Goal: Task Accomplishment & Management: Use online tool/utility

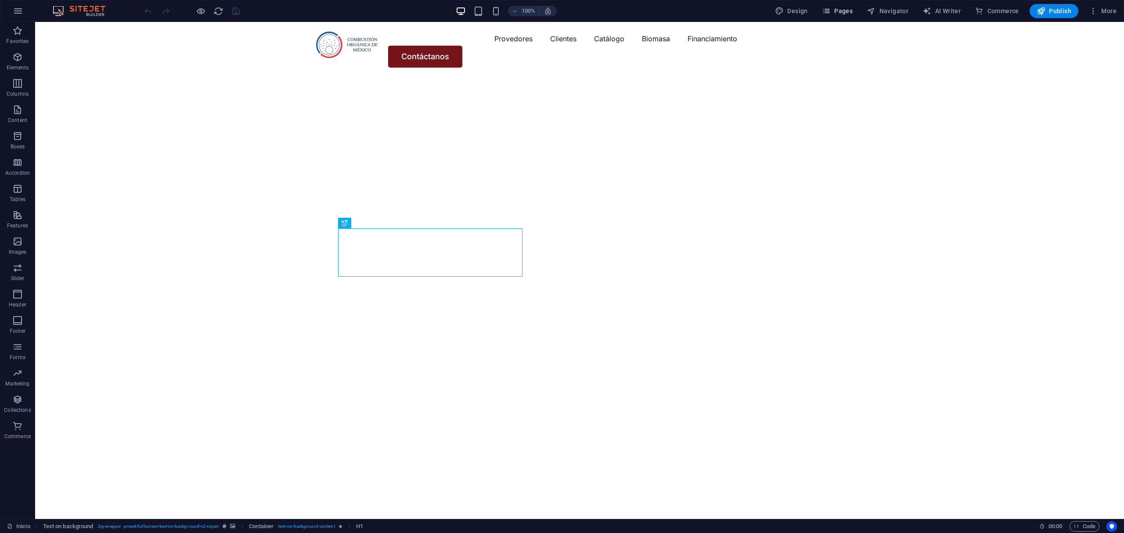
click at [830, 8] on icon "button" at bounding box center [826, 11] width 9 height 9
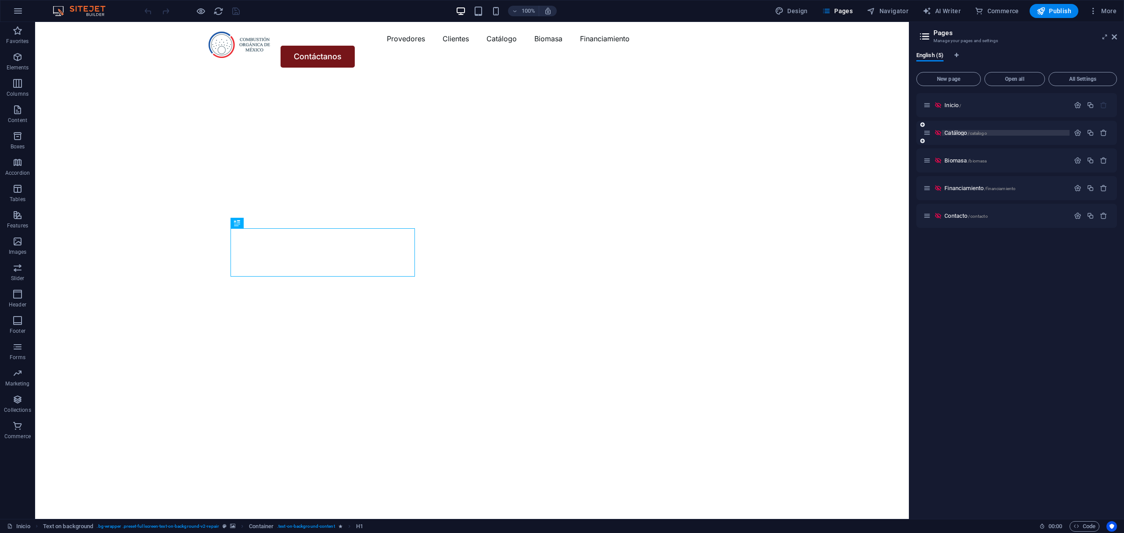
click at [950, 130] on span "Catálogo /catalogo" at bounding box center [965, 132] width 42 height 7
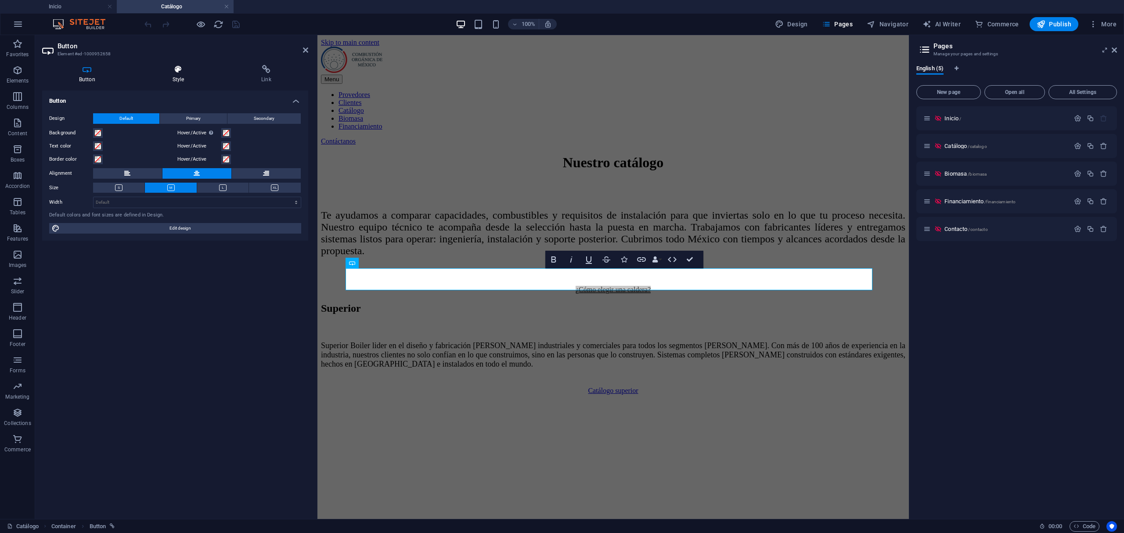
click at [202, 65] on icon at bounding box center [179, 69] width 86 height 9
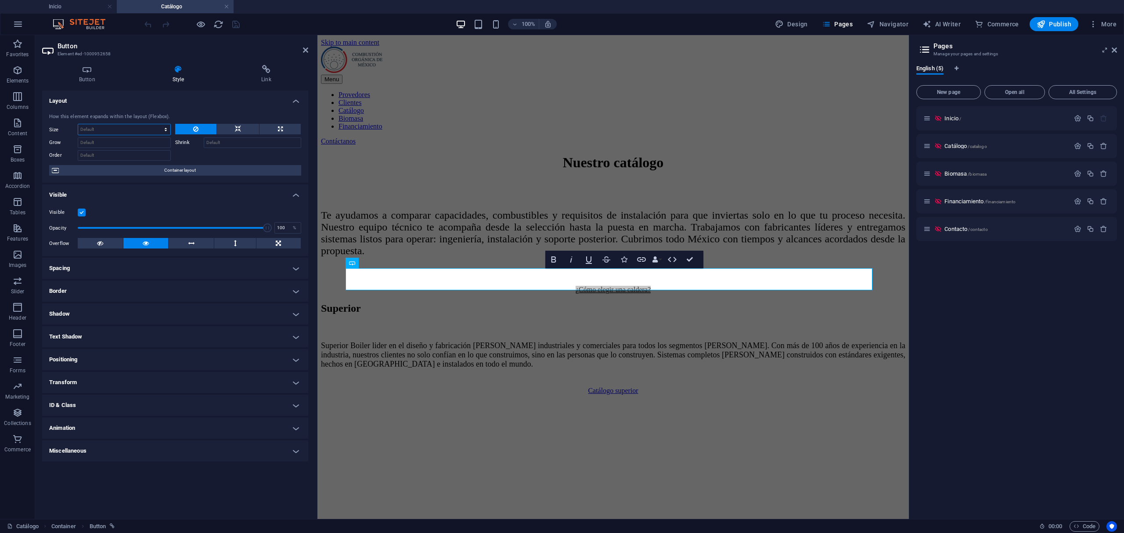
click at [168, 126] on select "Default auto px % 1/1 1/2 1/3 1/4 1/5 1/6 1/7 1/8 1/9 1/10" at bounding box center [124, 129] width 92 height 11
click at [78, 124] on select "Default auto px % 1/1 1/2 1/3 1/4 1/5 1/6 1/7 1/8 1/9 1/10" at bounding box center [124, 129] width 92 height 11
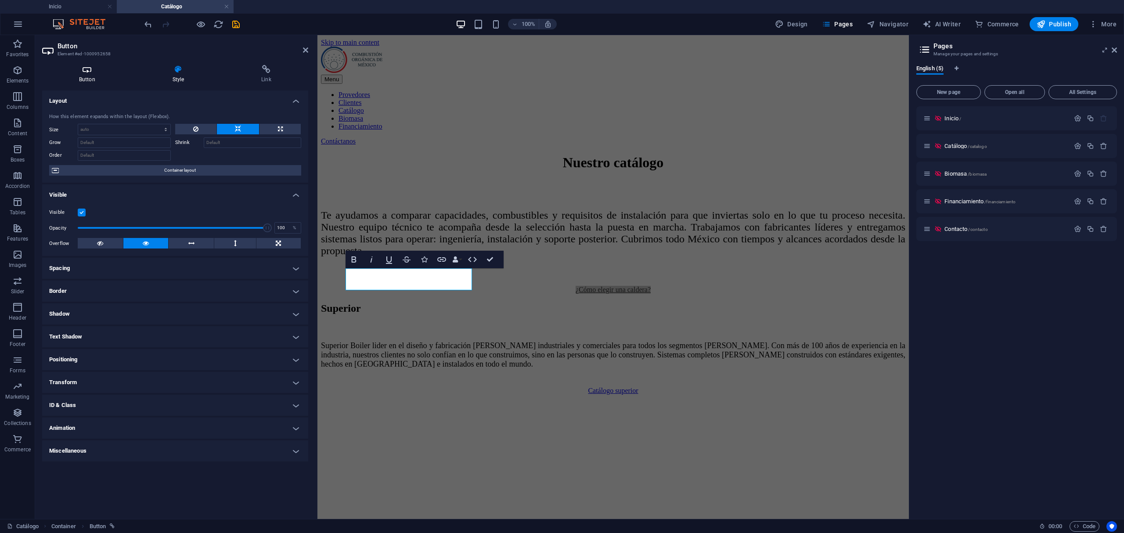
click at [101, 77] on h4 "Button" at bounding box center [88, 74] width 93 height 18
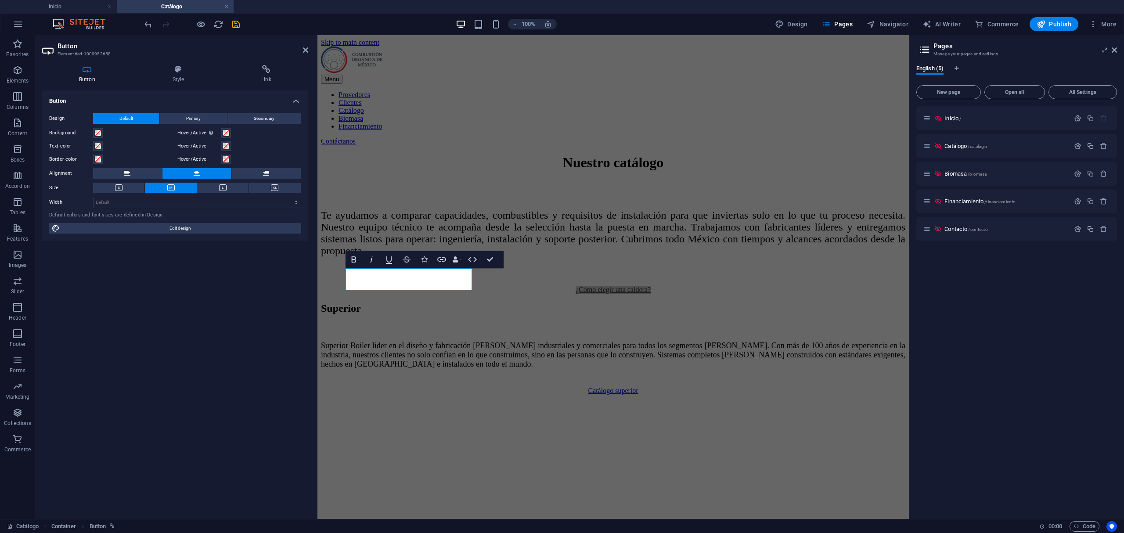
click at [202, 168] on div "Design Default Primary Secondary Background Hover/Active Switch to preview mode…" at bounding box center [175, 173] width 266 height 135
click at [202, 168] on button at bounding box center [196, 173] width 69 height 11
click at [189, 88] on div "Button Style Link Button Design Default Primary Secondary Background Hover/Acti…" at bounding box center [175, 288] width 266 height 447
click at [184, 81] on h4 "Style" at bounding box center [180, 74] width 89 height 18
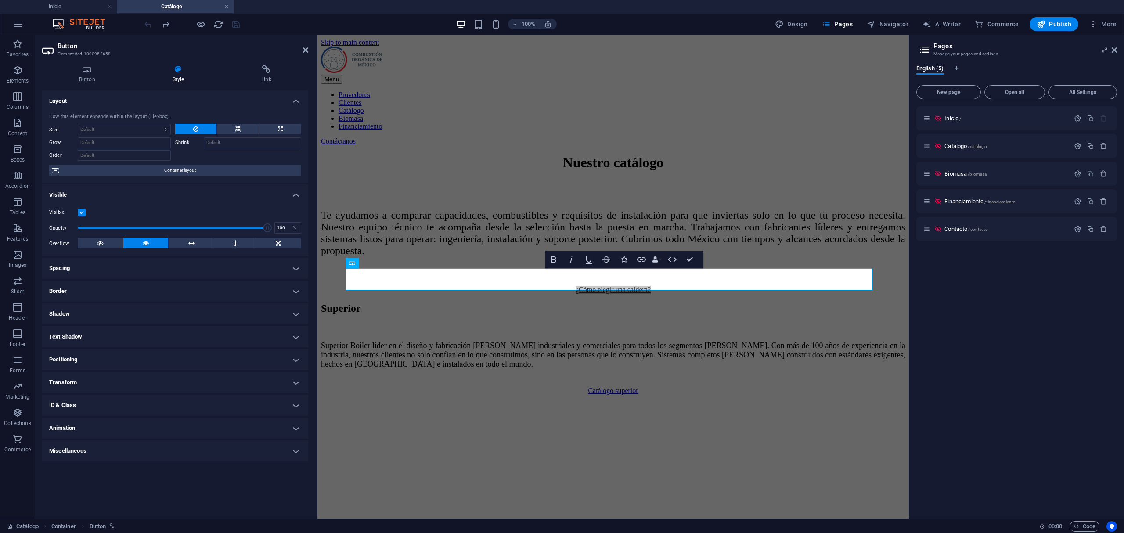
click at [161, 120] on div "How this element expands within the layout (Flexbox)." at bounding box center [175, 116] width 252 height 7
click at [154, 119] on div "How this element expands within the layout (Flexbox)." at bounding box center [175, 116] width 252 height 7
click at [157, 133] on select "Default auto px % 1/1 1/2 1/3 1/4 1/5 1/6 1/7 1/8 1/9 1/10" at bounding box center [124, 129] width 92 height 11
click at [182, 106] on div "How this element expands within the layout (Flexbox). Size Default auto px % 1/…" at bounding box center [175, 144] width 266 height 77
click at [161, 134] on select "Default auto px % 1/1 1/2 1/3 1/4 1/5 1/6 1/7 1/8 1/9 1/10" at bounding box center [124, 129] width 92 height 11
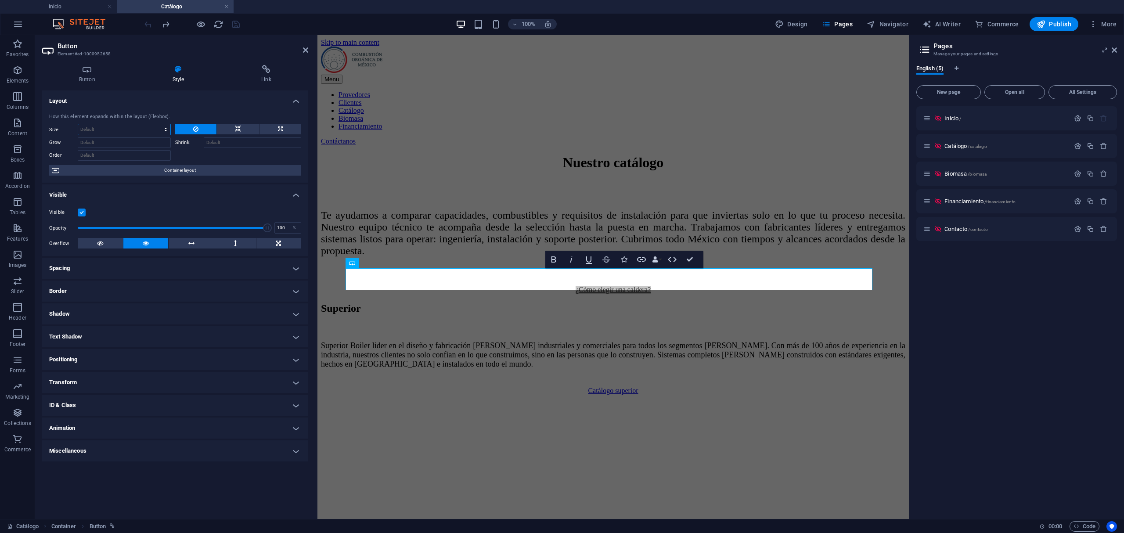
select select "1/10"
click at [158, 124] on select "Default auto px % 1/1 1/2 1/3 1/4 1/5 1/6 1/7 1/8 1/9 1/10" at bounding box center [124, 129] width 92 height 11
type input "10"
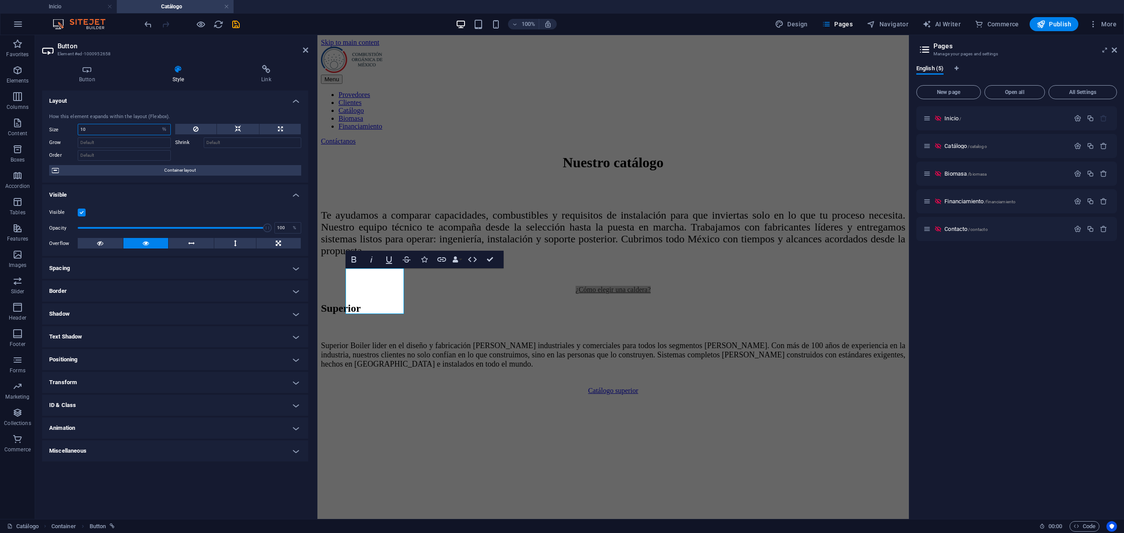
click at [139, 130] on input "10" at bounding box center [124, 129] width 92 height 11
click at [164, 130] on select "Default auto px % 1/1 1/2 1/3 1/4 1/5 1/6 1/7 1/8 1/9 1/10" at bounding box center [164, 129] width 12 height 11
select select "px"
click at [158, 124] on select "Default auto px % 1/1 1/2 1/3 1/4 1/5 1/6 1/7 1/8 1/9 1/10" at bounding box center [164, 129] width 12 height 11
drag, startPoint x: 130, startPoint y: 131, endPoint x: 0, endPoint y: 116, distance: 130.8
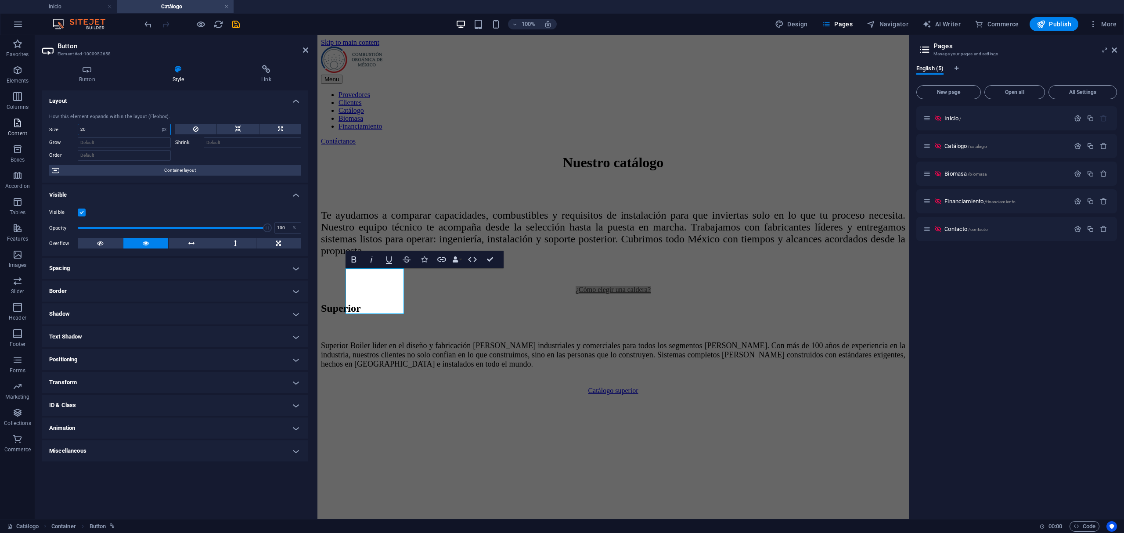
click at [0, 116] on section "Favorites Elements Columns Content Boxes Accordion Tables Features Images Slide…" at bounding box center [454, 277] width 909 height 484
type input "50"
click at [547, 273] on div "Nuestro catálogo Te ayudamos a comparar capacidades, combustibles y requisitos …" at bounding box center [612, 223] width 584 height 139
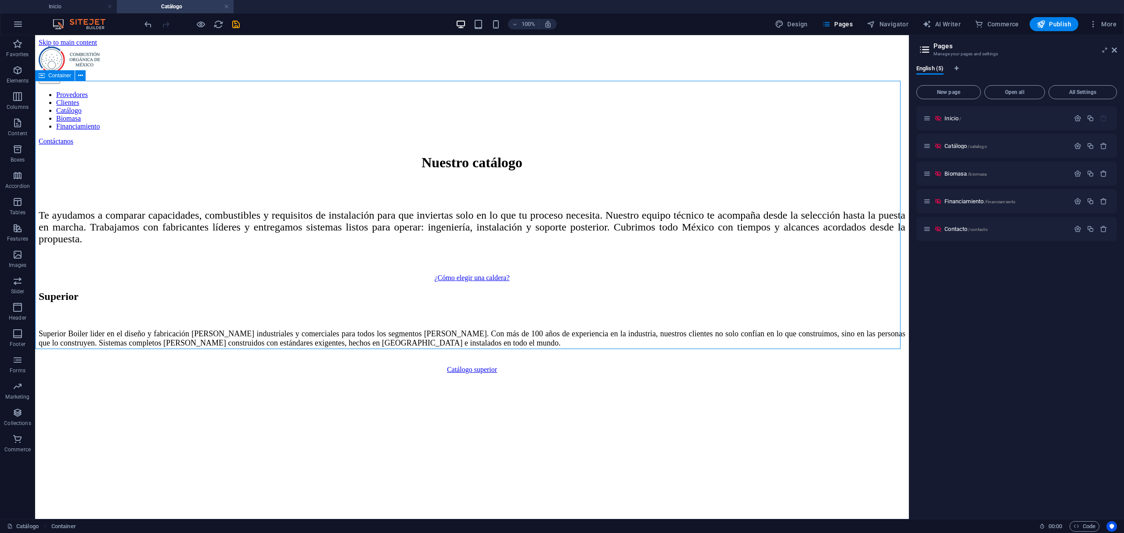
click at [408, 281] on div "Nuestro catálogo Te ayudamos a comparar capacidades, combustibles y requisitos …" at bounding box center [472, 217] width 866 height 127
click at [254, 274] on div "¿Cómo elegir una caldera?" at bounding box center [472, 278] width 866 height 8
select select "px"
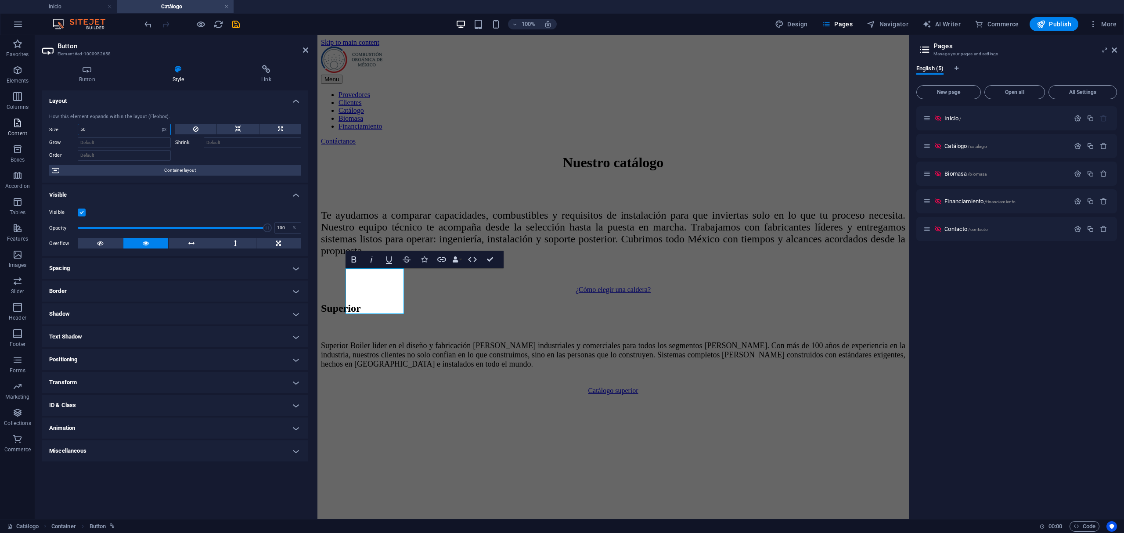
drag, startPoint x: 134, startPoint y: 134, endPoint x: 11, endPoint y: 124, distance: 122.9
click at [41, 124] on div "Button Style Link Button Design Default Primary Secondary Background Hover/Acti…" at bounding box center [175, 288] width 280 height 461
type input "5000"
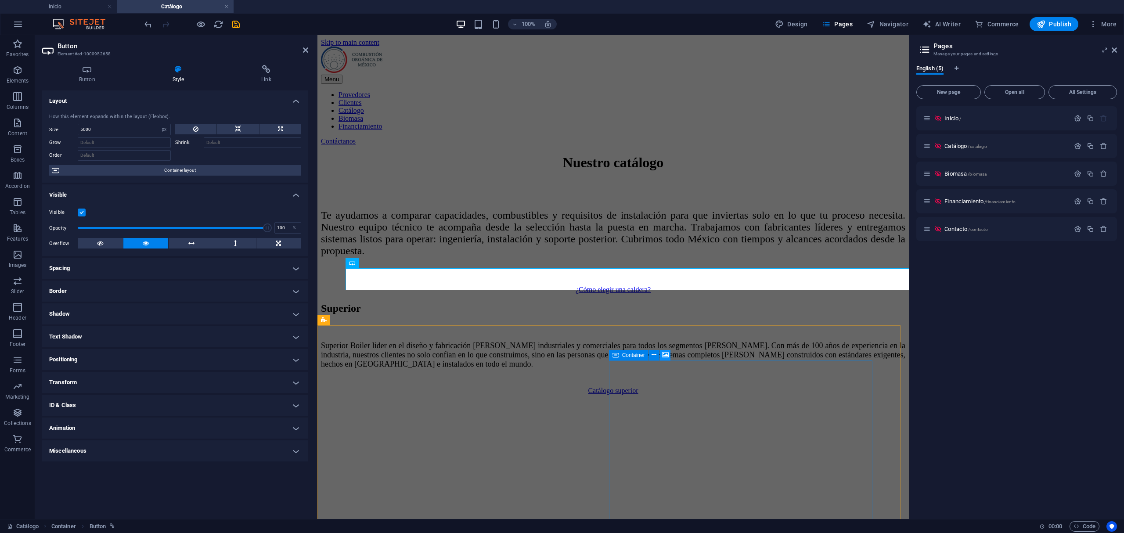
drag, startPoint x: 663, startPoint y: 352, endPoint x: 342, endPoint y: 291, distance: 326.0
click at [663, 352] on icon at bounding box center [665, 354] width 7 height 9
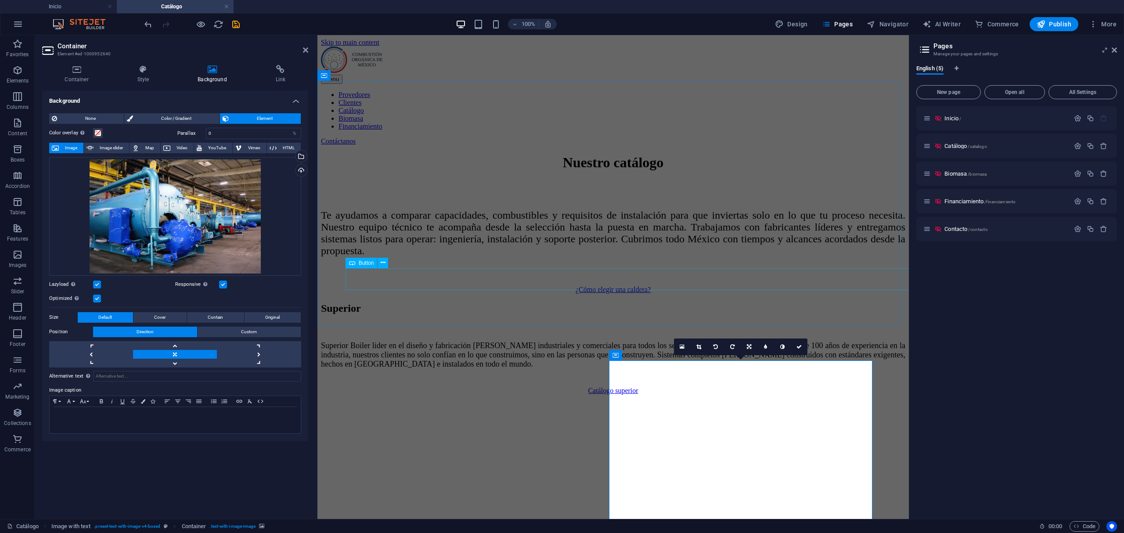
click at [624, 286] on div "¿Cómo elegir una caldera?" at bounding box center [612, 290] width 584 height 8
click at [905, 286] on div "¿Cómo elegir una caldera?" at bounding box center [612, 290] width 584 height 8
select select "px"
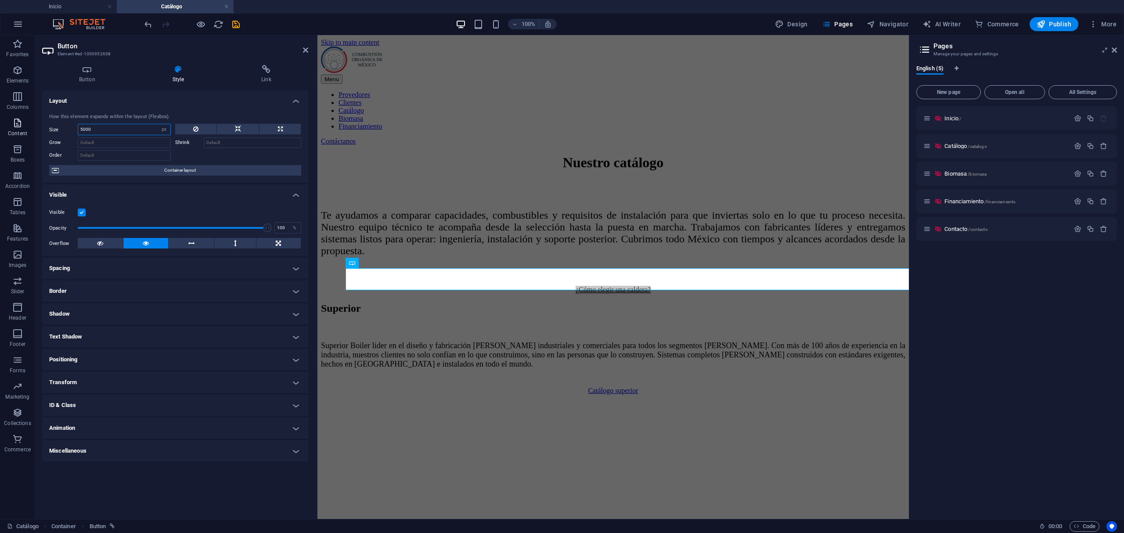
drag, startPoint x: 106, startPoint y: 132, endPoint x: 6, endPoint y: 134, distance: 100.5
click at [7, 134] on section "Favorites Elements Columns Content Boxes Accordion Tables Features Images Slide…" at bounding box center [454, 277] width 909 height 484
click at [82, 132] on input "5800" at bounding box center [124, 129] width 92 height 11
type input "800"
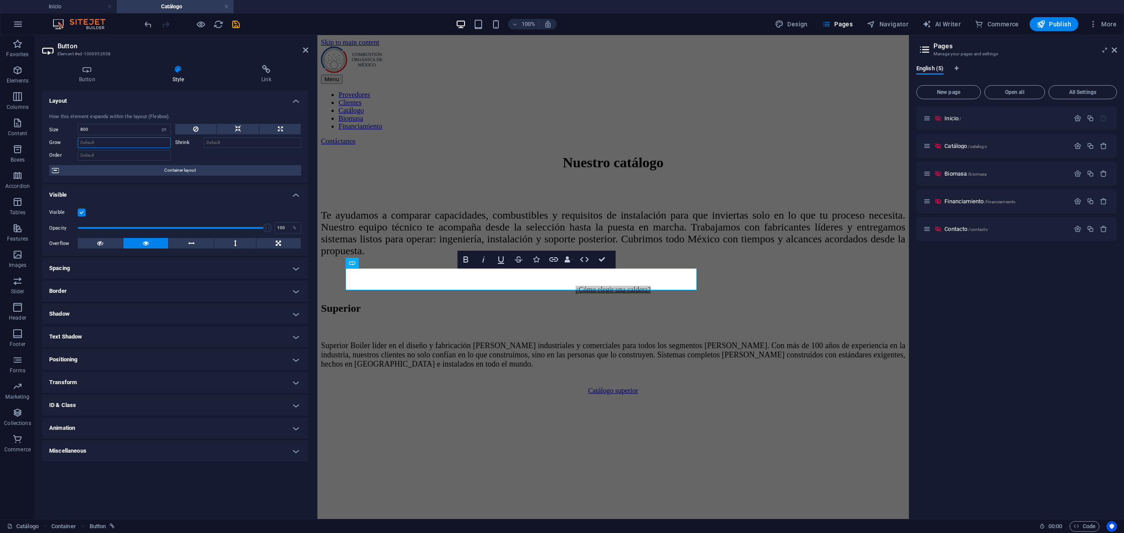
click at [106, 144] on input "Grow" at bounding box center [124, 142] width 93 height 11
click at [161, 125] on select "Default auto px % 1/1 1/2 1/3 1/4 1/5 1/6 1/7 1/8 1/9 1/10" at bounding box center [164, 129] width 12 height 11
select select "g97sin2l5v4"
click at [158, 124] on select "Default auto px % 1/1 1/2 1/3 1/4 1/5 1/6 1/7 1/8 1/9 1/10" at bounding box center [164, 129] width 12 height 11
select select "DISABLED_OPTION_VALUE"
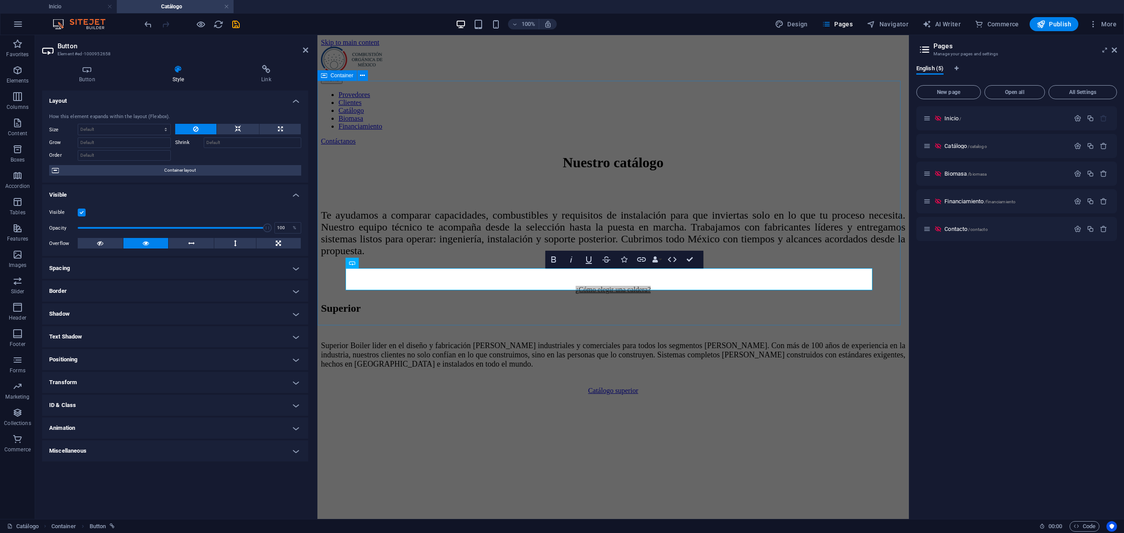
click at [772, 293] on div "Nuestro catálogo Te ayudamos a comparar capacidades, combustibles y requisitos …" at bounding box center [612, 223] width 584 height 139
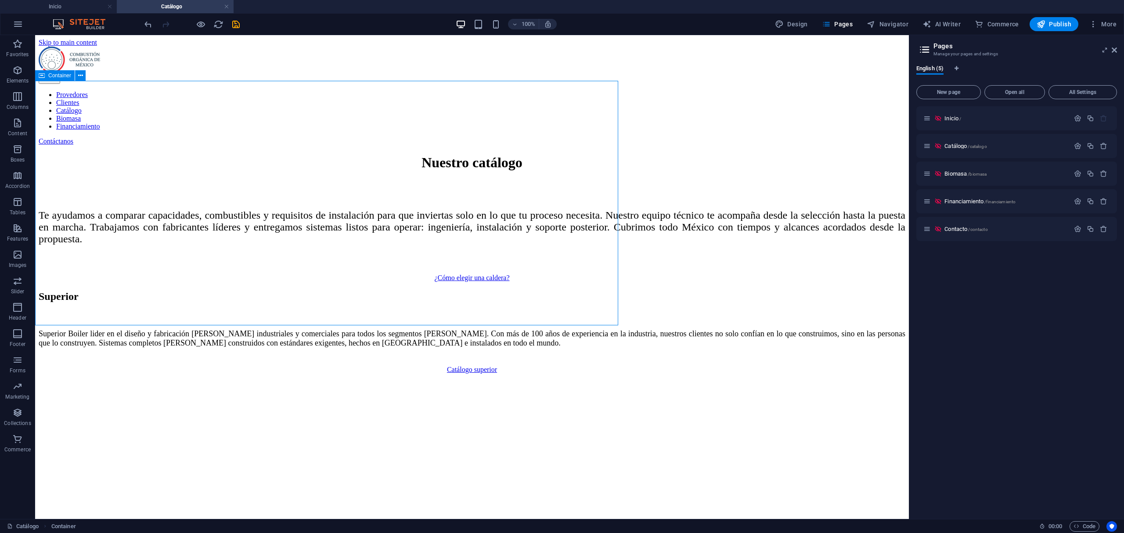
click at [772, 281] on div "Nuestro catálogo Te ayudamos a comparar capacidades, combustibles y requisitos …" at bounding box center [472, 217] width 866 height 127
click at [469, 274] on div "¿Cómo elegir una caldera?" at bounding box center [472, 278] width 866 height 8
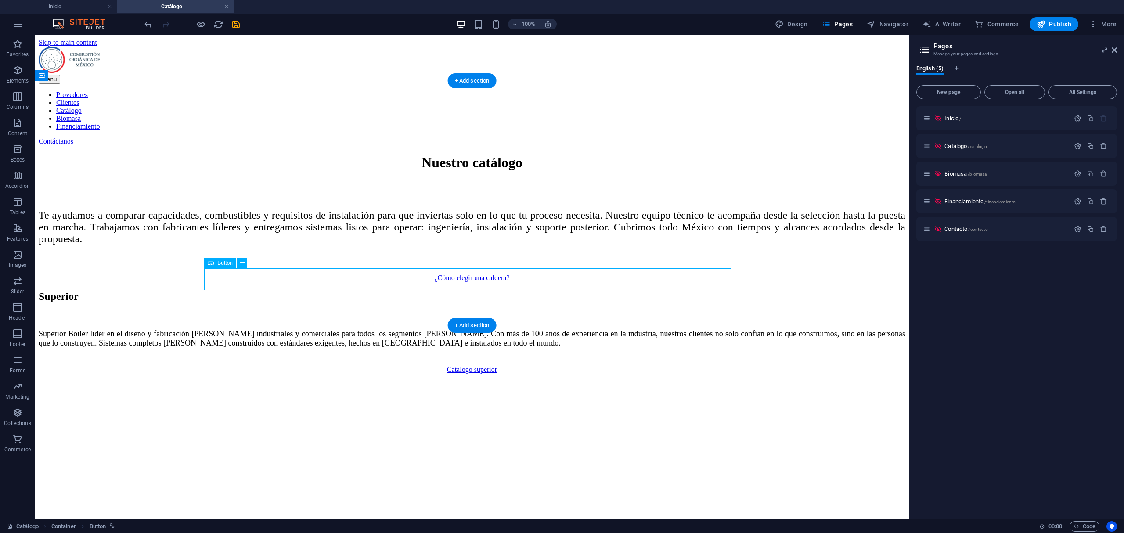
click at [469, 274] on div "¿Cómo elegir una caldera?" at bounding box center [472, 278] width 866 height 8
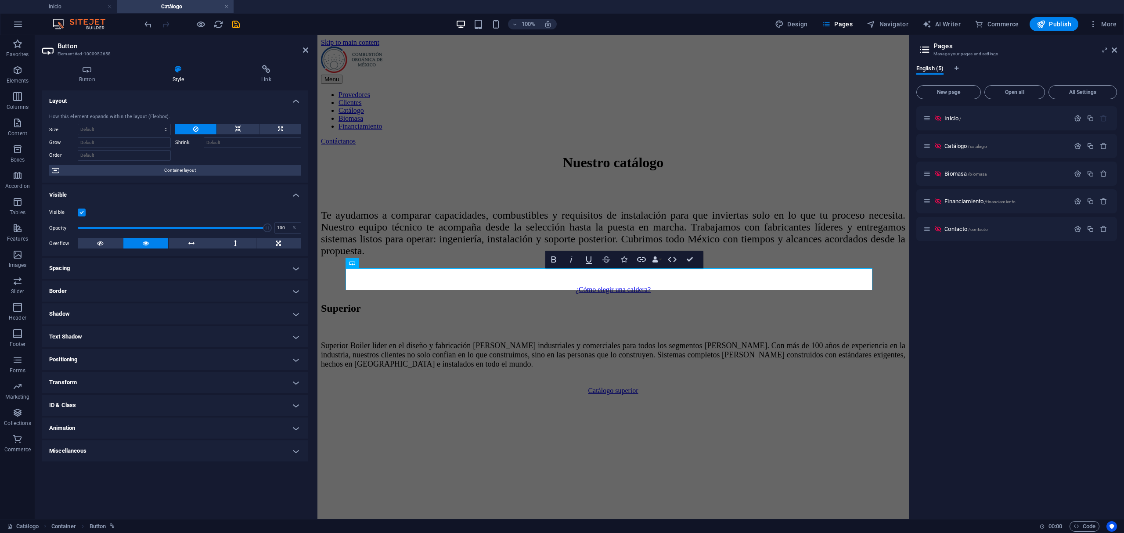
click at [117, 267] on h4 "Spacing" at bounding box center [175, 268] width 266 height 21
click at [126, 317] on h4 "Border" at bounding box center [175, 326] width 266 height 21
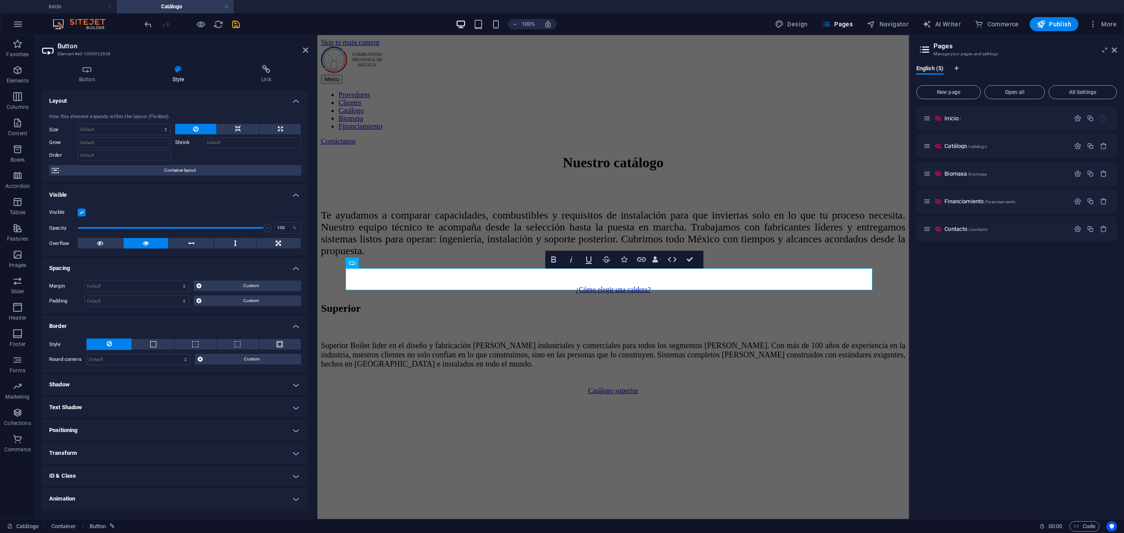
click at [120, 394] on h4 "Shadow" at bounding box center [175, 384] width 266 height 21
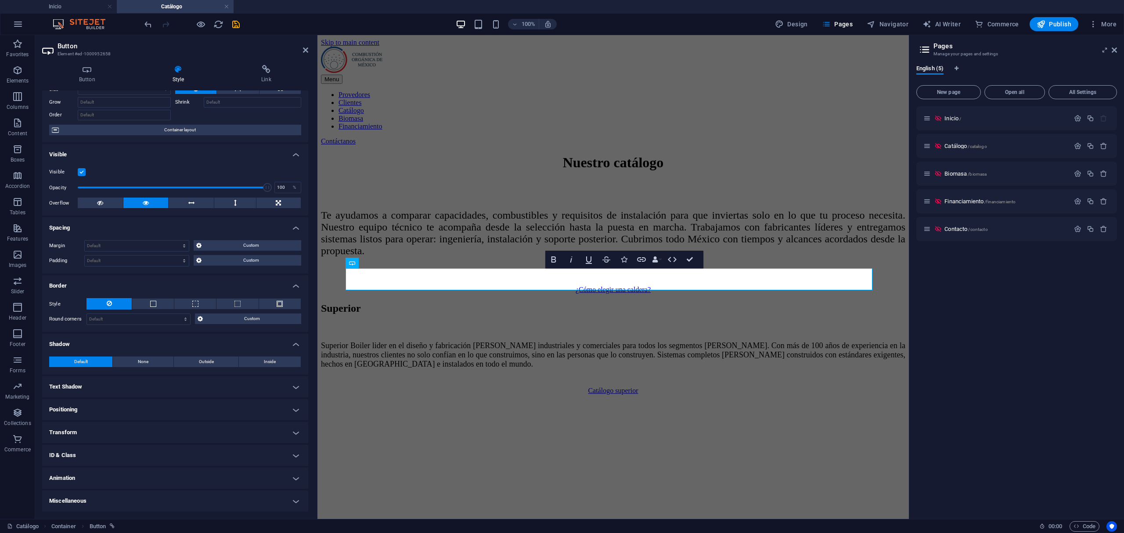
click at [119, 384] on h4 "Text Shadow" at bounding box center [175, 386] width 266 height 21
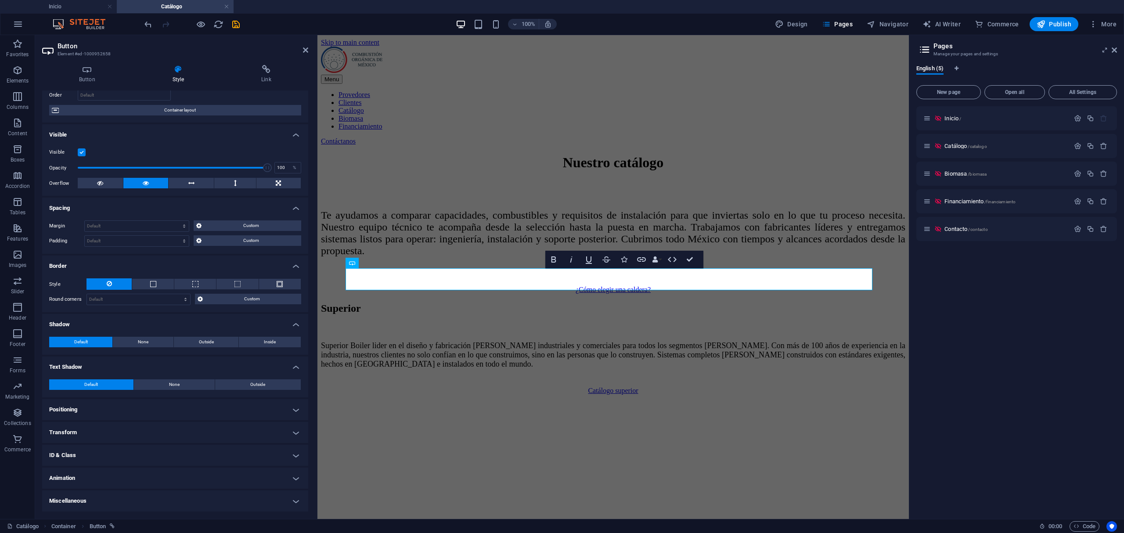
click at [118, 392] on div "Default None Outside Color X offset 0 px rem vh vw Y offset 0 px rem vh vw Blur…" at bounding box center [175, 384] width 266 height 25
click at [119, 406] on h4 "Positioning" at bounding box center [175, 409] width 266 height 21
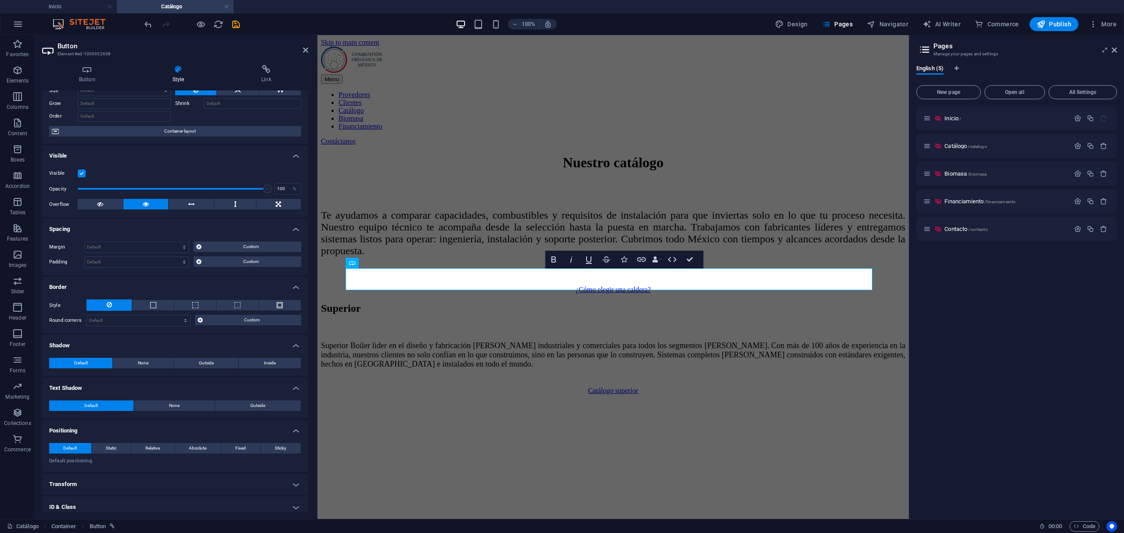
scroll to position [0, 0]
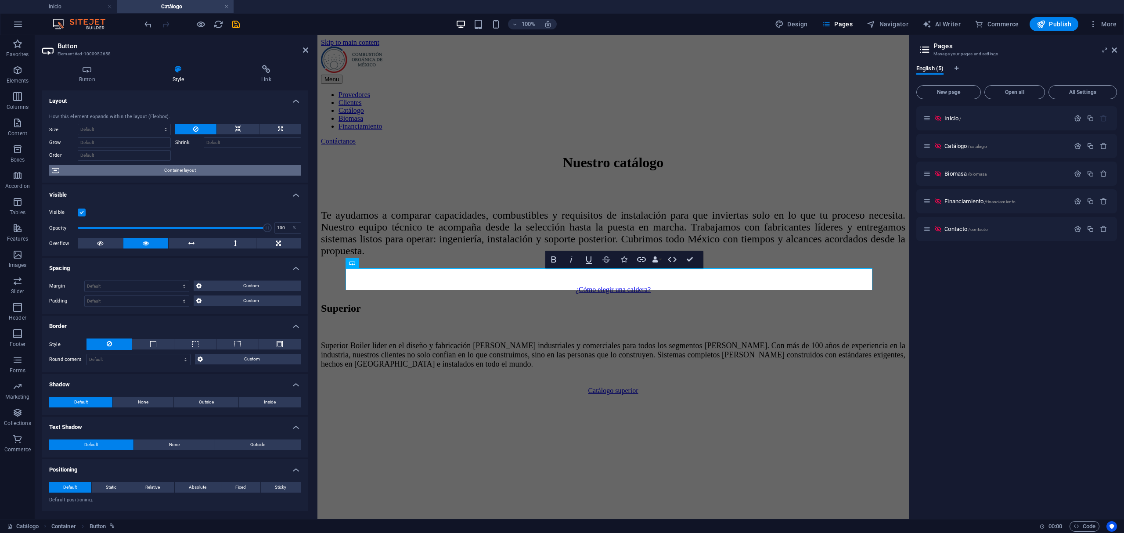
click at [170, 174] on span "Container layout" at bounding box center [179, 170] width 237 height 11
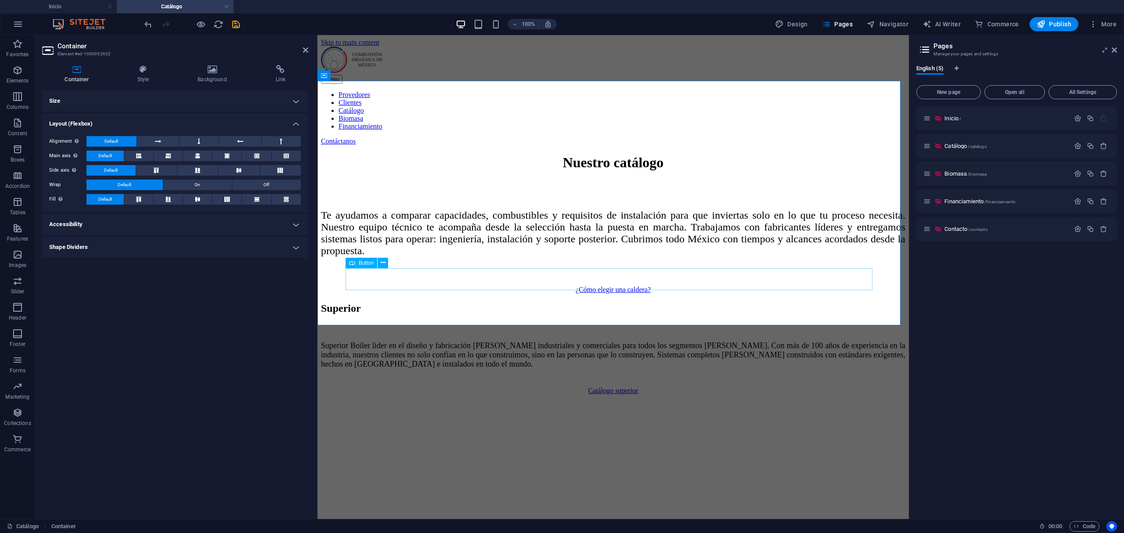
drag, startPoint x: 600, startPoint y: 278, endPoint x: 880, endPoint y: 280, distance: 280.5
click at [881, 286] on div "¿Cómo elegir una caldera?" at bounding box center [612, 290] width 584 height 8
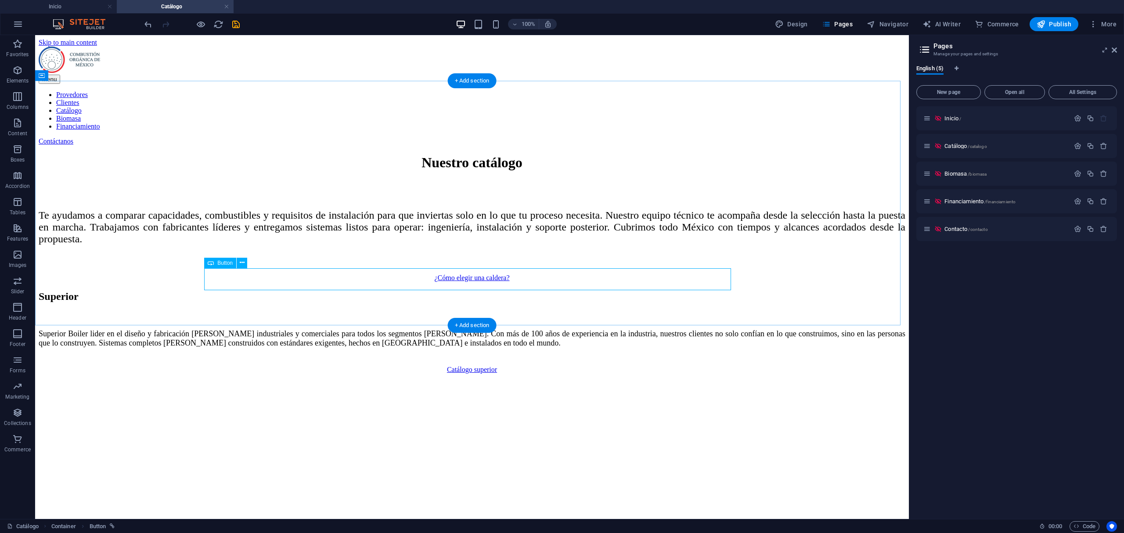
click at [446, 282] on div "¿Cómo elegir una caldera?" at bounding box center [472, 278] width 866 height 8
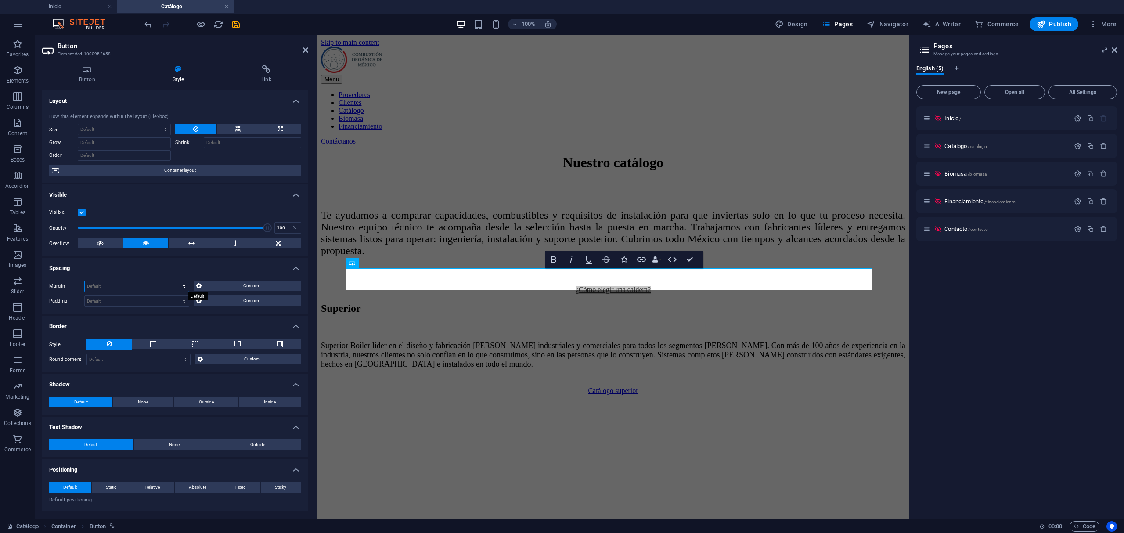
click at [180, 283] on select "Default auto px % rem vw vh Custom" at bounding box center [137, 286] width 104 height 11
click at [85, 281] on select "Default auto px % rem vw vh Custom" at bounding box center [137, 286] width 104 height 11
click at [185, 290] on select "Default auto px % rem vw vh Custom" at bounding box center [137, 286] width 104 height 11
select select "px"
click at [176, 281] on select "Default auto px % rem vw vh Custom" at bounding box center [137, 286] width 104 height 11
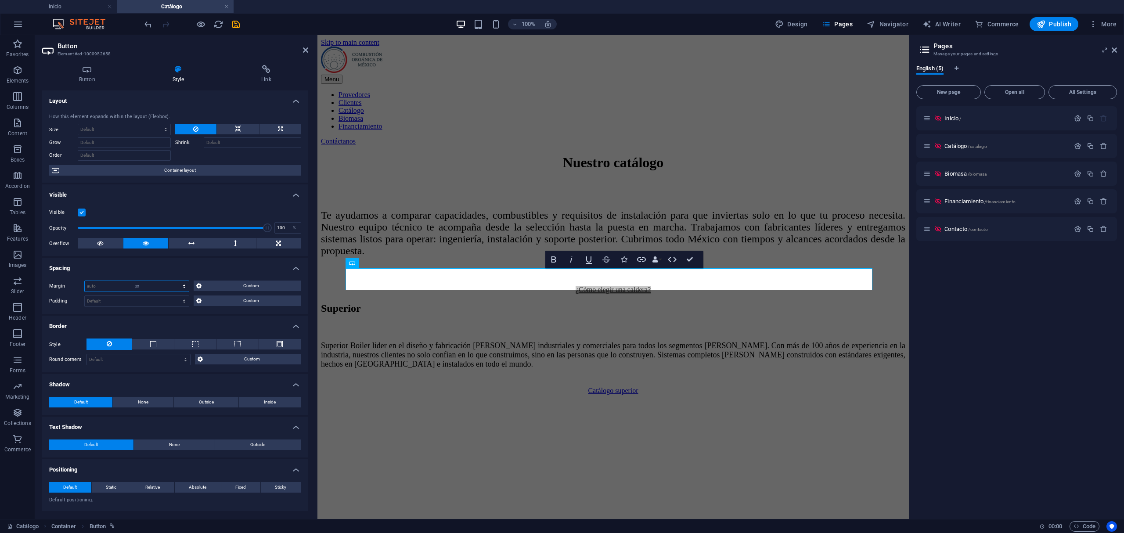
type input "0"
select select "DISABLED_OPTION_VALUE"
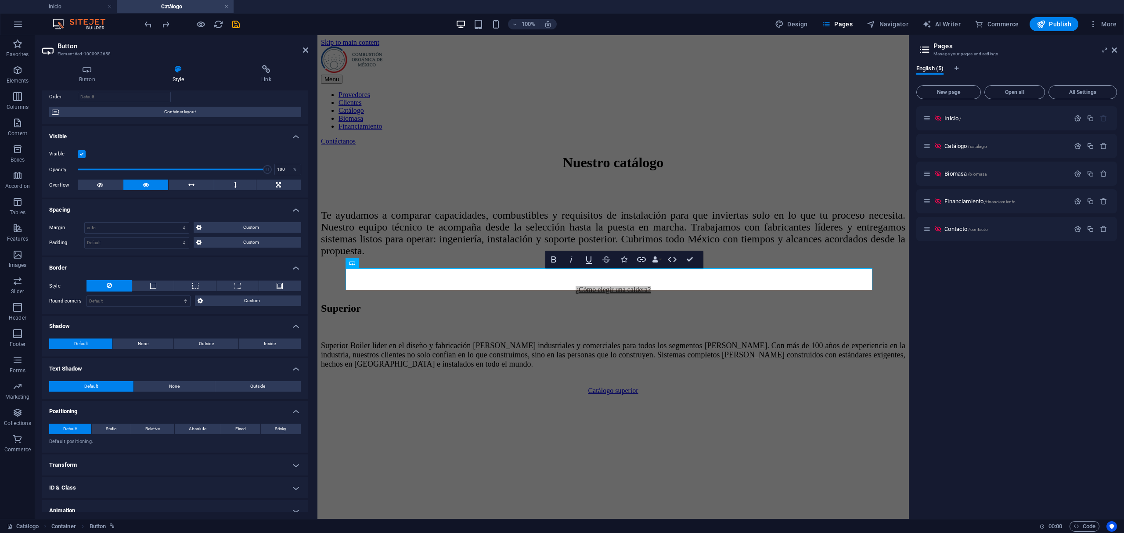
scroll to position [90, 0]
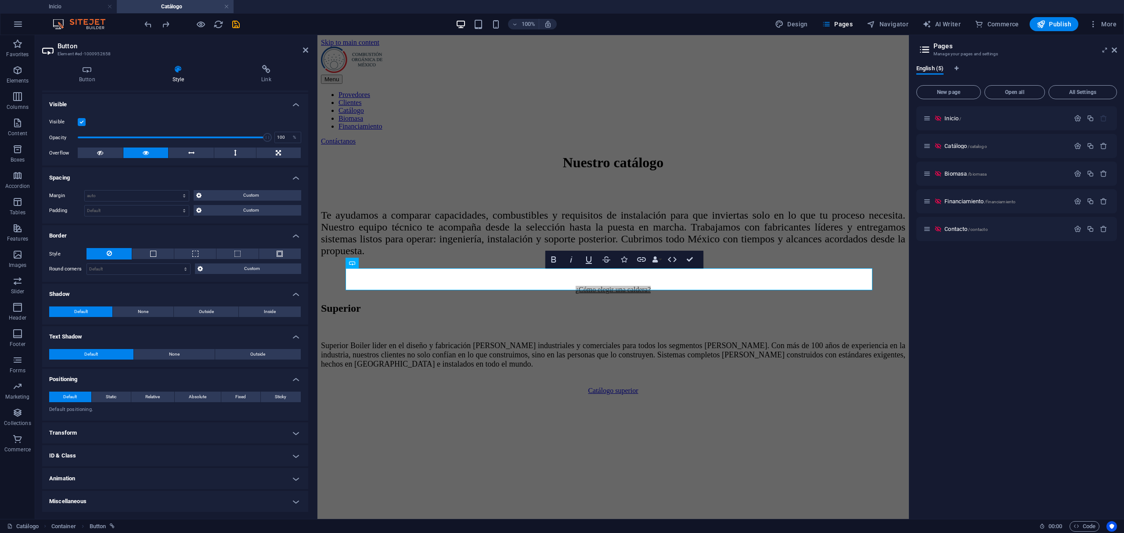
click at [83, 449] on h4 "ID & Class" at bounding box center [175, 455] width 266 height 21
click at [104, 431] on h4 "Transform" at bounding box center [175, 432] width 266 height 21
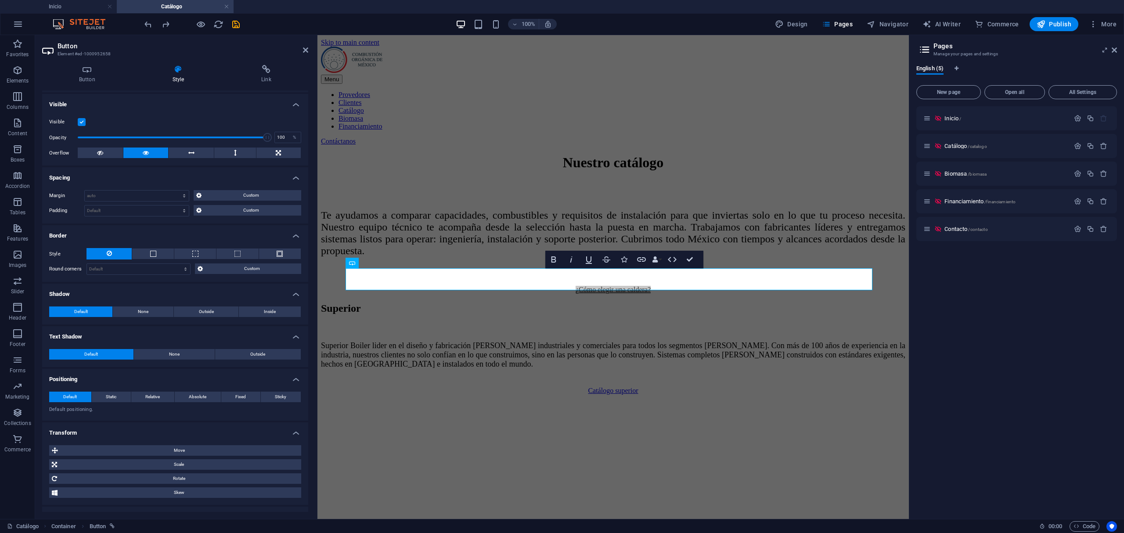
click at [104, 431] on h4 "Transform" at bounding box center [175, 430] width 266 height 16
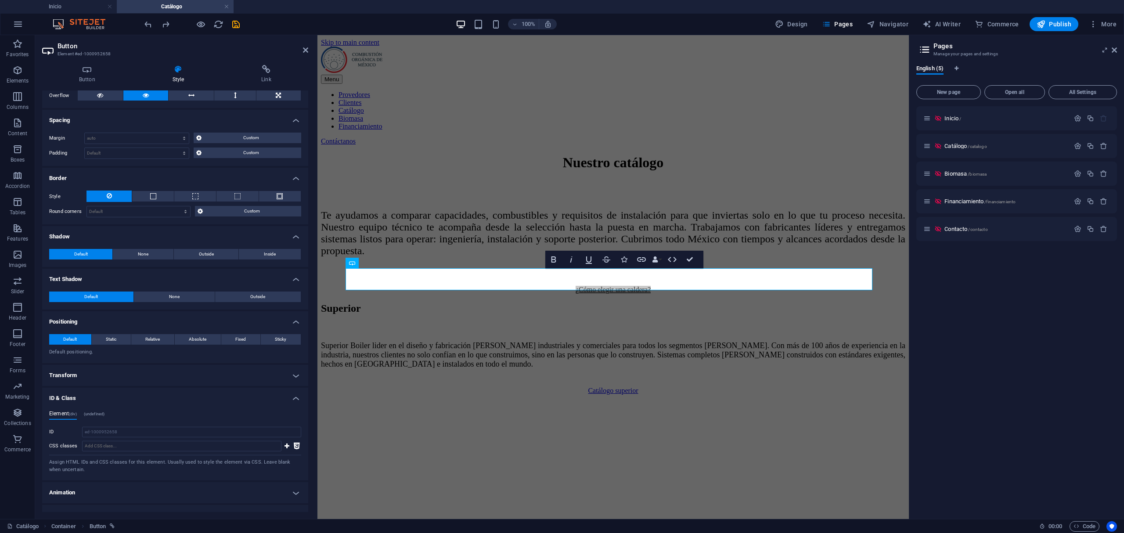
scroll to position [149, 0]
click at [113, 378] on h4 "Transform" at bounding box center [175, 373] width 266 height 21
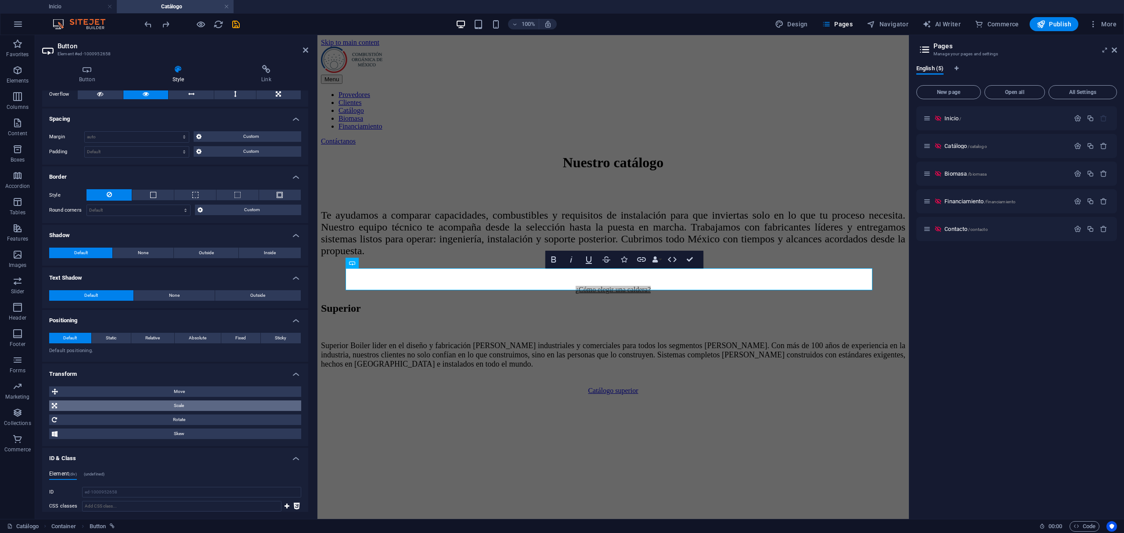
click at [160, 407] on span "Scale" at bounding box center [179, 405] width 239 height 11
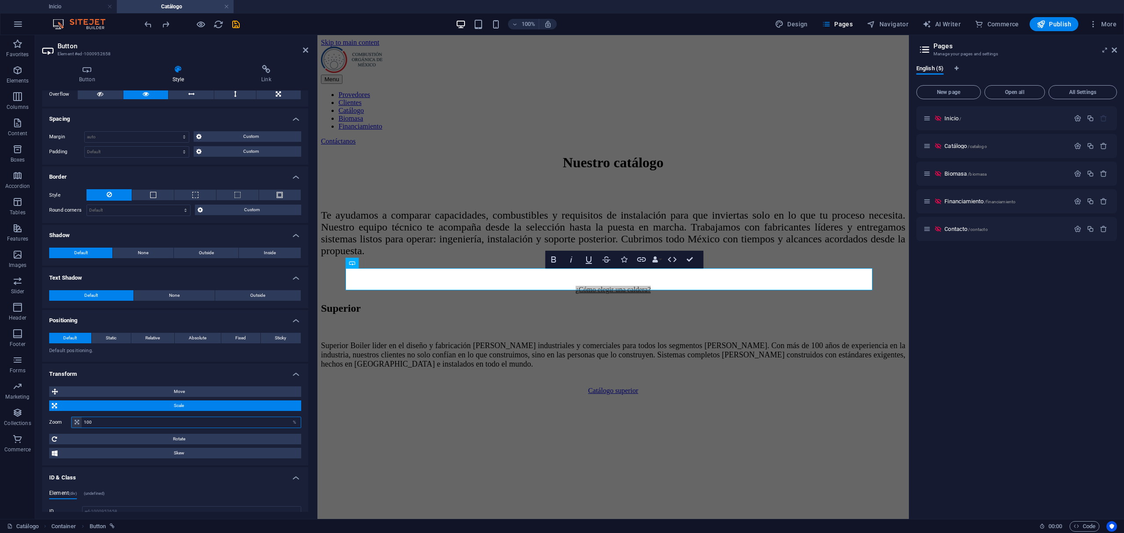
click at [194, 419] on input "100" at bounding box center [191, 422] width 219 height 11
drag, startPoint x: 194, startPoint y: 419, endPoint x: 119, endPoint y: 424, distance: 75.7
click at [120, 424] on input "100" at bounding box center [191, 422] width 219 height 11
type input "200"
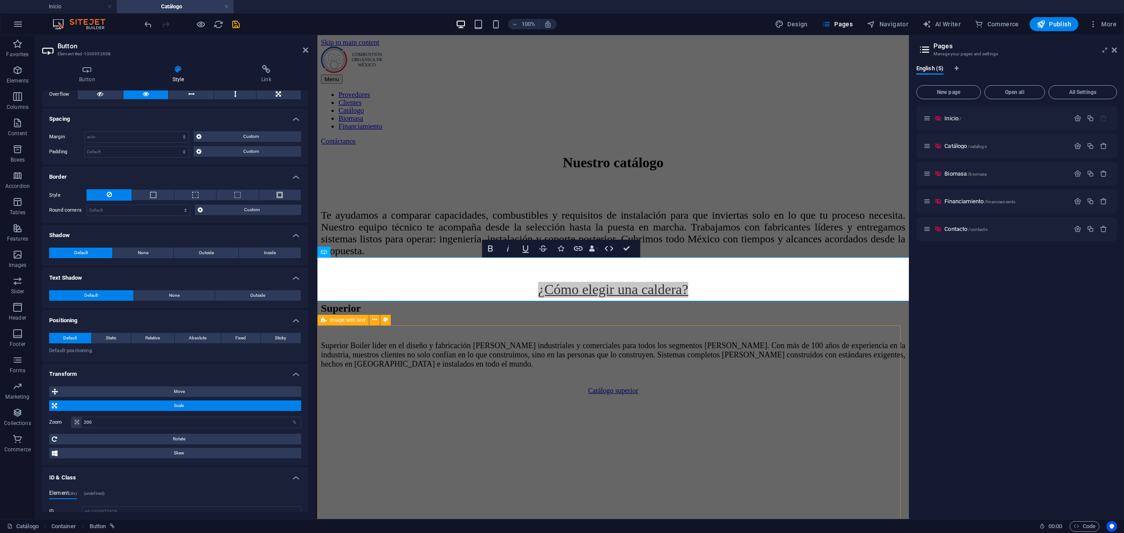
click at [568, 334] on div "Superior Superior Boiler lider en el diseño y fabricación [PERSON_NAME] industr…" at bounding box center [612, 472] width 584 height 341
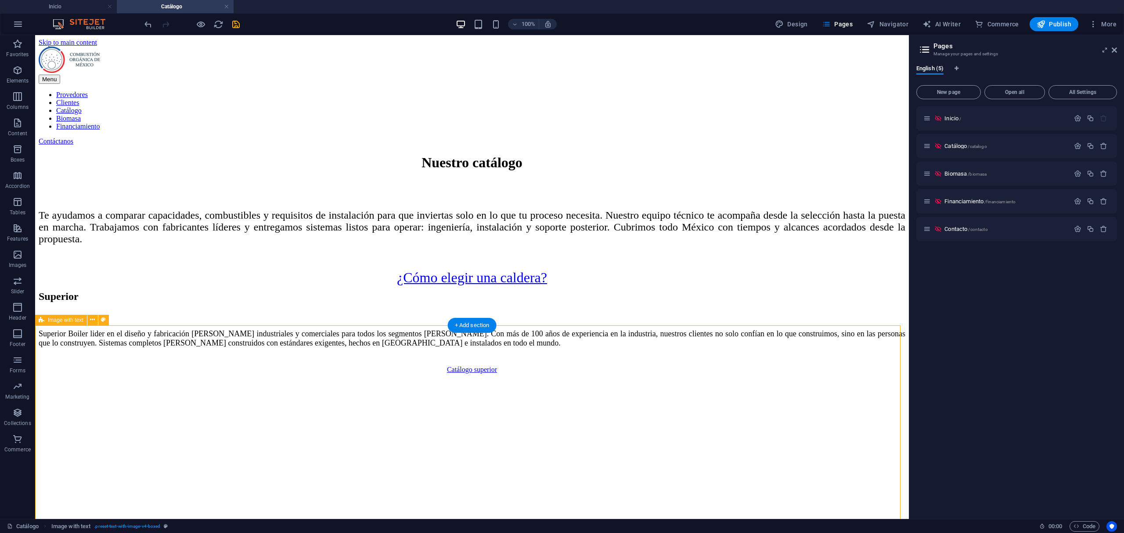
click at [629, 327] on div "Superior Superior Boiler lider en el diseño y fabricación [PERSON_NAME] industr…" at bounding box center [472, 457] width 866 height 332
click at [548, 281] on div "Nuestro catálogo Te ayudamos a comparar capacidades, combustibles y requisitos …" at bounding box center [472, 217] width 866 height 127
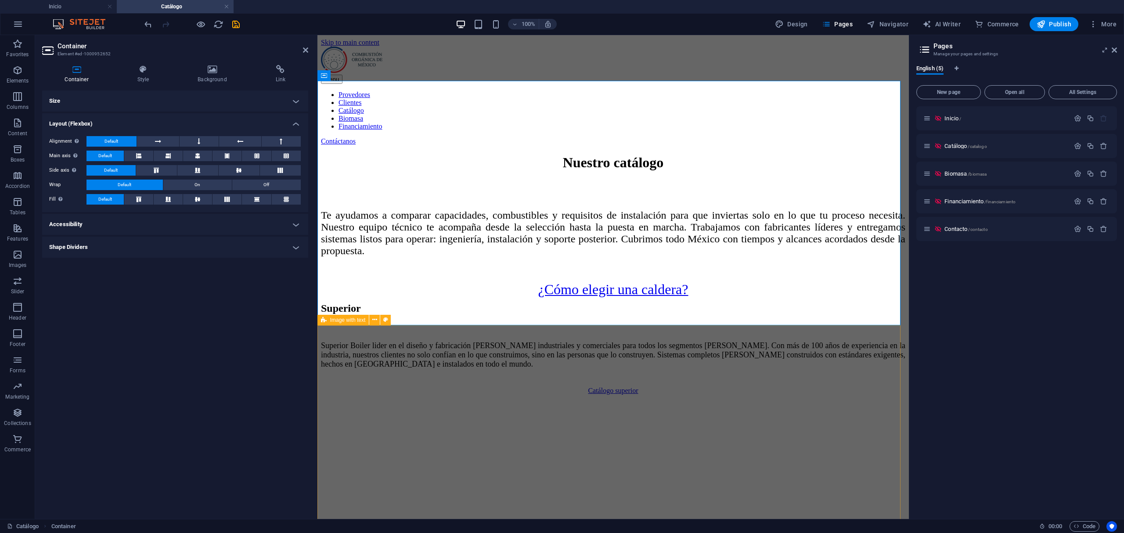
click at [525, 351] on div "Superior Superior Boiler lider en el diseño y fabricación [PERSON_NAME] industr…" at bounding box center [612, 472] width 584 height 341
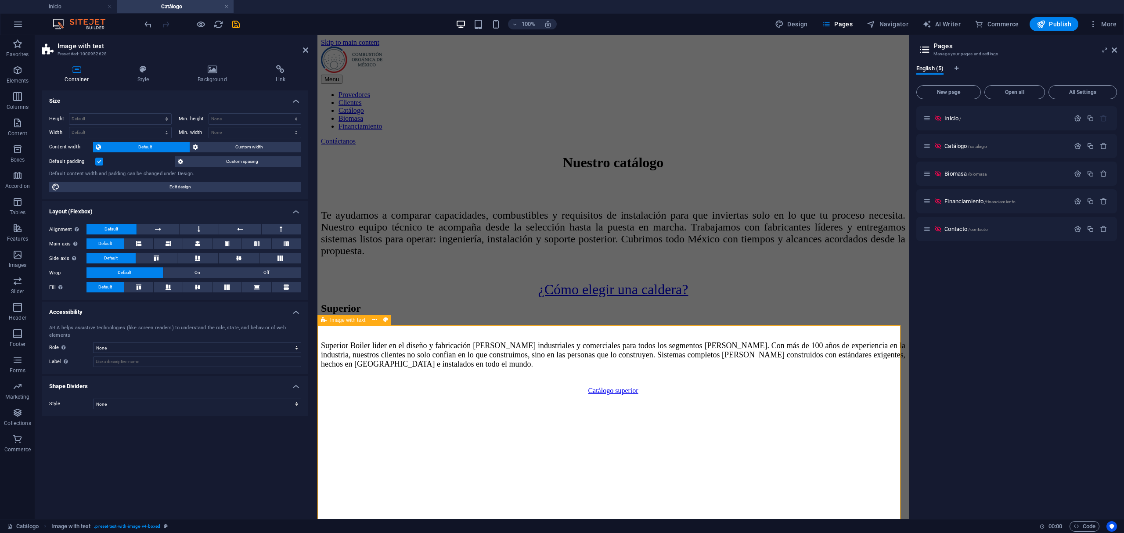
click at [918, 331] on div "Inicio / Catálogo /catalogo Biomasa /biomasa Financiamiento /financiamiento Con…" at bounding box center [1016, 309] width 201 height 406
drag, startPoint x: 789, startPoint y: 208, endPoint x: 1067, endPoint y: 204, distance: 278.3
click at [905, 209] on div "Nuestro catálogo Te ayudamos a comparar capacidades, combustibles y requisitos …" at bounding box center [612, 223] width 584 height 139
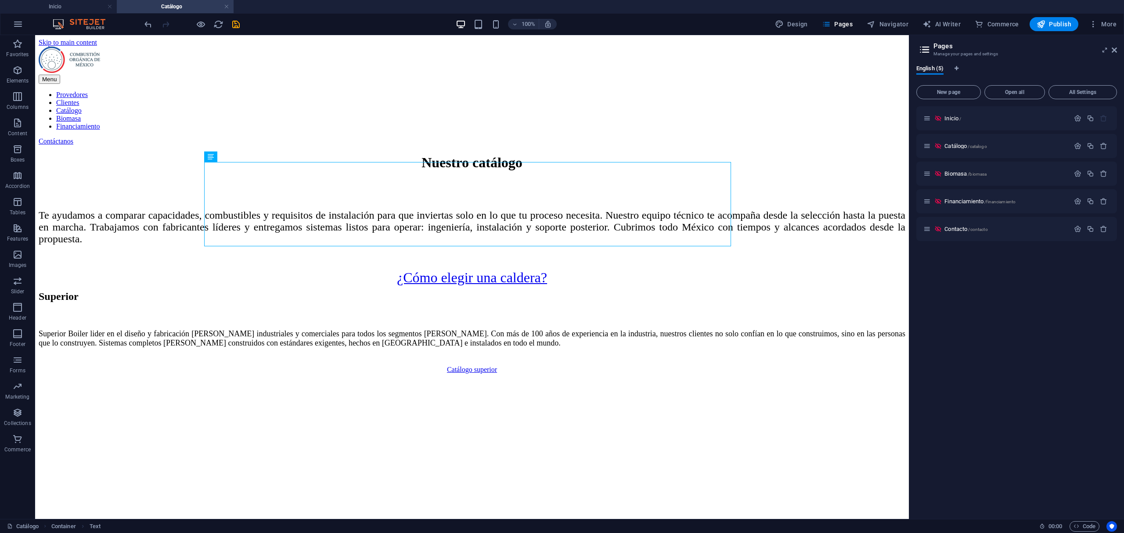
click at [234, 25] on icon "save" at bounding box center [236, 24] width 10 height 10
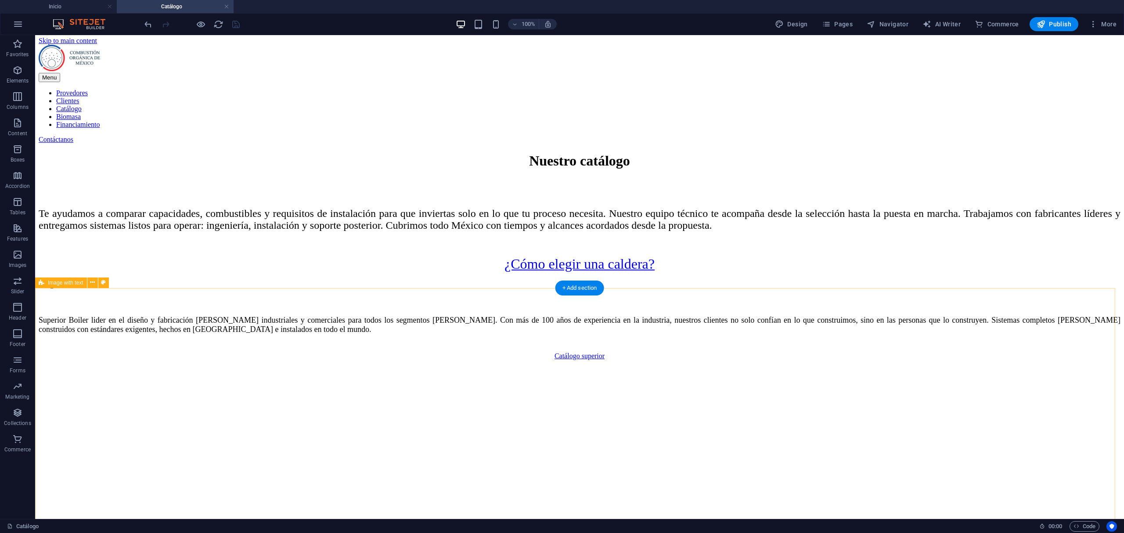
scroll to position [0, 0]
click at [846, 24] on span "Pages" at bounding box center [837, 24] width 31 height 9
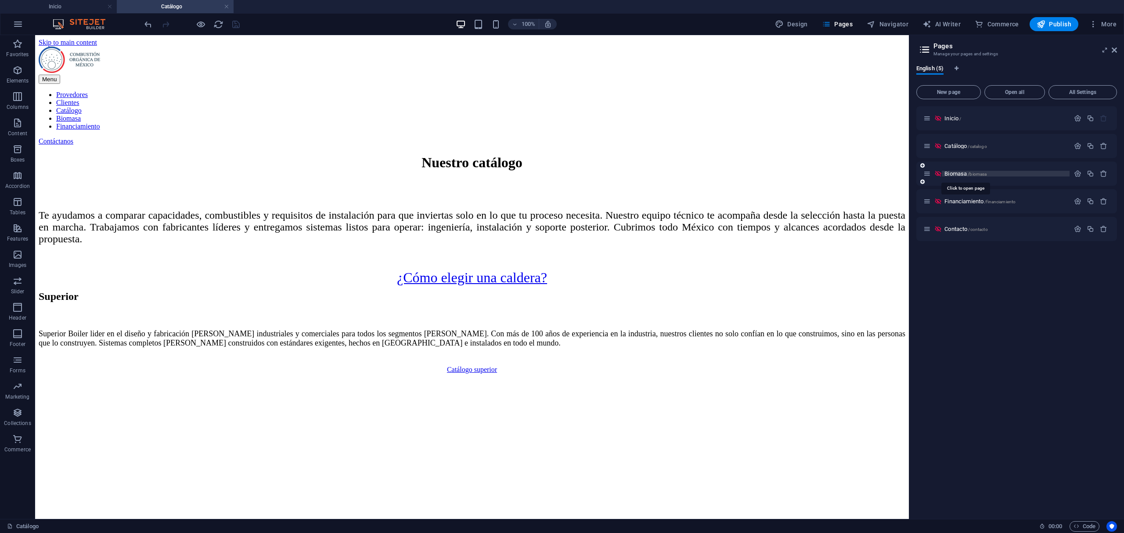
click at [954, 171] on span "Biomasa /biomasa" at bounding box center [965, 173] width 42 height 7
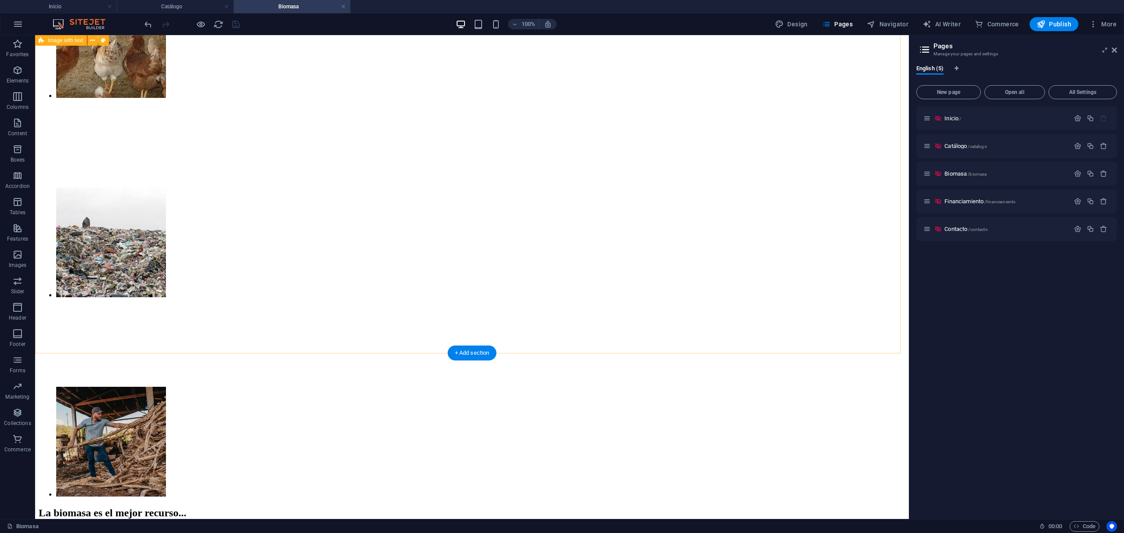
scroll to position [819, 0]
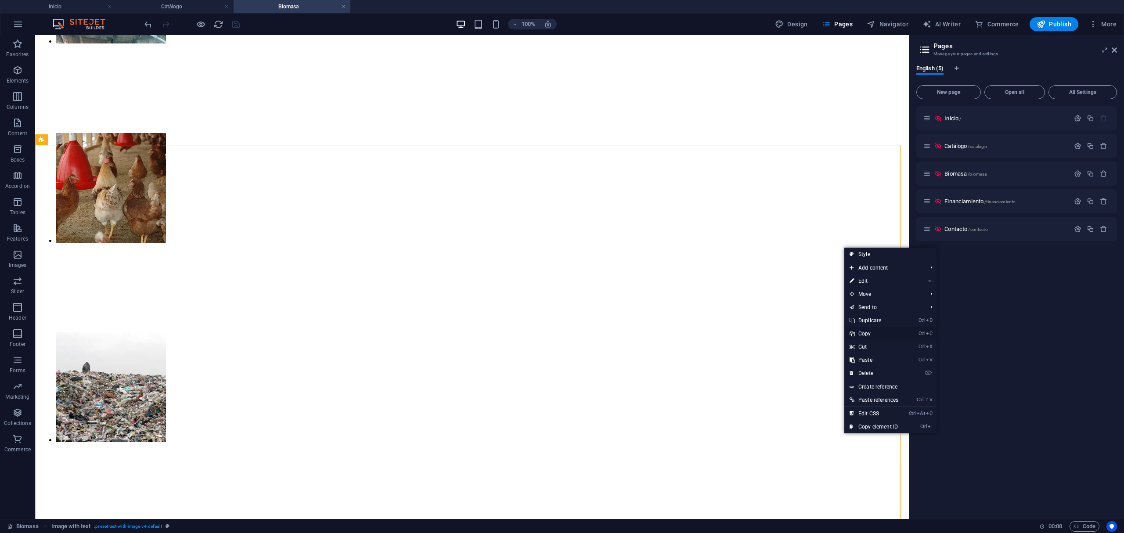
drag, startPoint x: 868, startPoint y: 331, endPoint x: 803, endPoint y: 283, distance: 81.0
click at [868, 331] on link "Ctrl C Copy" at bounding box center [873, 333] width 59 height 13
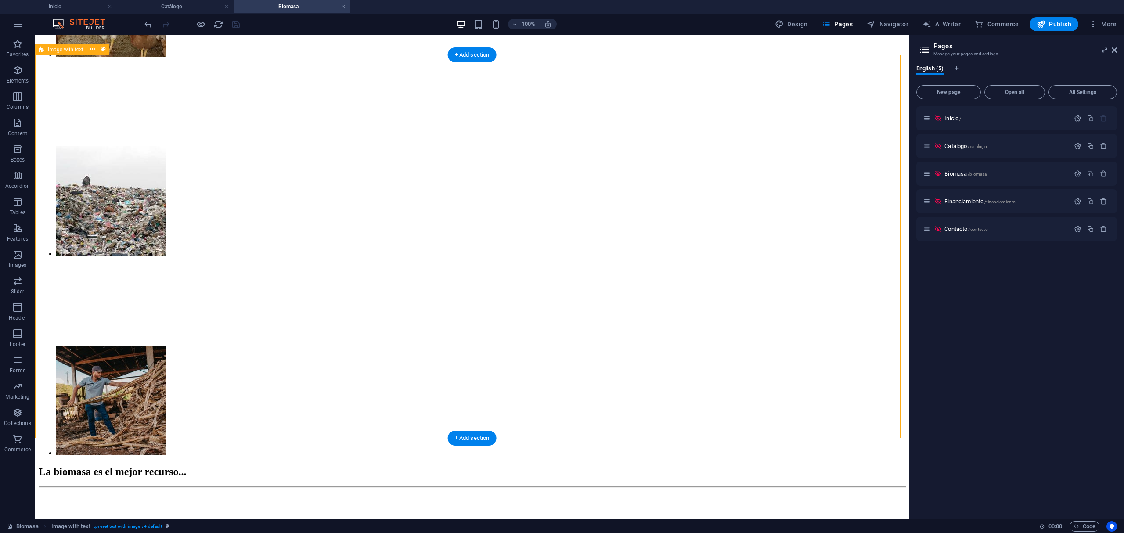
scroll to position [1053, 0]
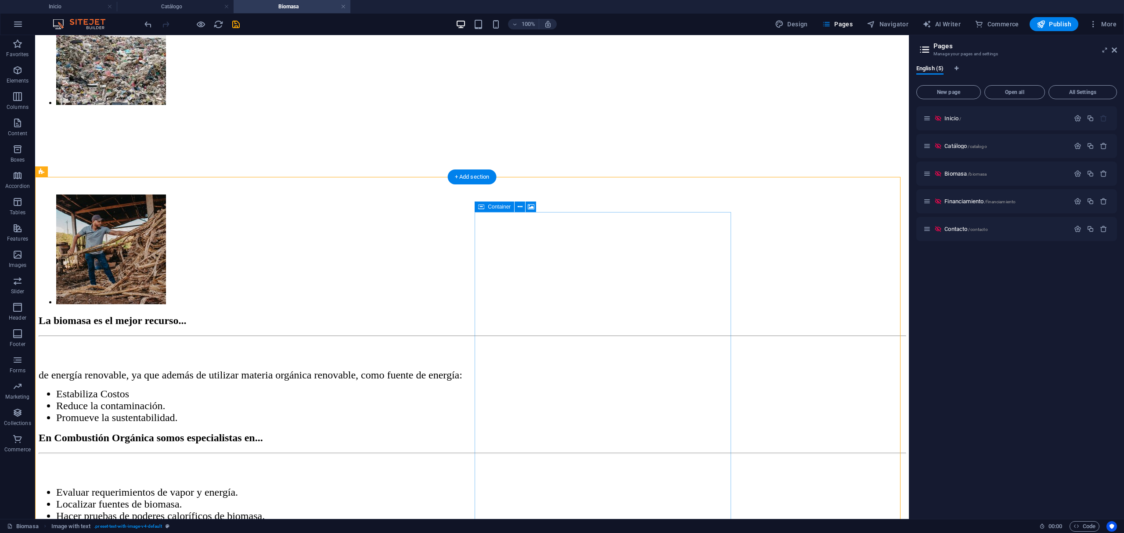
scroll to position [1170, 0]
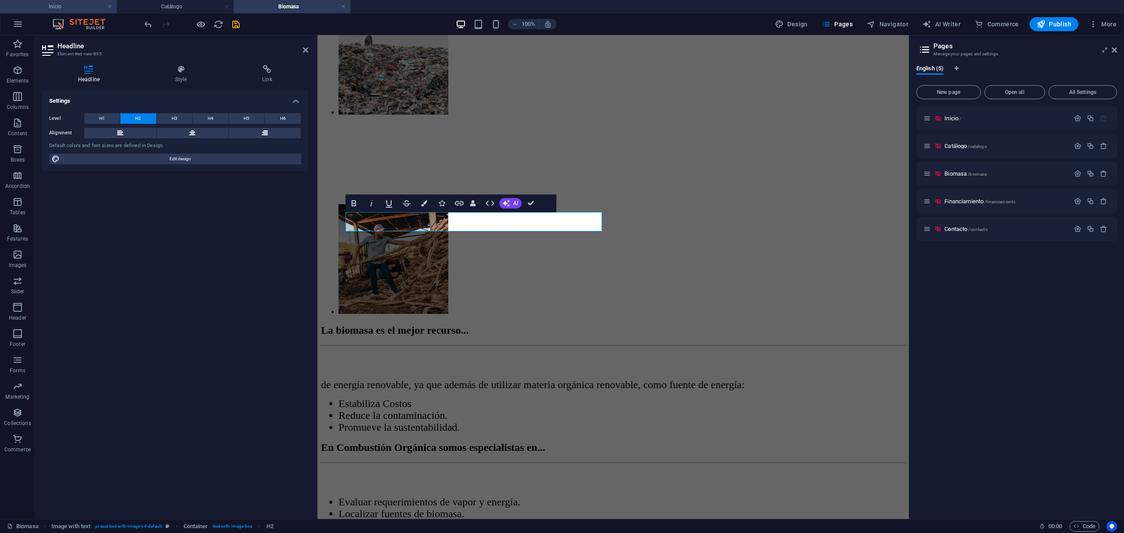
click at [40, 9] on h4 "Inicio" at bounding box center [58, 7] width 117 height 10
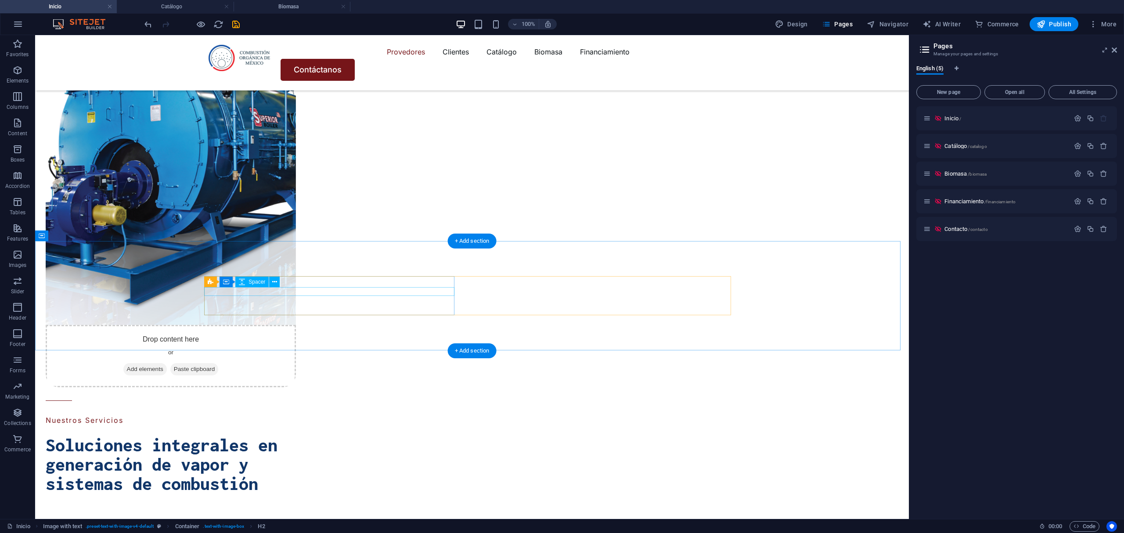
scroll to position [1580, 0]
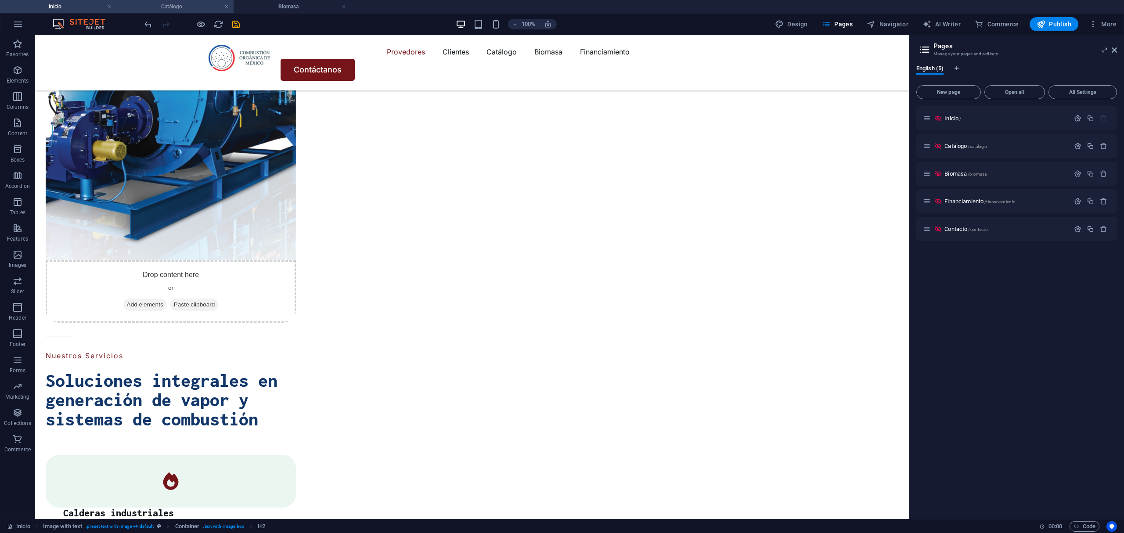
click at [202, 7] on h4 "Catálogo" at bounding box center [175, 7] width 117 height 10
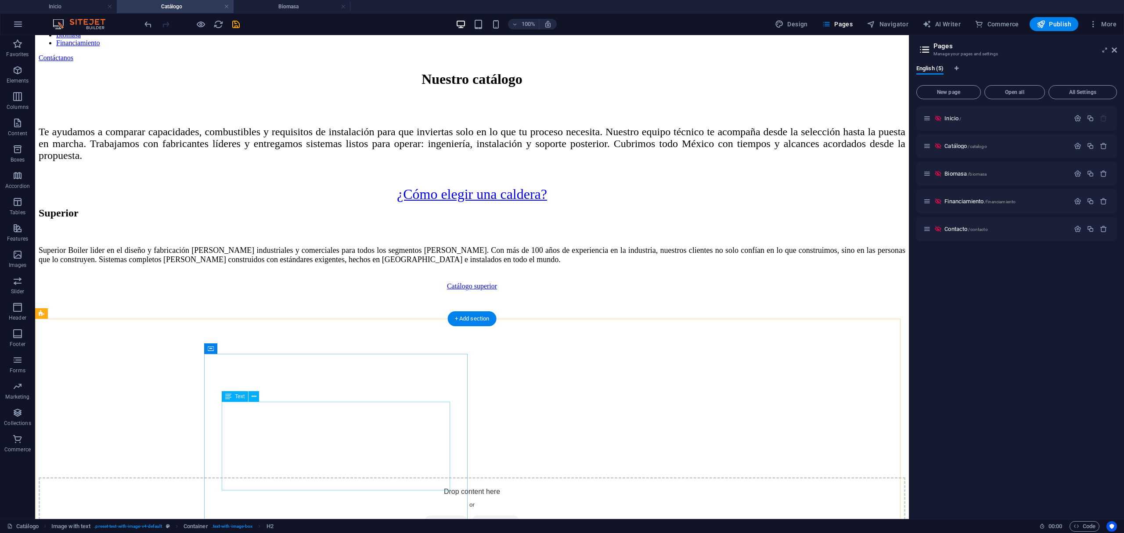
scroll to position [234, 0]
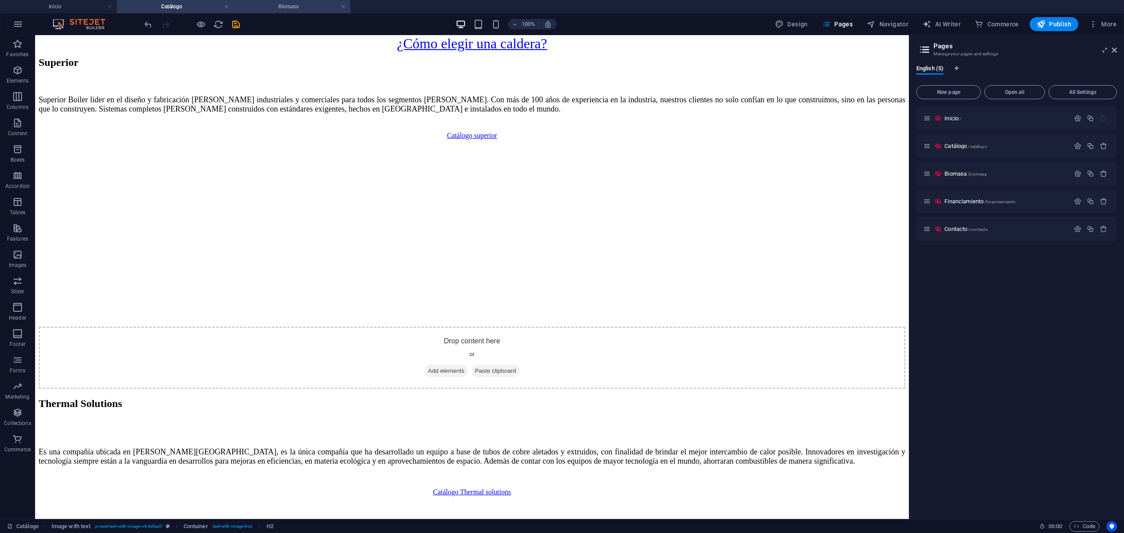
click at [319, 4] on h4 "Biomasa" at bounding box center [292, 7] width 117 height 10
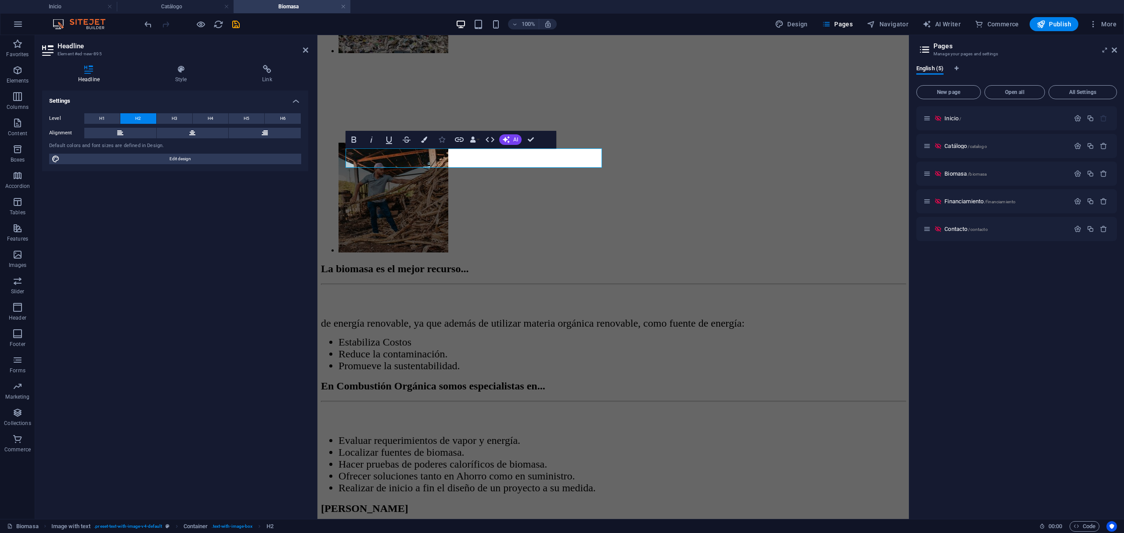
scroll to position [1229, 0]
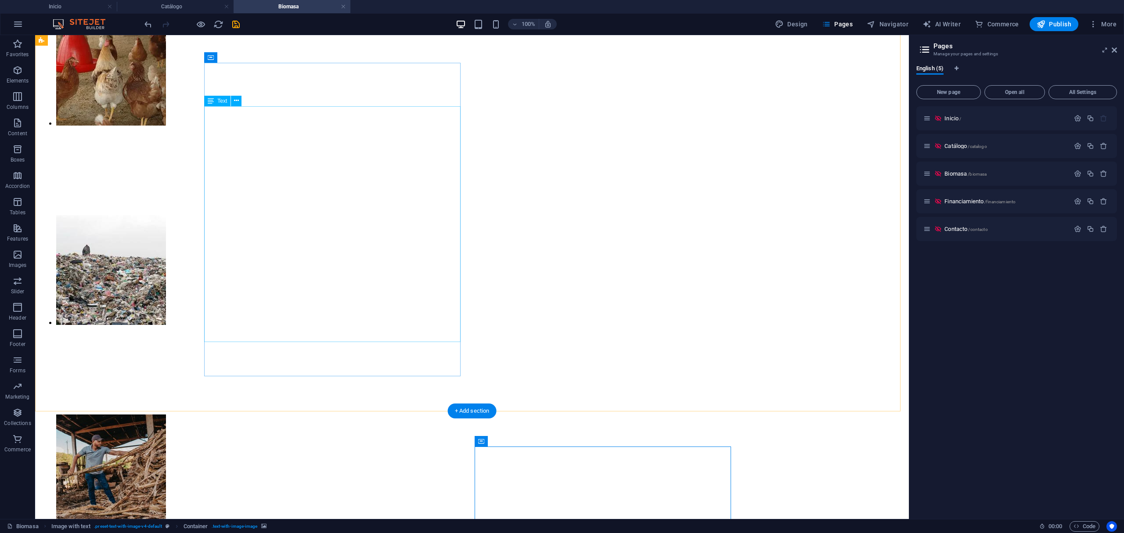
scroll to position [1287, 0]
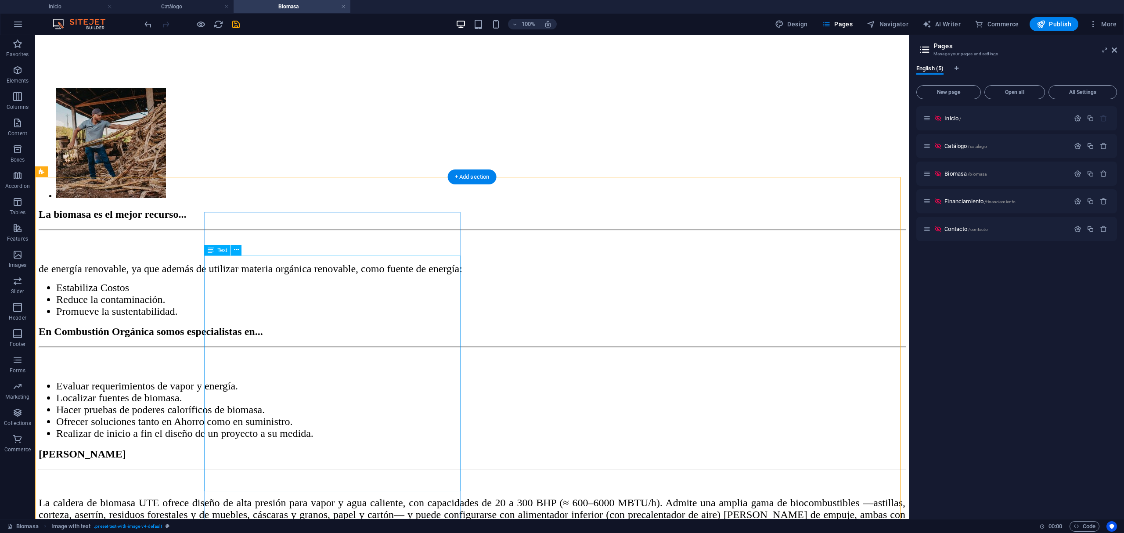
scroll to position [1405, 0]
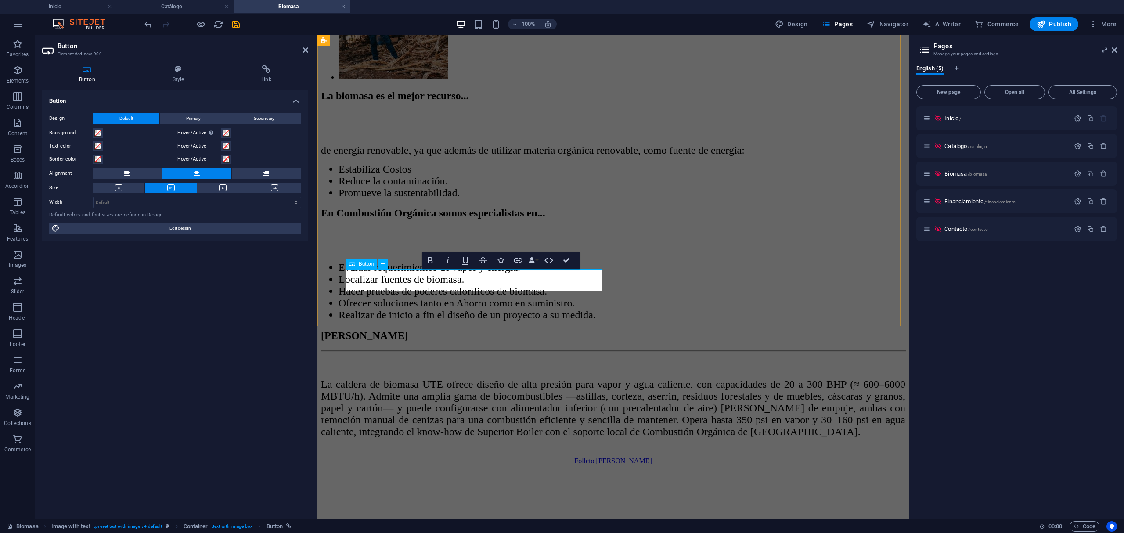
drag, startPoint x: 514, startPoint y: 280, endPoint x: 367, endPoint y: 281, distance: 147.0
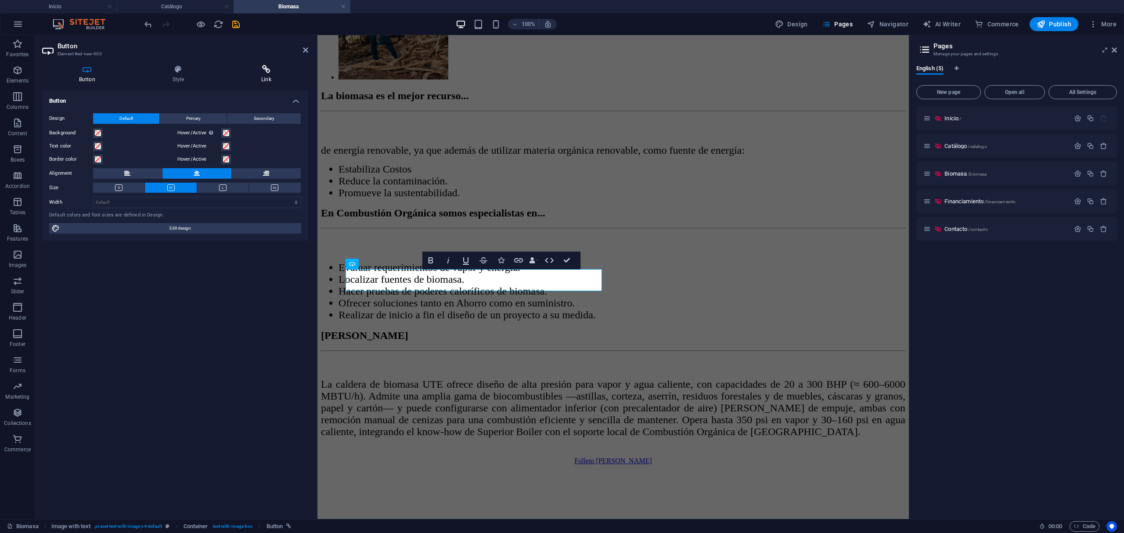
click at [253, 75] on h4 "Link" at bounding box center [265, 74] width 83 height 18
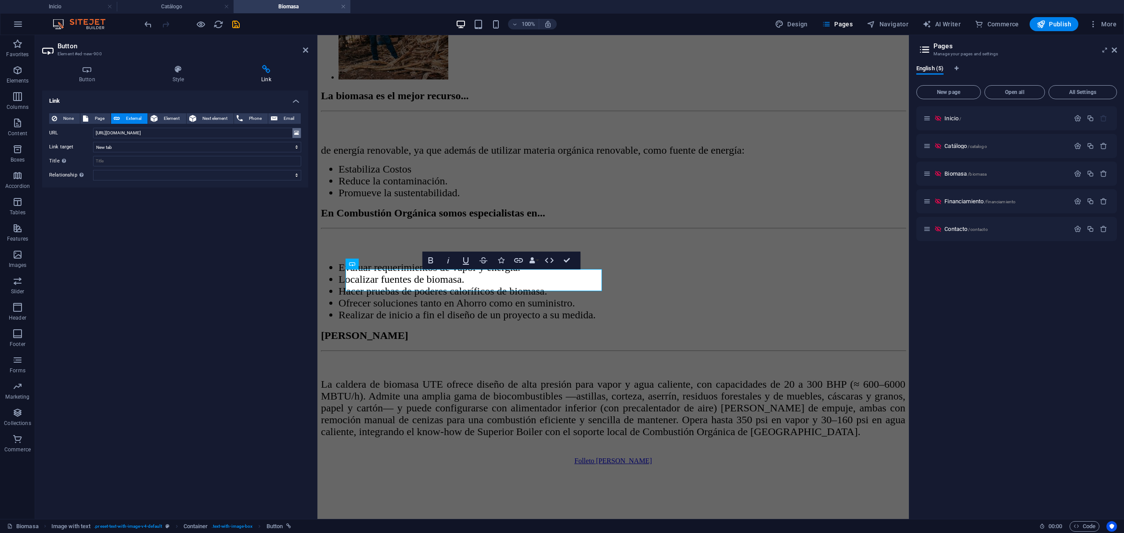
click at [294, 130] on icon at bounding box center [296, 133] width 5 height 10
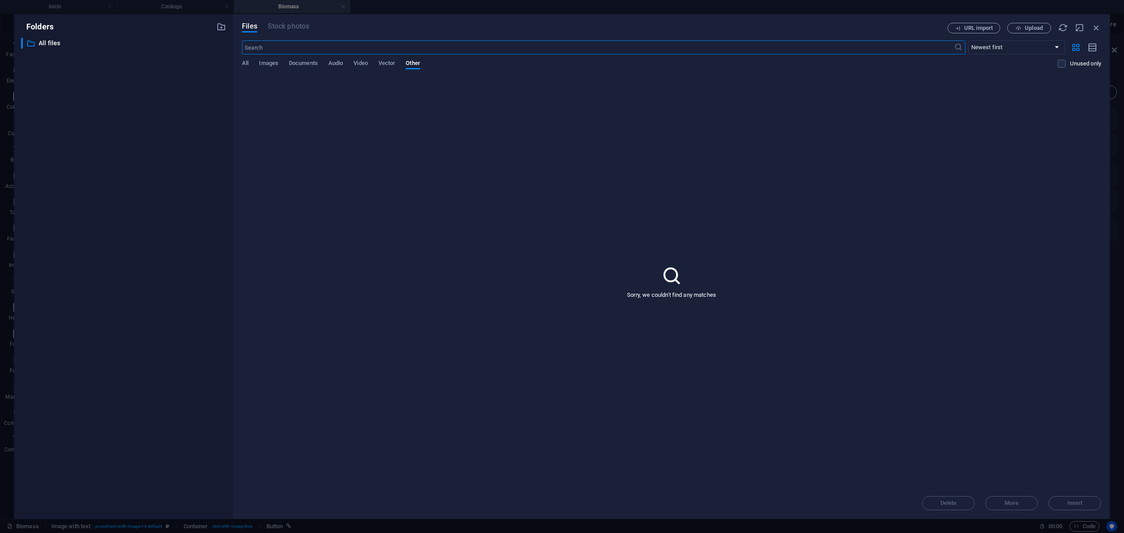
scroll to position [1542, 0]
click at [1026, 22] on div "Files Stock photos URL import Upload ​ Newest first Oldest first Name (A-Z) Nam…" at bounding box center [671, 266] width 877 height 505
click at [1027, 28] on span "Upload" at bounding box center [1033, 27] width 18 height 5
type input "[URL][DOMAIN_NAME]"
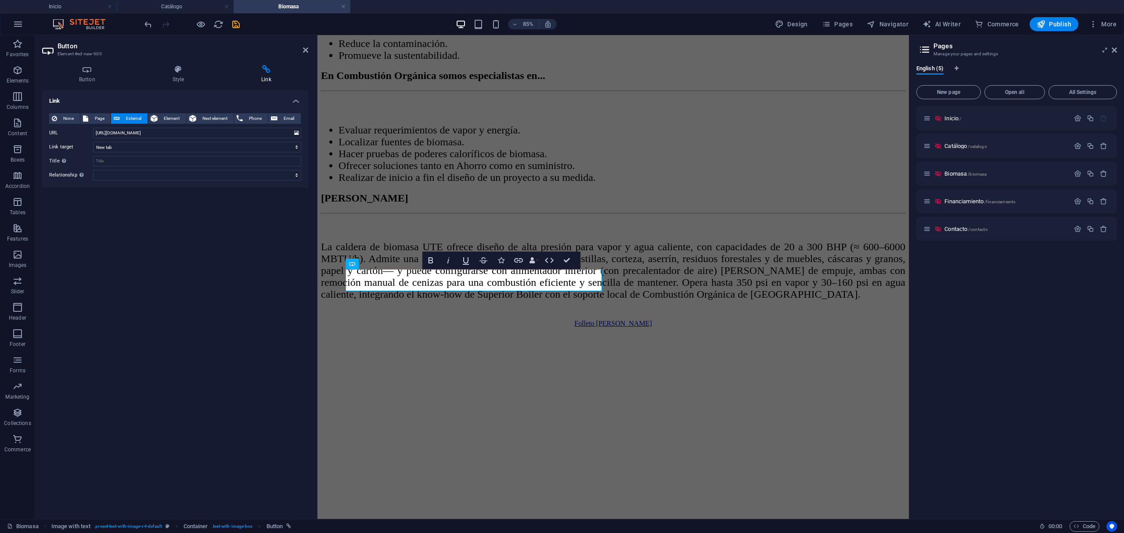
scroll to position [1405, 0]
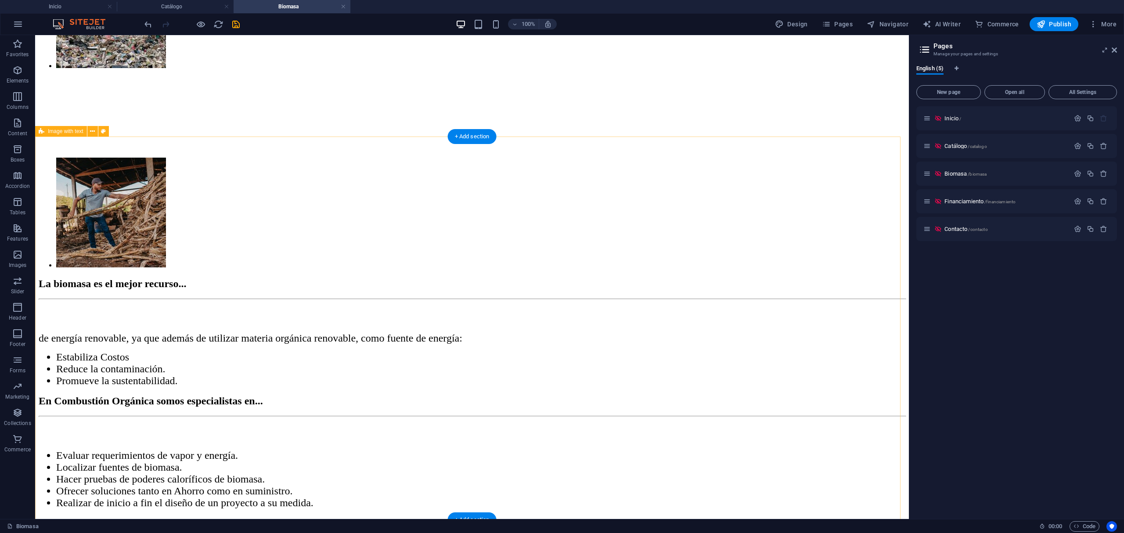
scroll to position [1229, 0]
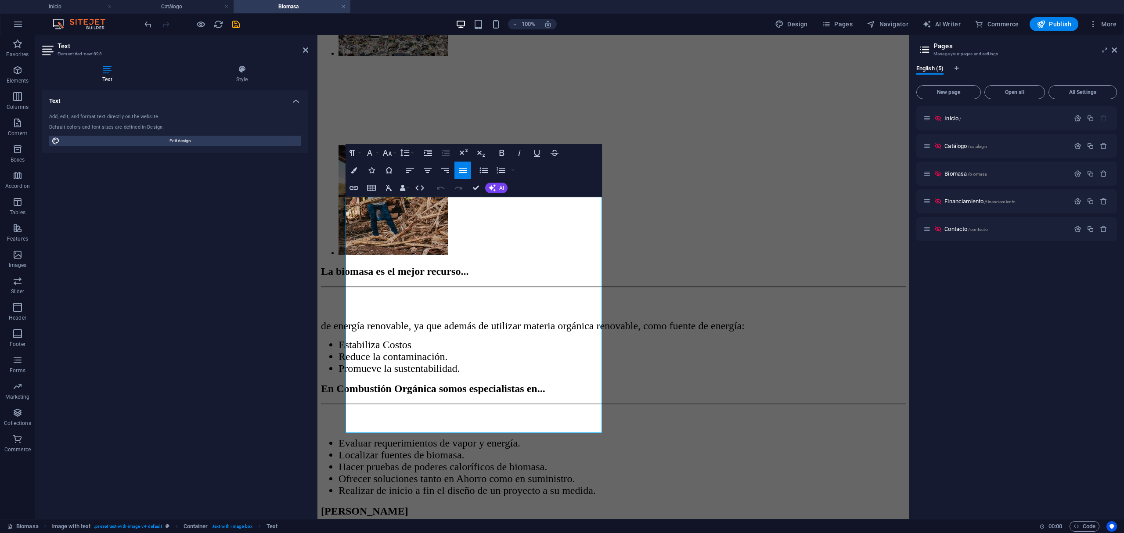
drag, startPoint x: 535, startPoint y: 424, endPoint x: 263, endPoint y: 203, distance: 350.1
click at [317, 203] on html "Skip to main content Menu Provedores Clientes Catálogo Biomasa Financiamiento C…" at bounding box center [612, 503] width 591 height 3395
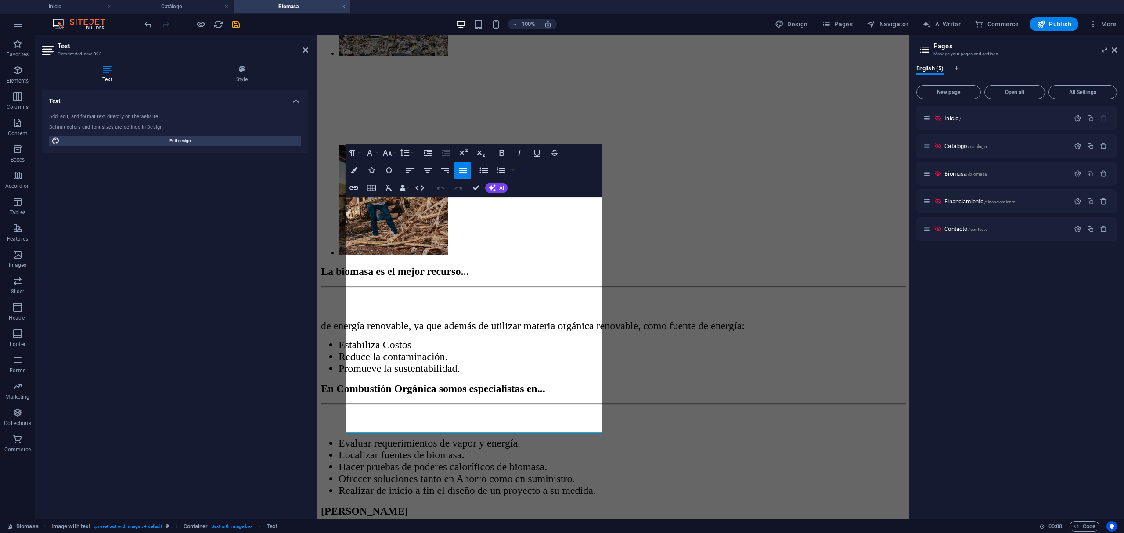
drag, startPoint x: 577, startPoint y: 428, endPoint x: 598, endPoint y: 223, distance: 206.1
click at [317, 191] on html "Skip to main content Menu Provedores Clientes Catálogo Biomasa Financiamiento C…" at bounding box center [612, 503] width 591 height 3395
click at [388, 149] on icon "button" at bounding box center [387, 152] width 11 height 11
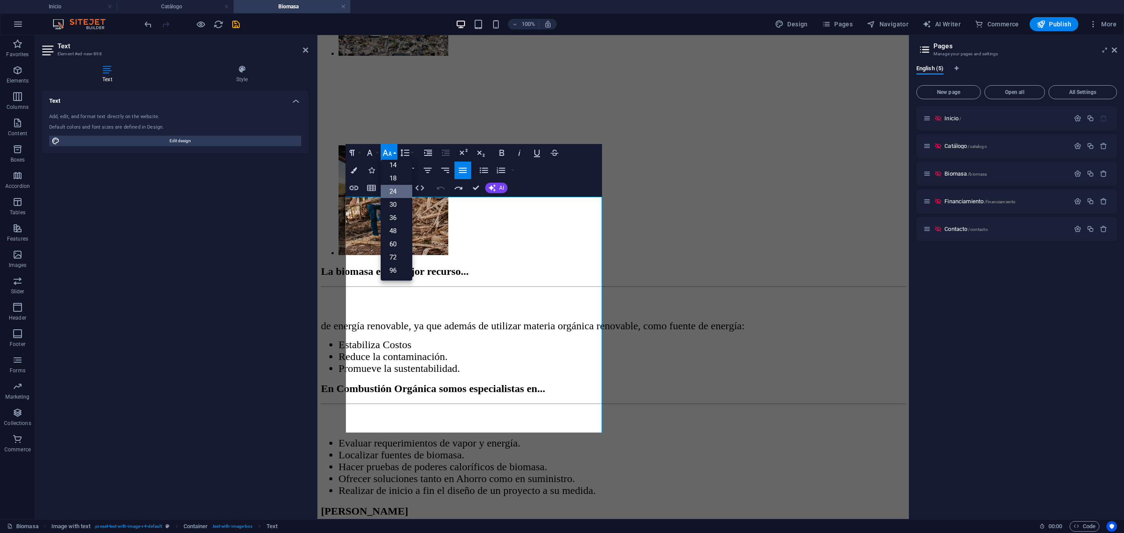
drag, startPoint x: 526, startPoint y: 424, endPoint x: 573, endPoint y: 209, distance: 219.7
click at [317, 174] on html "Skip to main content Menu Provedores Clientes Catálogo Biomasa Financiamiento C…" at bounding box center [612, 503] width 591 height 3395
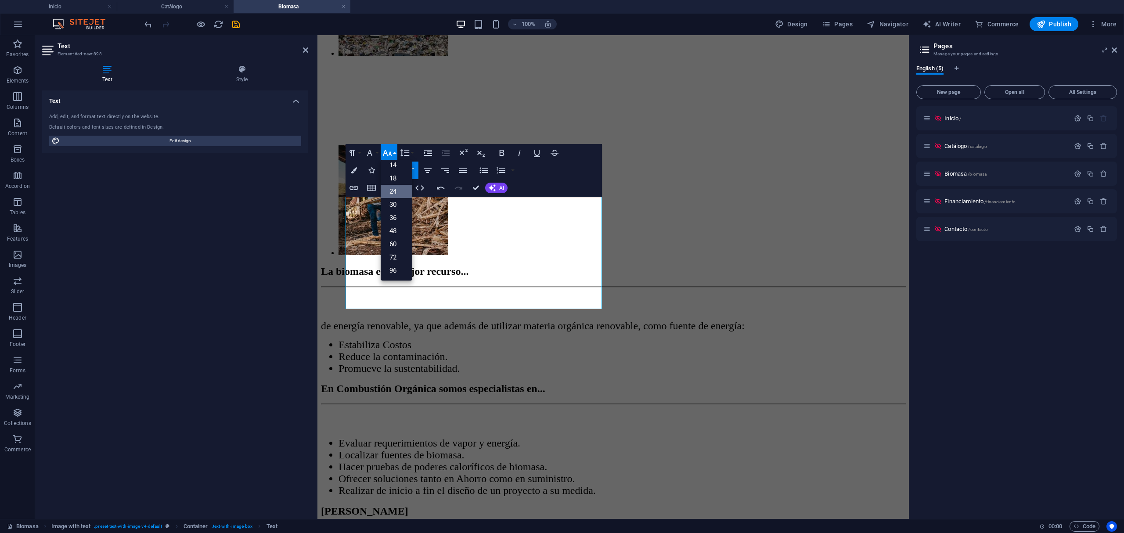
click at [386, 192] on link "24" at bounding box center [397, 191] width 32 height 13
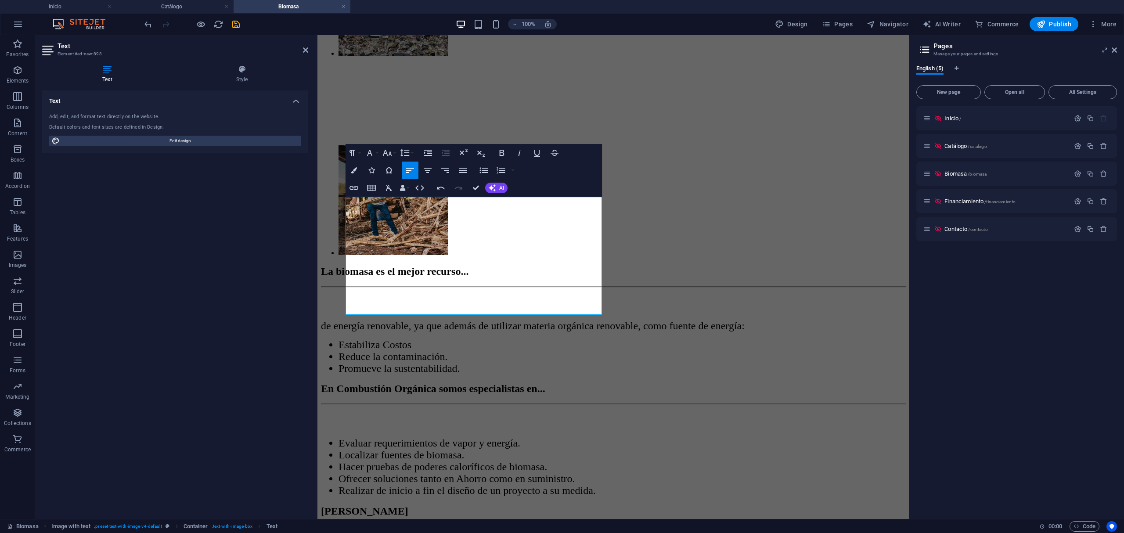
drag, startPoint x: 408, startPoint y: 309, endPoint x: 631, endPoint y: 217, distance: 241.4
click at [317, 188] on html "Skip to main content Menu Provedores Clientes Catálogo Biomasa Financiamiento C…" at bounding box center [612, 492] width 591 height 3372
click at [404, 151] on icon "button" at bounding box center [404, 152] width 11 height 11
click at [385, 153] on icon "button" at bounding box center [386, 153] width 9 height 6
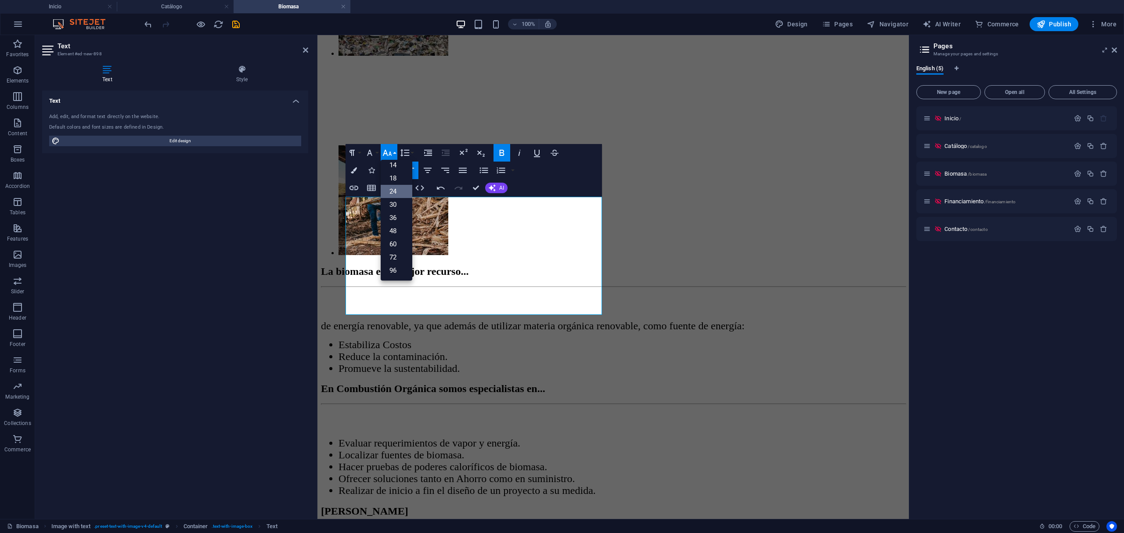
click at [396, 192] on link "24" at bounding box center [397, 191] width 32 height 13
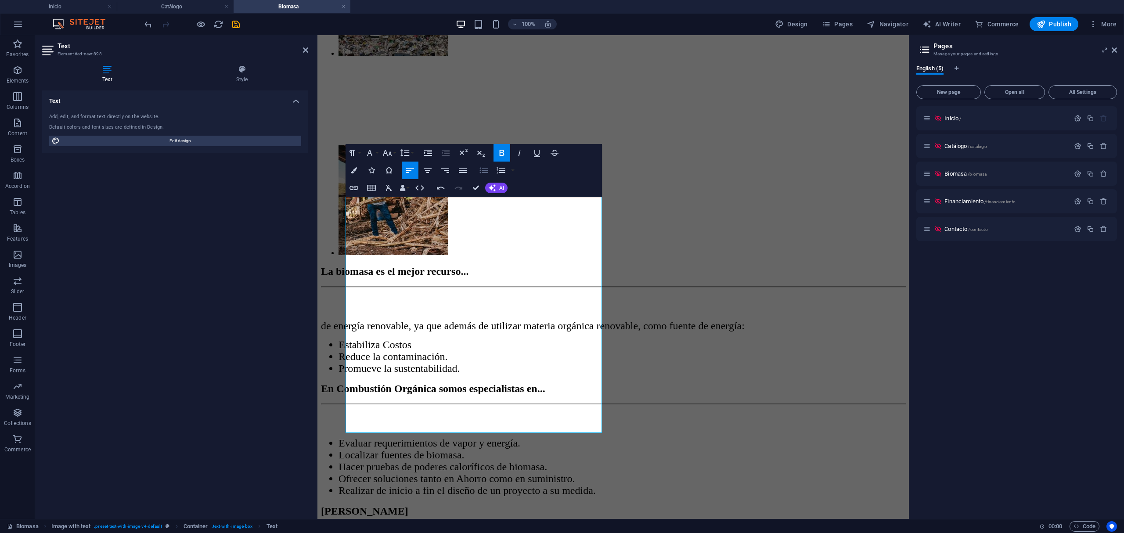
click at [485, 172] on icon "button" at bounding box center [483, 170] width 11 height 11
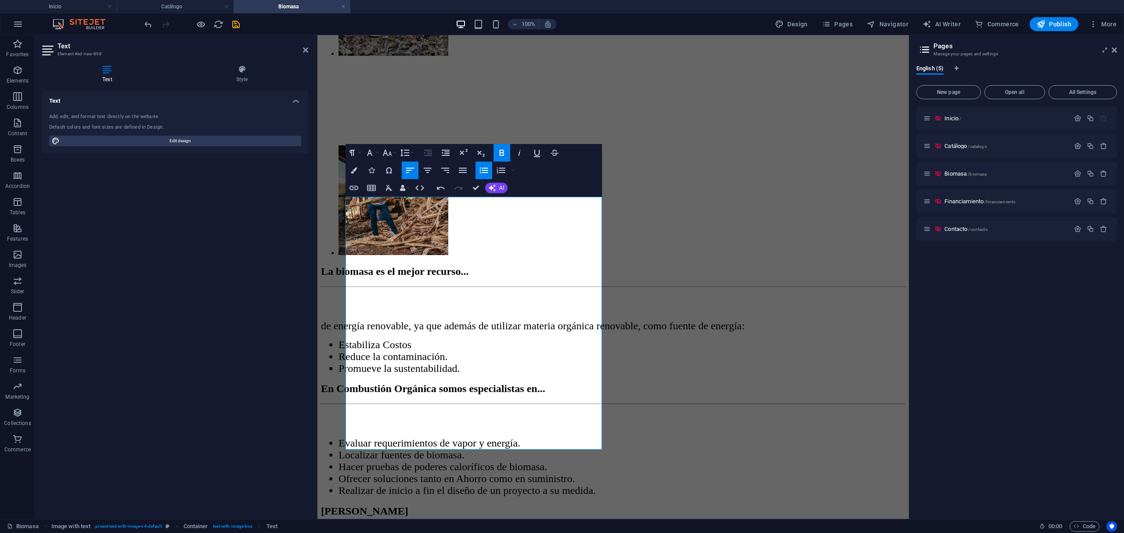
click at [479, 170] on icon "button" at bounding box center [483, 170] width 11 height 11
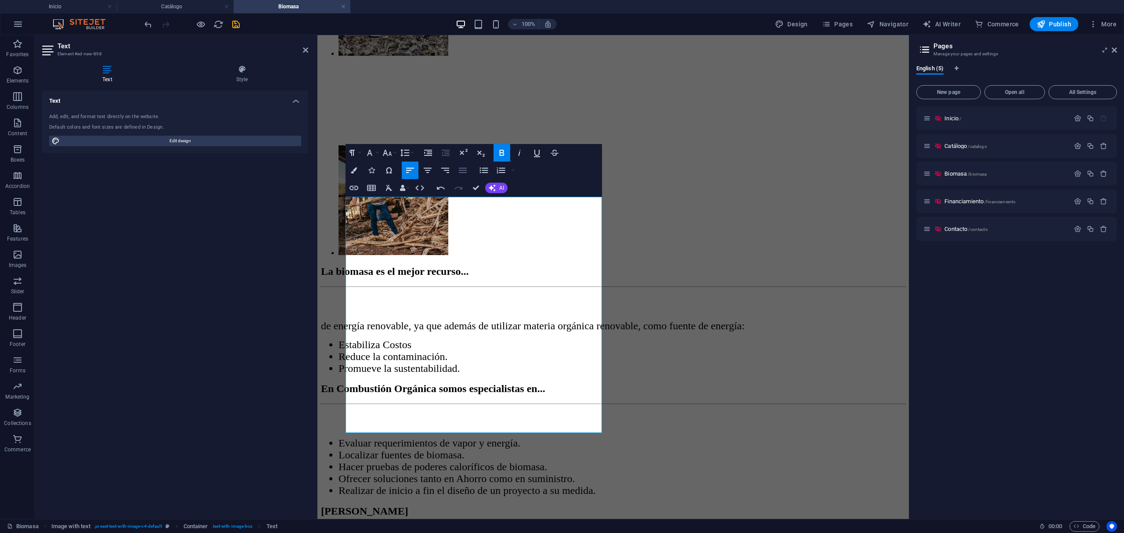
click at [462, 171] on icon "button" at bounding box center [462, 170] width 11 height 11
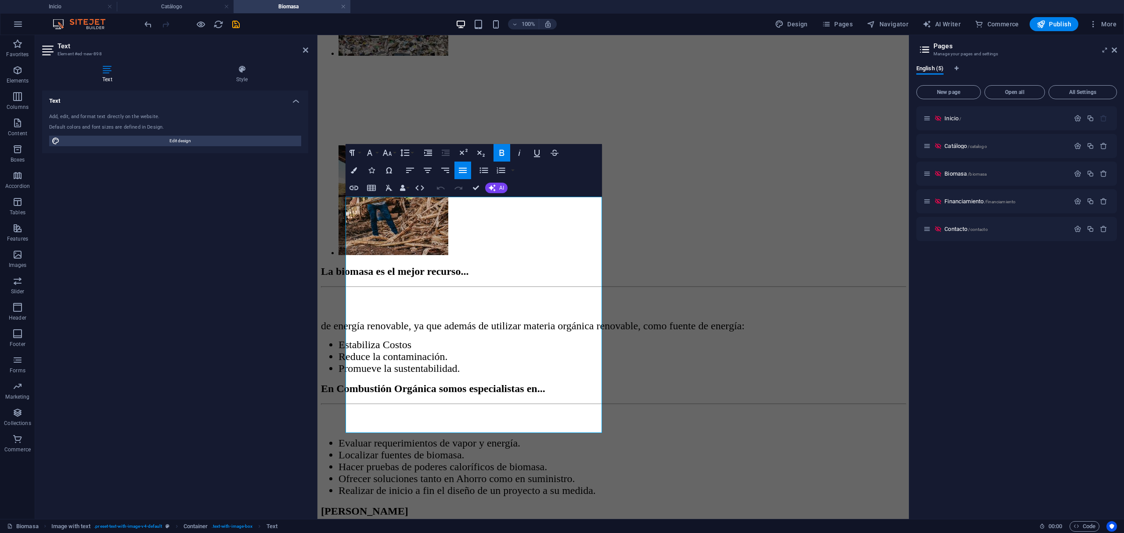
drag, startPoint x: 460, startPoint y: 204, endPoint x: 305, endPoint y: 190, distance: 155.1
click at [317, 190] on html "Skip to main content Menu Provedores Clientes Catálogo Biomasa Financiamiento C…" at bounding box center [612, 509] width 591 height 3407
click at [499, 159] on button "Bold" at bounding box center [501, 153] width 17 height 18
drag, startPoint x: 576, startPoint y: 125, endPoint x: 881, endPoint y: 188, distance: 312.0
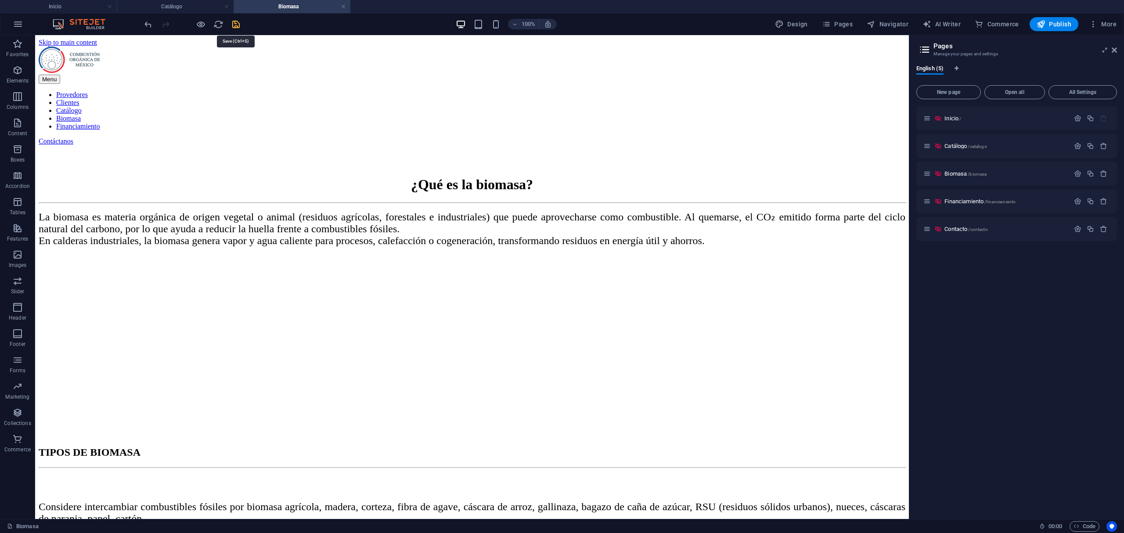
click at [237, 24] on icon "save" at bounding box center [236, 24] width 10 height 10
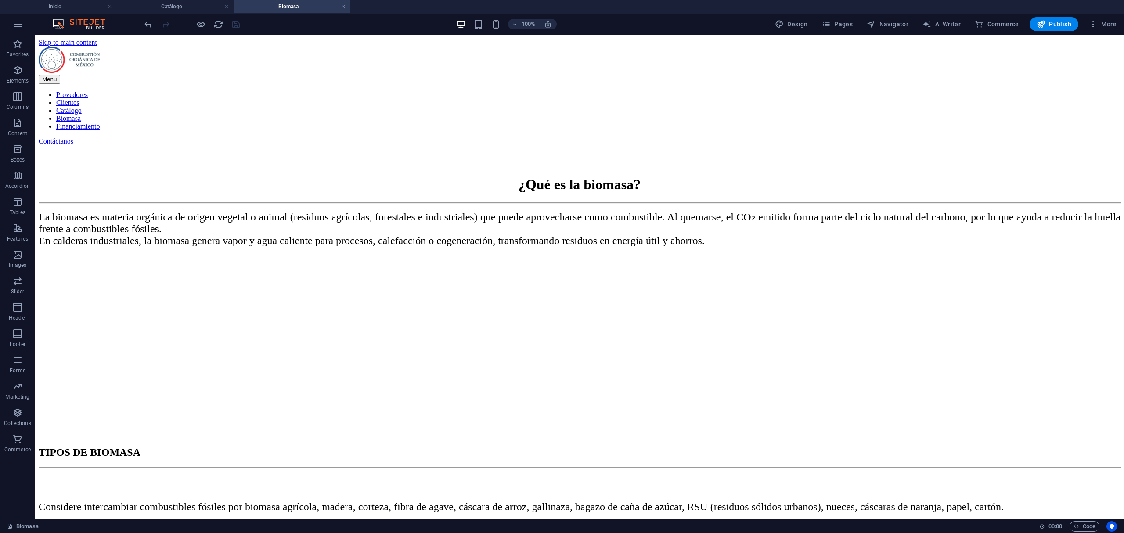
click at [236, 27] on div at bounding box center [192, 24] width 98 height 14
click at [536, 91] on nav "Provedores Clientes Catálogo Biomasa Financiamiento" at bounding box center [579, 111] width 1081 height 40
click at [193, 10] on h4 "Catálogo" at bounding box center [175, 7] width 117 height 10
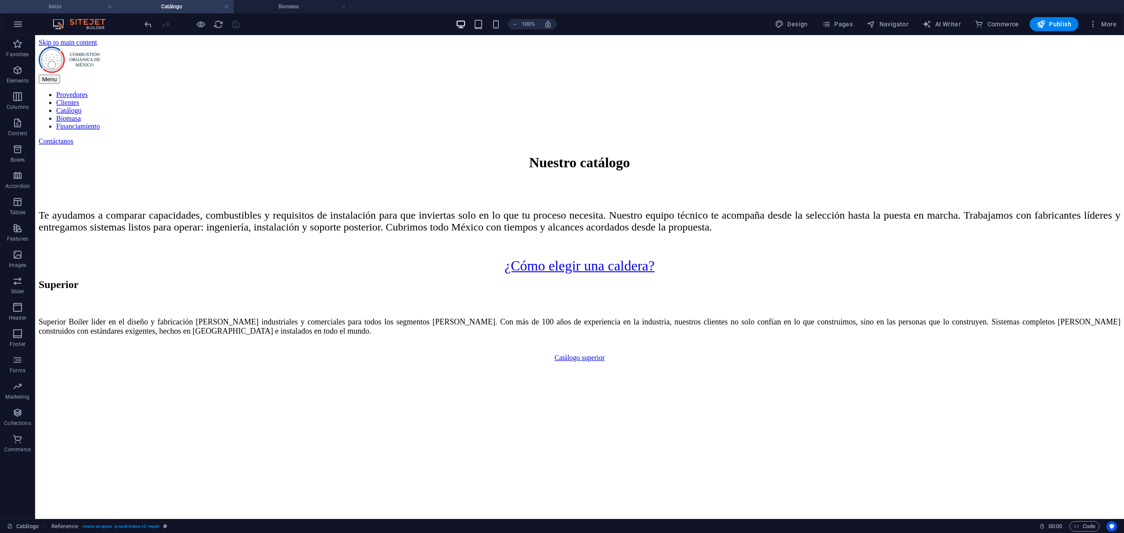
click at [82, 6] on h4 "Inicio" at bounding box center [58, 7] width 117 height 10
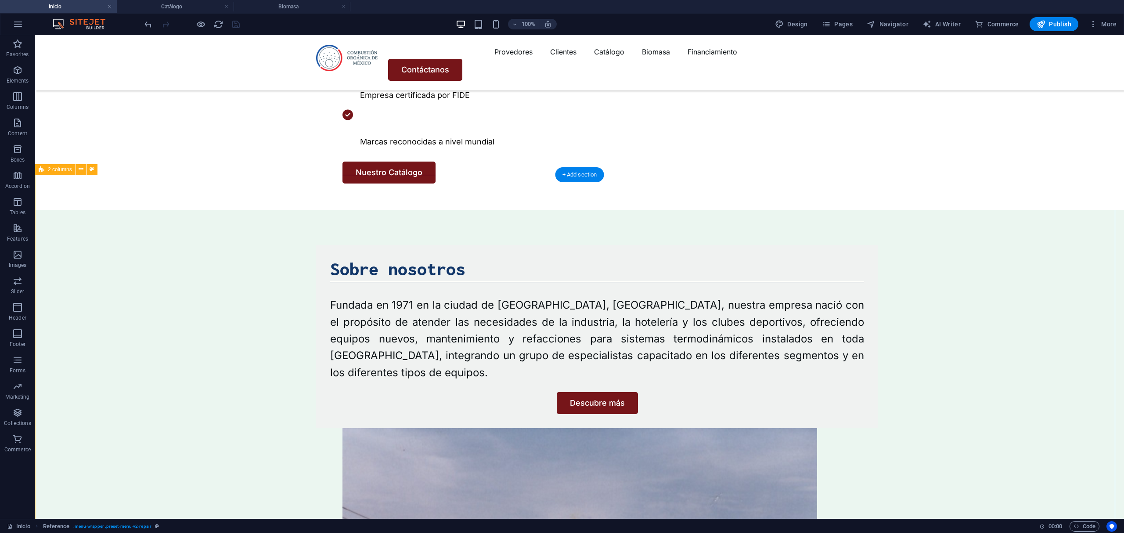
scroll to position [643, 0]
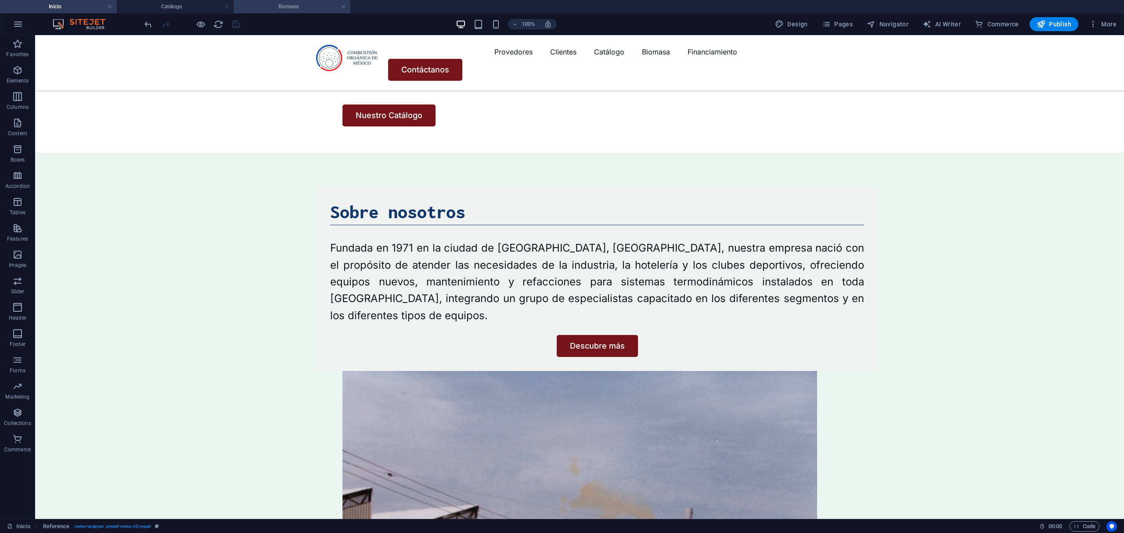
click at [300, 6] on h4 "Biomasa" at bounding box center [292, 7] width 117 height 10
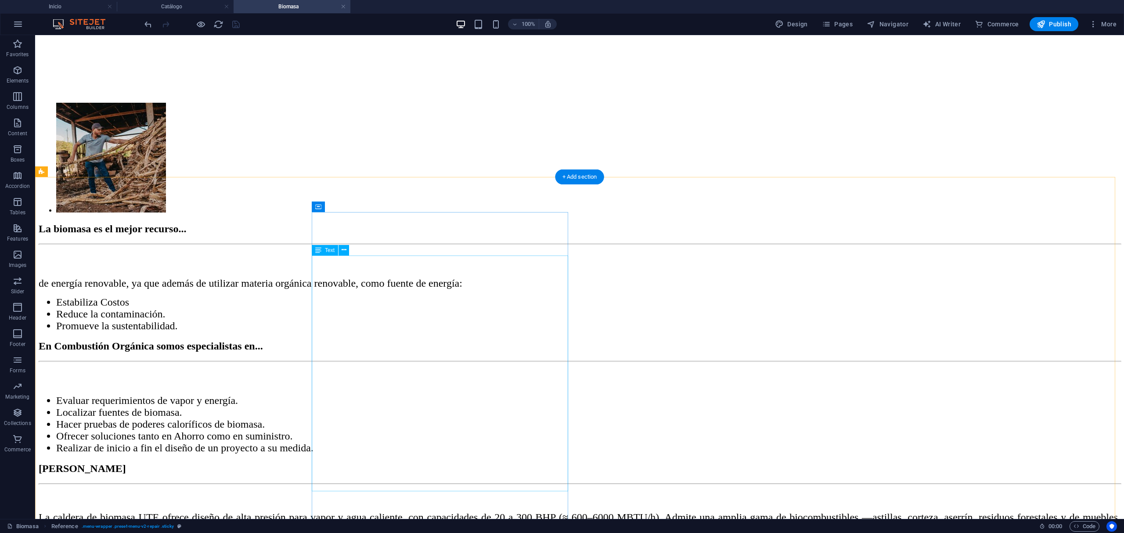
scroll to position [1405, 0]
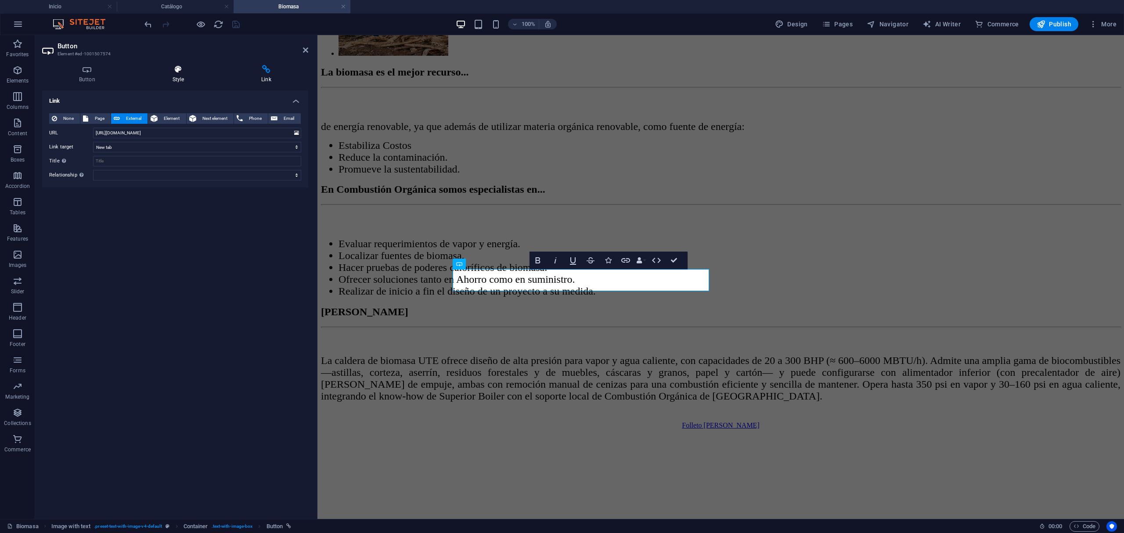
click at [183, 74] on h4 "Style" at bounding box center [180, 74] width 89 height 18
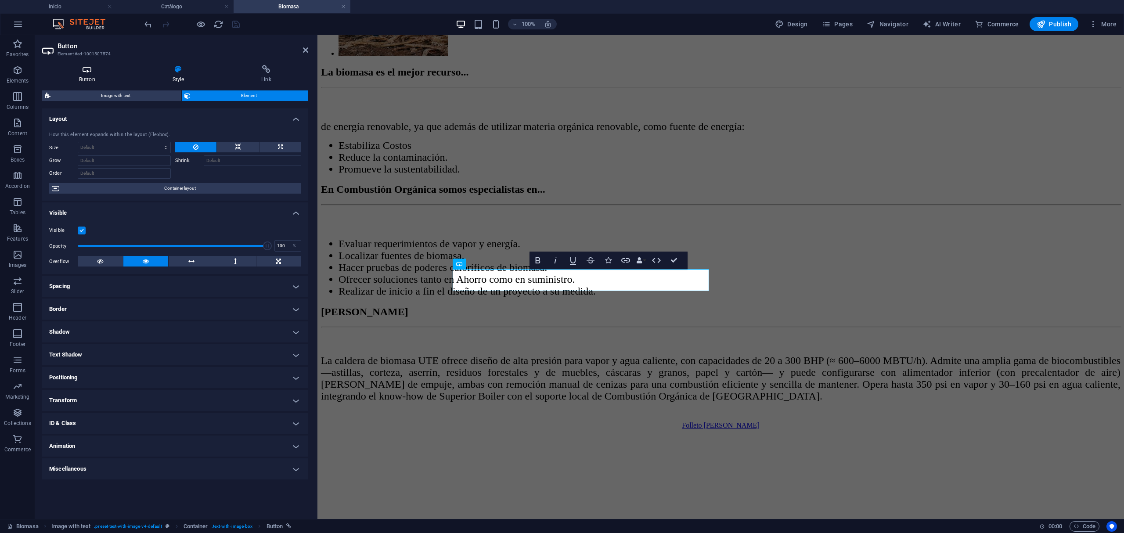
click at [93, 74] on h4 "Button" at bounding box center [88, 74] width 93 height 18
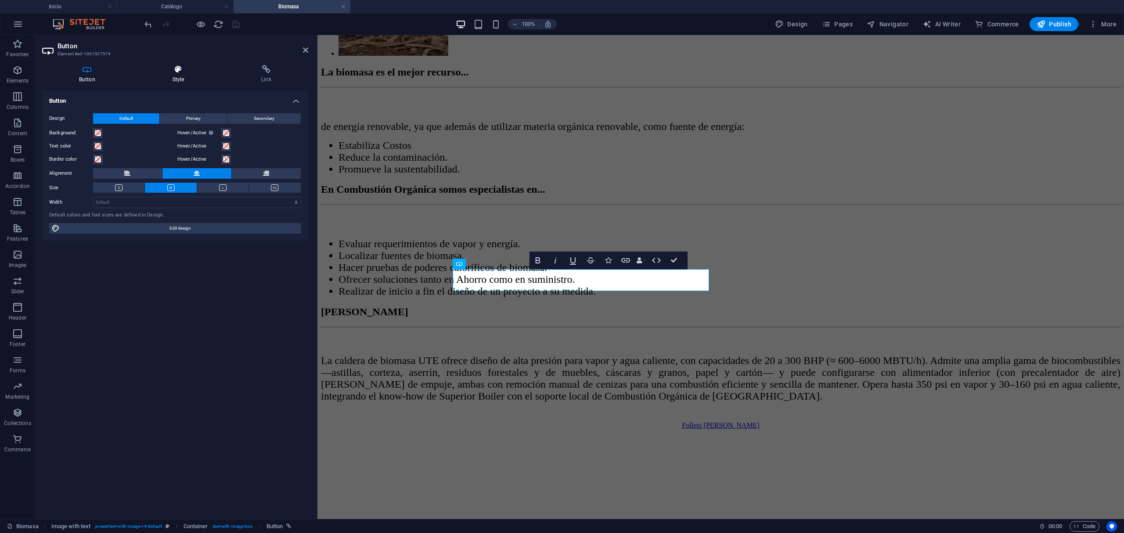
click at [181, 65] on icon at bounding box center [179, 69] width 86 height 9
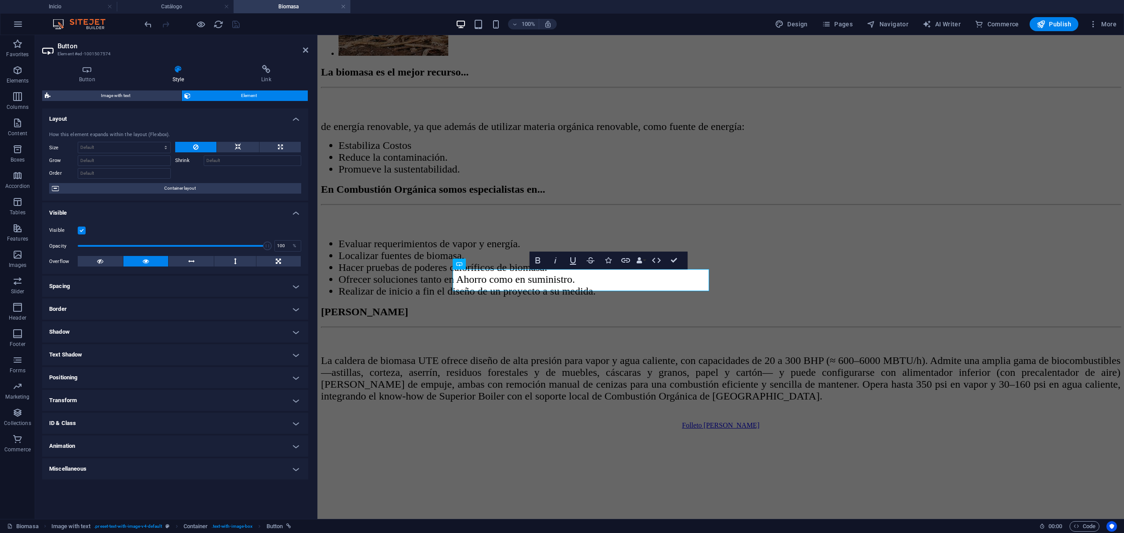
click at [125, 383] on h4 "Positioning" at bounding box center [175, 377] width 266 height 21
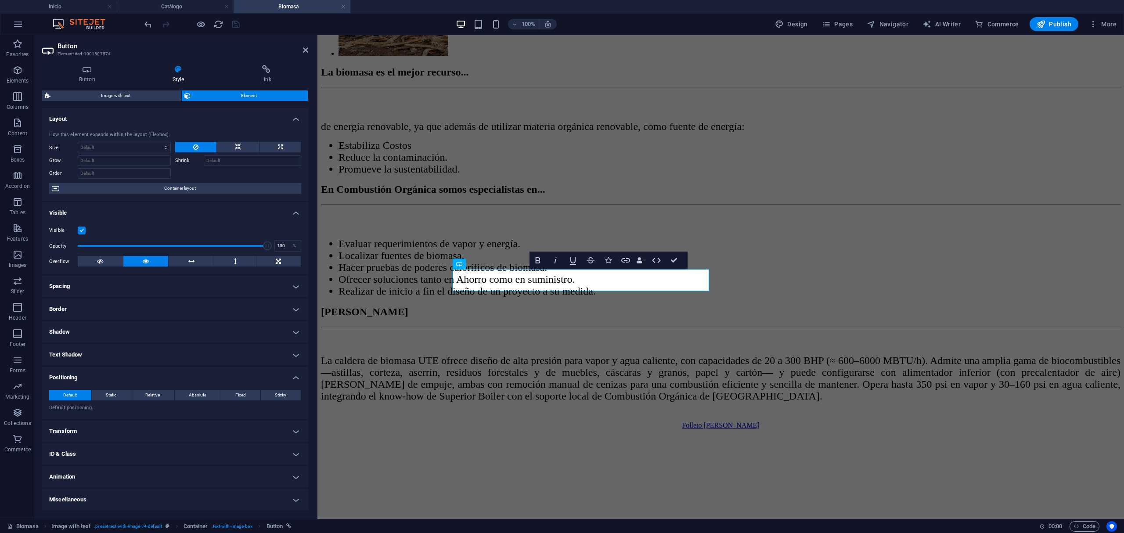
click at [97, 428] on h4 "Transform" at bounding box center [175, 430] width 266 height 21
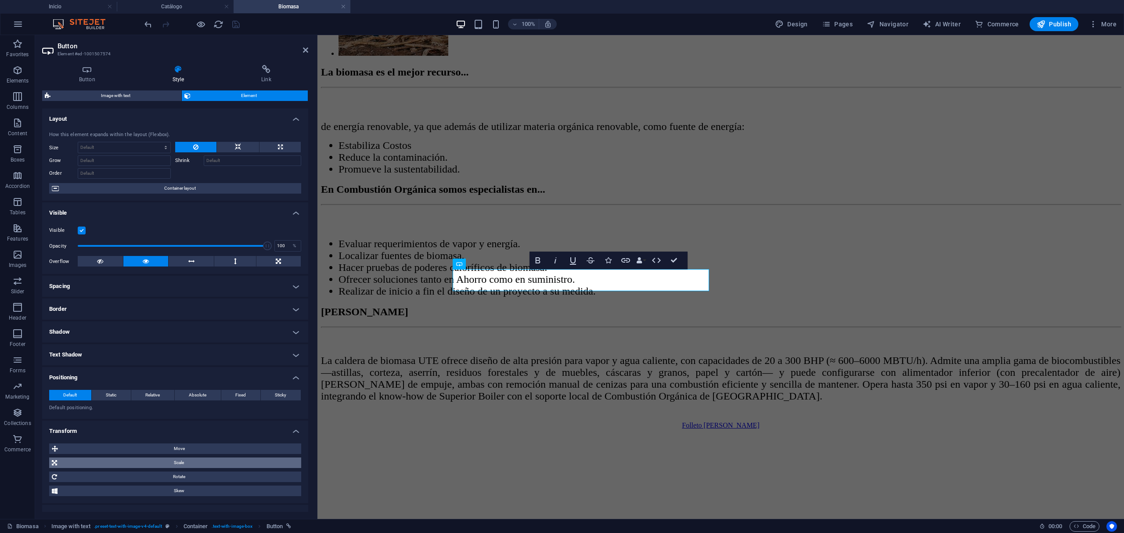
click at [184, 460] on span "Scale" at bounding box center [179, 462] width 239 height 11
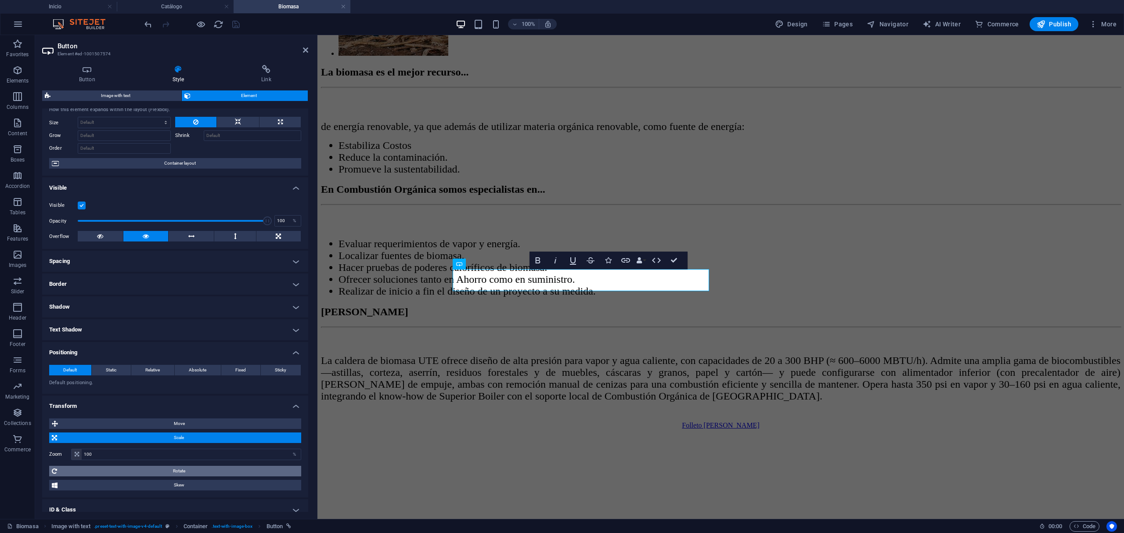
scroll to position [79, 0]
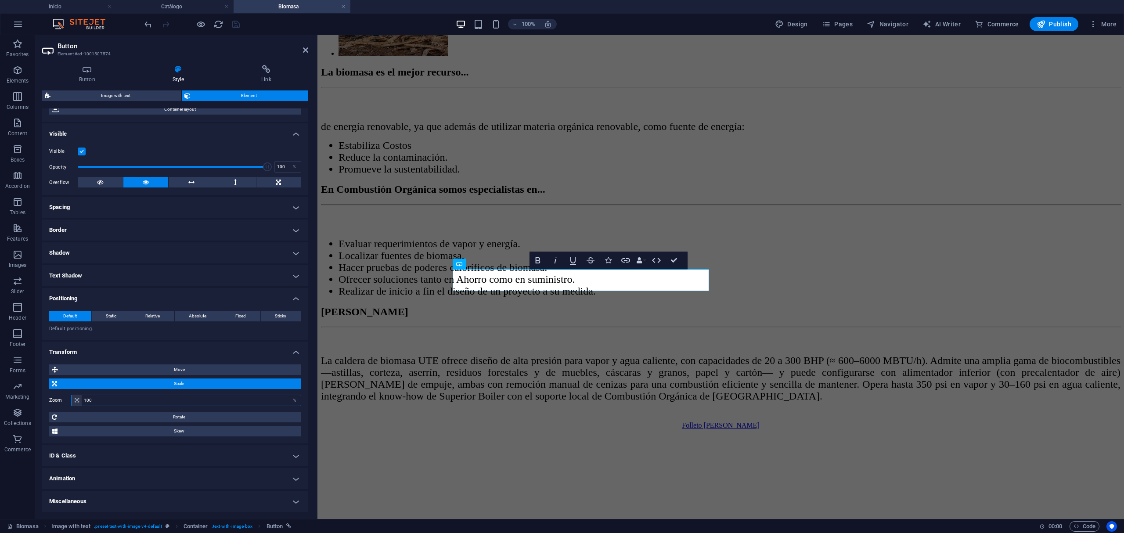
click at [148, 399] on input "100" at bounding box center [191, 400] width 219 height 11
click at [157, 395] on input "110" at bounding box center [191, 400] width 219 height 11
type input "120"
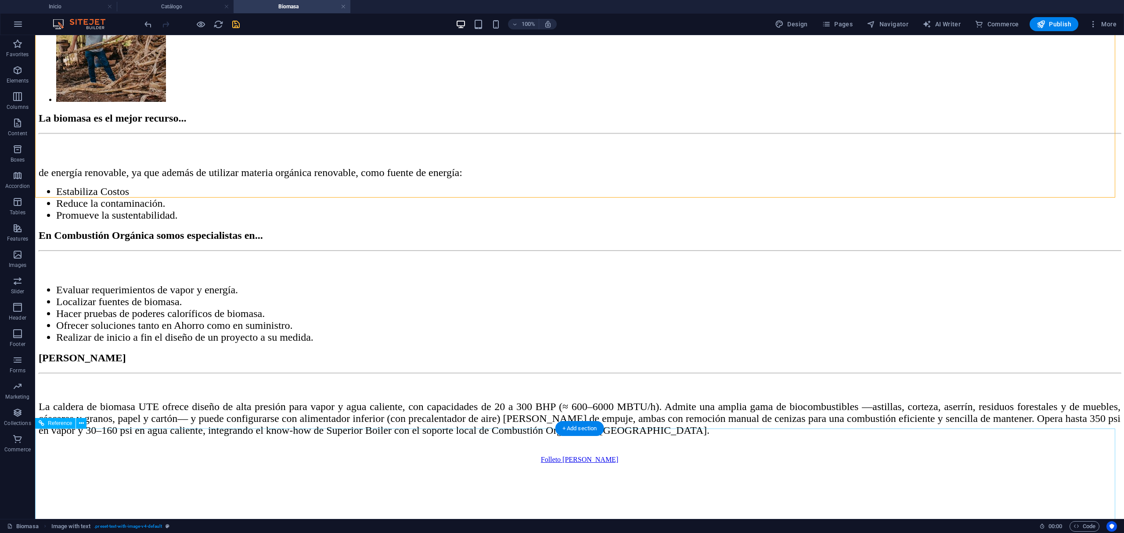
scroll to position [1112, 0]
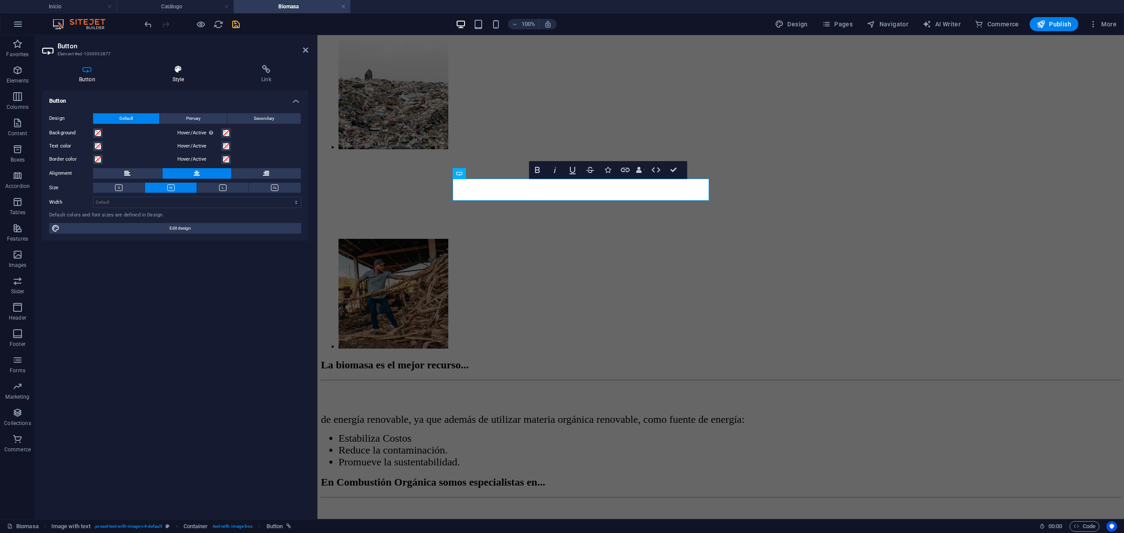
click at [170, 68] on icon at bounding box center [179, 69] width 86 height 9
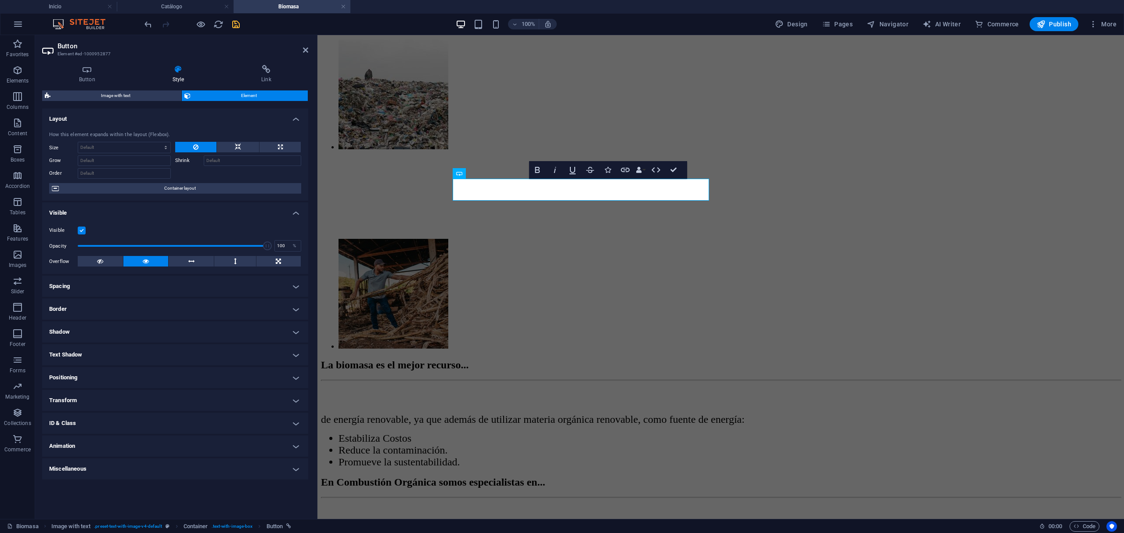
click at [83, 395] on h4 "Transform" at bounding box center [175, 400] width 266 height 21
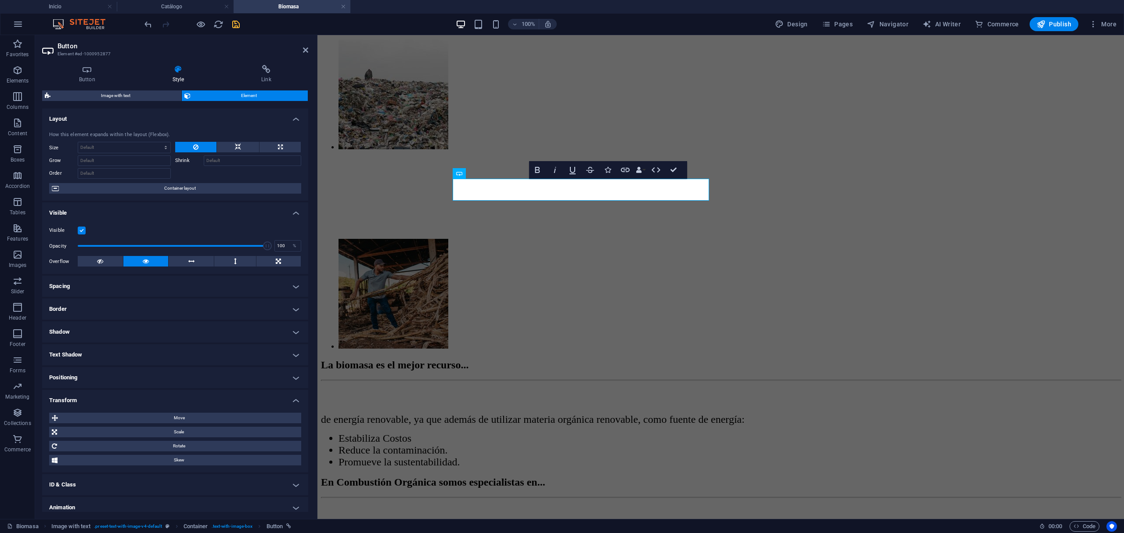
click at [105, 424] on div "Move X offset 0 px rem % em vh vw Y offset 0 px rem % em vh vw Scale Zoom 100 %…" at bounding box center [175, 439] width 252 height 53
click at [105, 431] on span "Scale" at bounding box center [179, 432] width 239 height 11
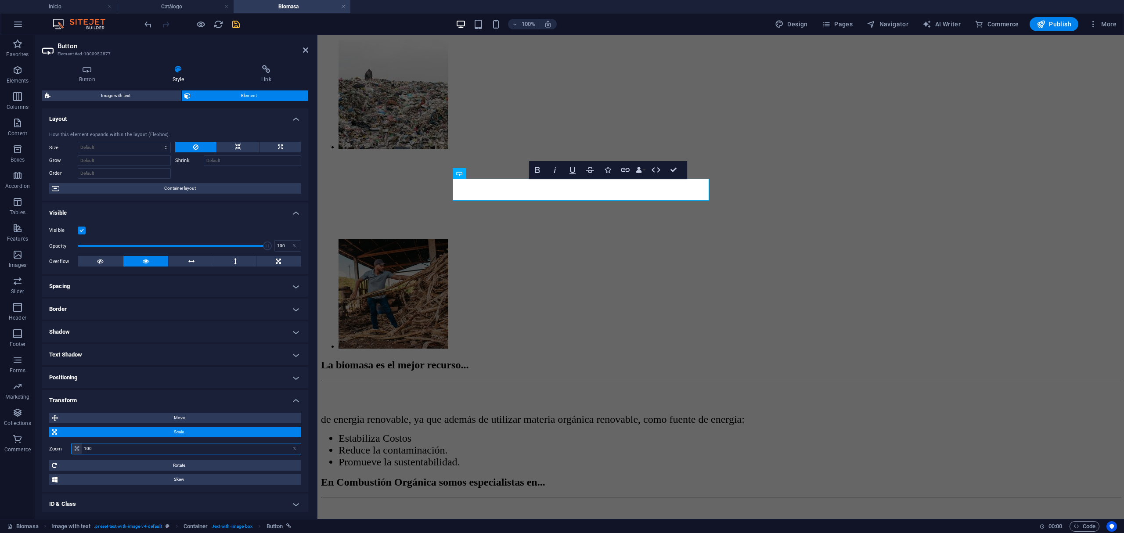
click at [147, 445] on input "100" at bounding box center [191, 448] width 219 height 11
type input "120"
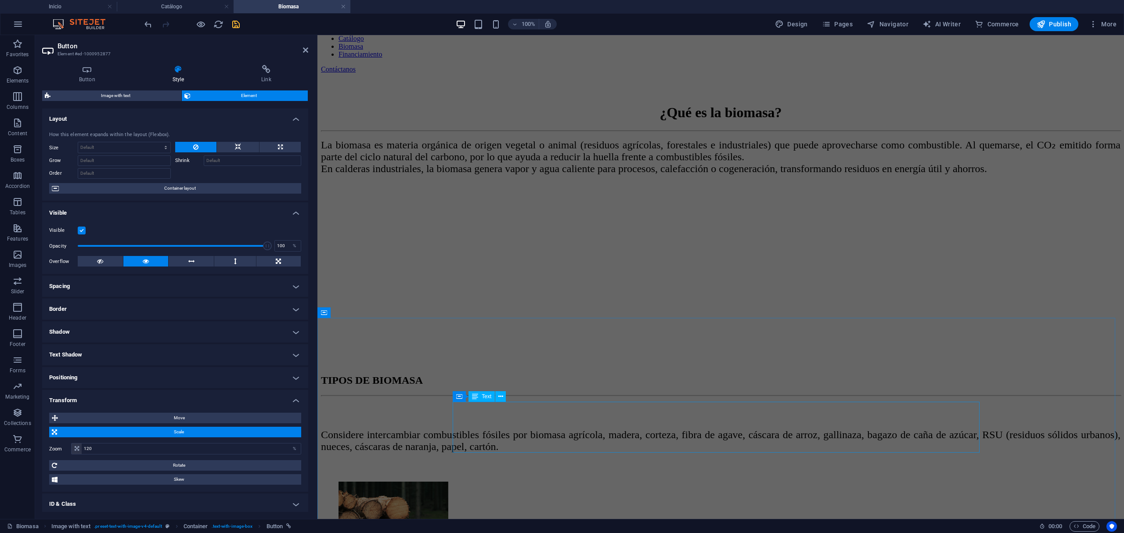
scroll to position [0, 0]
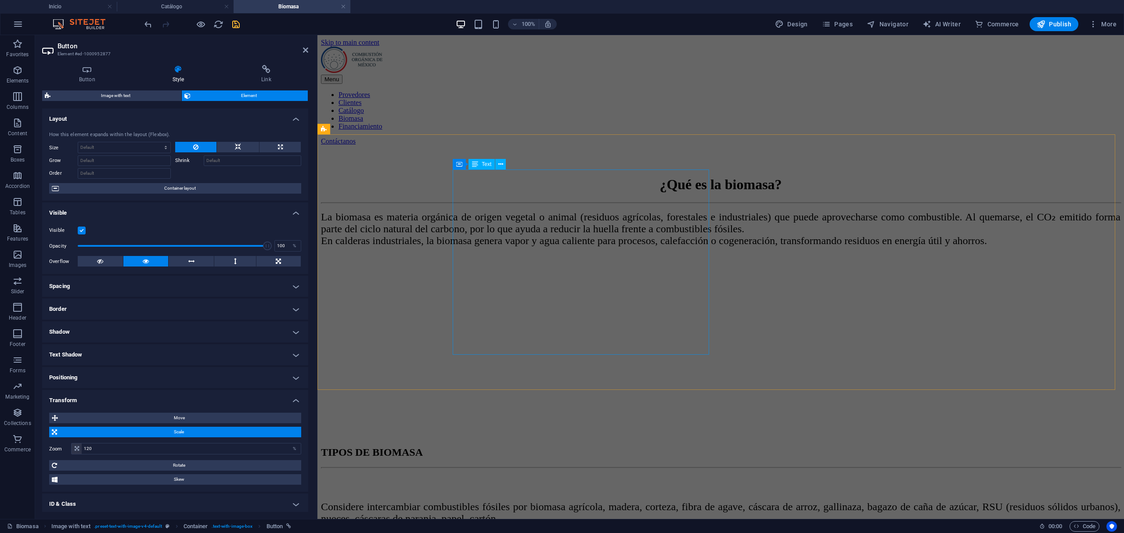
click at [498, 234] on div "La biomasa es materia orgánica de origen vegetal o animal (residuos agrícolas, …" at bounding box center [719, 229] width 799 height 36
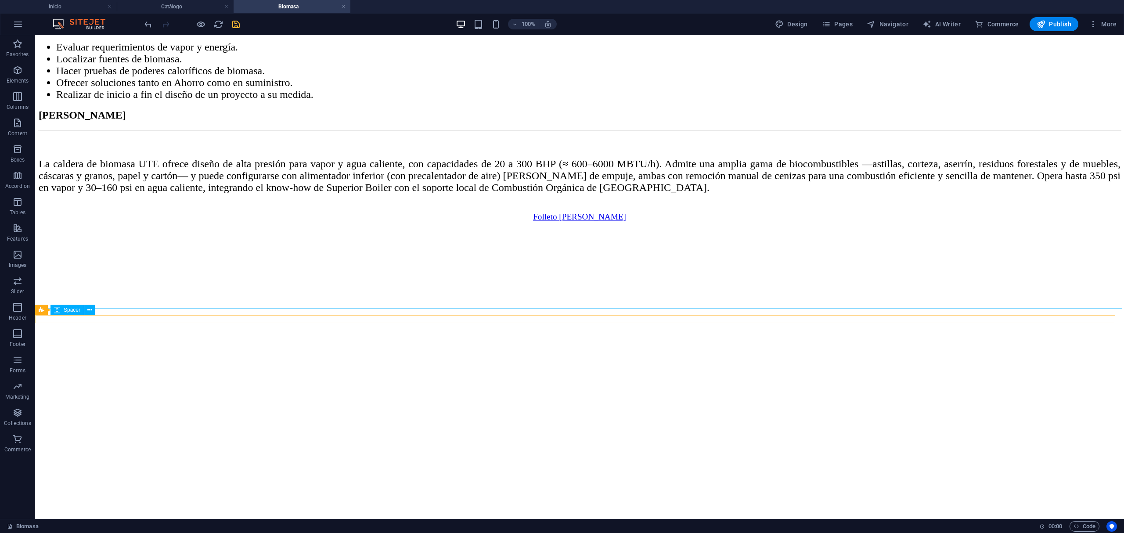
scroll to position [1638, 0]
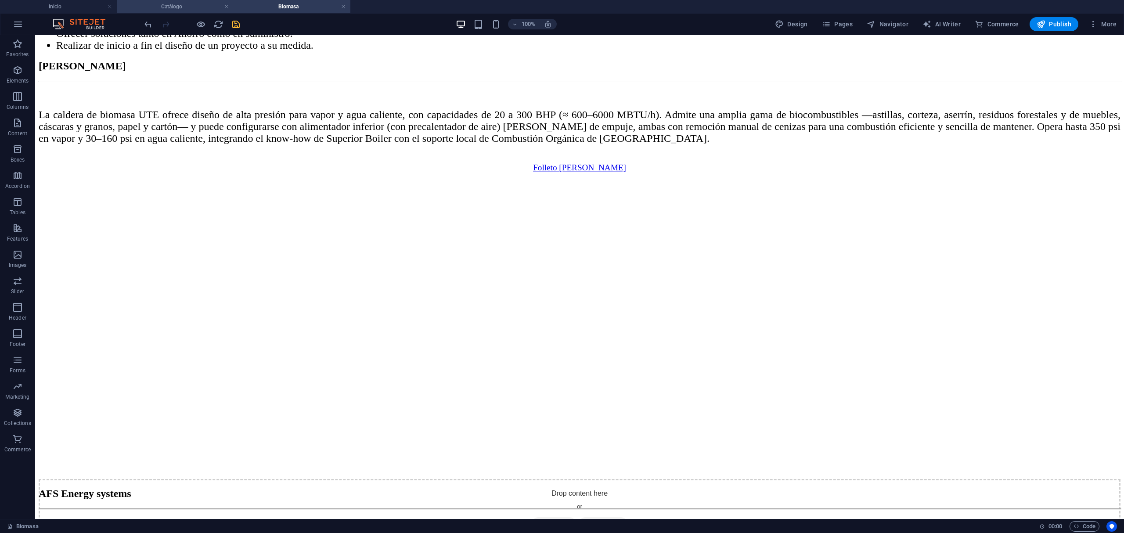
click at [208, 5] on h4 "Catálogo" at bounding box center [175, 7] width 117 height 10
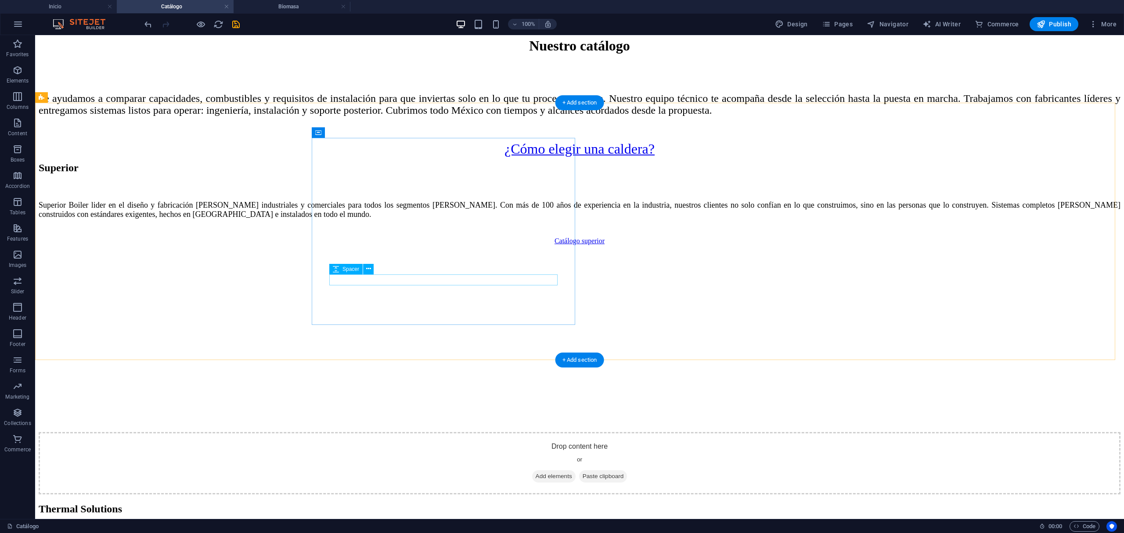
scroll to position [351, 0]
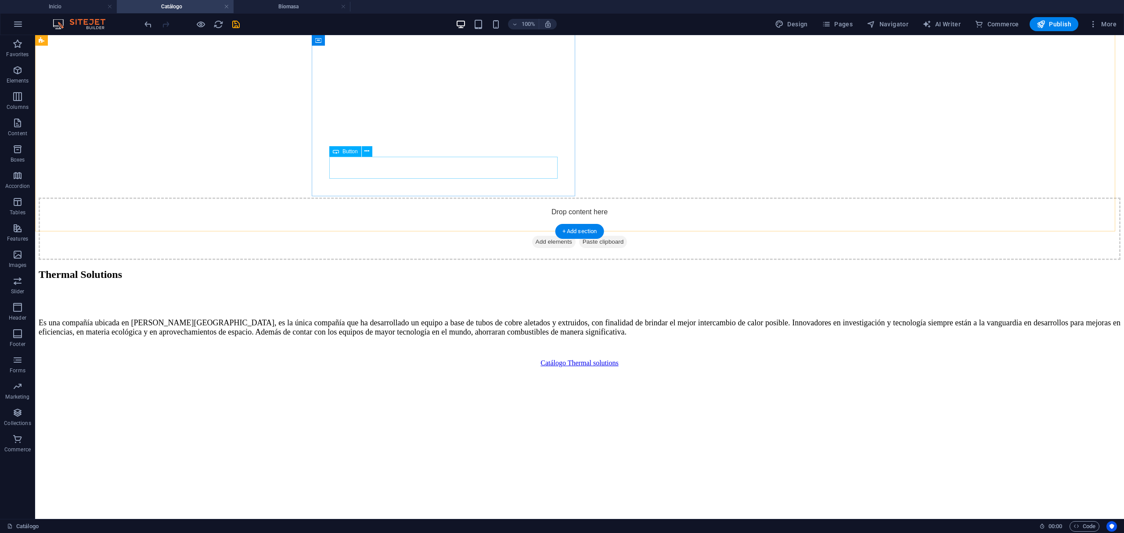
click at [438, 11] on div "Catálogo superior" at bounding box center [579, 7] width 1081 height 8
click at [437, 11] on div "Catálogo superior" at bounding box center [579, 7] width 1081 height 8
click at [442, 11] on div "Catálogo superior" at bounding box center [579, 7] width 1081 height 8
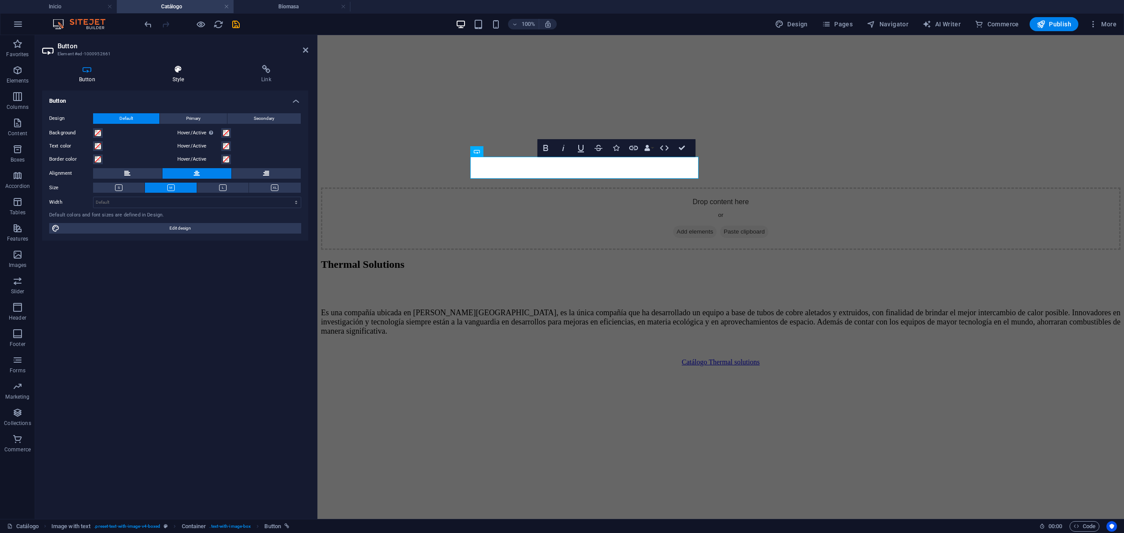
click at [181, 71] on icon at bounding box center [179, 69] width 86 height 9
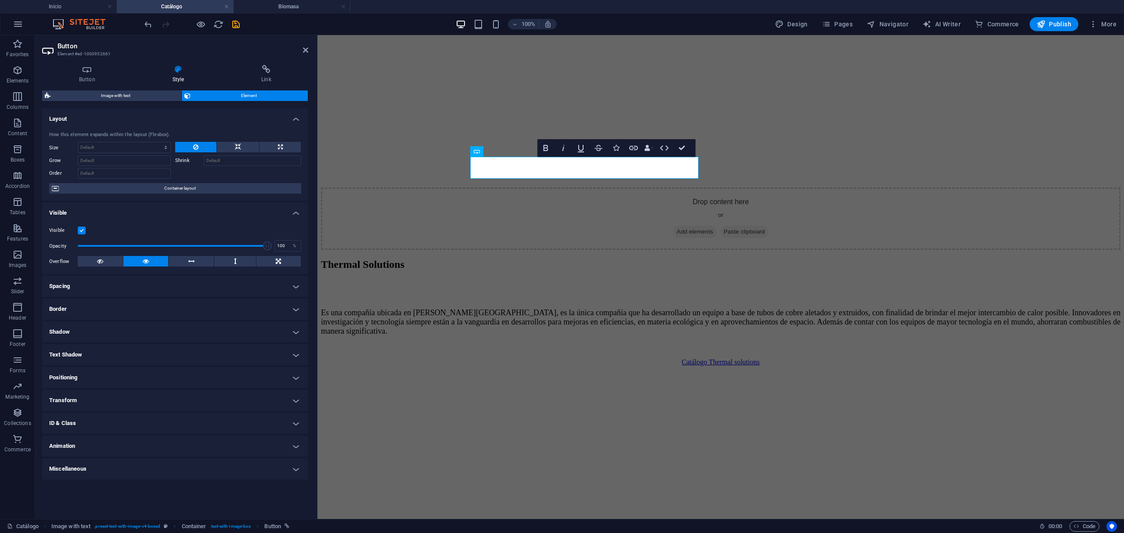
click at [78, 399] on h4 "Transform" at bounding box center [175, 400] width 266 height 21
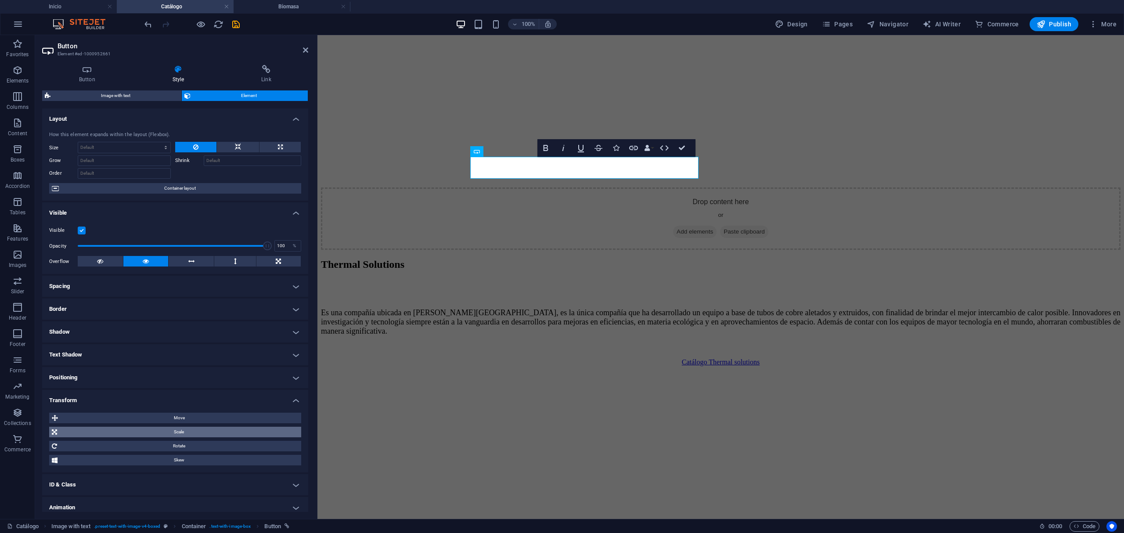
click at [95, 431] on span "Scale" at bounding box center [179, 432] width 239 height 11
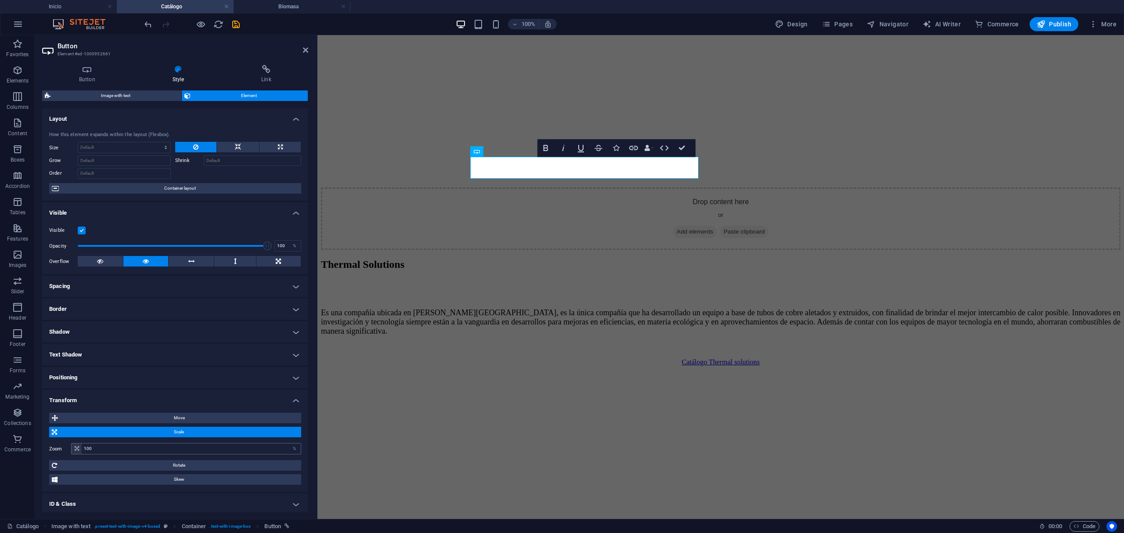
drag, startPoint x: 145, startPoint y: 455, endPoint x: 138, endPoint y: 448, distance: 10.2
click at [143, 453] on div "Zoom 100 %" at bounding box center [175, 449] width 252 height 16
drag, startPoint x: 138, startPoint y: 448, endPoint x: 52, endPoint y: 439, distance: 86.4
click at [52, 440] on div "Move X offset 0 px rem % em vh vw Y offset 0 px rem % em vh vw Scale Zoom 100 %…" at bounding box center [175, 449] width 252 height 72
type input "120"
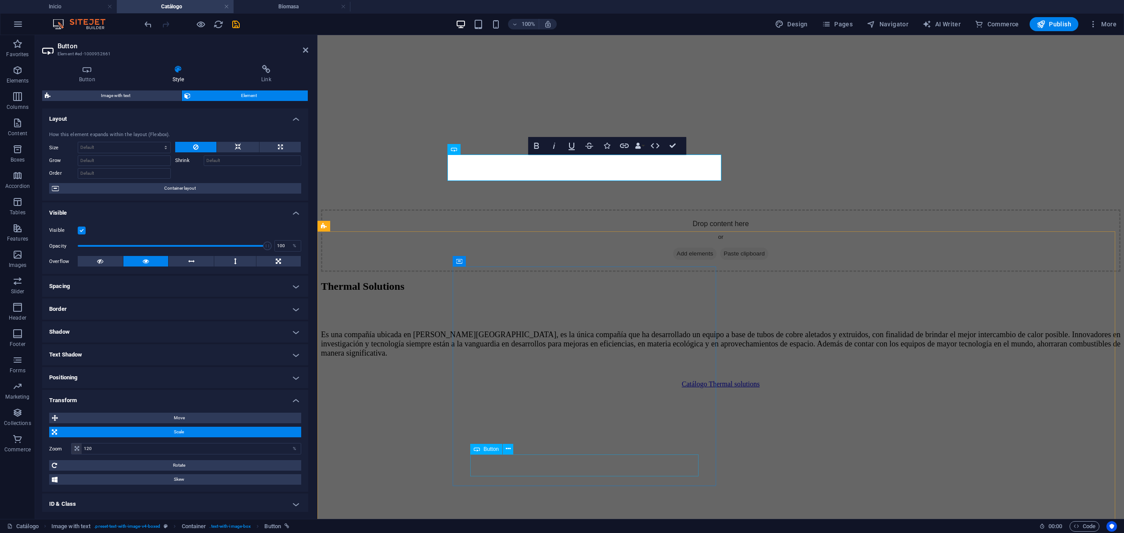
click at [530, 388] on div "Catálogo Thermal solutions" at bounding box center [719, 384] width 799 height 8
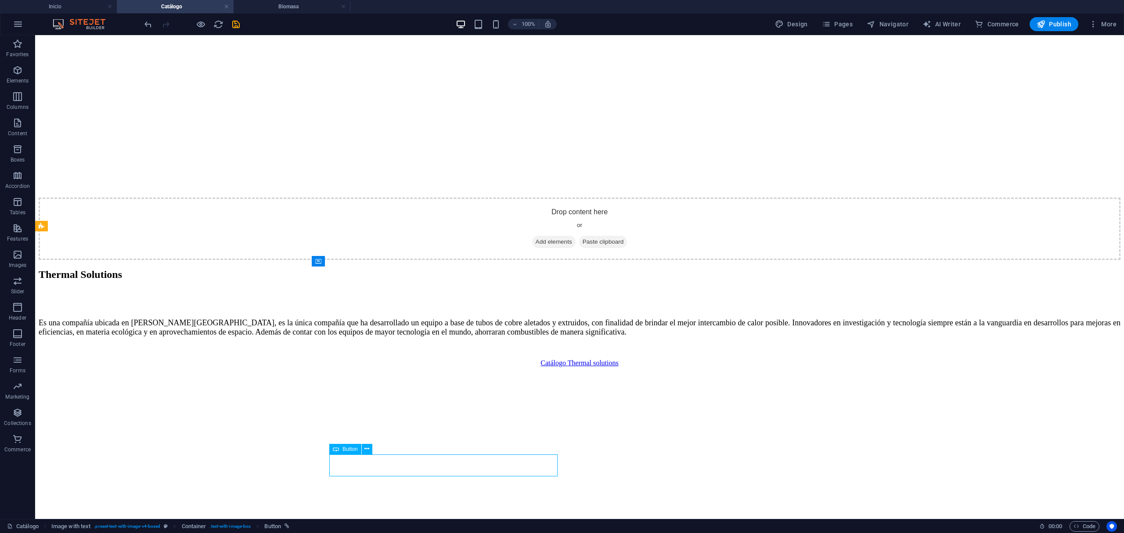
click at [475, 367] on div "Catálogo Thermal solutions" at bounding box center [579, 363] width 1081 height 8
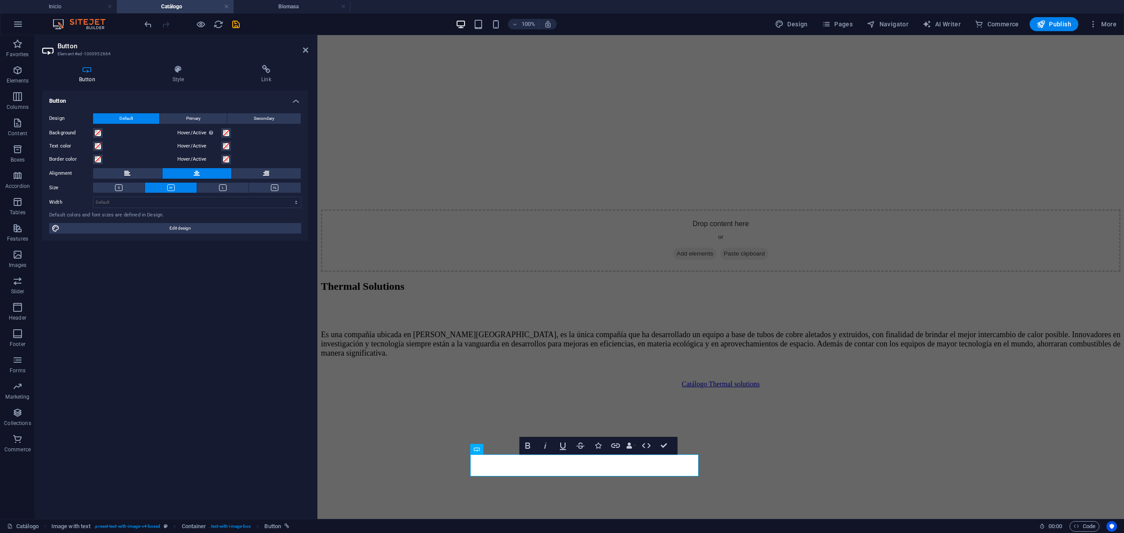
click at [162, 104] on h4 "Button" at bounding box center [175, 98] width 266 height 16
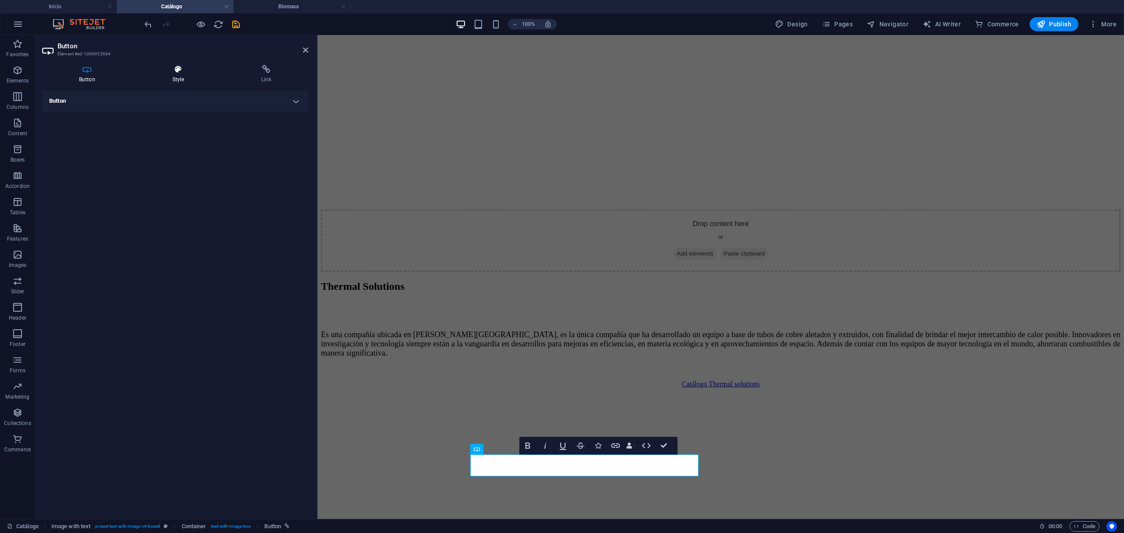
click at [162, 79] on h4 "Style" at bounding box center [180, 74] width 89 height 18
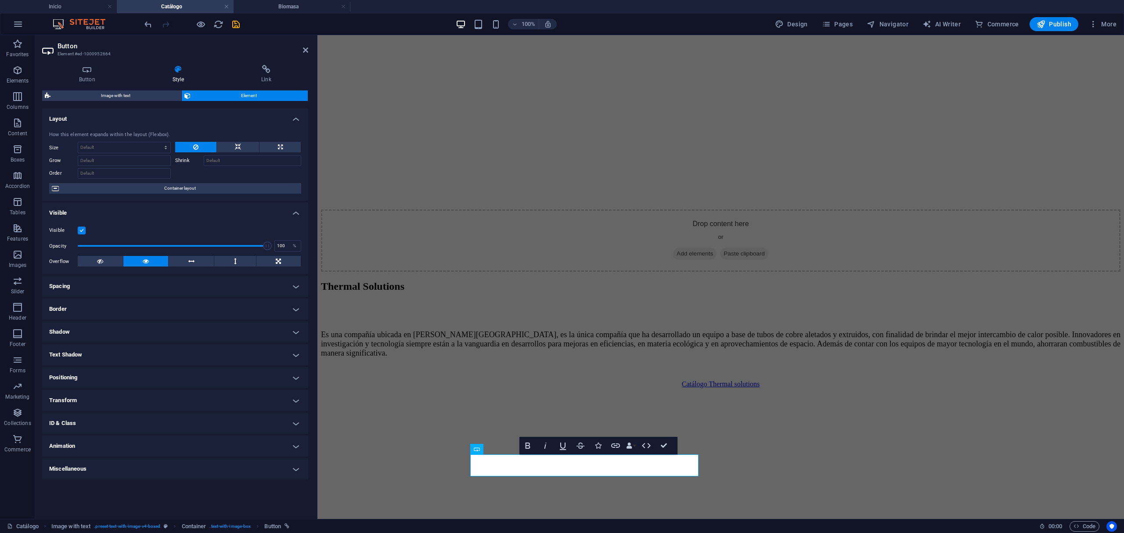
click at [89, 395] on h4 "Transform" at bounding box center [175, 400] width 266 height 21
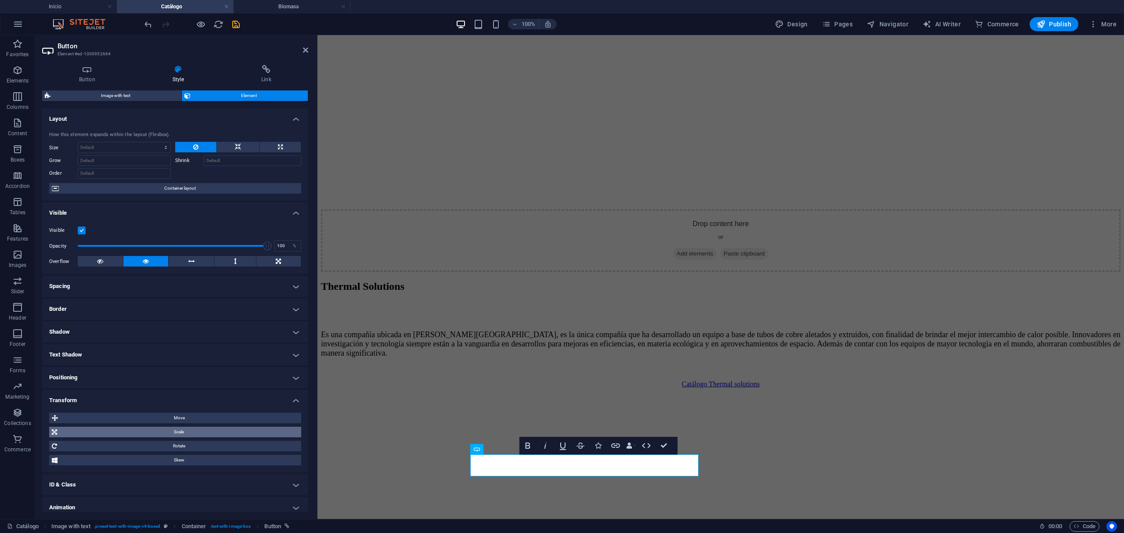
click at [167, 430] on span "Scale" at bounding box center [179, 432] width 239 height 11
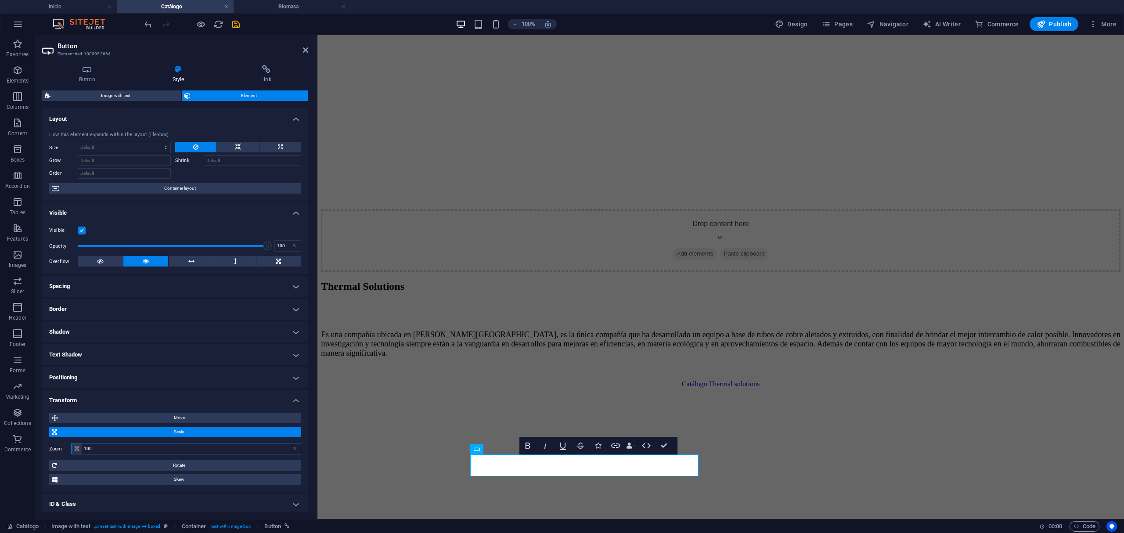
drag, startPoint x: 173, startPoint y: 452, endPoint x: 30, endPoint y: 458, distance: 143.2
click at [34, 458] on section "Favorites Elements Columns Content Boxes Accordion Tables Features Images Slide…" at bounding box center [562, 277] width 1124 height 484
type input "120"
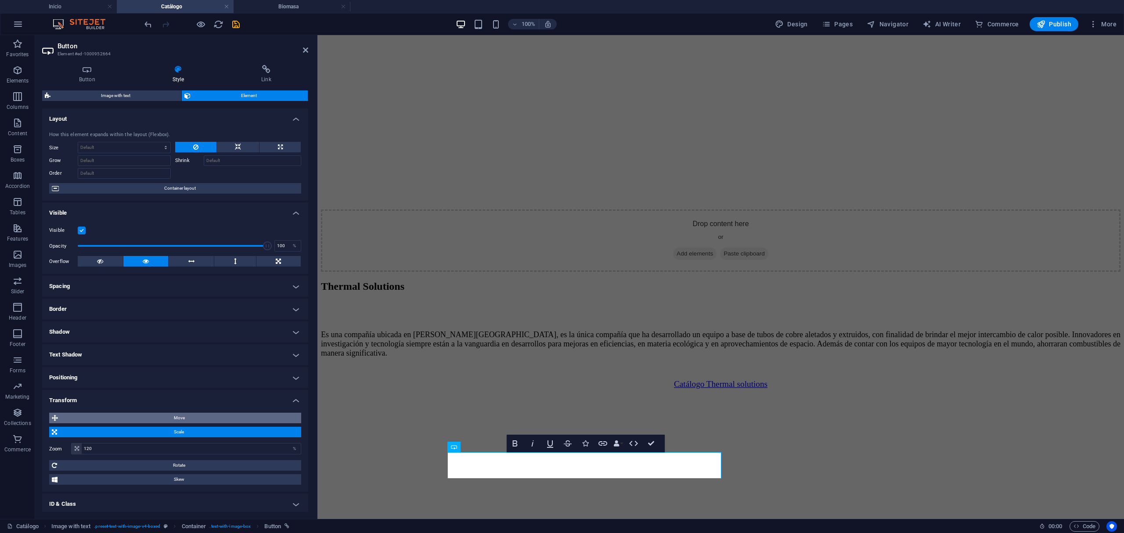
click at [89, 417] on span "Move" at bounding box center [180, 418] width 238 height 11
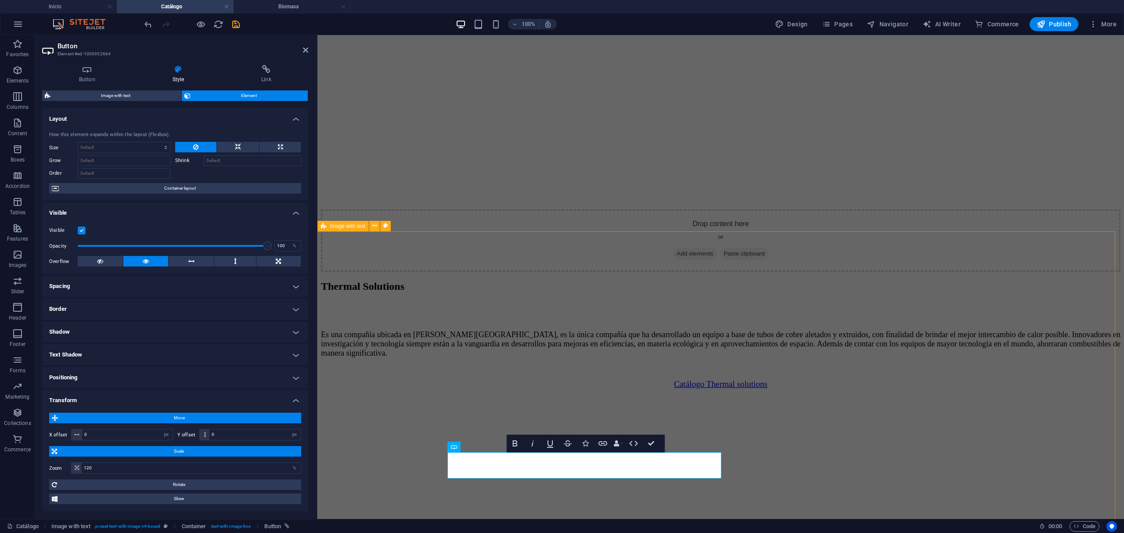
click at [438, 283] on div "Thermal Solutions Es una compañía ubicada en [PERSON_NAME][GEOGRAPHIC_DATA], es…" at bounding box center [719, 499] width 799 height 439
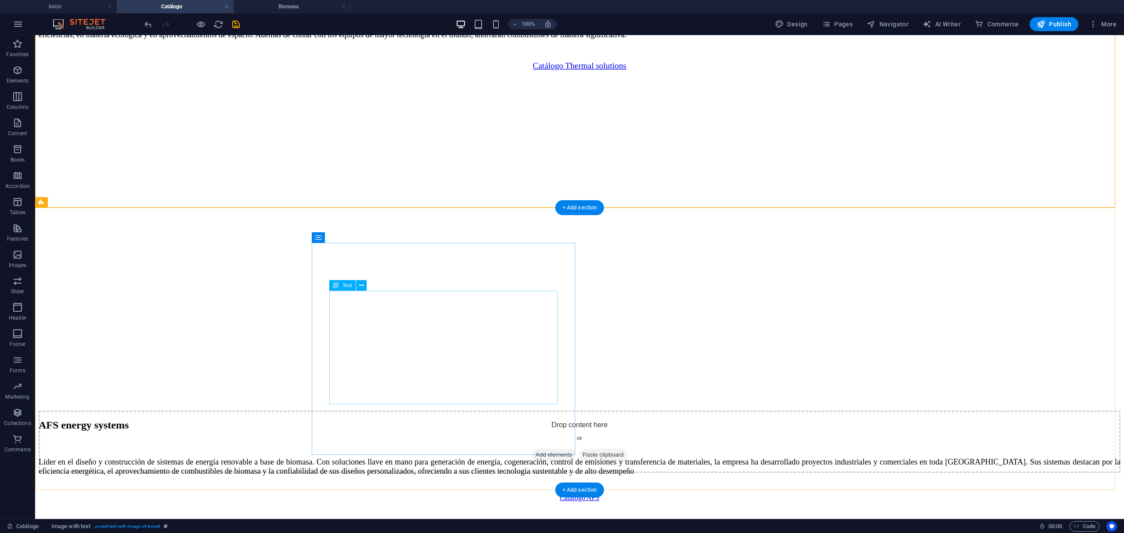
scroll to position [643, 0]
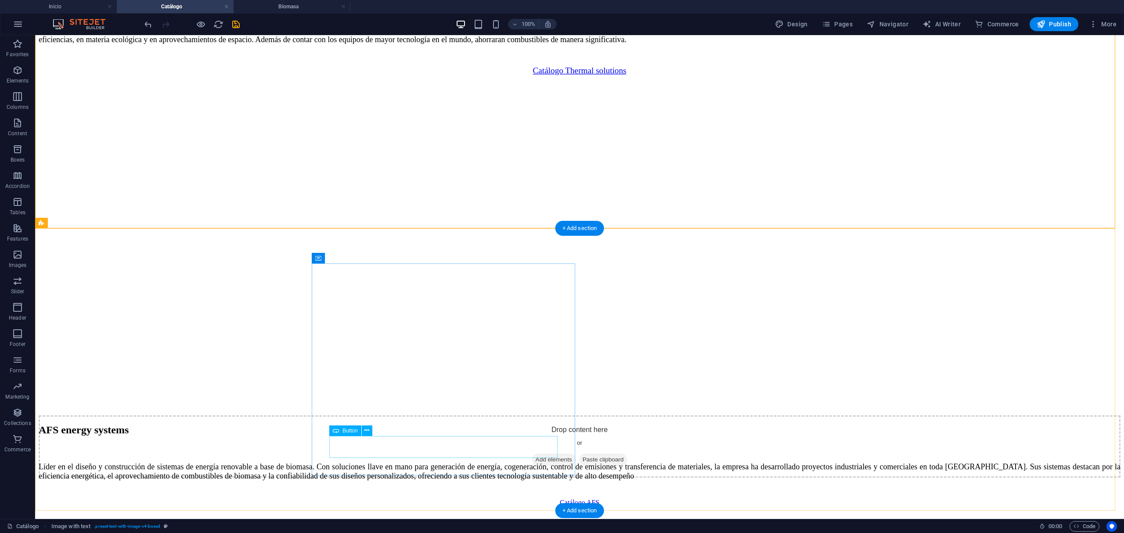
click at [463, 499] on div "Catálogo AFS" at bounding box center [579, 503] width 1081 height 8
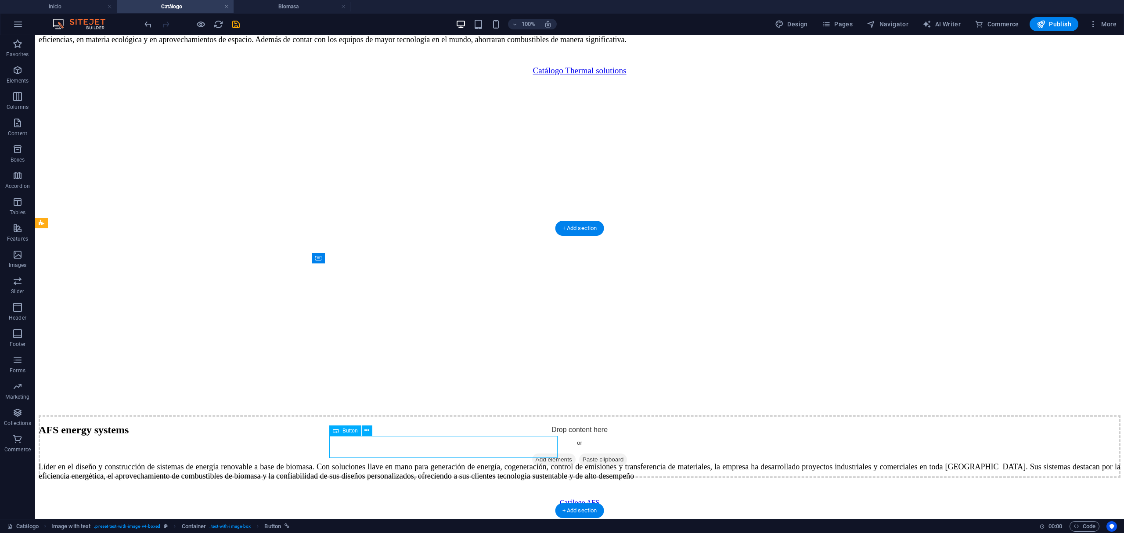
click at [463, 499] on div "Catálogo AFS" at bounding box center [579, 503] width 1081 height 8
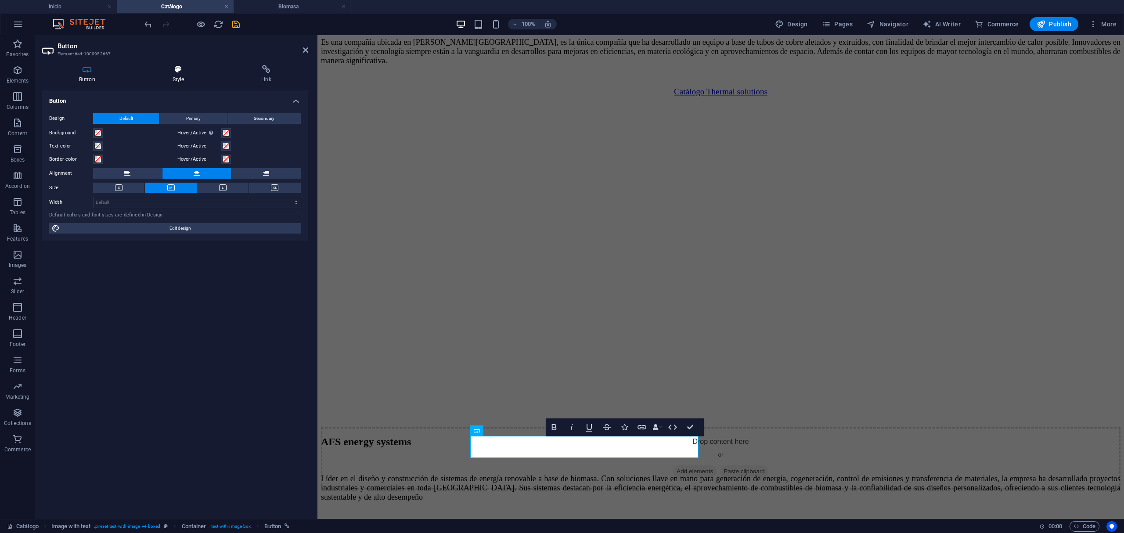
click at [174, 71] on icon at bounding box center [179, 69] width 86 height 9
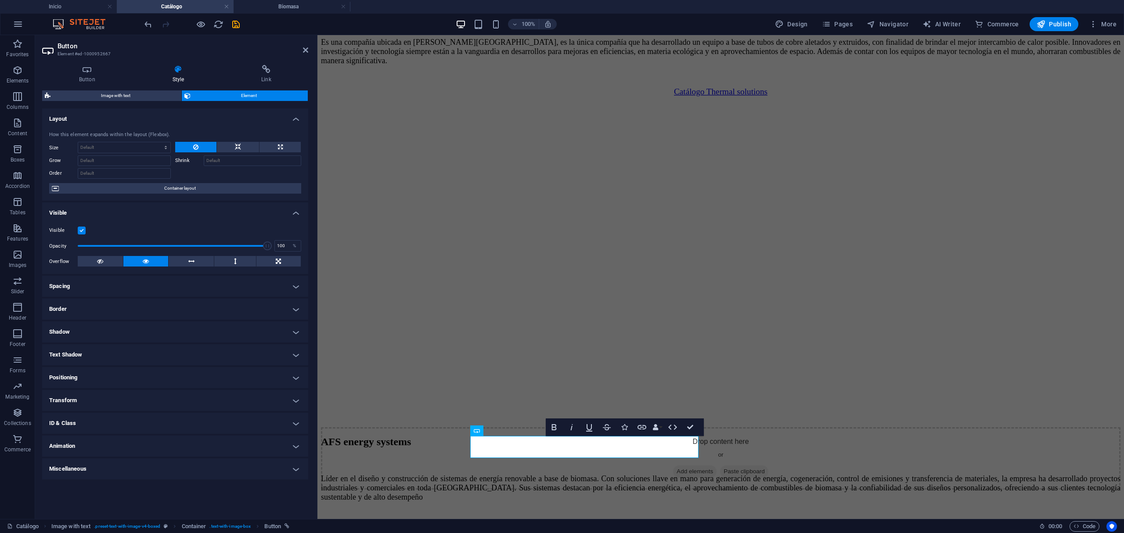
click at [76, 395] on h4 "Transform" at bounding box center [175, 400] width 266 height 21
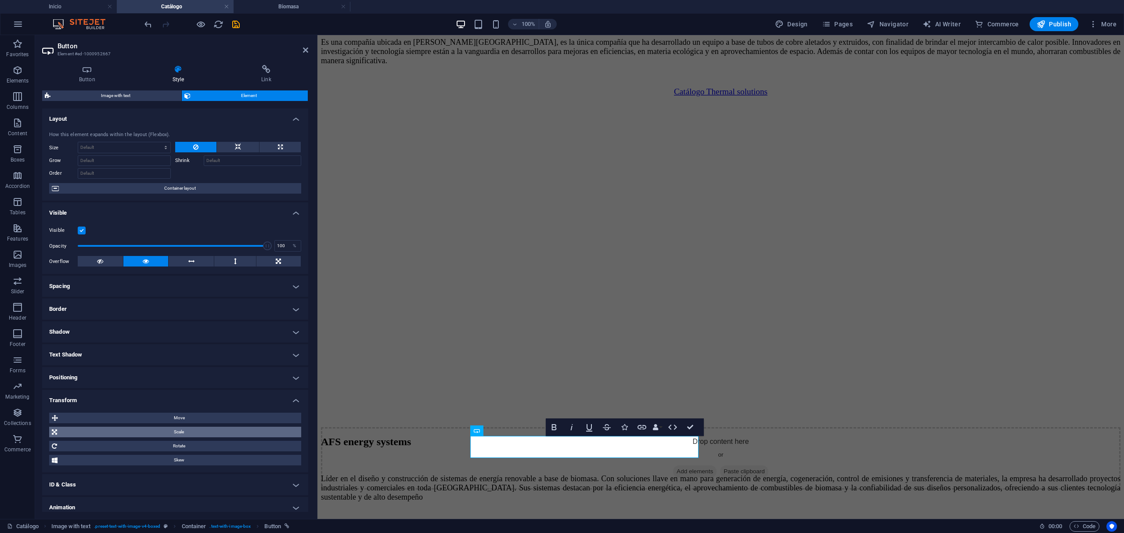
click at [141, 429] on span "Scale" at bounding box center [179, 432] width 239 height 11
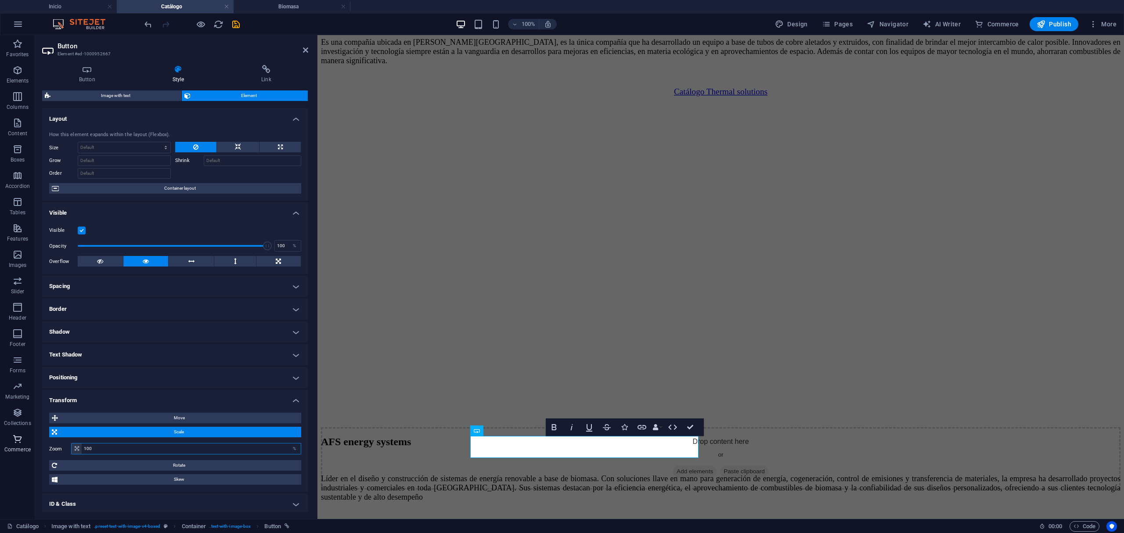
drag, startPoint x: 150, startPoint y: 445, endPoint x: 33, endPoint y: 445, distance: 116.8
click at [60, 445] on div "Zoom 100 %" at bounding box center [175, 448] width 252 height 11
type input "120"
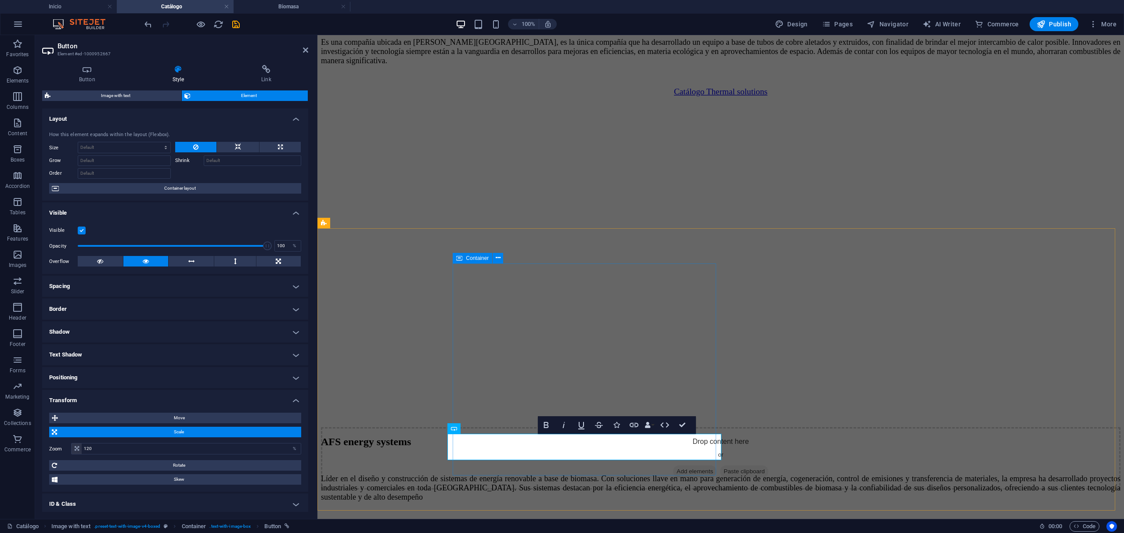
click at [591, 436] on div "AFS energy systems Líder en el diseño y construcción de sistemas de energía ren…" at bounding box center [719, 482] width 799 height 92
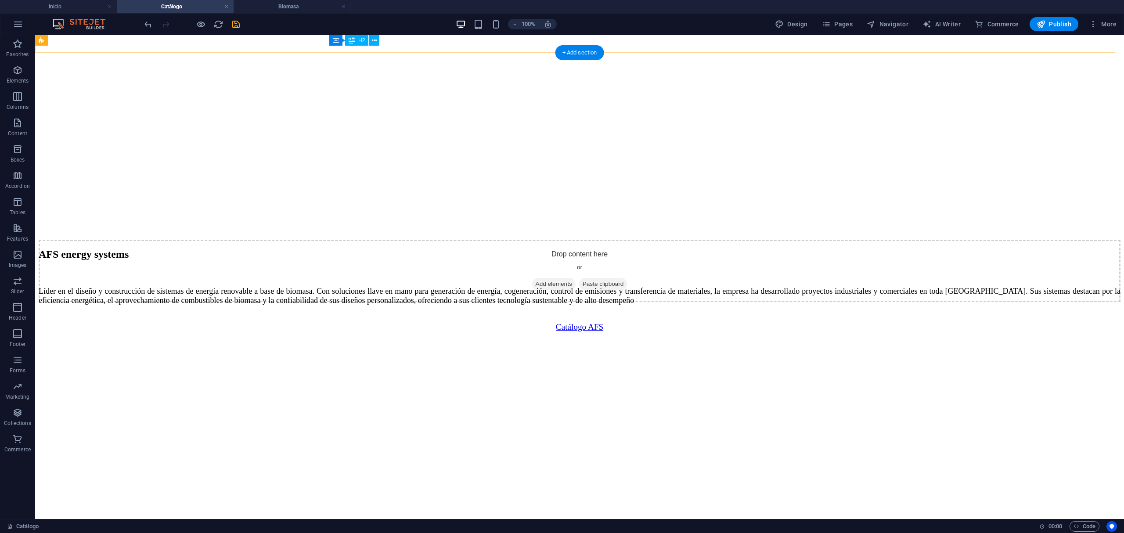
scroll to position [1170, 0]
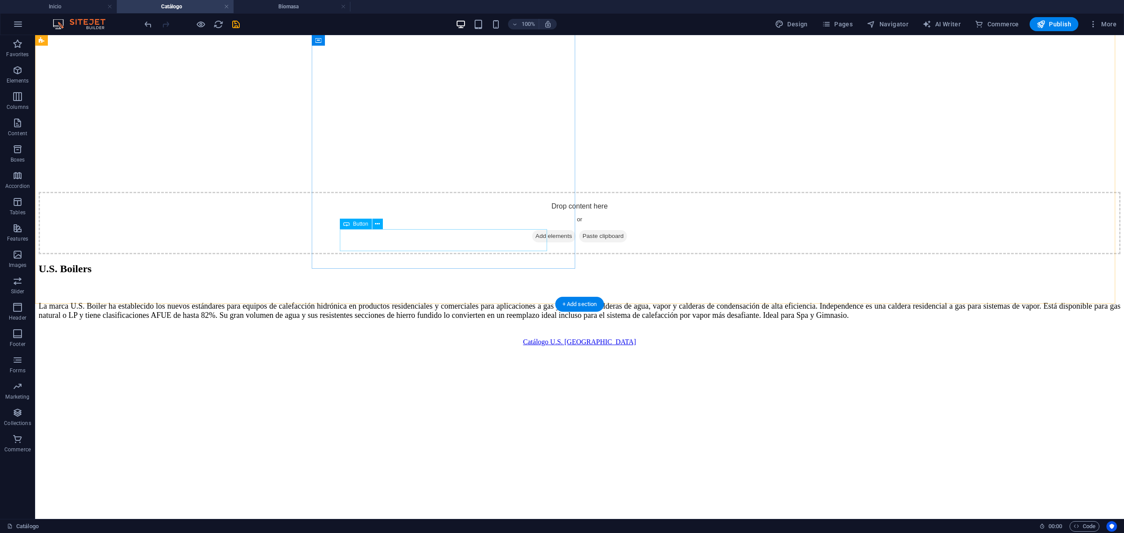
click at [415, 338] on div "Catálogo U.S. [GEOGRAPHIC_DATA]" at bounding box center [579, 342] width 1081 height 8
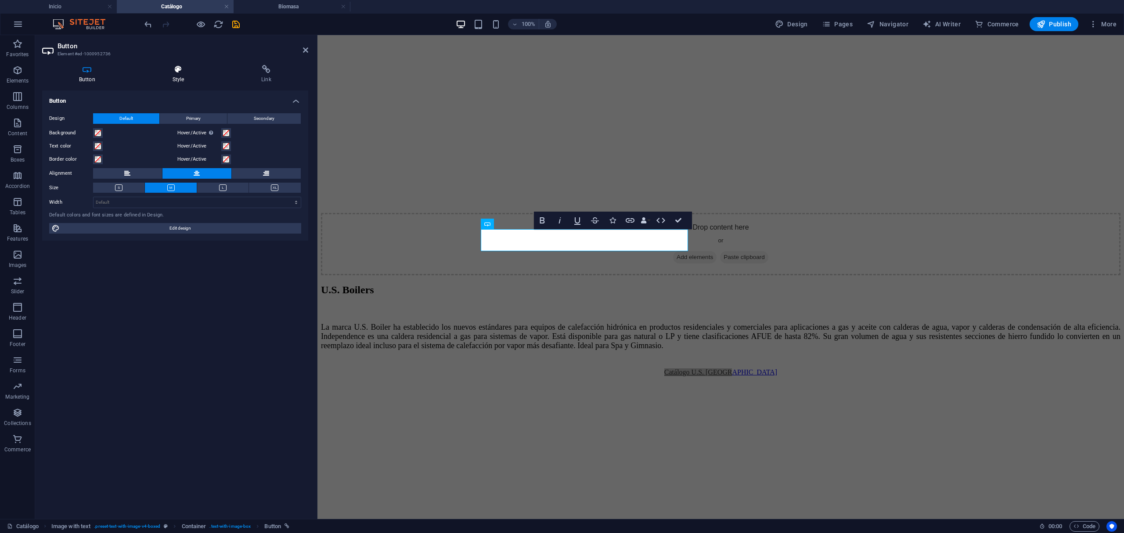
click at [205, 74] on h4 "Style" at bounding box center [180, 74] width 89 height 18
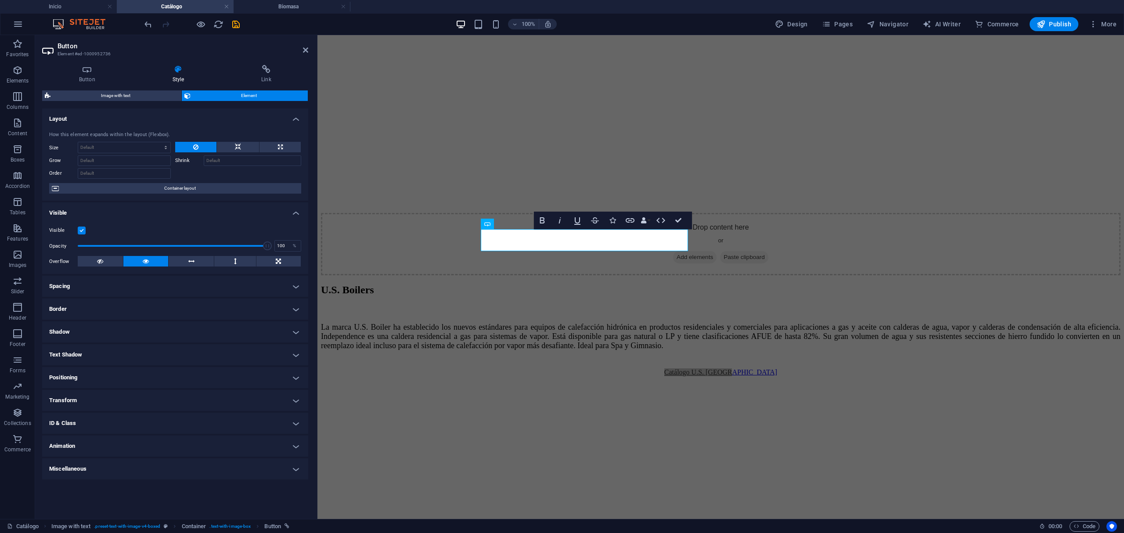
click at [114, 395] on h4 "Transform" at bounding box center [175, 400] width 266 height 21
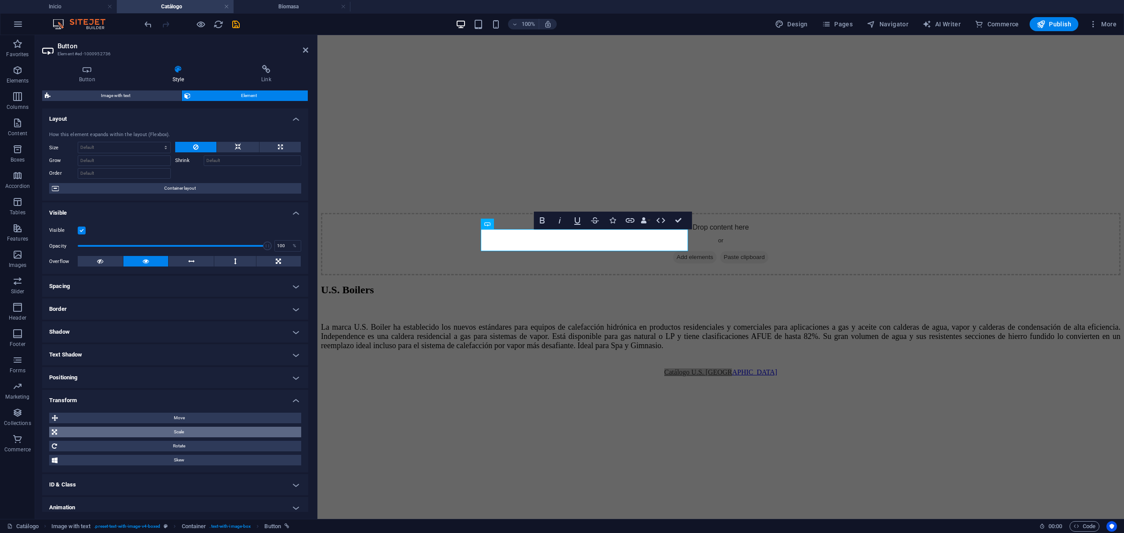
click at [181, 429] on span "Scale" at bounding box center [179, 432] width 239 height 11
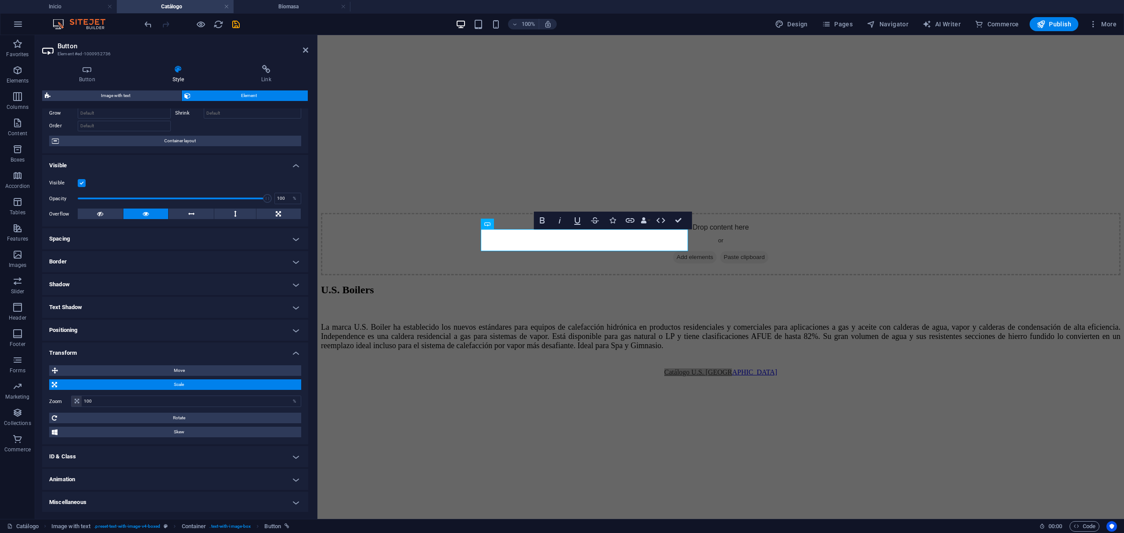
scroll to position [48, 0]
drag, startPoint x: 169, startPoint y: 400, endPoint x: 0, endPoint y: 397, distance: 169.0
click at [0, 397] on section "Favorites Elements Columns Content Boxes Accordion Tables Features Images Slide…" at bounding box center [562, 277] width 1124 height 484
type input "120"
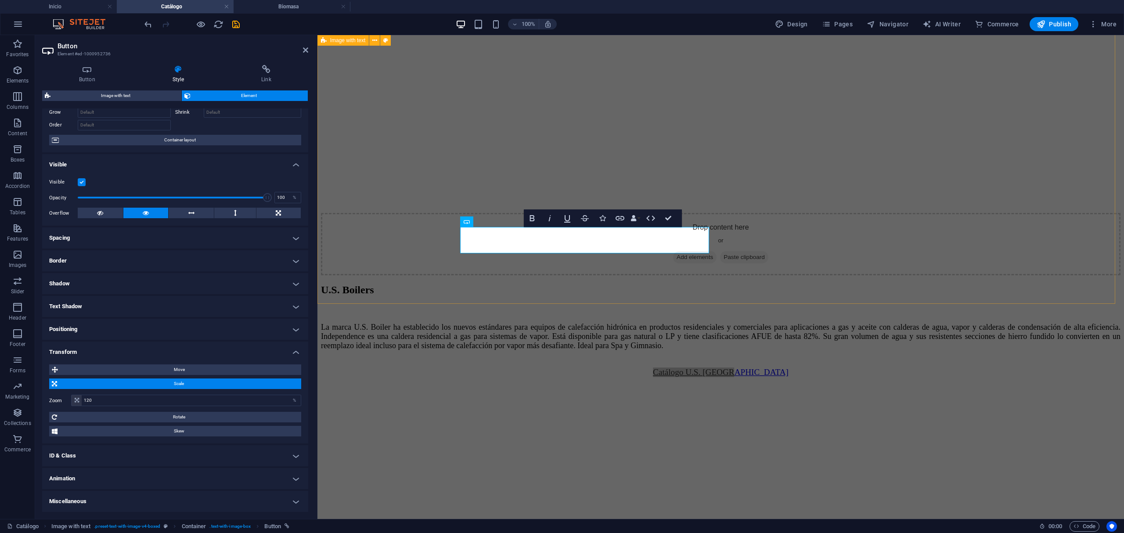
click at [391, 284] on div "U.S. Boilers La marca U.S. Boiler ha establecido los nuevos estándares para equ…" at bounding box center [719, 486] width 799 height 405
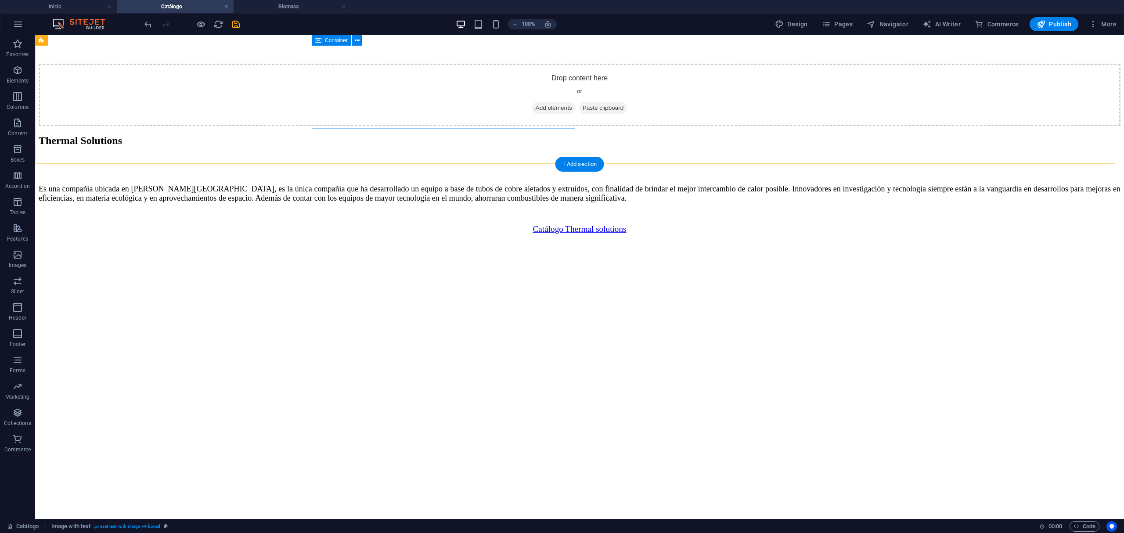
scroll to position [237, 0]
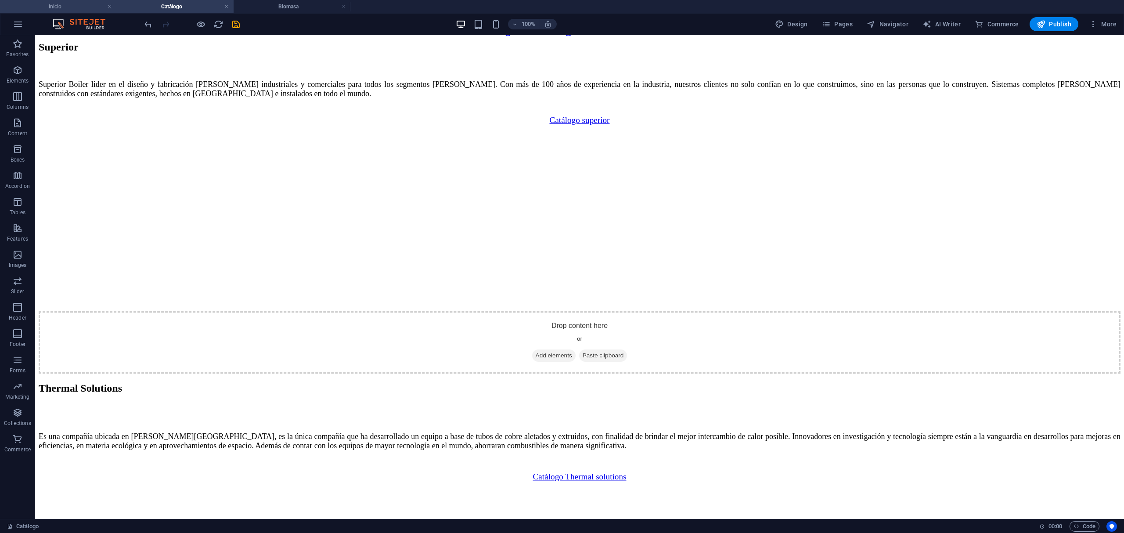
click at [62, 8] on h4 "Inicio" at bounding box center [58, 7] width 117 height 10
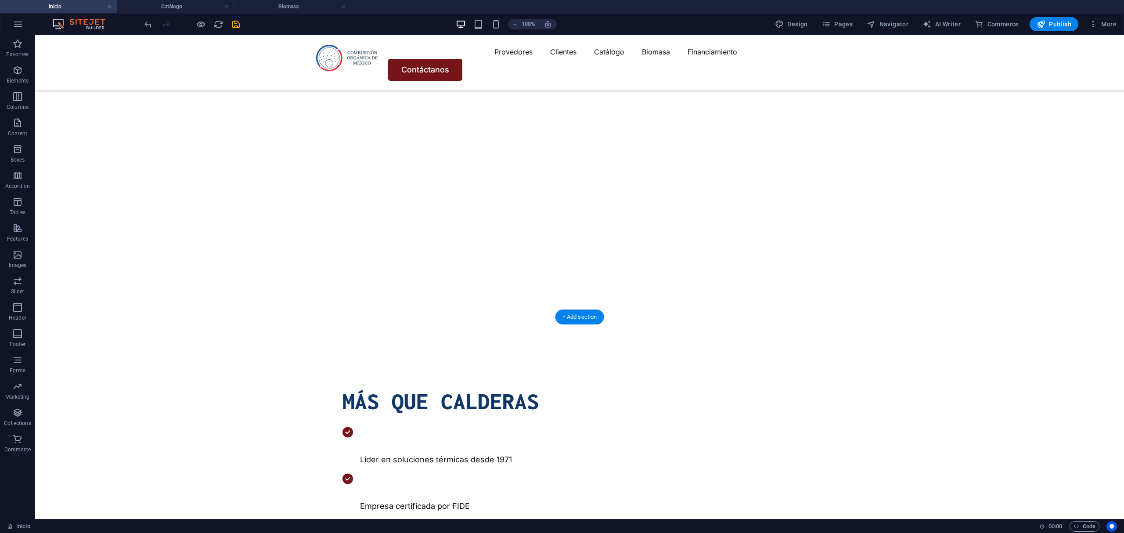
scroll to position [0, 0]
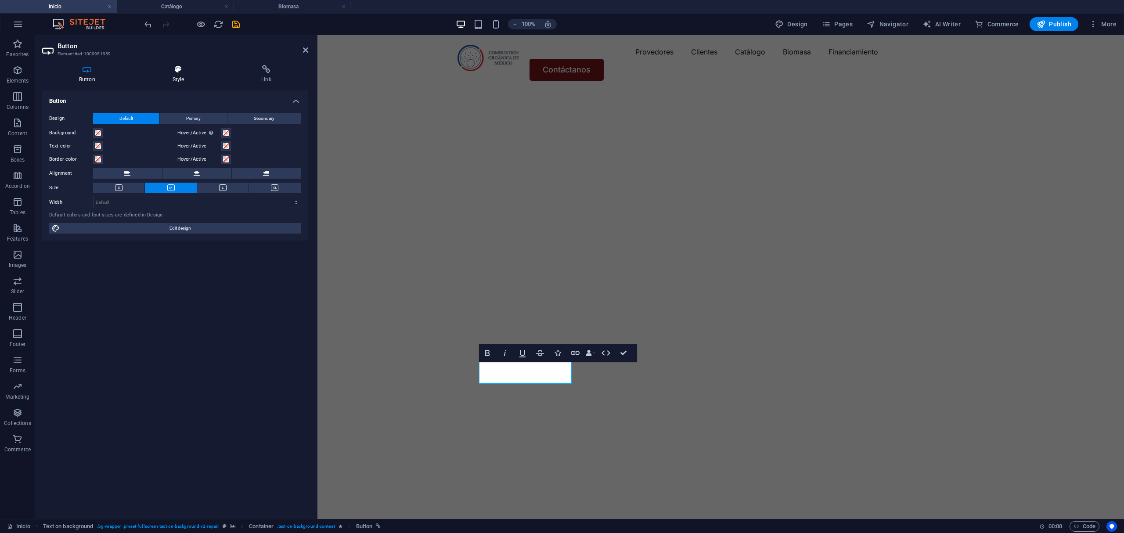
click at [174, 69] on icon at bounding box center [179, 69] width 86 height 9
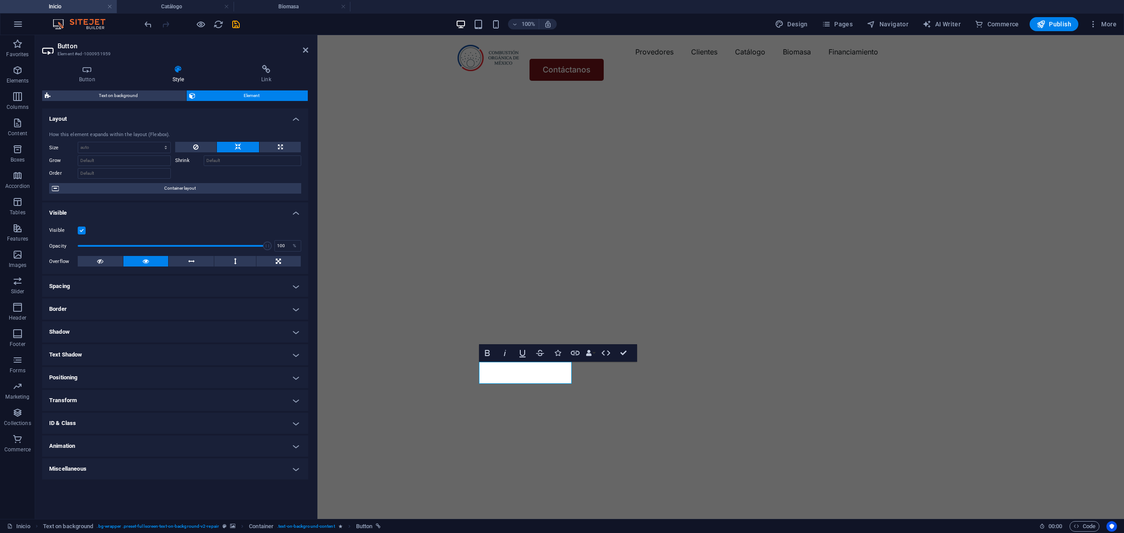
click at [81, 399] on h4 "Transform" at bounding box center [175, 400] width 266 height 21
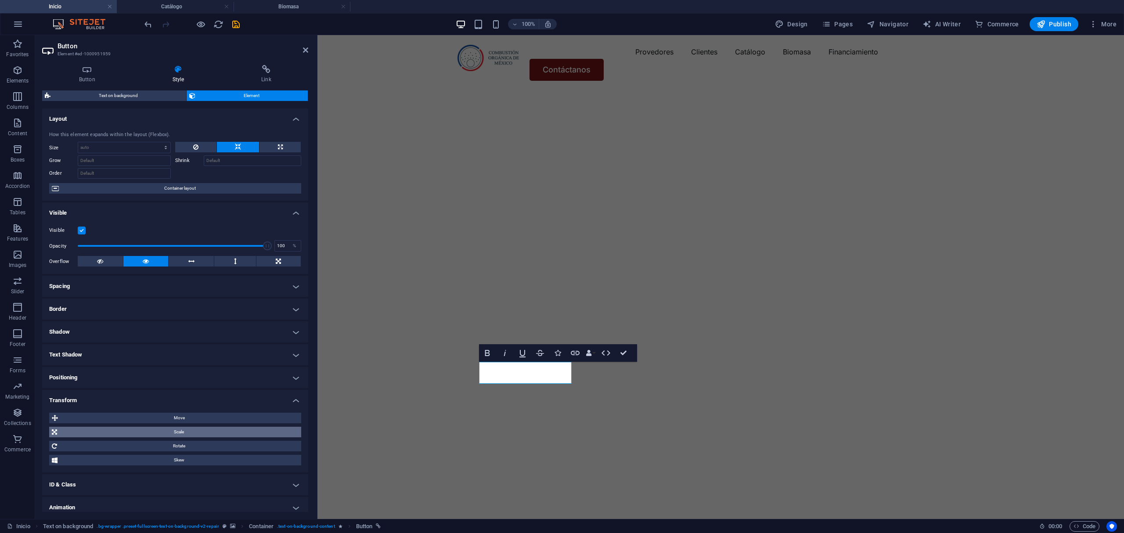
click at [174, 427] on span "Scale" at bounding box center [179, 432] width 239 height 11
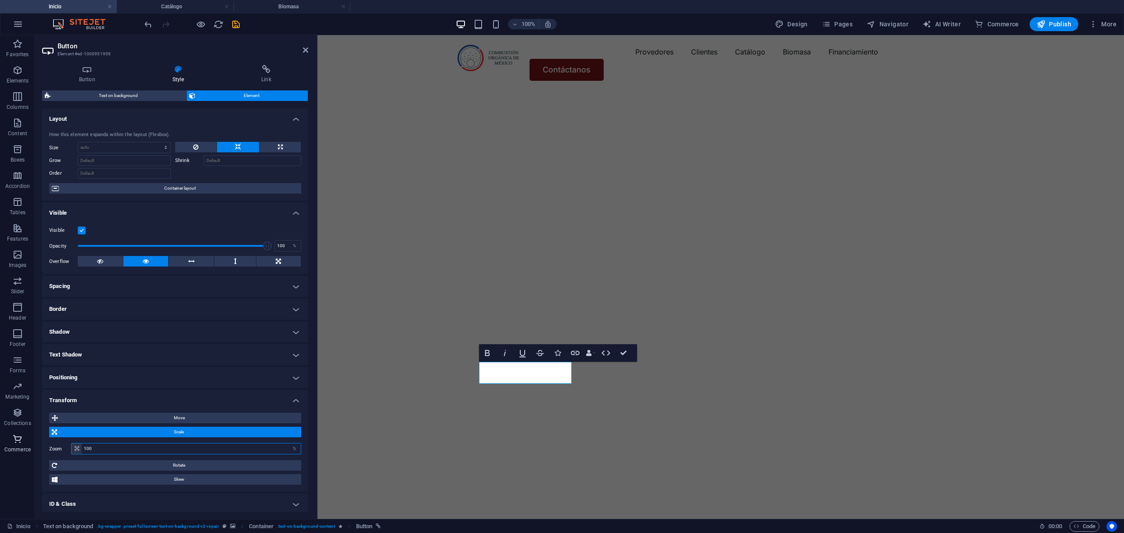
drag, startPoint x: 172, startPoint y: 451, endPoint x: 0, endPoint y: 433, distance: 173.5
click at [47, 436] on div "Move X offset 0 px rem % em vh vw Y offset 0 px rem % em vh vw Scale Zoom 100 %…" at bounding box center [175, 449] width 266 height 86
type input "120"
click at [715, 388] on figure at bounding box center [720, 318] width 806 height 457
click at [713, 388] on figure at bounding box center [720, 318] width 806 height 457
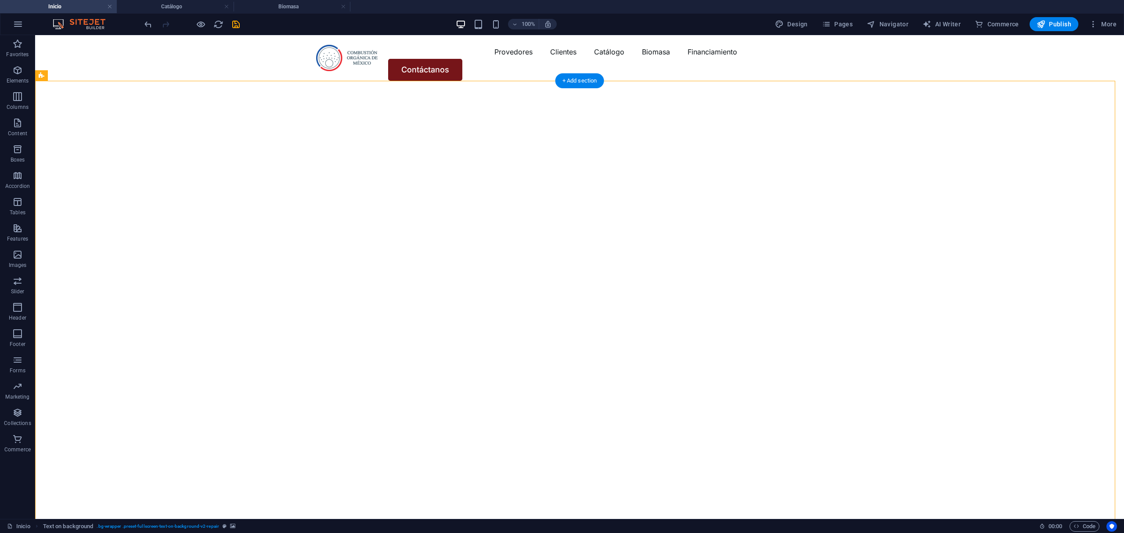
click at [668, 369] on figure at bounding box center [579, 318] width 1089 height 457
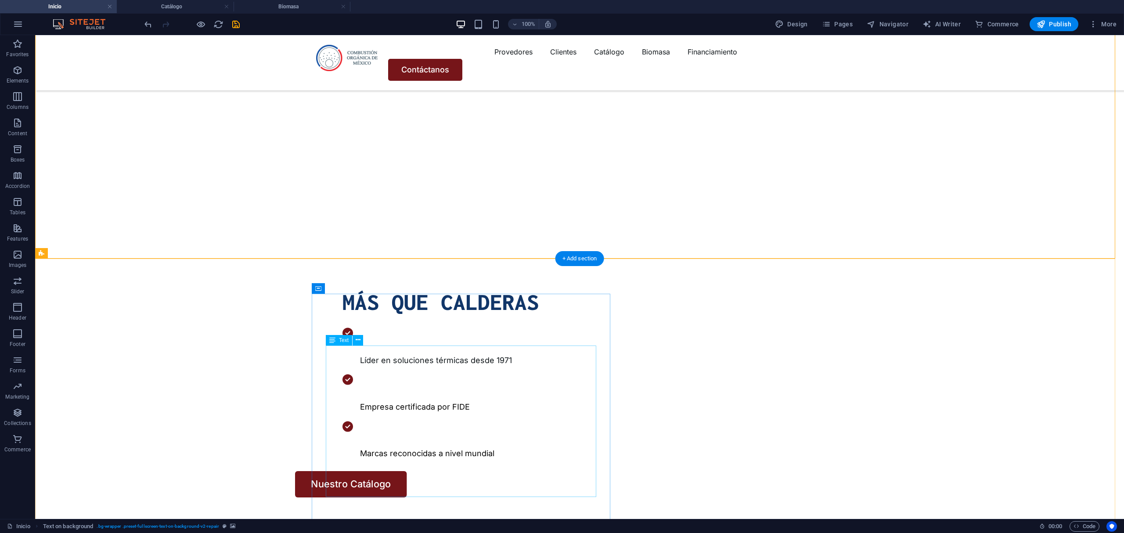
scroll to position [410, 0]
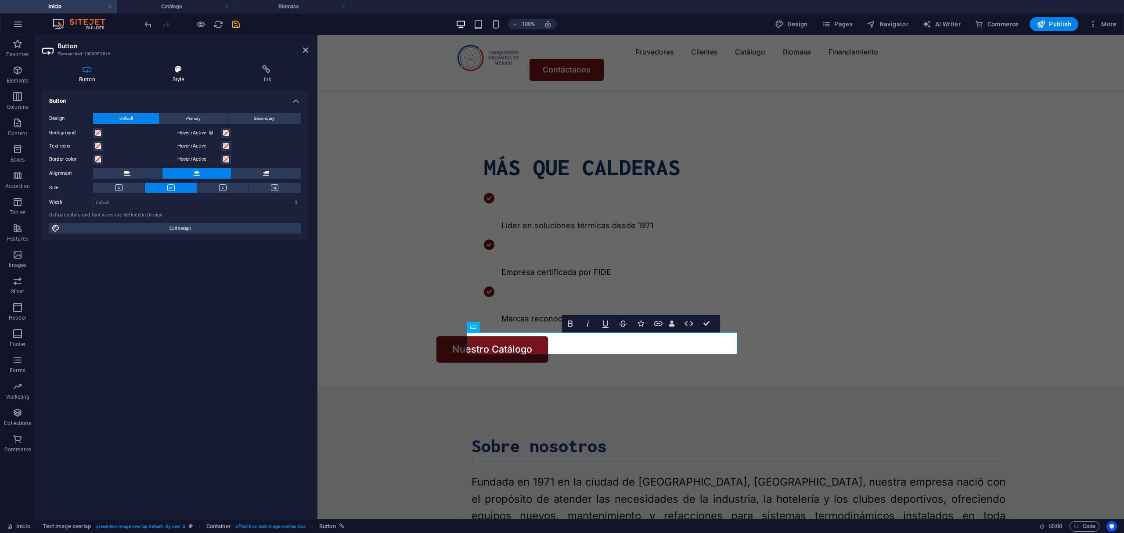
click at [190, 71] on icon at bounding box center [179, 69] width 86 height 9
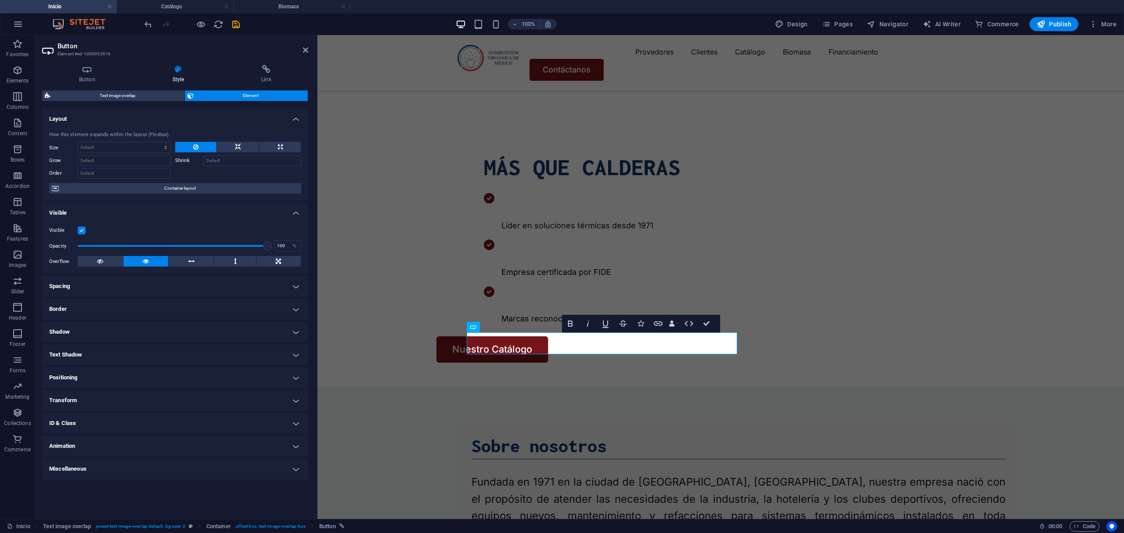
click at [104, 397] on h4 "Transform" at bounding box center [175, 400] width 266 height 21
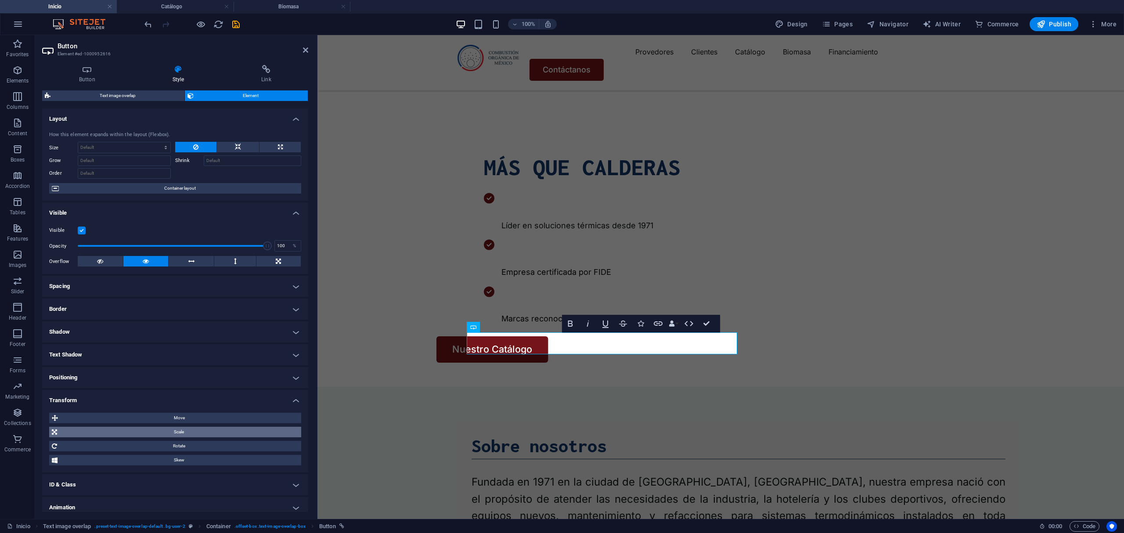
click at [130, 431] on span "Scale" at bounding box center [179, 432] width 239 height 11
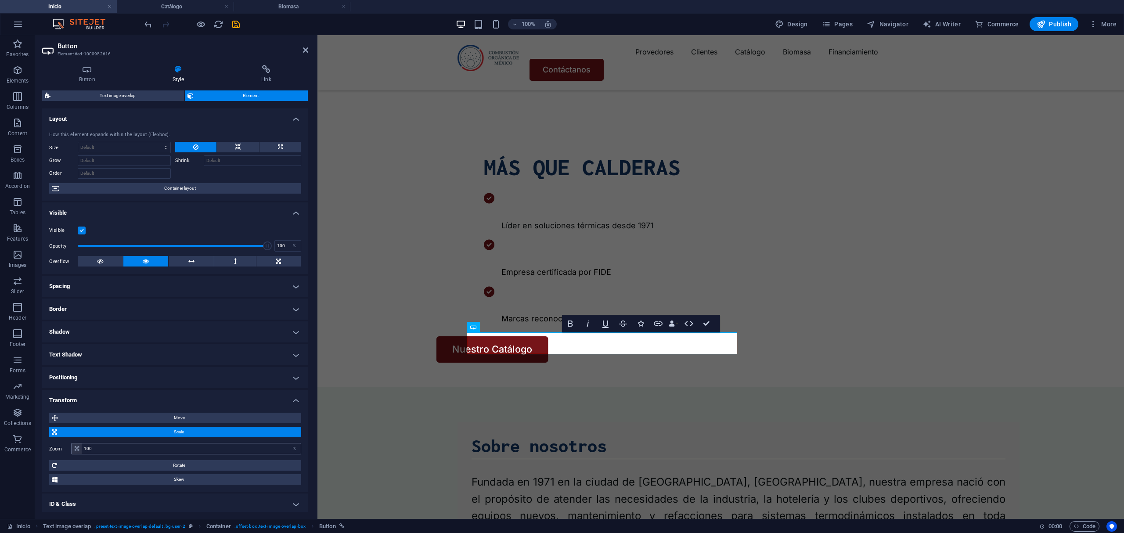
drag, startPoint x: 136, startPoint y: 443, endPoint x: 125, endPoint y: 443, distance: 11.0
click at [125, 443] on div "100 %" at bounding box center [186, 448] width 230 height 11
drag, startPoint x: 125, startPoint y: 450, endPoint x: 78, endPoint y: 446, distance: 47.5
click at [78, 446] on div "100 %" at bounding box center [186, 448] width 230 height 11
type input "120"
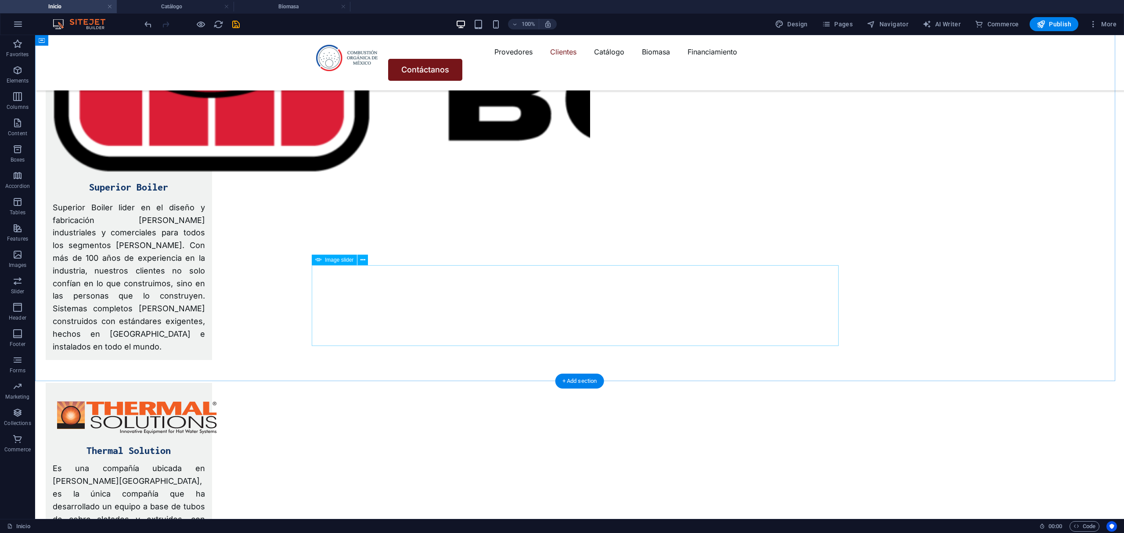
scroll to position [3804, 0]
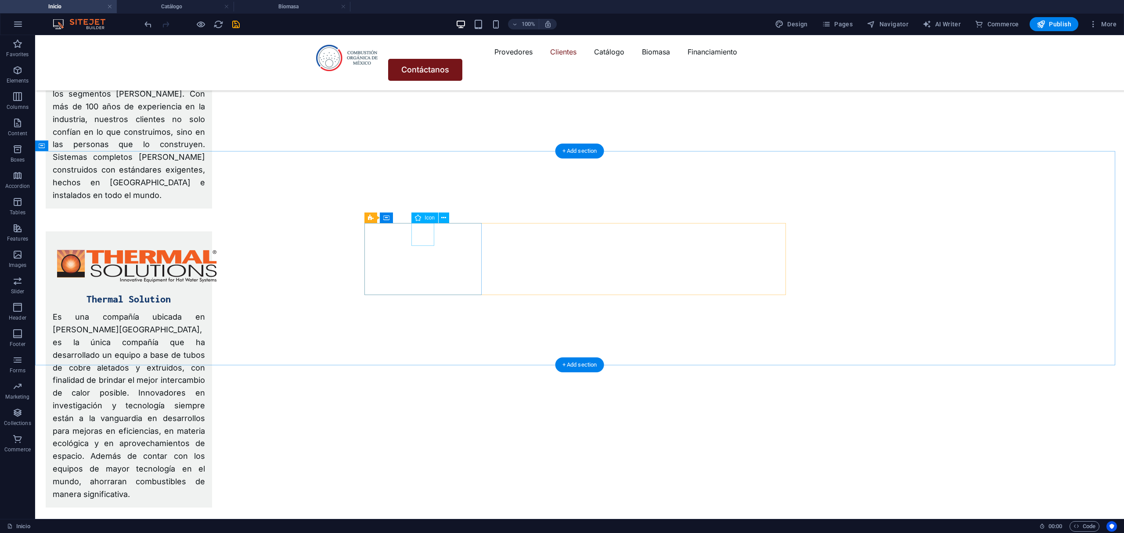
select select "xMidYMid"
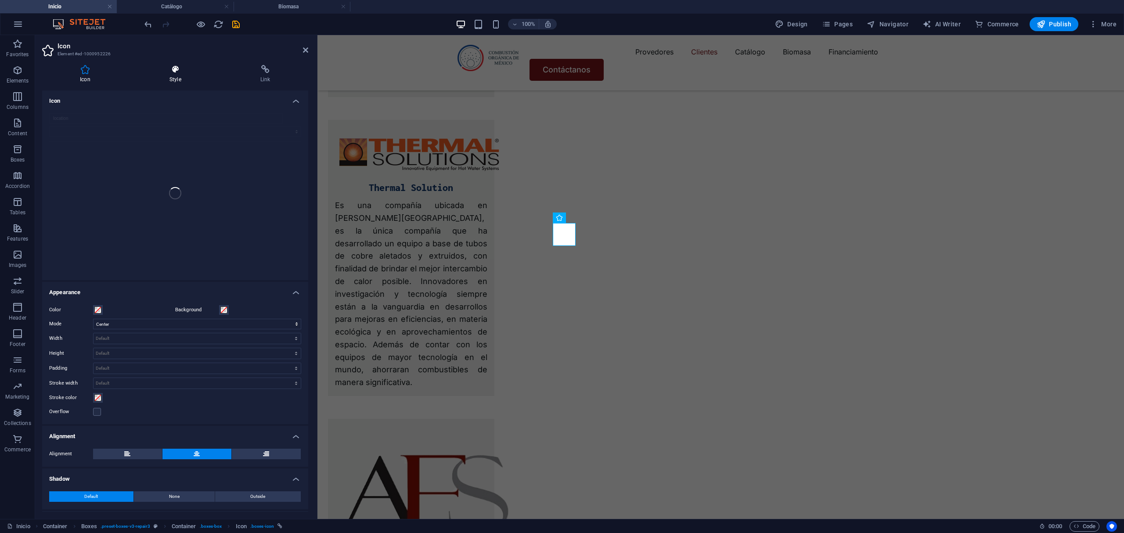
click at [179, 65] on icon at bounding box center [175, 69] width 87 height 9
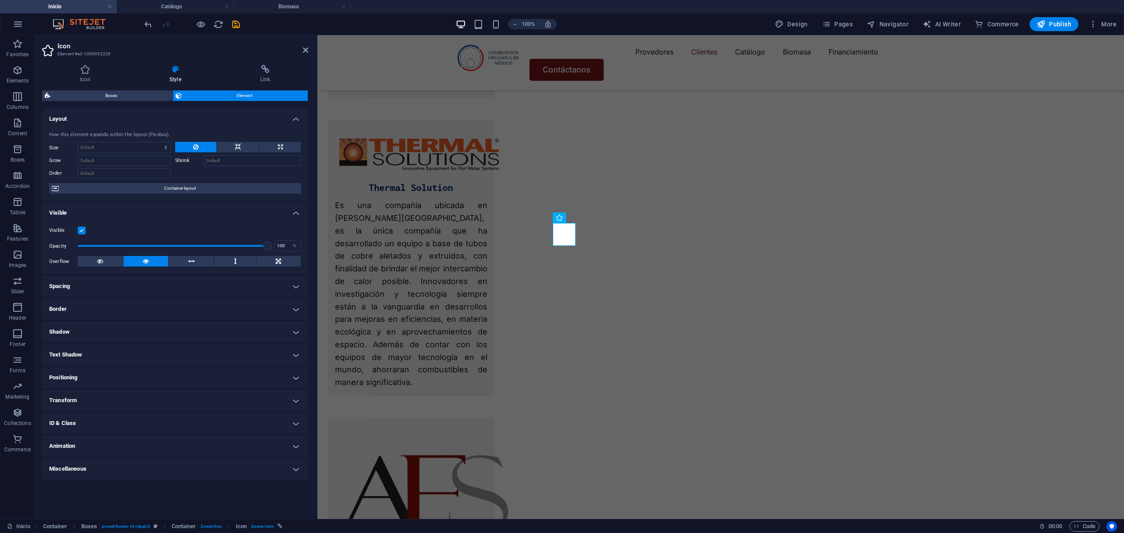
click at [126, 396] on h4 "Transform" at bounding box center [175, 400] width 266 height 21
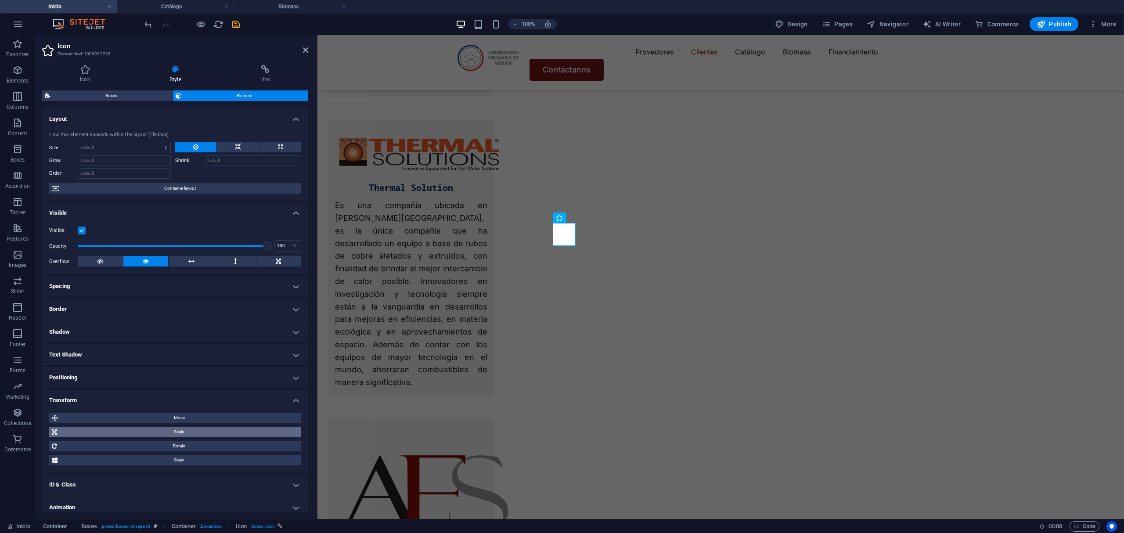
click at [188, 428] on span "Scale" at bounding box center [179, 432] width 239 height 11
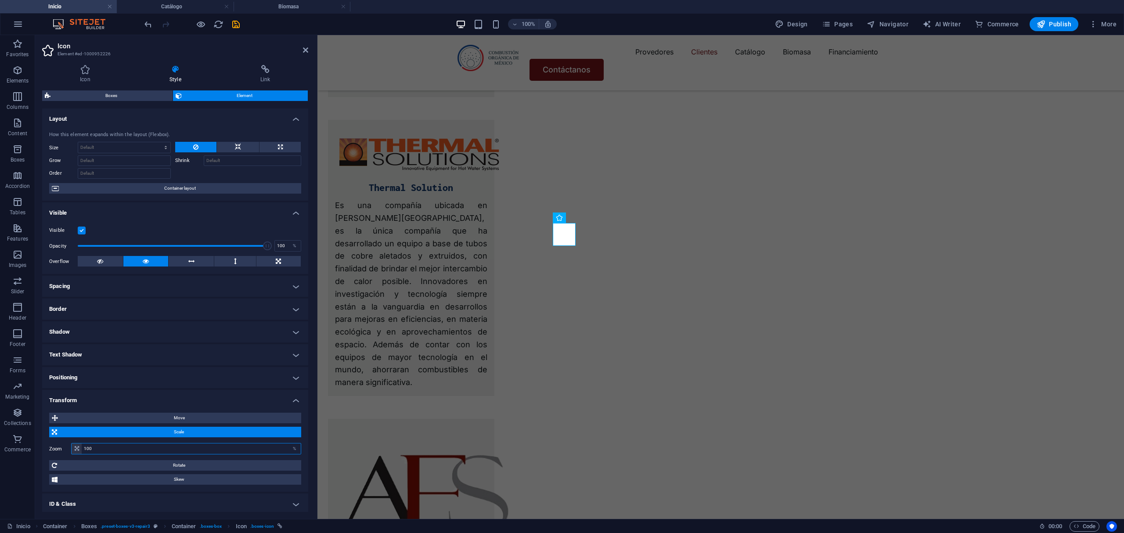
drag, startPoint x: 185, startPoint y: 446, endPoint x: 131, endPoint y: 446, distance: 54.4
click at [131, 446] on input "100" at bounding box center [191, 448] width 219 height 11
drag, startPoint x: 90, startPoint y: 448, endPoint x: 55, endPoint y: 452, distance: 34.5
click at [62, 451] on div "Zoom 100 %" at bounding box center [175, 448] width 252 height 11
drag, startPoint x: 99, startPoint y: 447, endPoint x: 55, endPoint y: 450, distance: 44.4
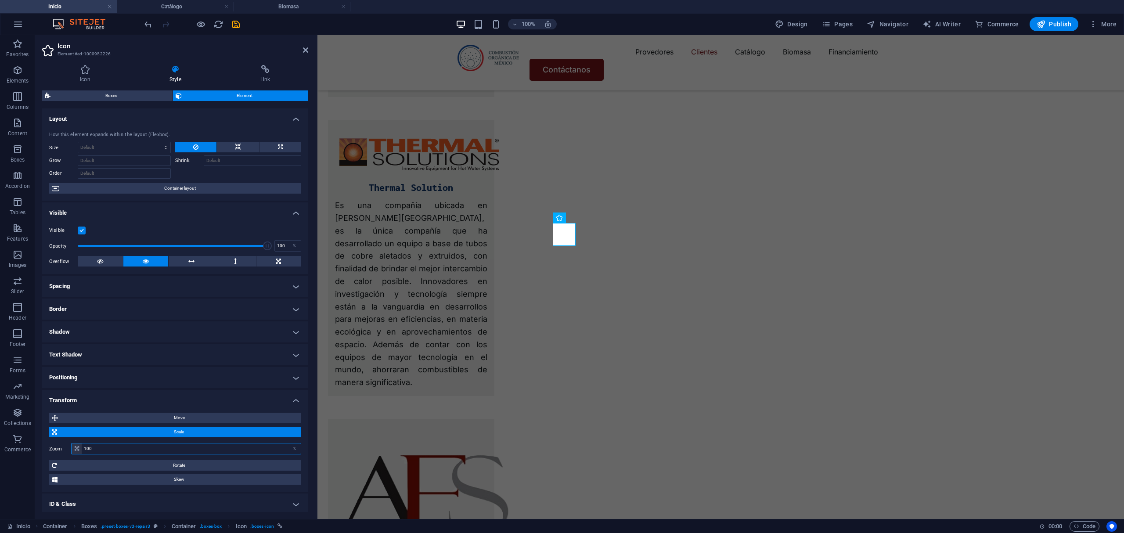
click at [55, 450] on div "Zoom 100 %" at bounding box center [175, 448] width 252 height 11
type input "150"
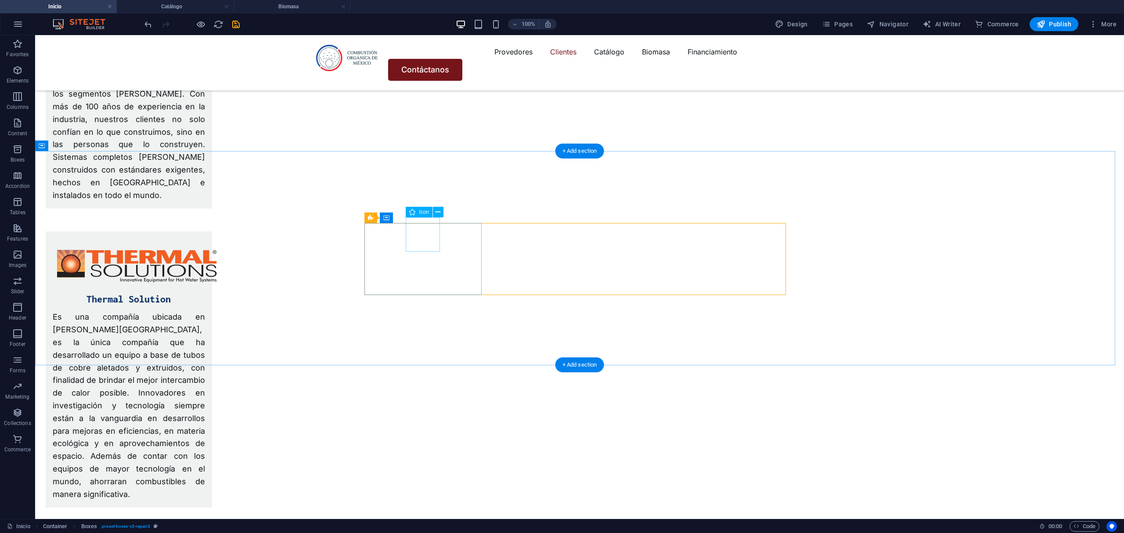
click at [396, 219] on span "Container" at bounding box center [404, 217] width 23 height 5
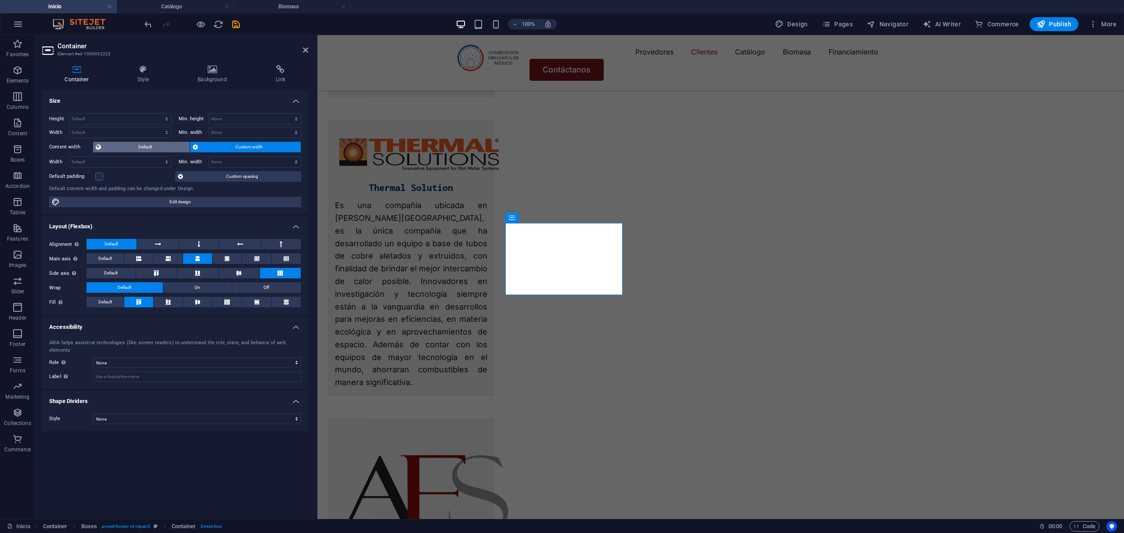
click at [155, 146] on span "Default" at bounding box center [145, 147] width 83 height 11
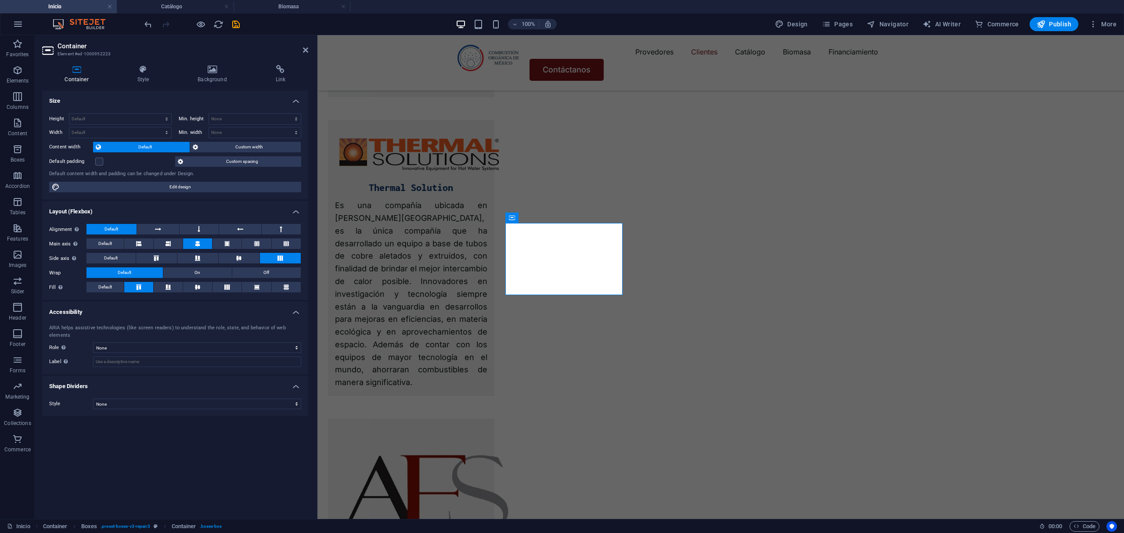
click at [223, 139] on div "Height Default px rem % vh vw Min. height None px rem % vh vw Width Default px …" at bounding box center [175, 152] width 266 height 93
click at [222, 146] on span "Custom width" at bounding box center [249, 147] width 97 height 11
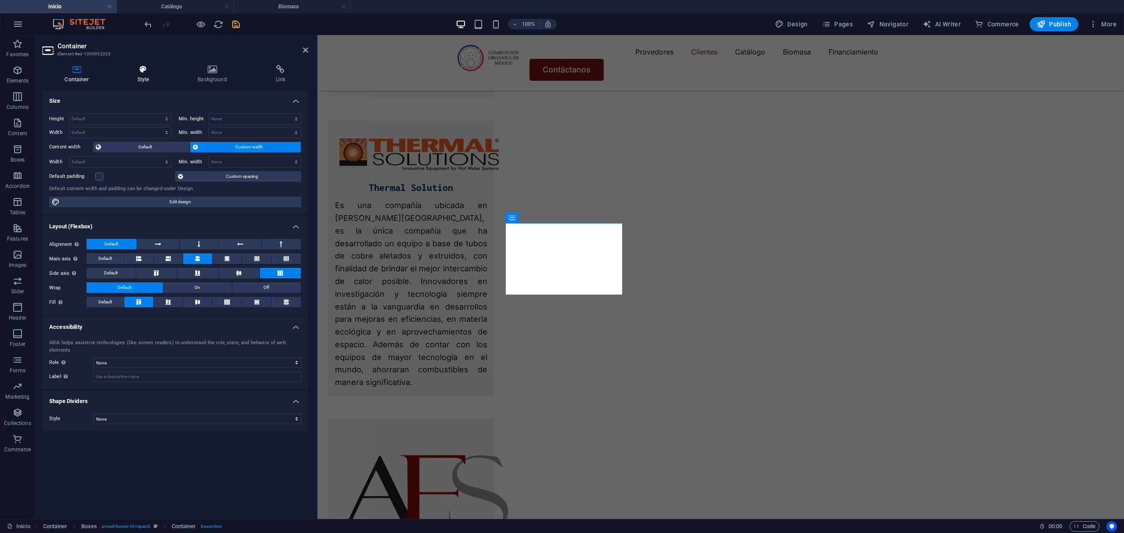
click at [142, 82] on h4 "Style" at bounding box center [145, 74] width 61 height 18
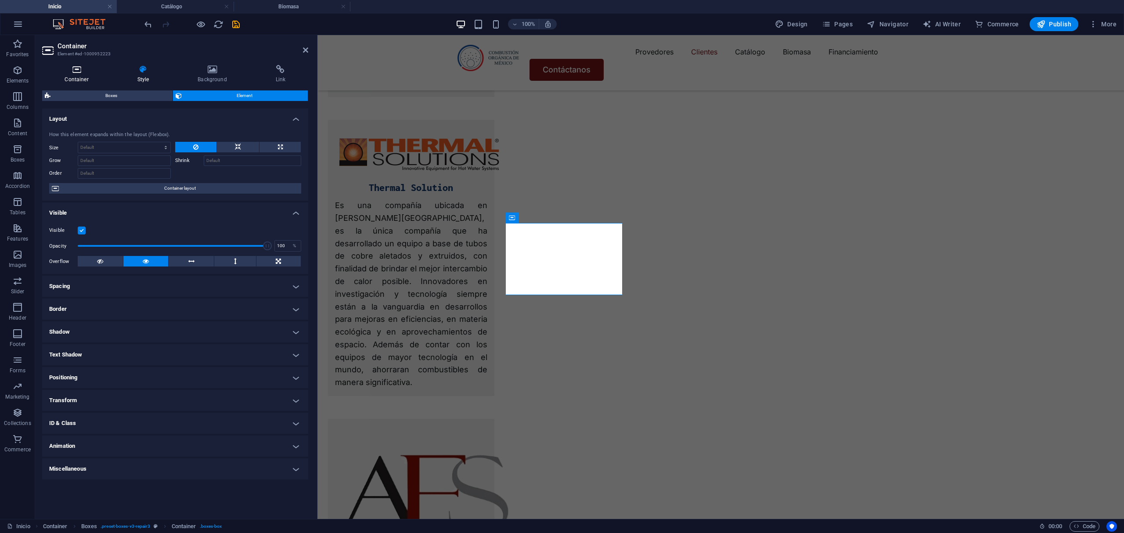
click at [89, 82] on h4 "Container" at bounding box center [78, 74] width 72 height 18
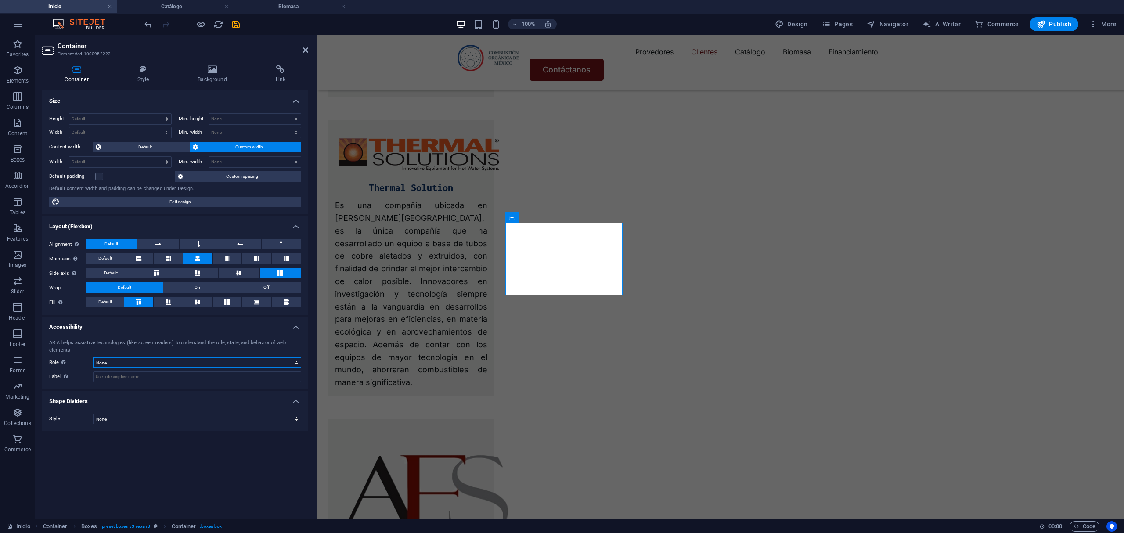
click at [144, 365] on select "None Alert Article Banner Comment Complementary Dialog Footer Header Marquee Pr…" at bounding box center [197, 362] width 208 height 11
click at [209, 290] on button "On" at bounding box center [197, 287] width 68 height 11
click at [138, 286] on button "Default" at bounding box center [124, 287] width 76 height 11
click at [199, 245] on icon at bounding box center [199, 244] width 3 height 11
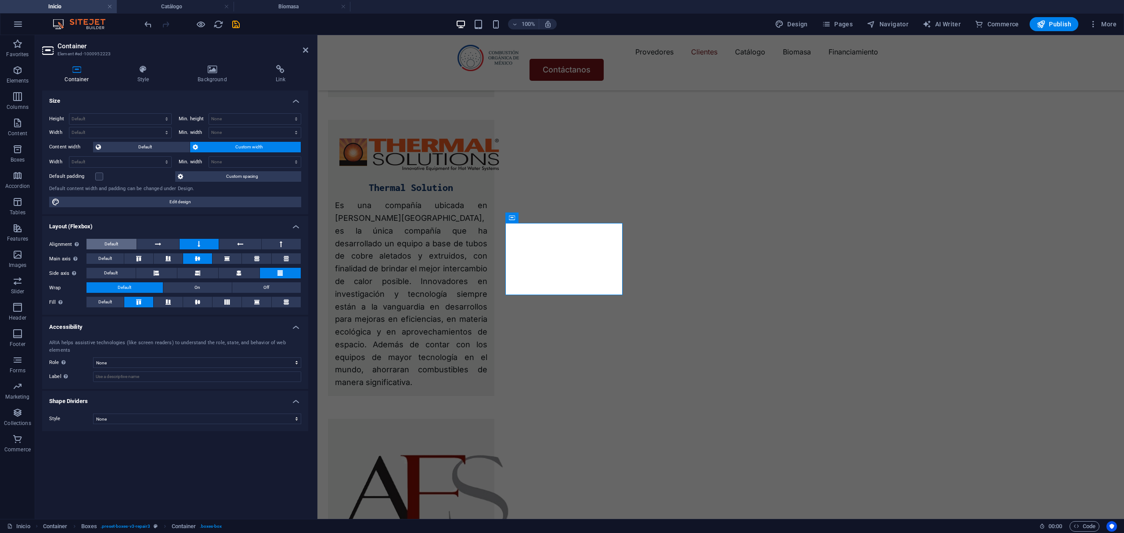
click at [122, 248] on button "Default" at bounding box center [111, 244] width 50 height 11
click at [252, 200] on span "Edit design" at bounding box center [180, 202] width 236 height 11
select select "rem"
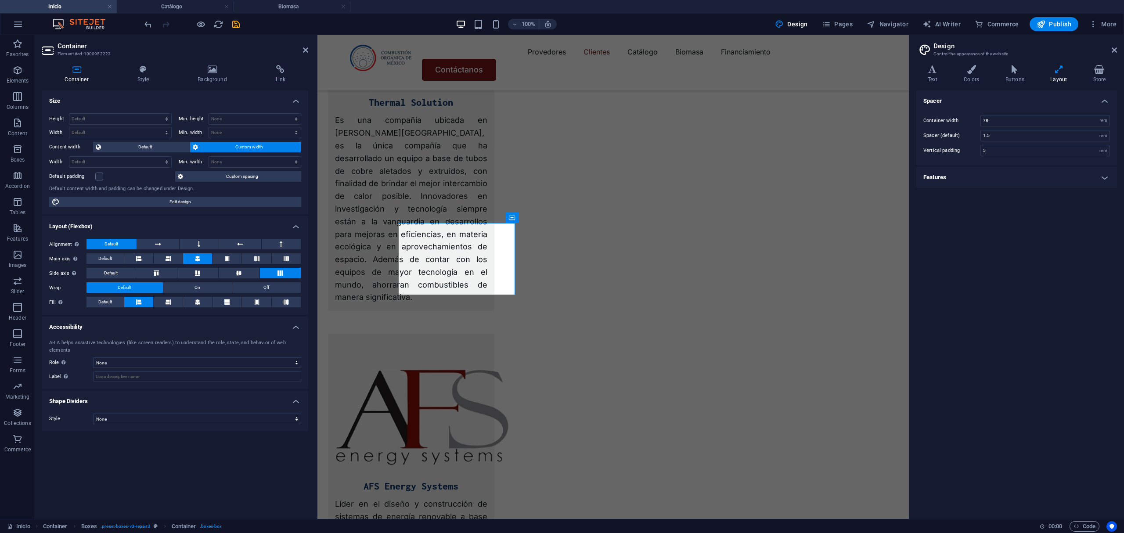
click at [992, 180] on h4 "Features" at bounding box center [1016, 177] width 201 height 21
click at [990, 179] on h4 "Features" at bounding box center [1016, 175] width 201 height 16
click at [139, 73] on icon at bounding box center [143, 69] width 57 height 9
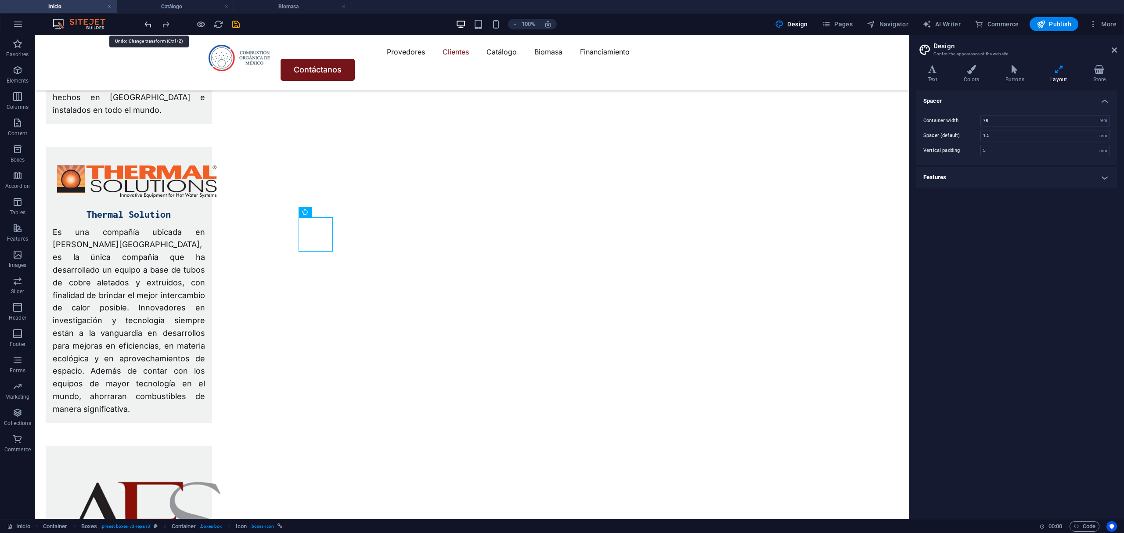
click at [145, 28] on icon "undo" at bounding box center [148, 24] width 10 height 10
click at [237, 22] on icon "save" at bounding box center [236, 24] width 10 height 10
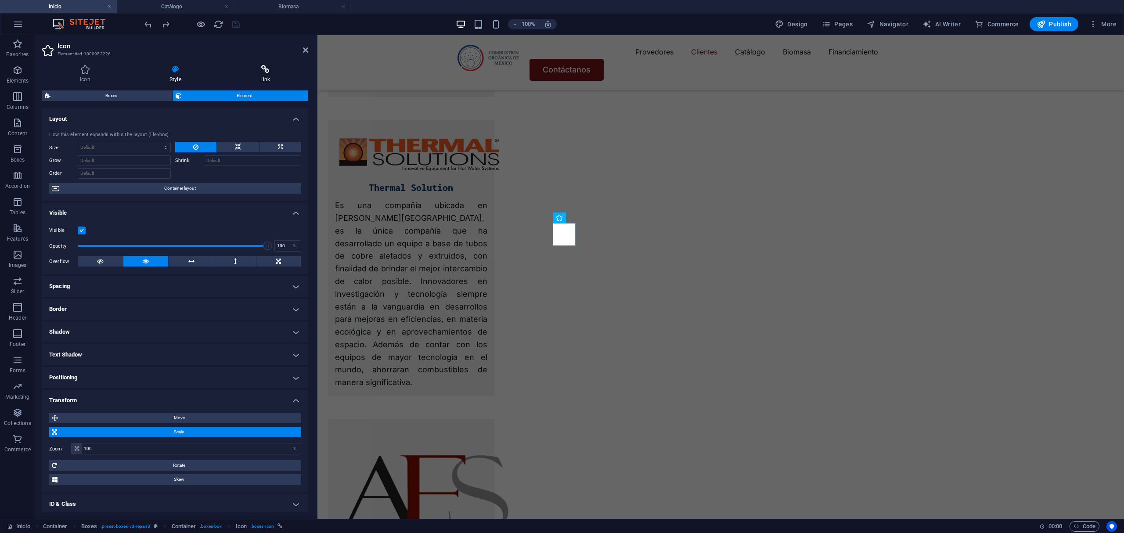
click at [255, 72] on icon at bounding box center [266, 69] width 86 height 9
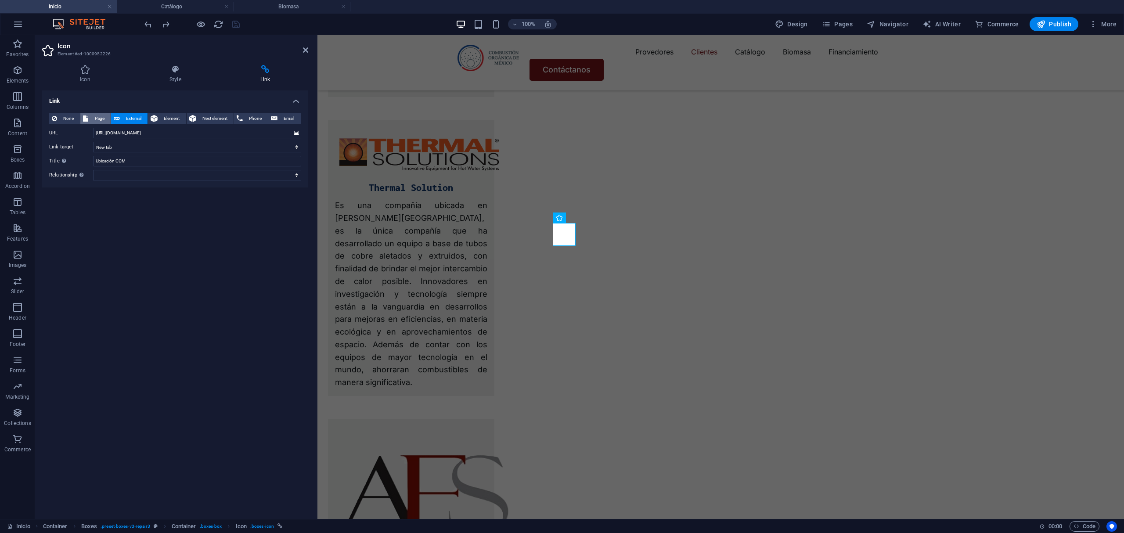
click at [94, 113] on span "Page" at bounding box center [99, 118] width 17 height 11
select select
click at [143, 137] on select "Inicio Catálogo Biomasa Financiamiento Contacto" at bounding box center [197, 133] width 208 height 11
drag, startPoint x: 114, startPoint y: 176, endPoint x: 110, endPoint y: 171, distance: 6.5
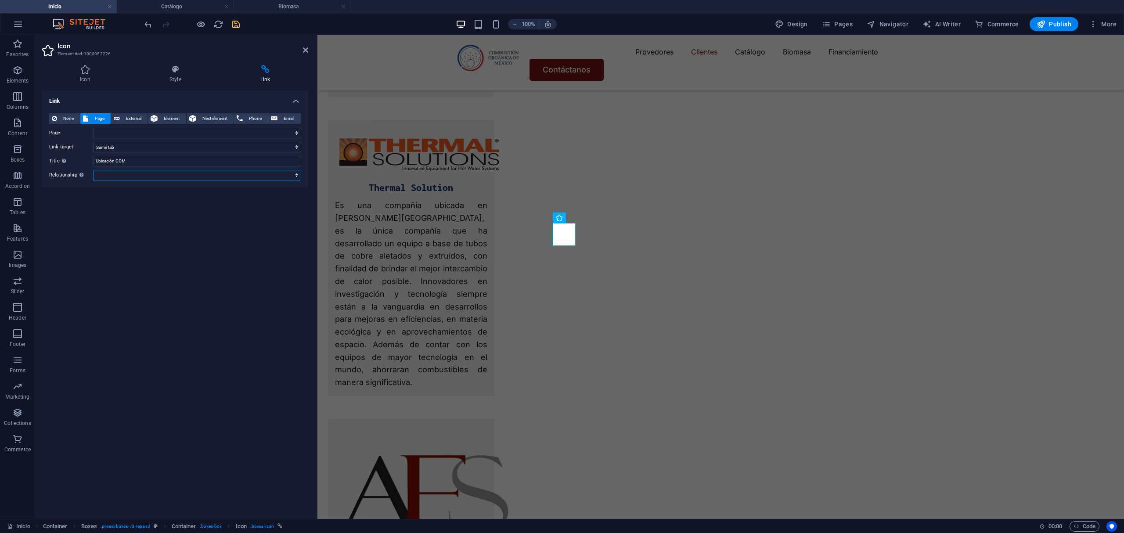
click at [114, 176] on select "alternate author bookmark external help license next nofollow noreferrer noopen…" at bounding box center [197, 175] width 208 height 11
click at [111, 114] on button "External" at bounding box center [129, 118] width 36 height 11
select select "blank"
drag, startPoint x: 212, startPoint y: 129, endPoint x: 77, endPoint y: 130, distance: 135.2
click at [79, 130] on div "URL [URL][DOMAIN_NAME]" at bounding box center [175, 133] width 252 height 11
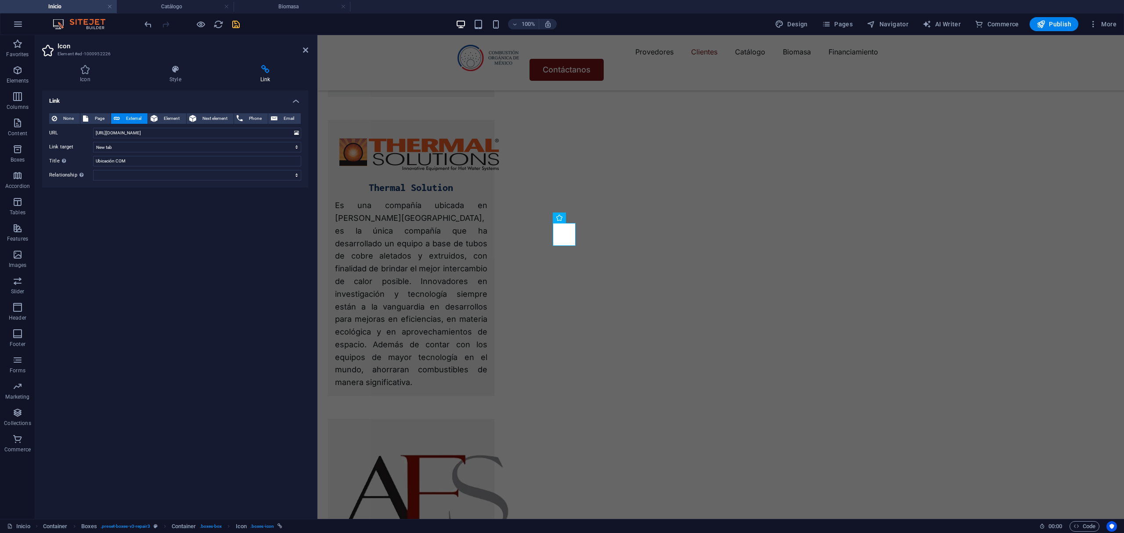
click at [72, 130] on label "URL" at bounding box center [71, 133] width 44 height 11
click at [93, 130] on input "[URL][DOMAIN_NAME]" at bounding box center [197, 133] width 208 height 11
drag, startPoint x: 230, startPoint y: 129, endPoint x: 35, endPoint y: 133, distance: 195.3
click at [35, 133] on div "Icon Style Link Icon location All icon sets... IcoFont Ionicons FontAwesome Bra…" at bounding box center [175, 288] width 280 height 461
paste input "Bf5Lzykk2mecWPVCA"
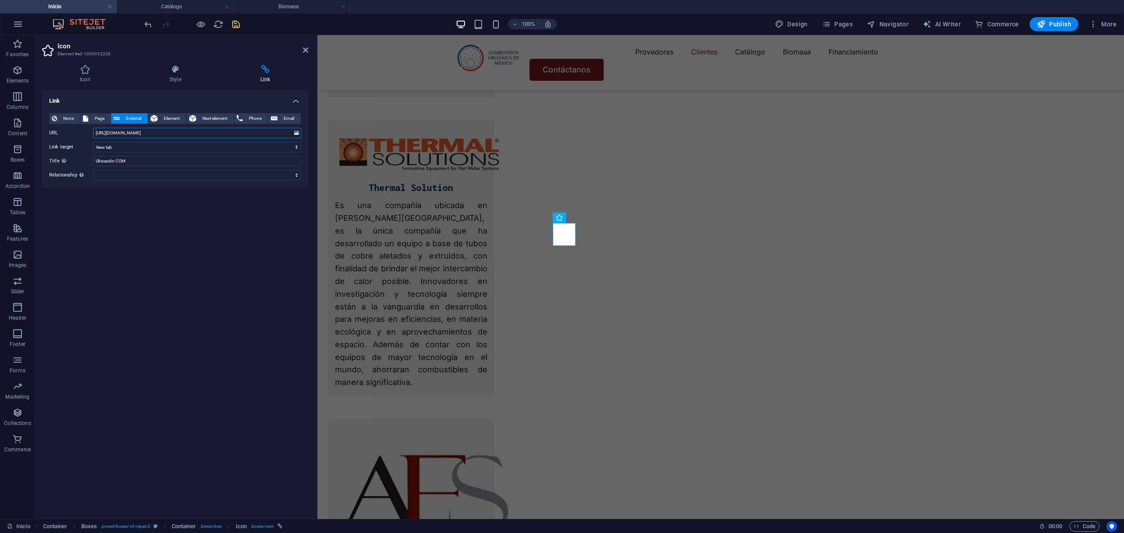
type input "[URL][DOMAIN_NAME]"
click at [197, 285] on div "Link None Page External Element Next element Phone Email Page Inicio Catálogo B…" at bounding box center [175, 300] width 266 height 421
click at [305, 50] on icon at bounding box center [305, 50] width 5 height 7
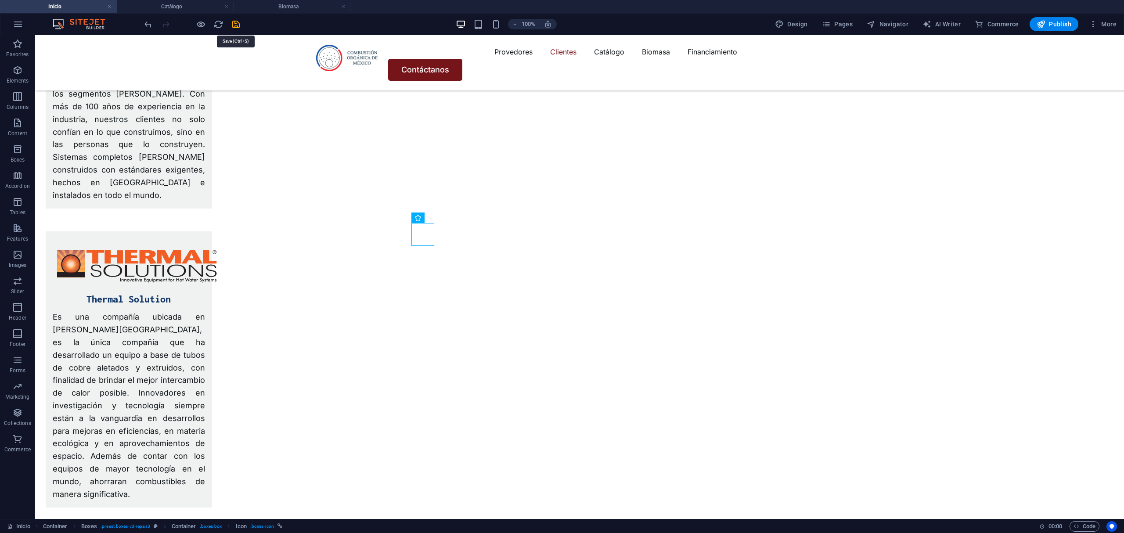
click at [232, 29] on icon "save" at bounding box center [236, 24] width 10 height 10
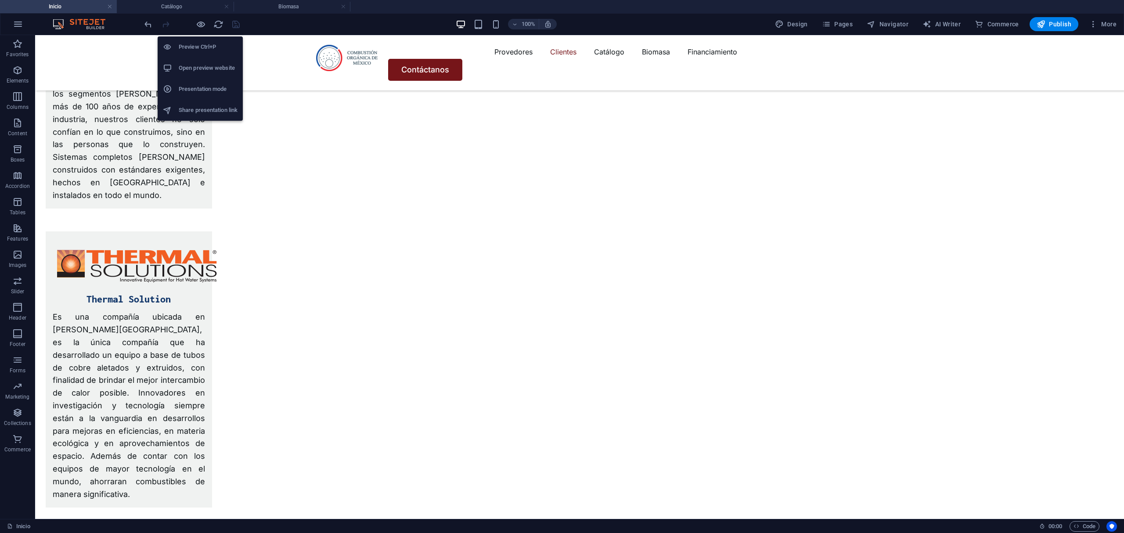
click at [202, 32] on body "Combustión Orgánica de [GEOGRAPHIC_DATA] Inicio Catálogo Biomasa Favorites Elem…" at bounding box center [562, 266] width 1124 height 533
click at [201, 27] on icon "button" at bounding box center [201, 24] width 10 height 10
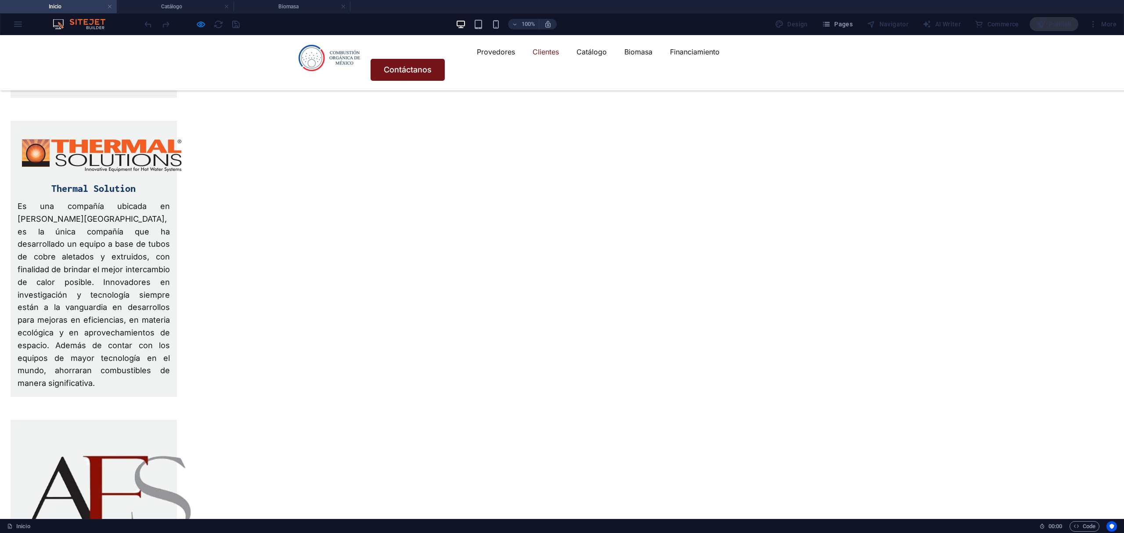
click at [194, 23] on div at bounding box center [192, 24] width 98 height 14
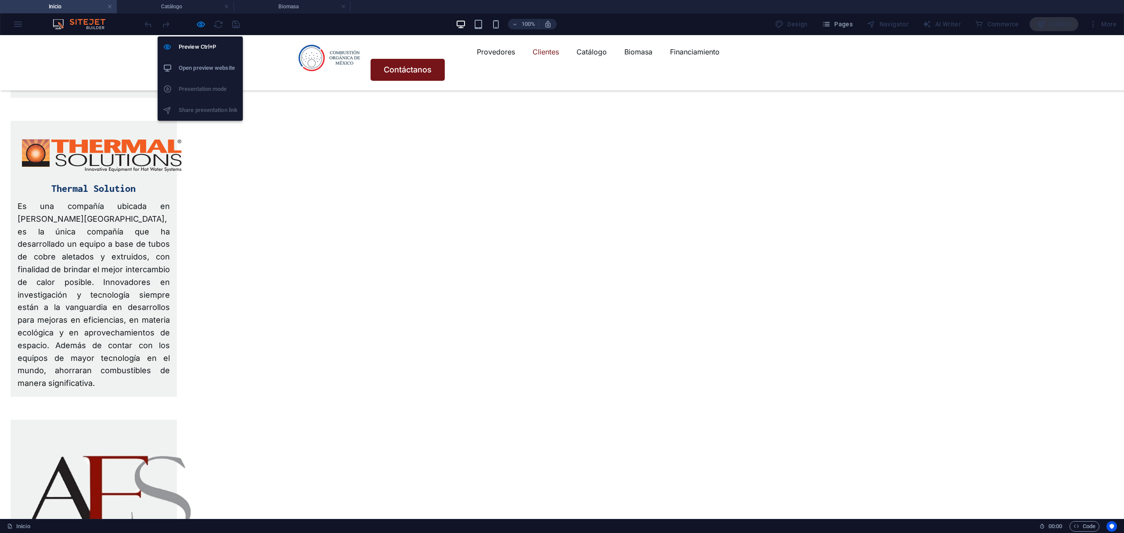
click at [204, 30] on div "Preview Ctrl+P Open preview website Presentation mode Share presentation link" at bounding box center [200, 74] width 85 height 91
click at [196, 37] on li "Preview Ctrl+P" at bounding box center [200, 46] width 85 height 21
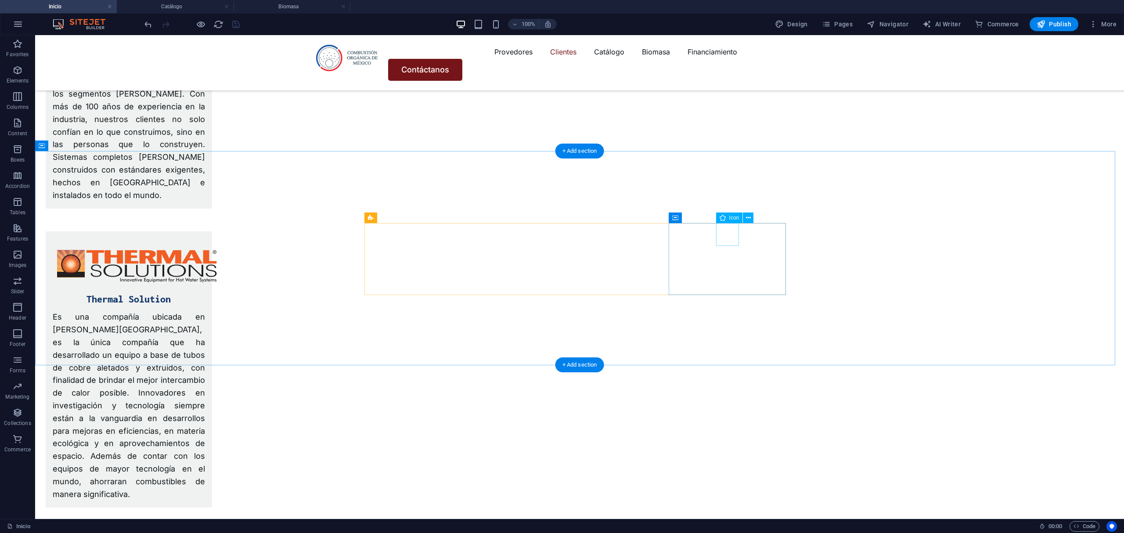
select select "xMidYMid"
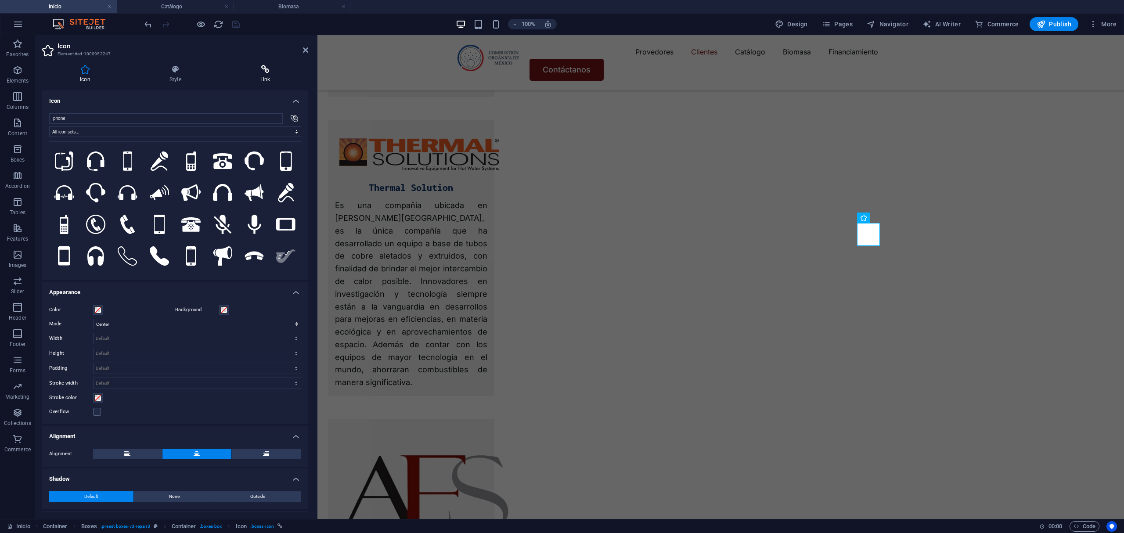
click at [275, 78] on h4 "Link" at bounding box center [266, 74] width 86 height 18
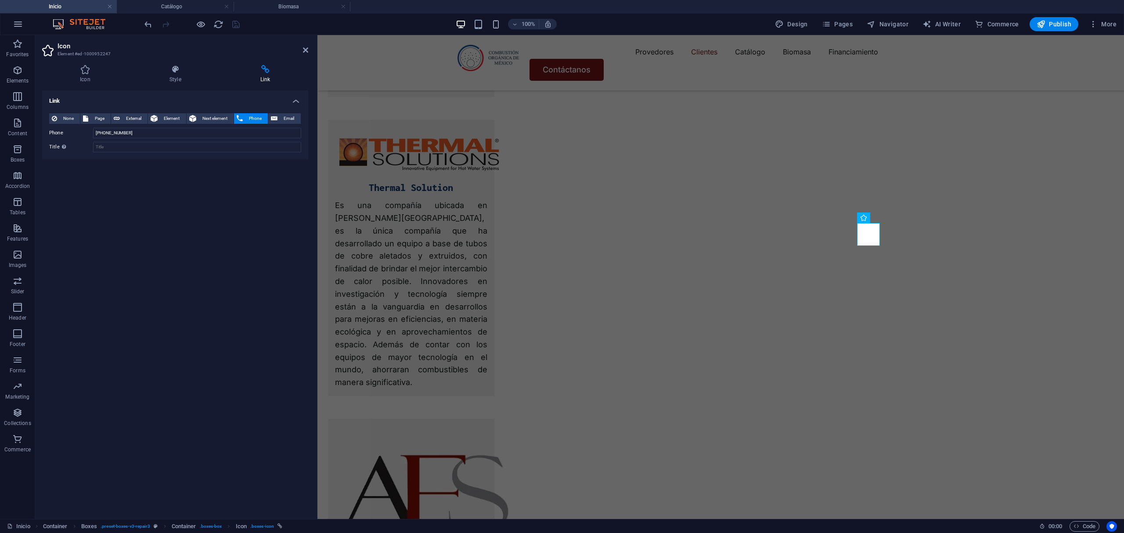
click at [304, 46] on h2 "Icon" at bounding box center [182, 46] width 251 height 8
click at [303, 48] on icon at bounding box center [305, 50] width 5 height 7
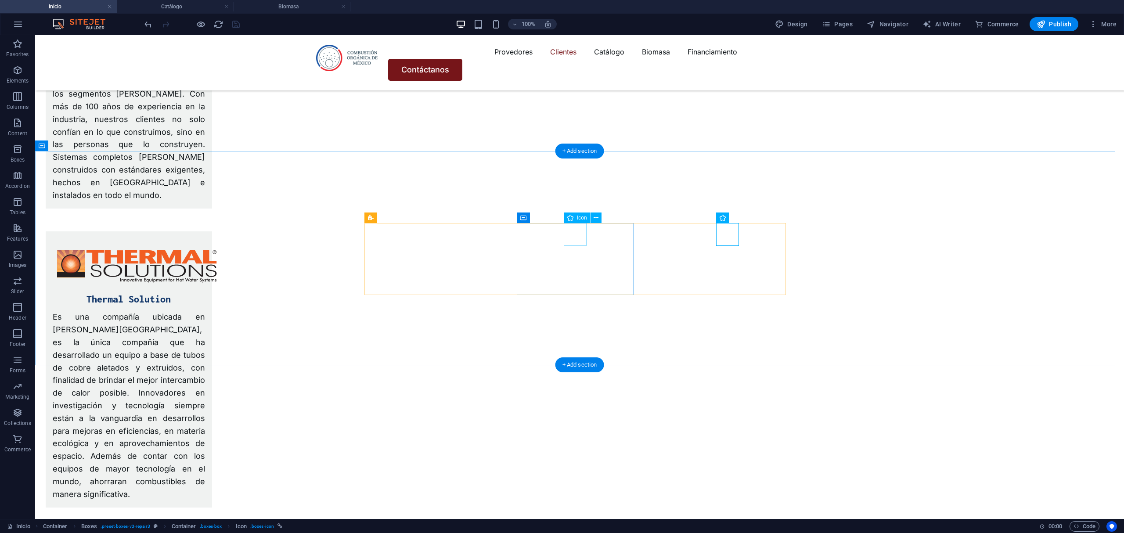
select select "xMidYMid"
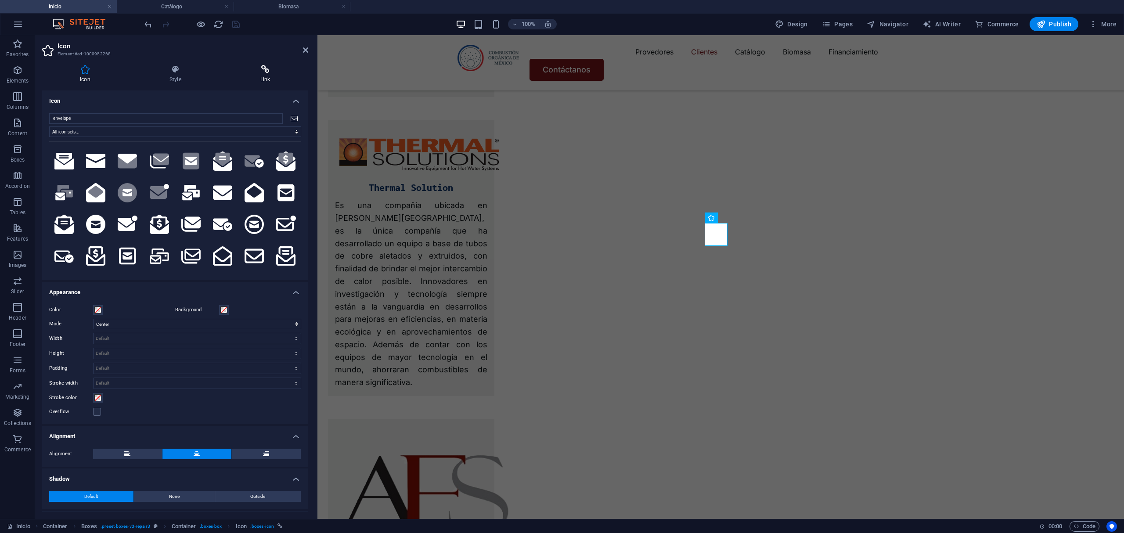
click at [255, 73] on icon at bounding box center [266, 69] width 86 height 9
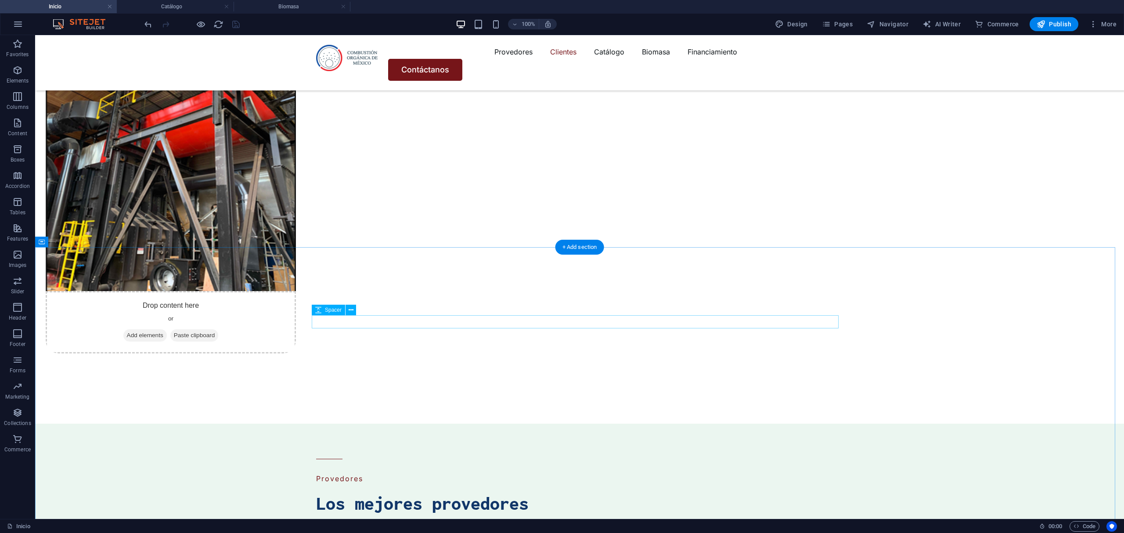
scroll to position [2932, 0]
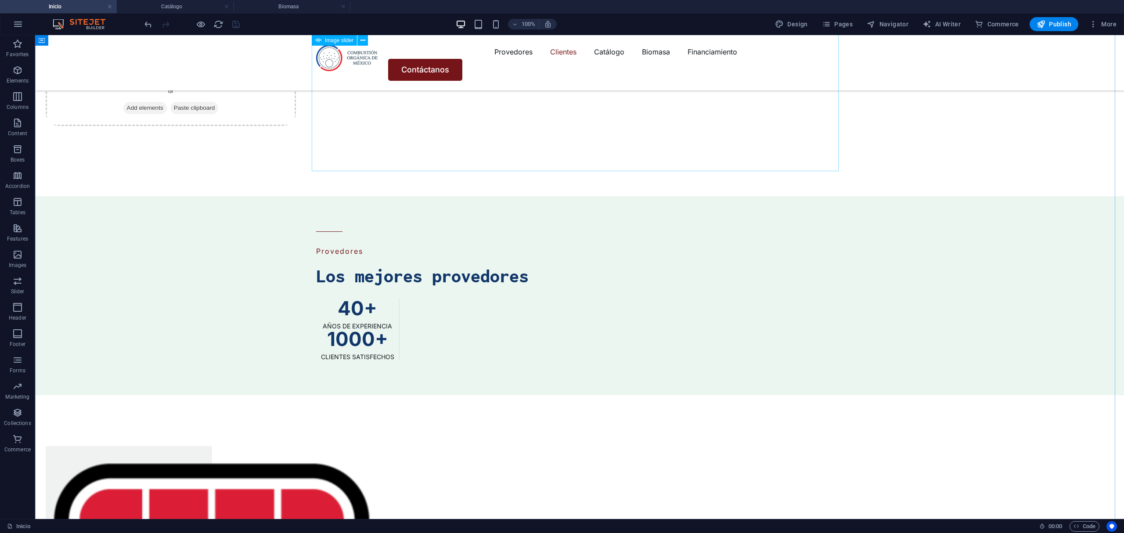
select select "px"
select select "ms"
select select "s"
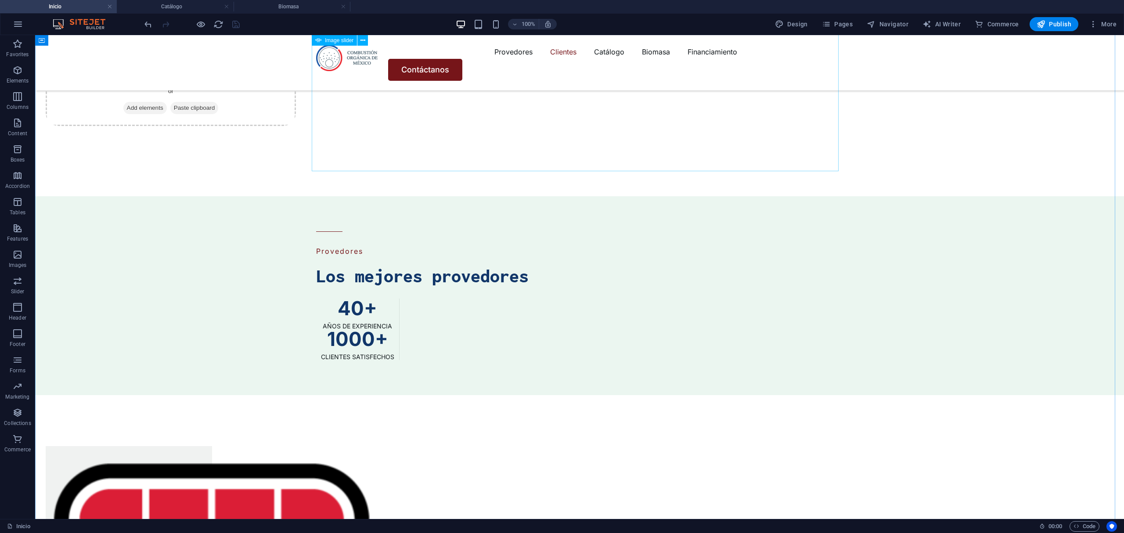
select select "progressive"
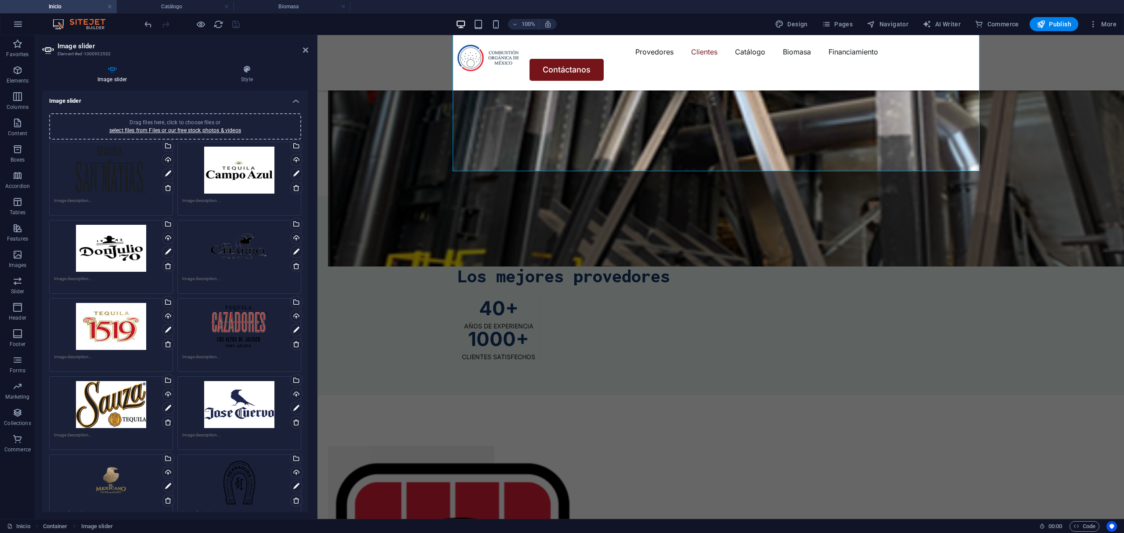
click at [120, 169] on div "Drag files here, click to choose files or select files from Files or our free s…" at bounding box center [111, 170] width 114 height 47
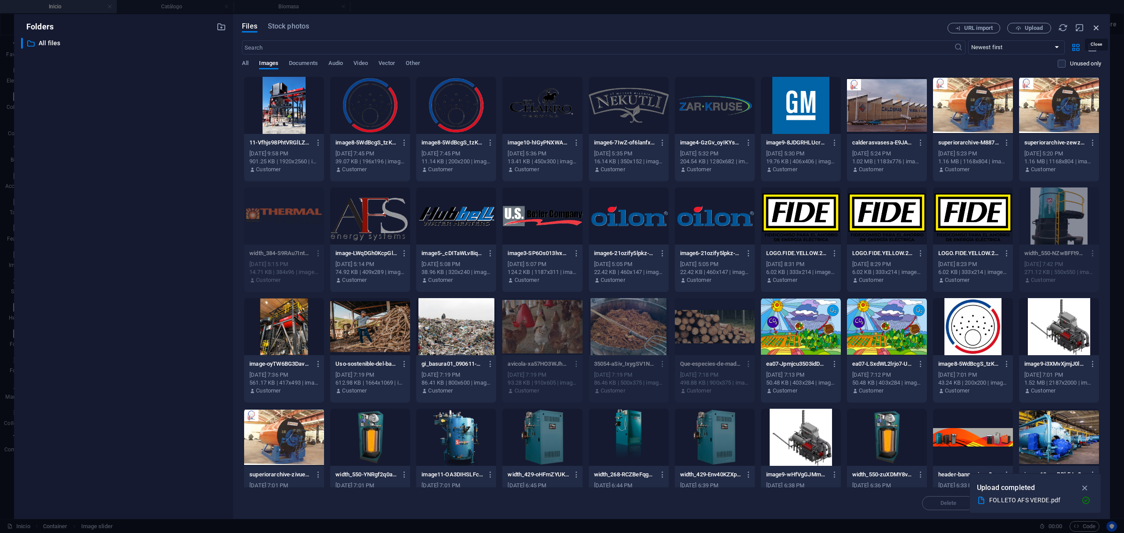
click at [1092, 25] on icon "button" at bounding box center [1096, 28] width 10 height 10
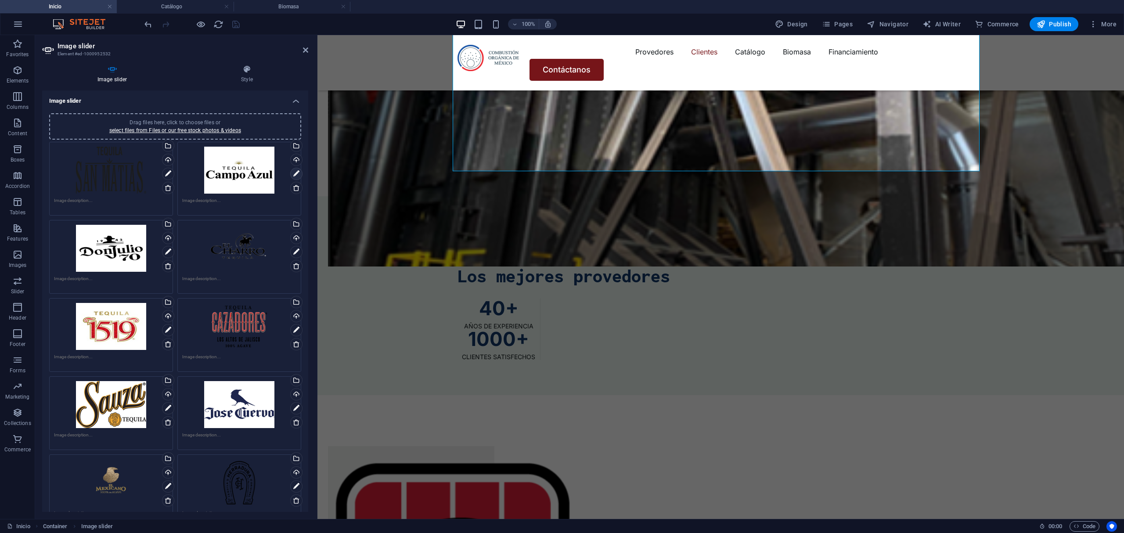
click at [293, 174] on icon at bounding box center [296, 174] width 6 height 11
click at [293, 175] on icon at bounding box center [296, 174] width 6 height 11
click at [293, 172] on icon at bounding box center [296, 174] width 6 height 11
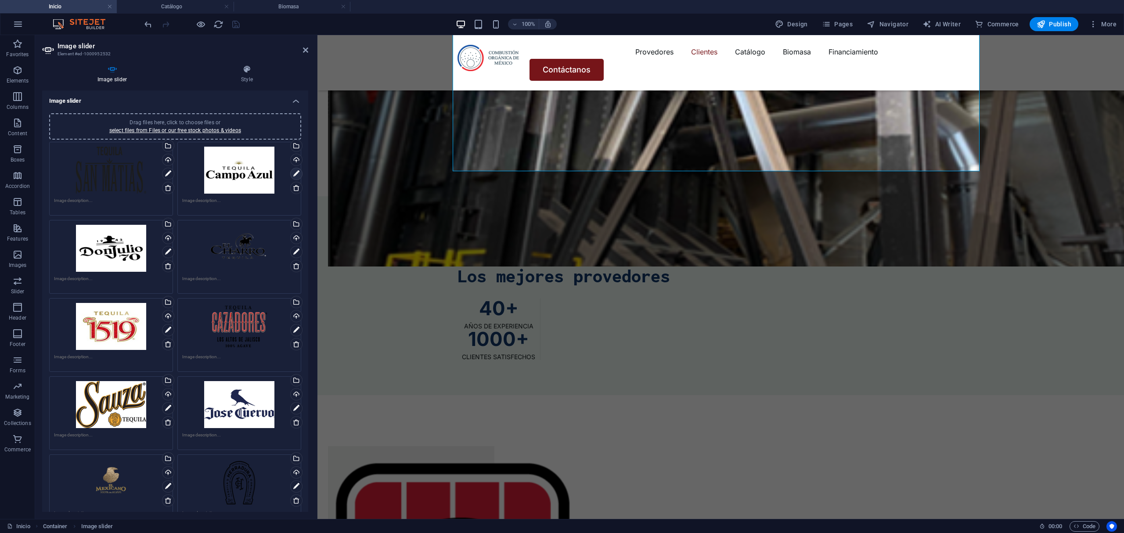
click at [294, 169] on icon at bounding box center [296, 174] width 6 height 11
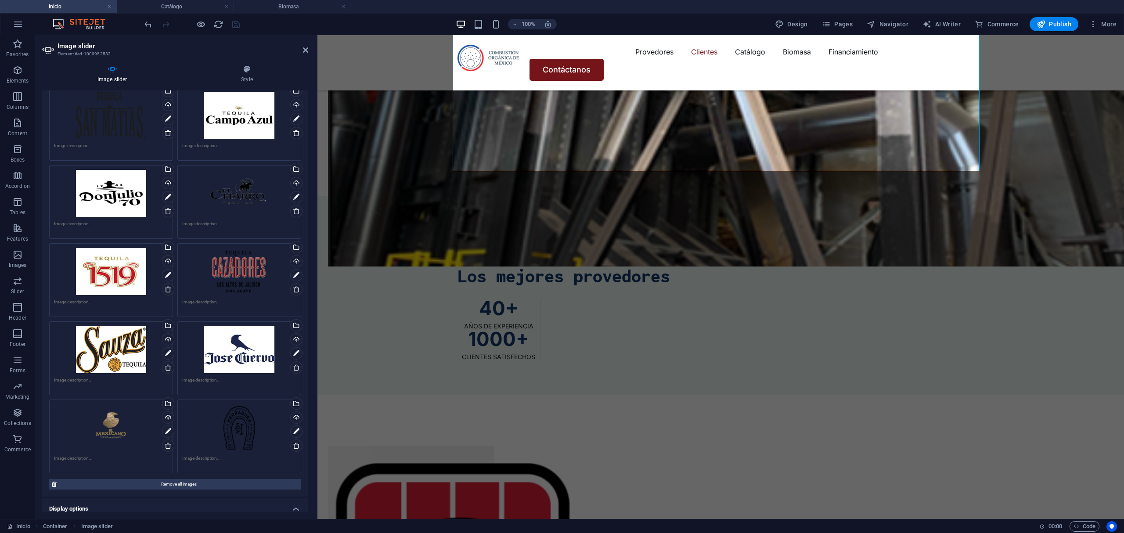
scroll to position [47, 0]
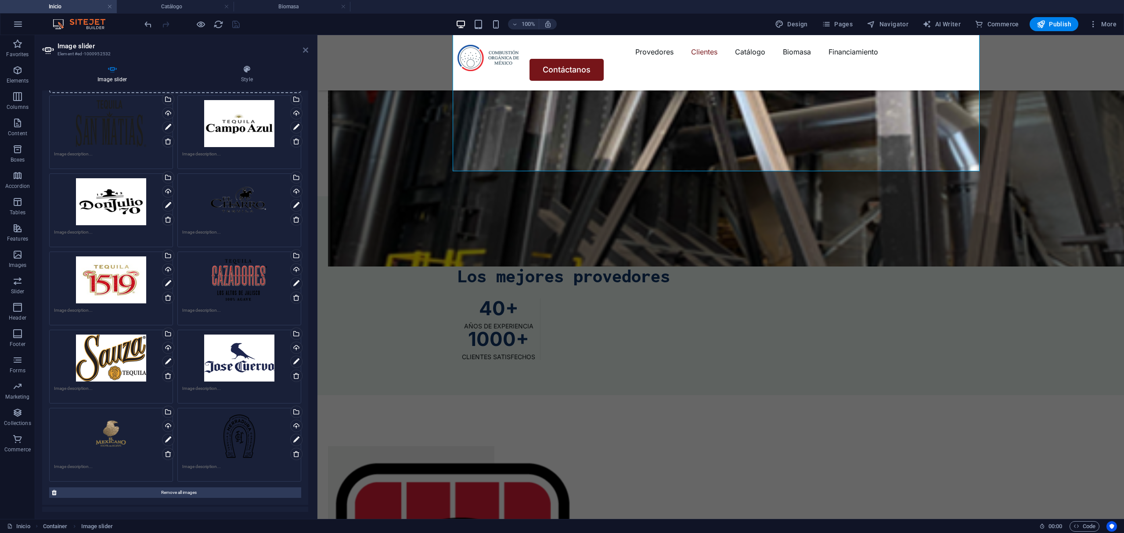
click at [308, 53] on aside "Image slider Element #ed-1000952532 Image slider Style Image slider Drag files …" at bounding box center [176, 277] width 282 height 484
click at [305, 51] on icon at bounding box center [305, 50] width 5 height 7
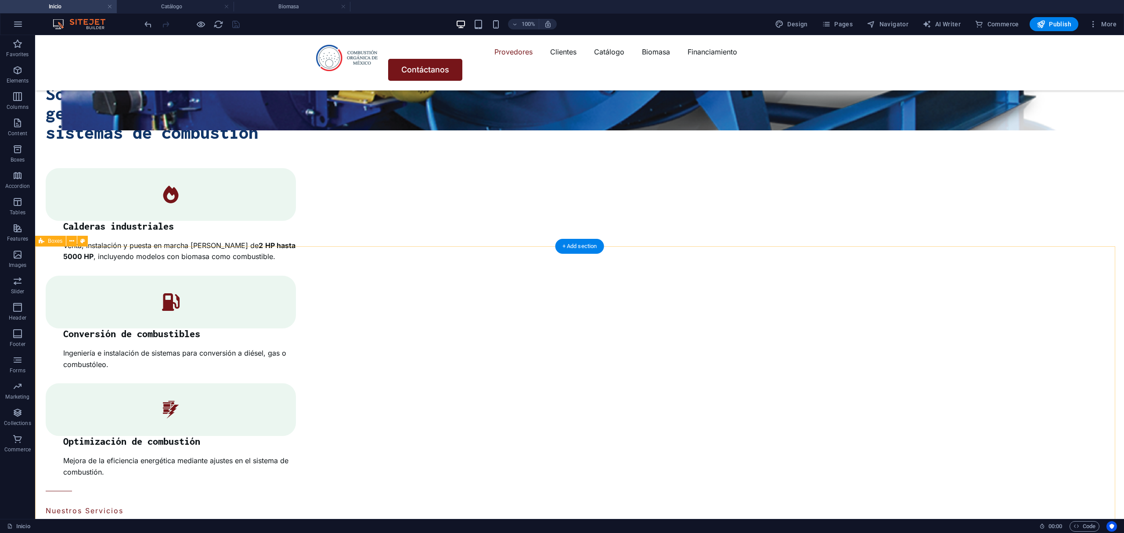
scroll to position [1586, 0]
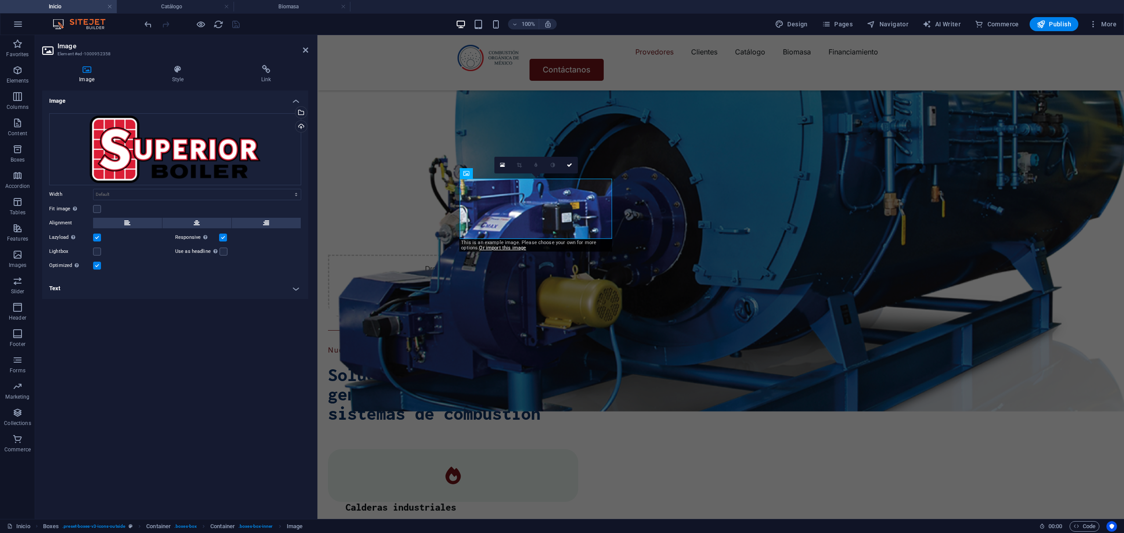
click at [246, 86] on div "Image Style Link Image Drag files here, click to choose files or select files f…" at bounding box center [175, 288] width 266 height 447
click at [277, 55] on h3 "Element #ed-1000952358" at bounding box center [173, 54] width 233 height 8
click at [266, 66] on icon at bounding box center [266, 69] width 84 height 9
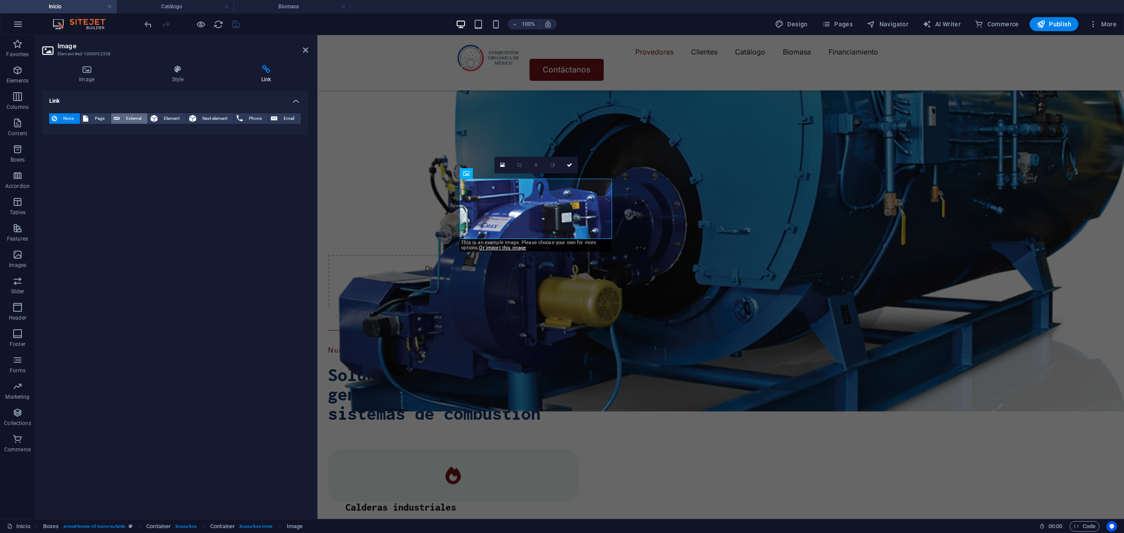
click at [139, 117] on span "External" at bounding box center [133, 118] width 22 height 11
select select "blank"
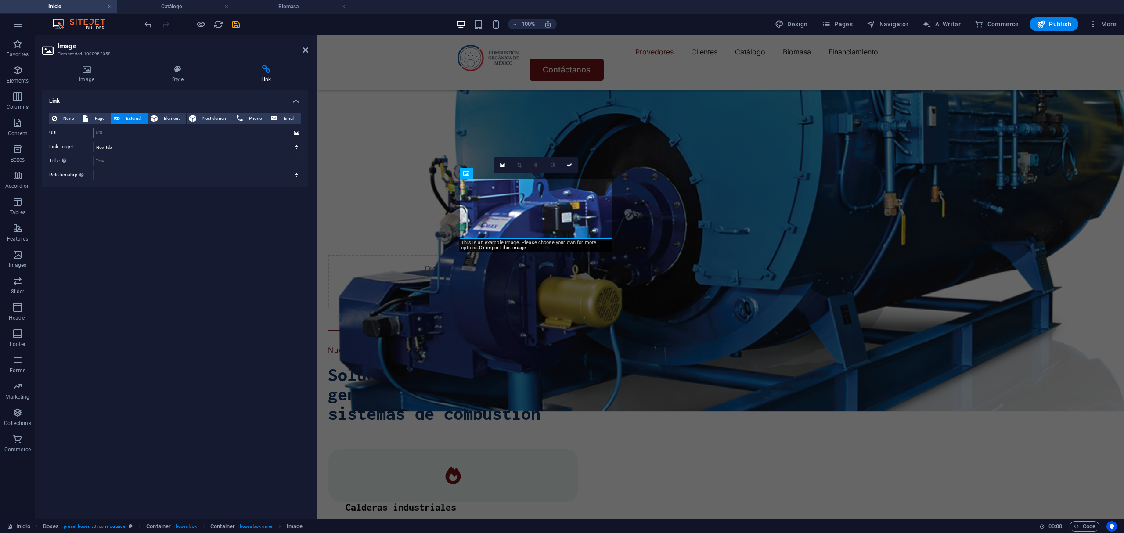
paste input "[URL][DOMAIN_NAME]"
type input "[URL][DOMAIN_NAME]"
click at [126, 250] on div "Link None Page External Element Next element Phone Email Page Inicio Catálogo B…" at bounding box center [175, 300] width 266 height 421
click at [304, 51] on icon at bounding box center [305, 50] width 5 height 7
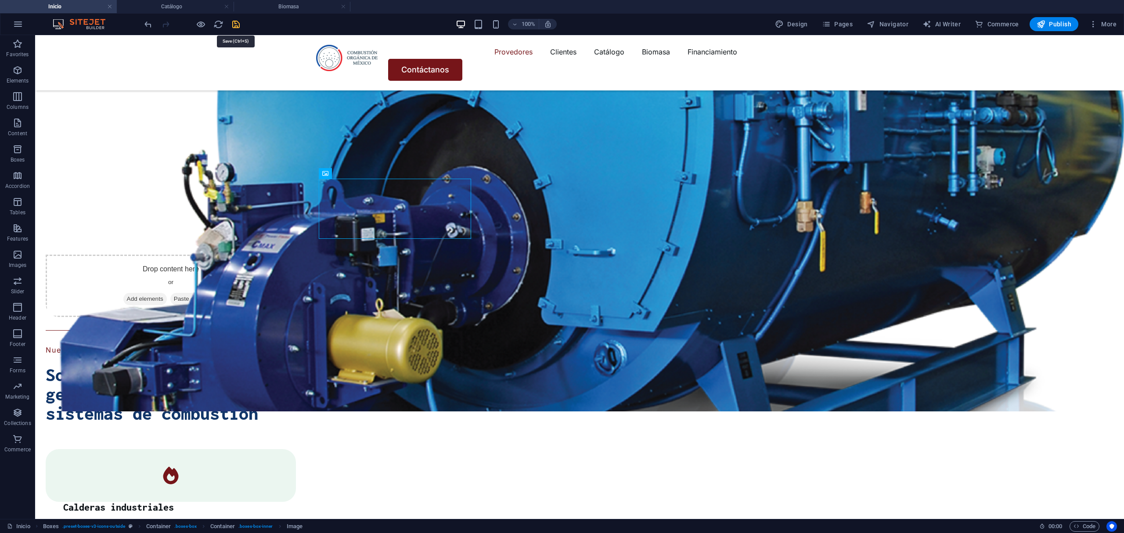
click at [234, 23] on icon "save" at bounding box center [236, 24] width 10 height 10
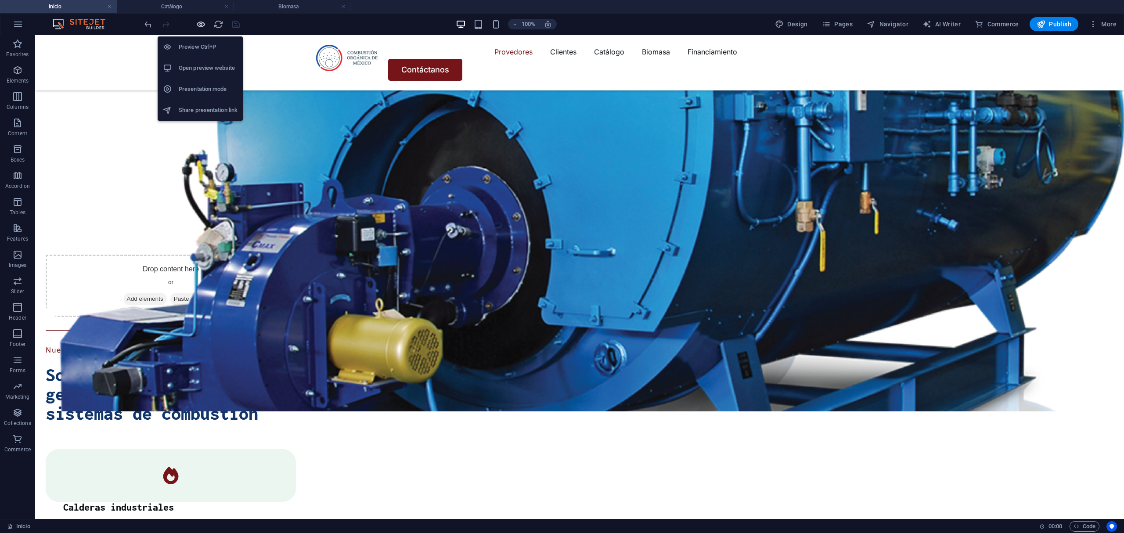
click at [198, 22] on icon "button" at bounding box center [201, 24] width 10 height 10
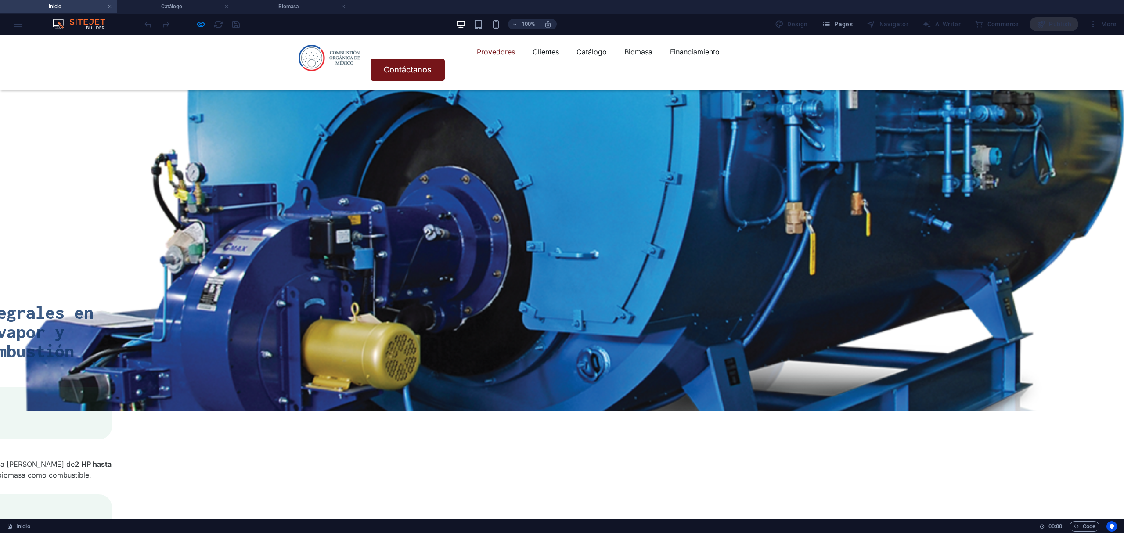
drag, startPoint x: 346, startPoint y: 213, endPoint x: 343, endPoint y: 218, distance: 5.7
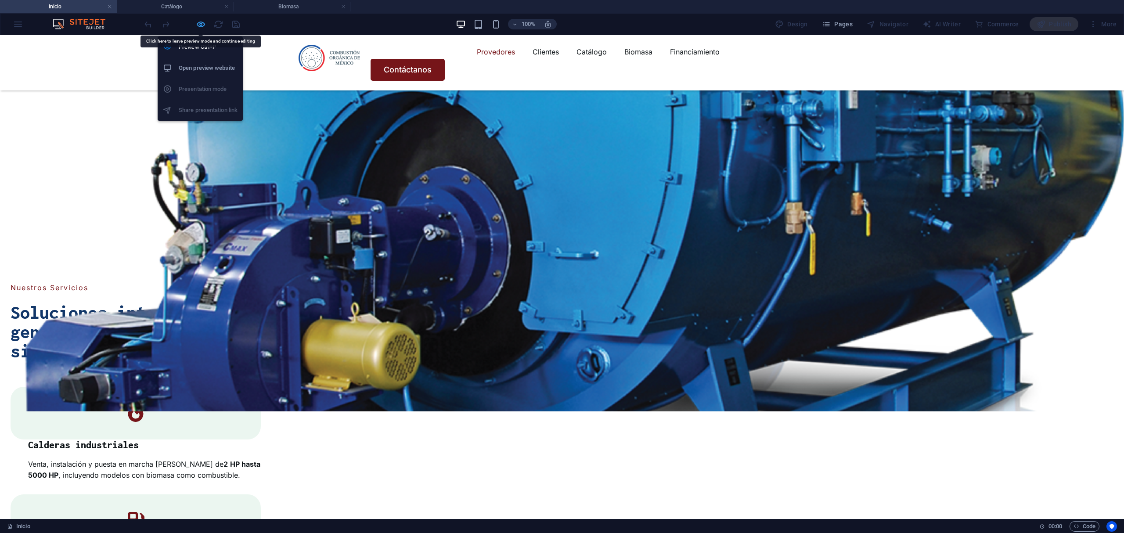
click at [204, 26] on icon "button" at bounding box center [201, 24] width 10 height 10
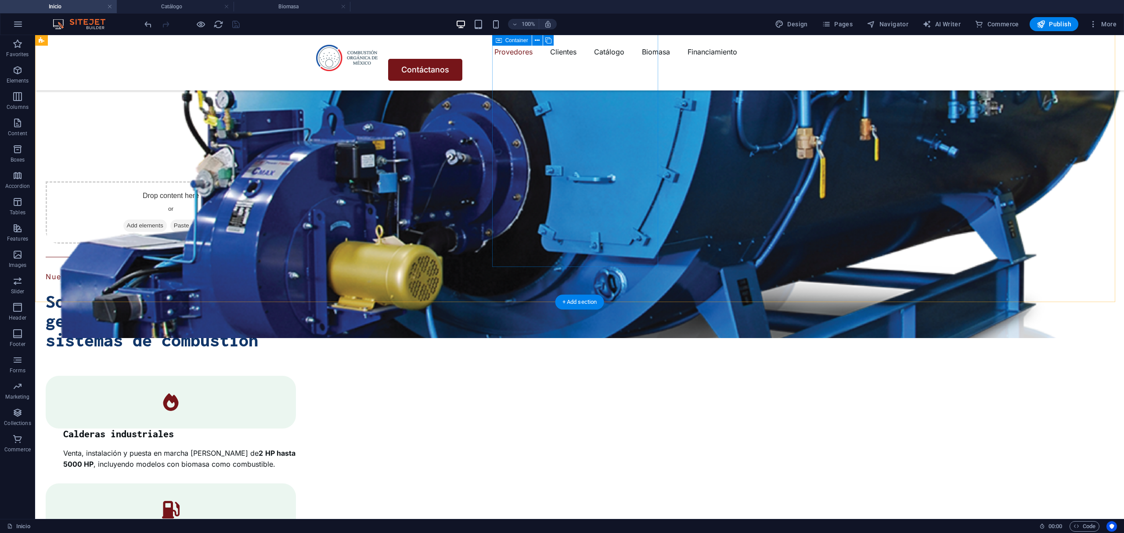
scroll to position [1644, 0]
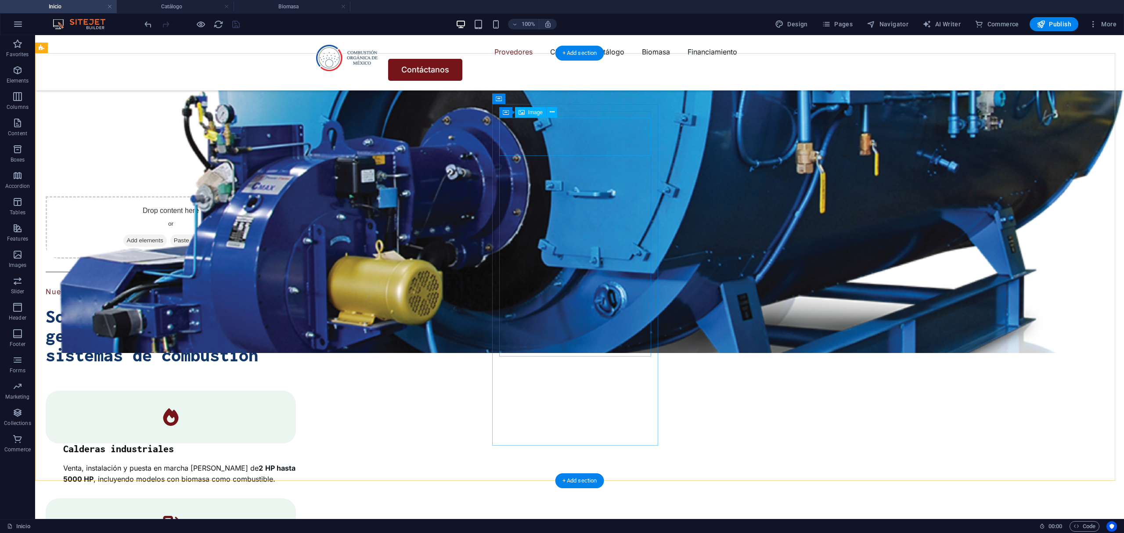
select select
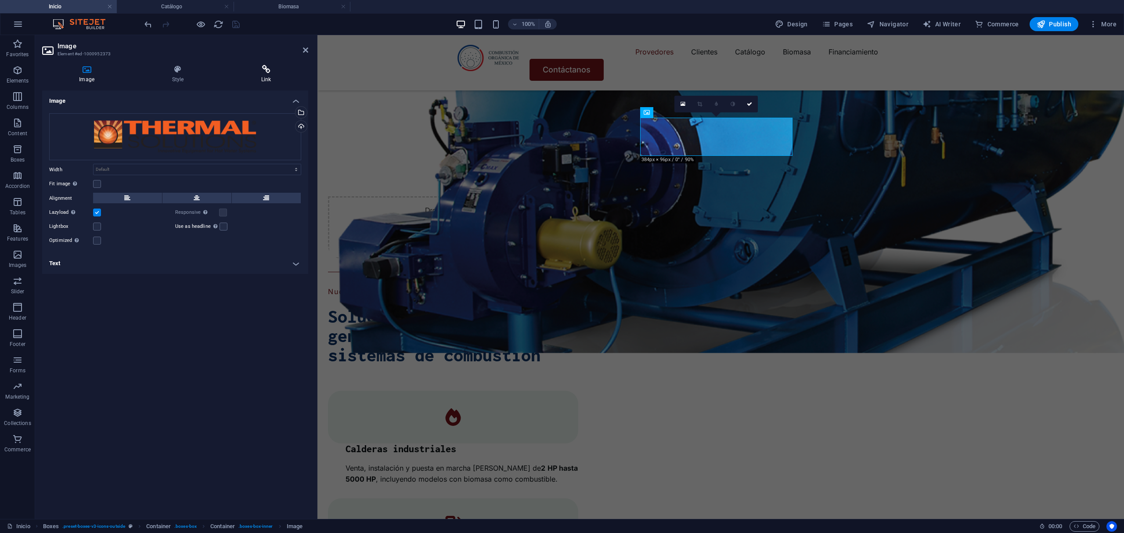
click at [255, 77] on h4 "Link" at bounding box center [266, 74] width 84 height 18
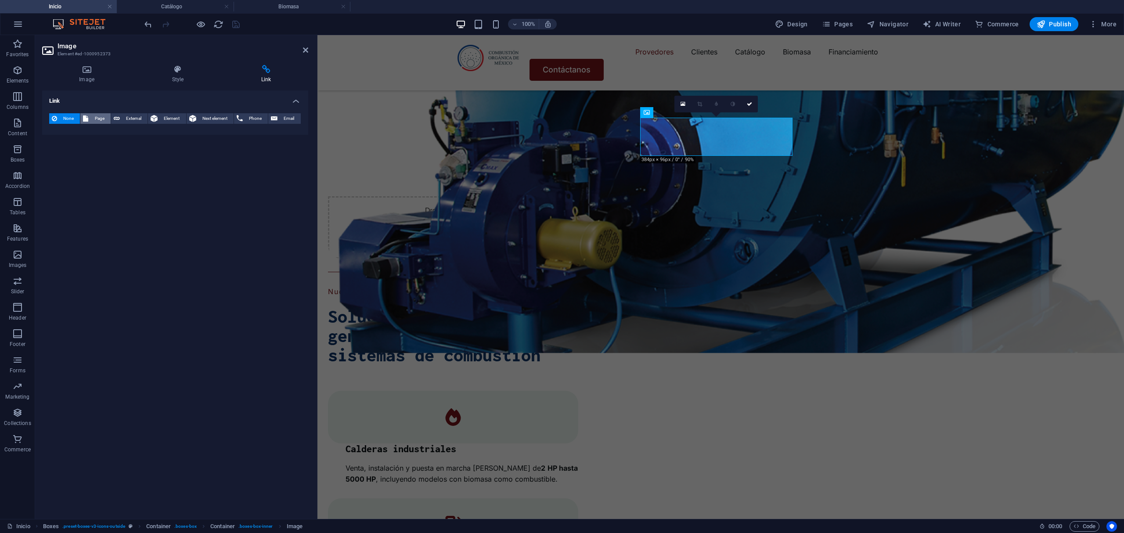
click at [104, 116] on span "Page" at bounding box center [99, 118] width 17 height 11
select select
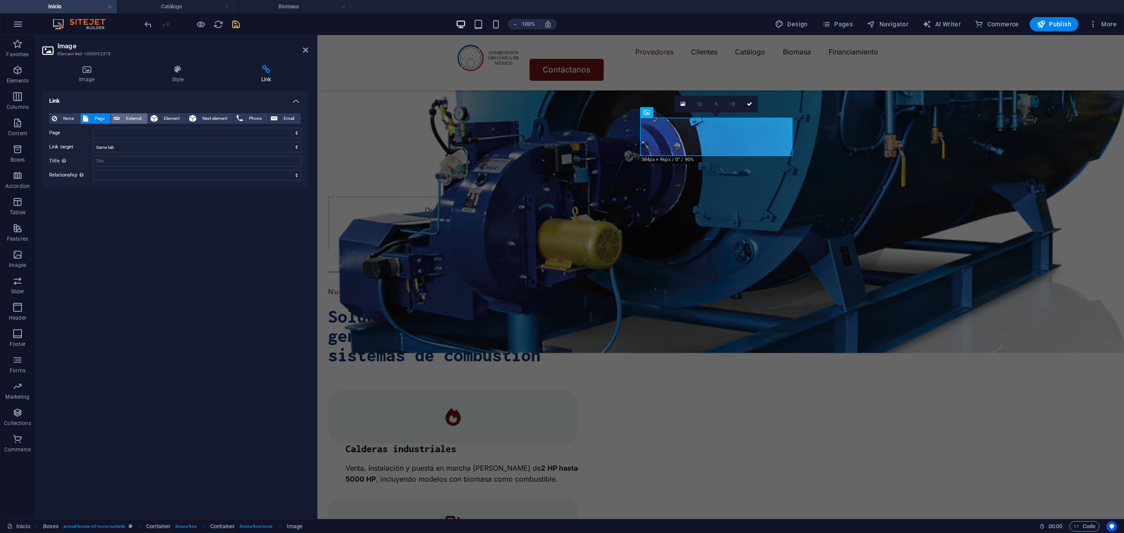
click at [115, 119] on icon at bounding box center [117, 118] width 6 height 11
select select "blank"
click at [127, 136] on input "URL" at bounding box center [197, 133] width 208 height 11
paste input "[URL][DOMAIN_NAME]"
type input "[URL][DOMAIN_NAME]"
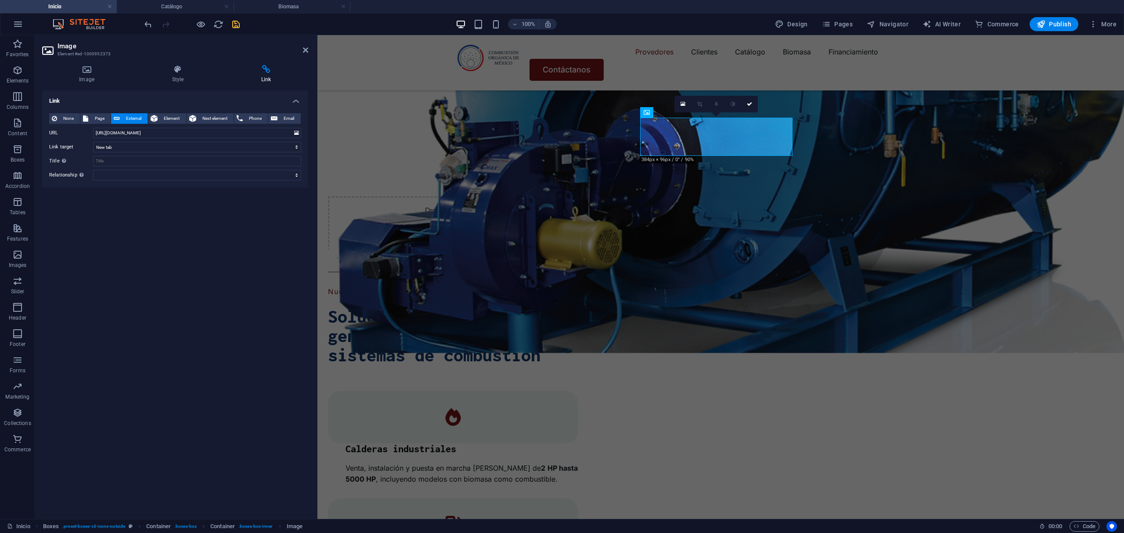
click at [158, 219] on div "Link None Page External Element Next element Phone Email Page Inicio Catálogo B…" at bounding box center [175, 300] width 266 height 421
click at [301, 49] on h2 "Image" at bounding box center [182, 46] width 251 height 8
click at [748, 102] on icon at bounding box center [749, 103] width 5 height 5
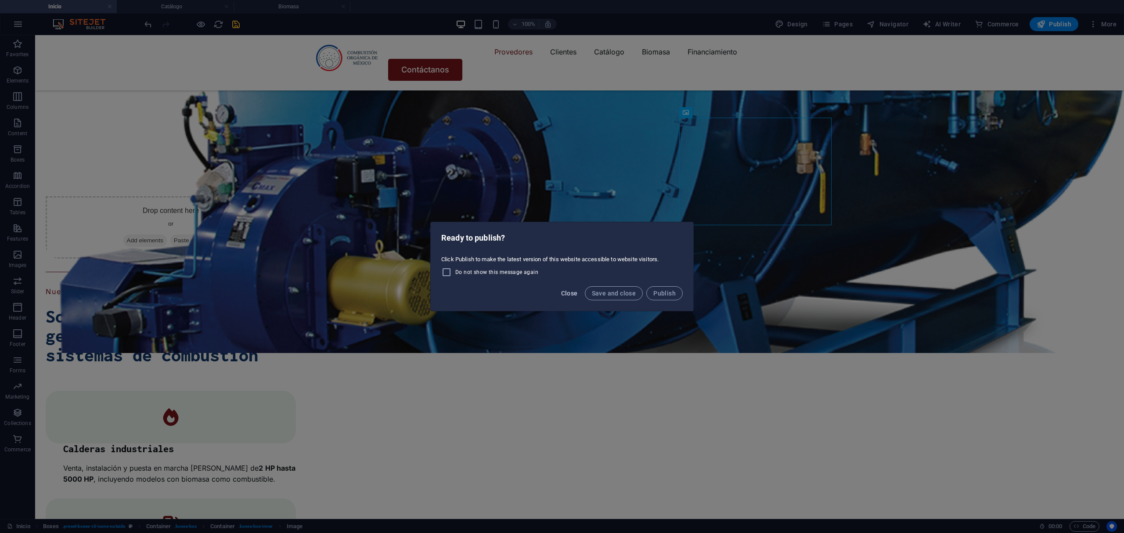
click at [564, 298] on button "Close" at bounding box center [569, 293] width 24 height 14
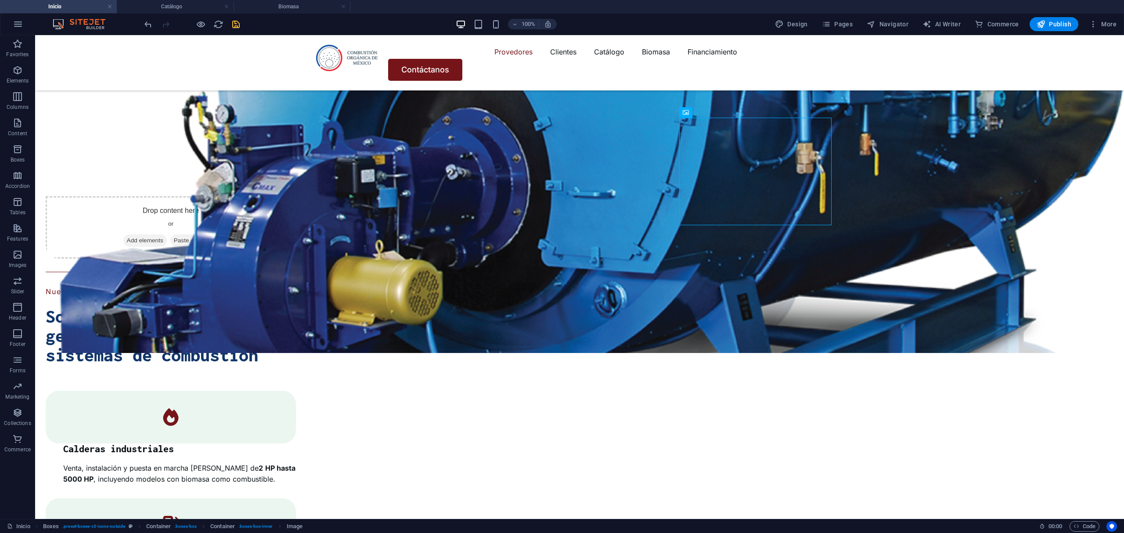
click at [238, 23] on icon "save" at bounding box center [236, 24] width 10 height 10
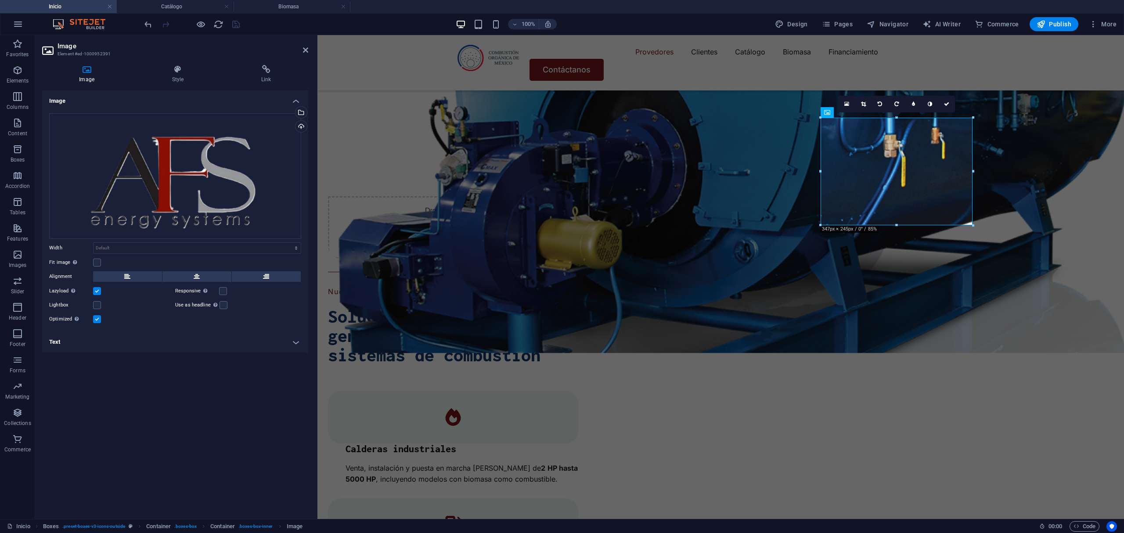
click at [299, 59] on div "Image Style Link Image Drag files here, click to choose files or select files f…" at bounding box center [175, 288] width 280 height 461
click at [260, 78] on h4 "Link" at bounding box center [266, 74] width 84 height 18
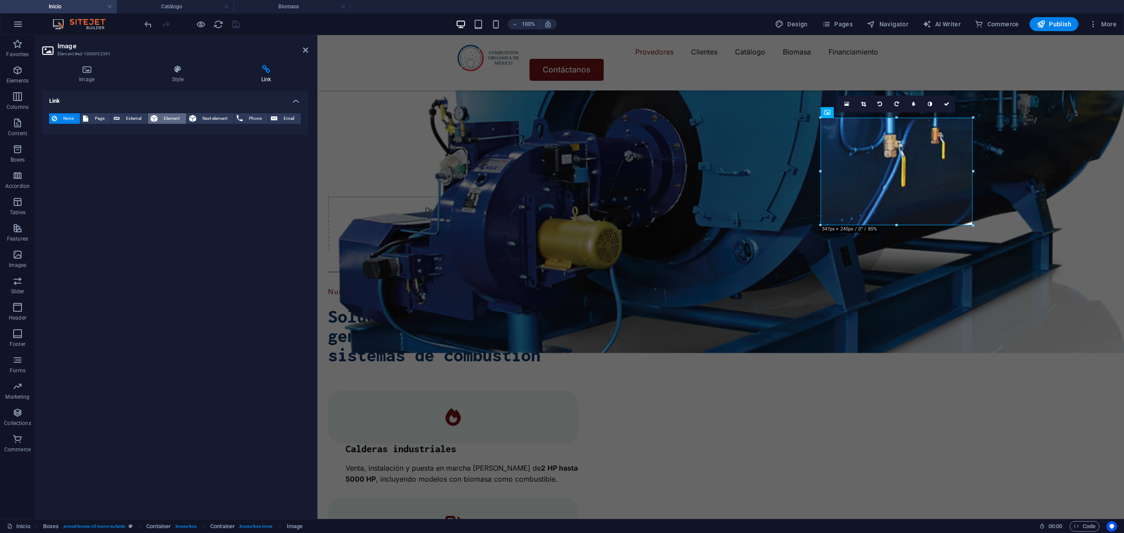
click at [168, 117] on span "Element" at bounding box center [171, 118] width 23 height 11
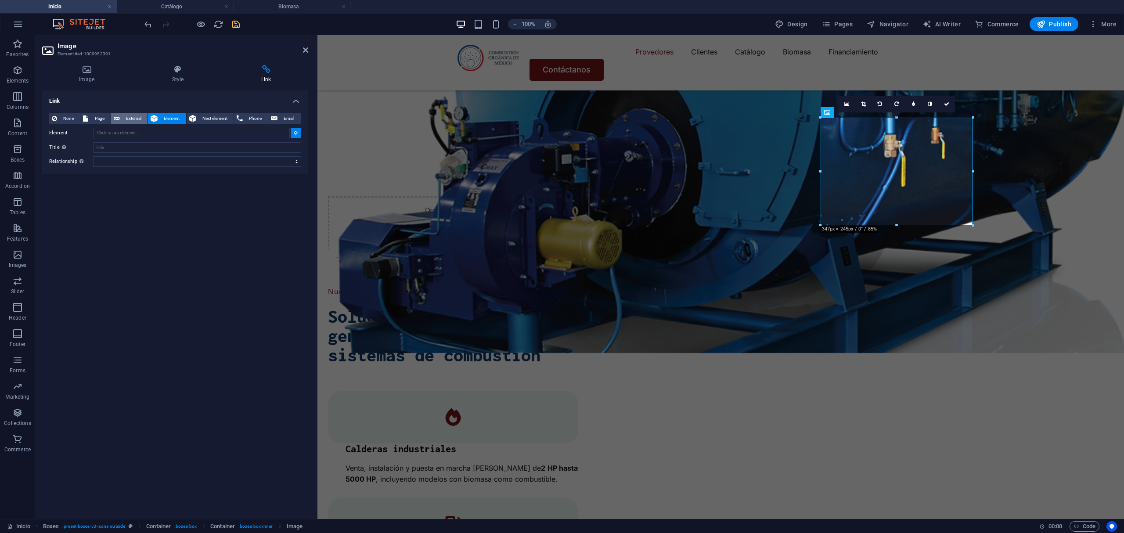
click at [136, 117] on span "External" at bounding box center [133, 118] width 22 height 11
select select "blank"
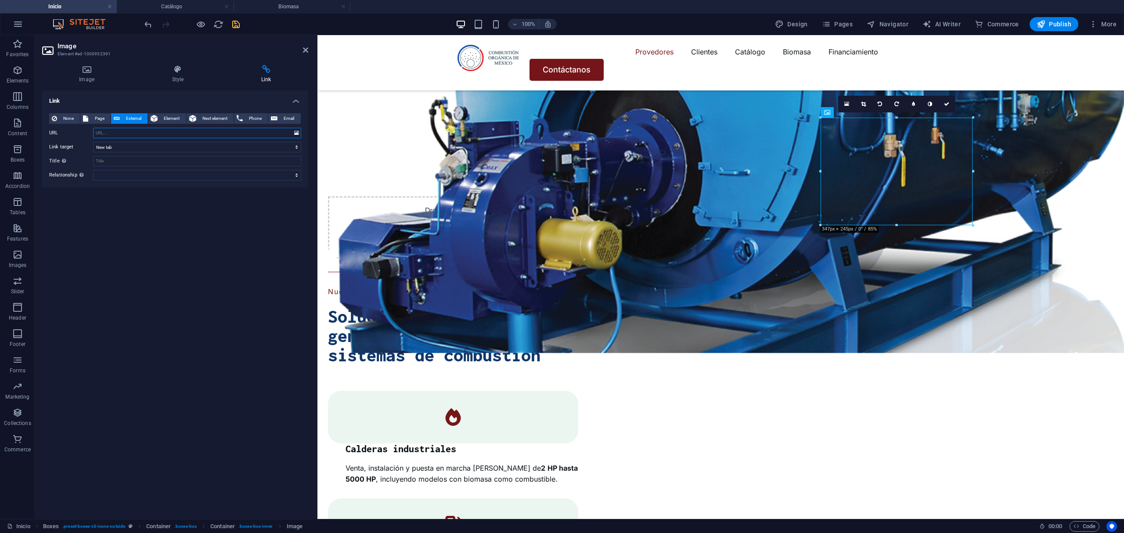
paste input "[URL][DOMAIN_NAME]"
type input "[URL][DOMAIN_NAME]"
click at [214, 234] on div "Link None Page External Element Next element Phone Email Page Inicio Catálogo B…" at bounding box center [175, 300] width 266 height 421
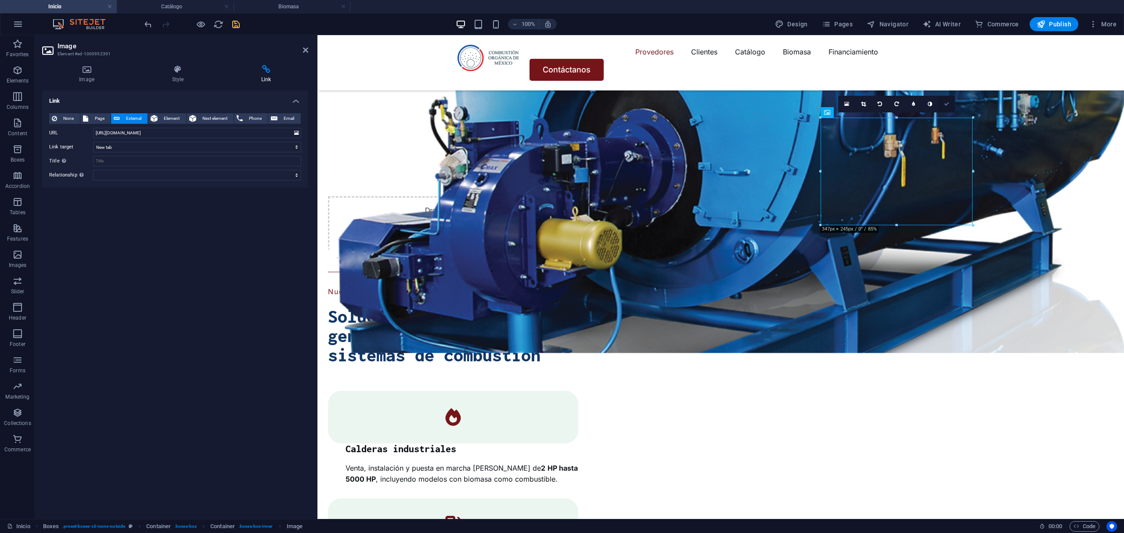
click at [947, 101] on icon at bounding box center [946, 103] width 5 height 5
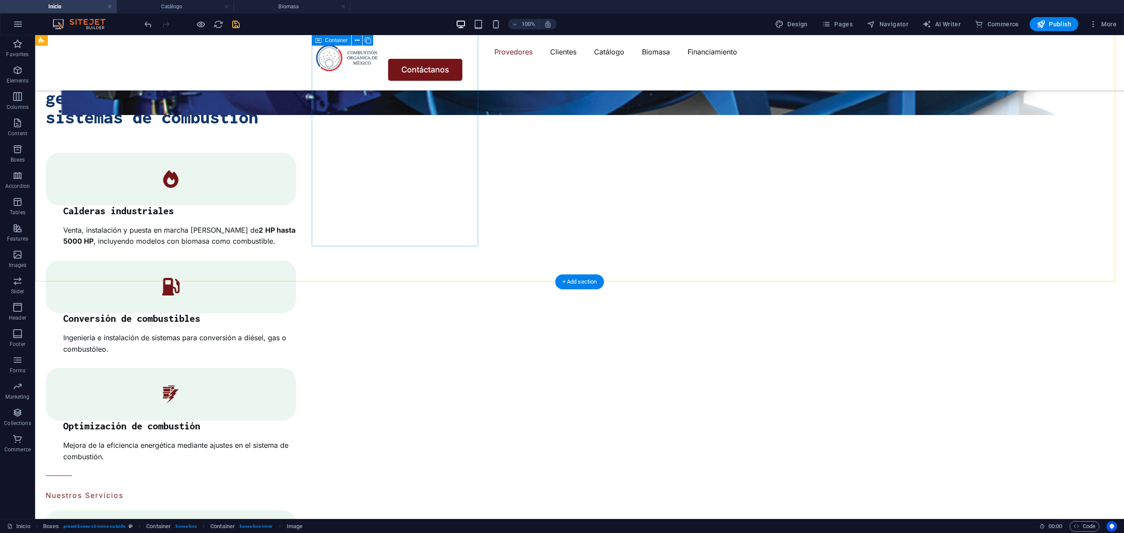
scroll to position [1995, 0]
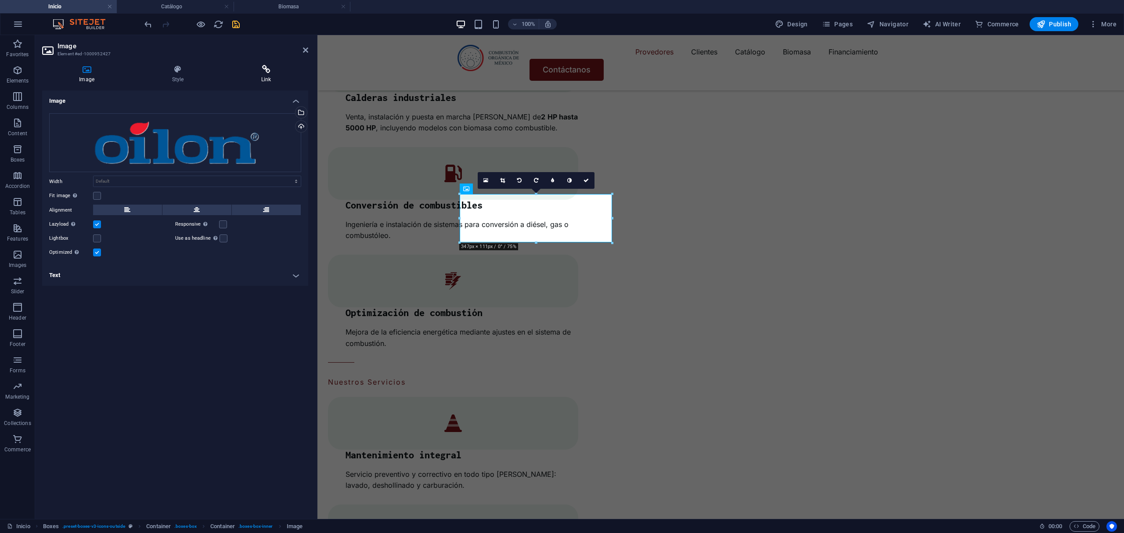
click at [294, 75] on h4 "Link" at bounding box center [266, 74] width 84 height 18
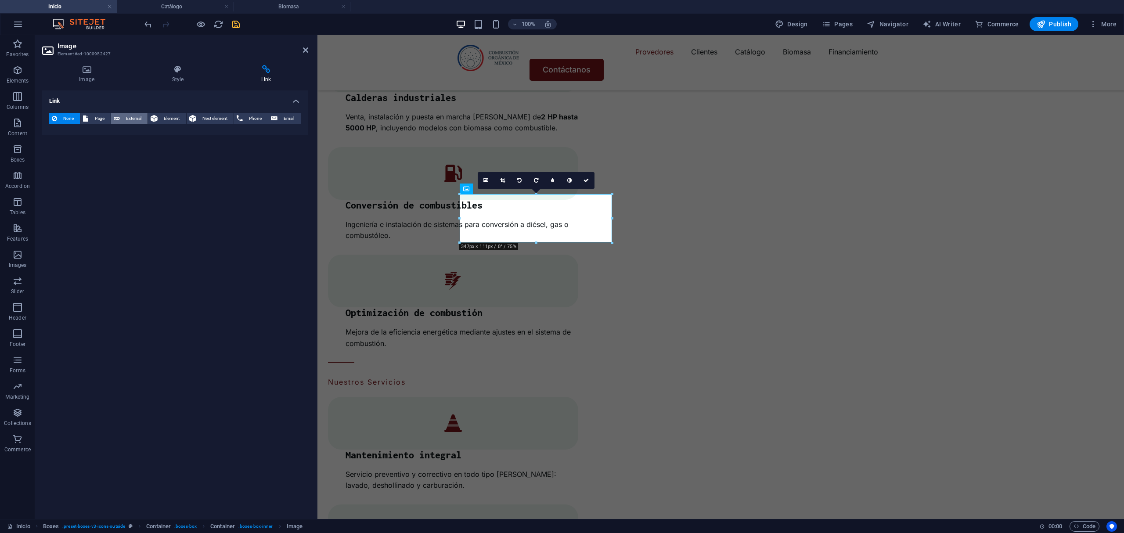
click at [147, 114] on button "External" at bounding box center [129, 118] width 36 height 11
select select "blank"
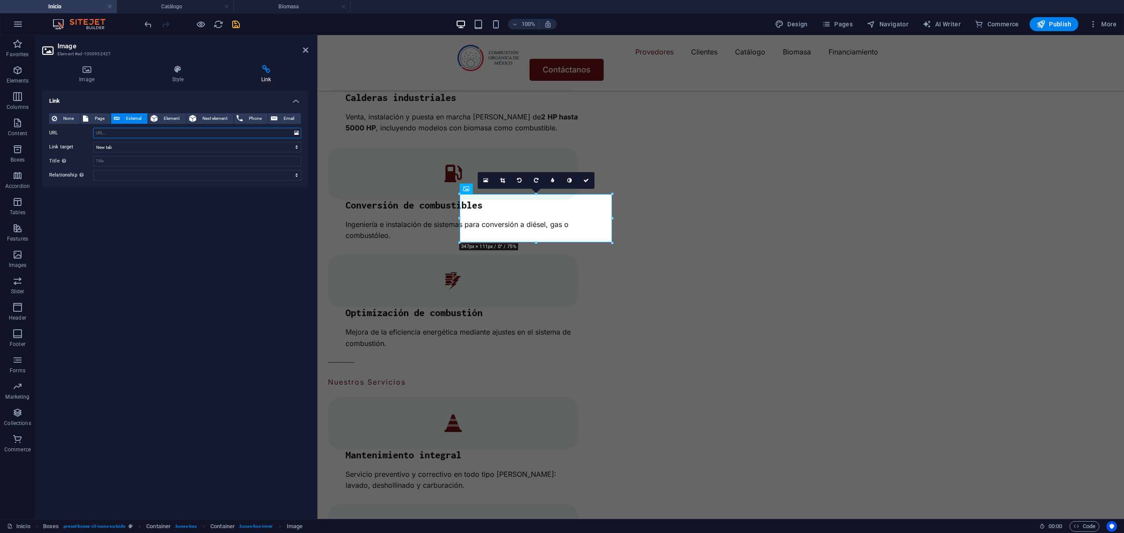
paste input "[URL][DOMAIN_NAME]"
type input "[URL][DOMAIN_NAME]"
click at [306, 53] on icon at bounding box center [305, 50] width 5 height 7
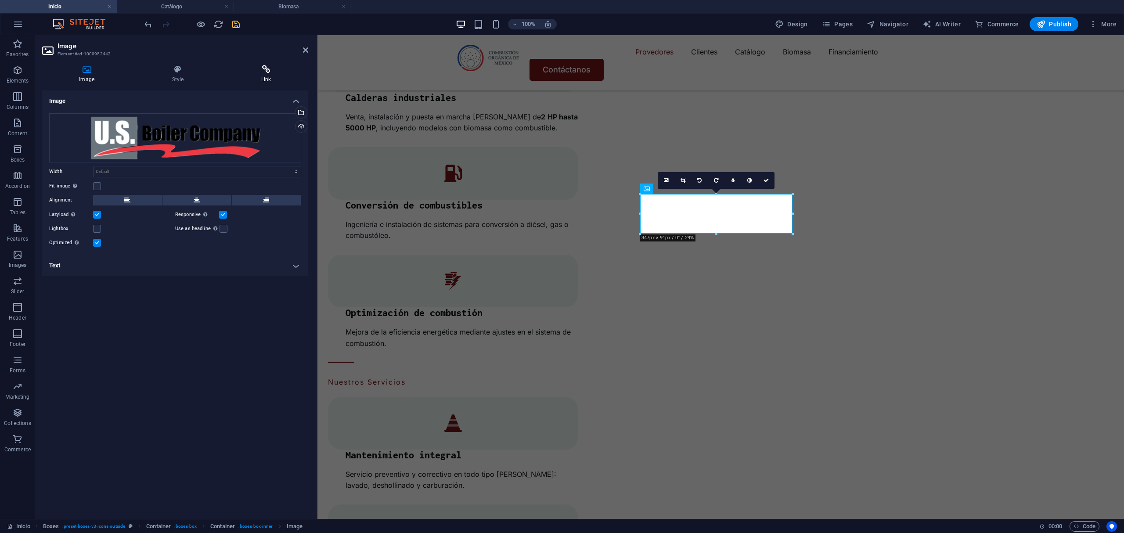
click at [262, 77] on h4 "Link" at bounding box center [266, 74] width 84 height 18
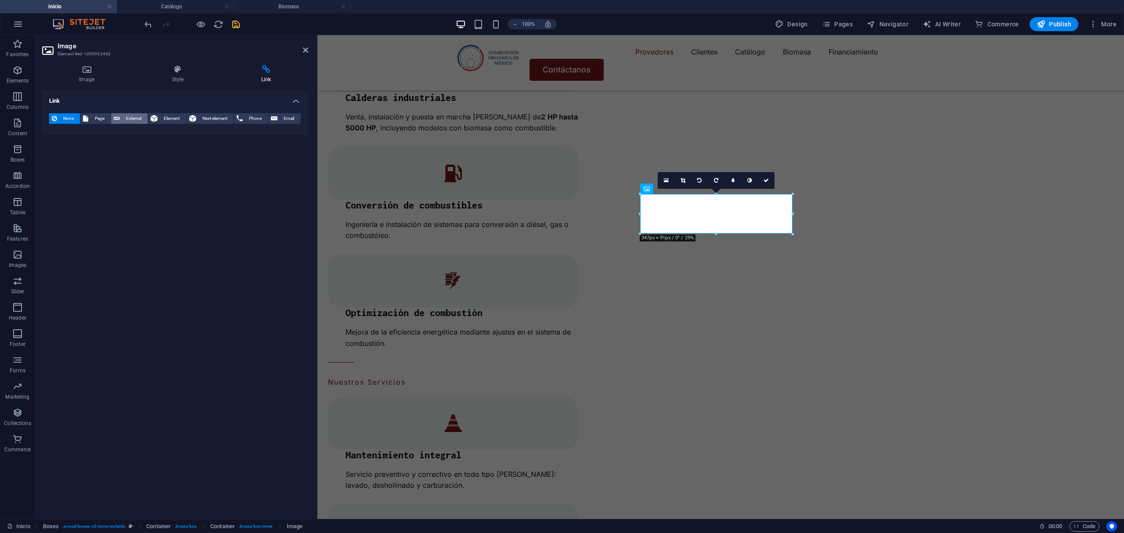
click at [132, 115] on span "External" at bounding box center [133, 118] width 22 height 11
select select "blank"
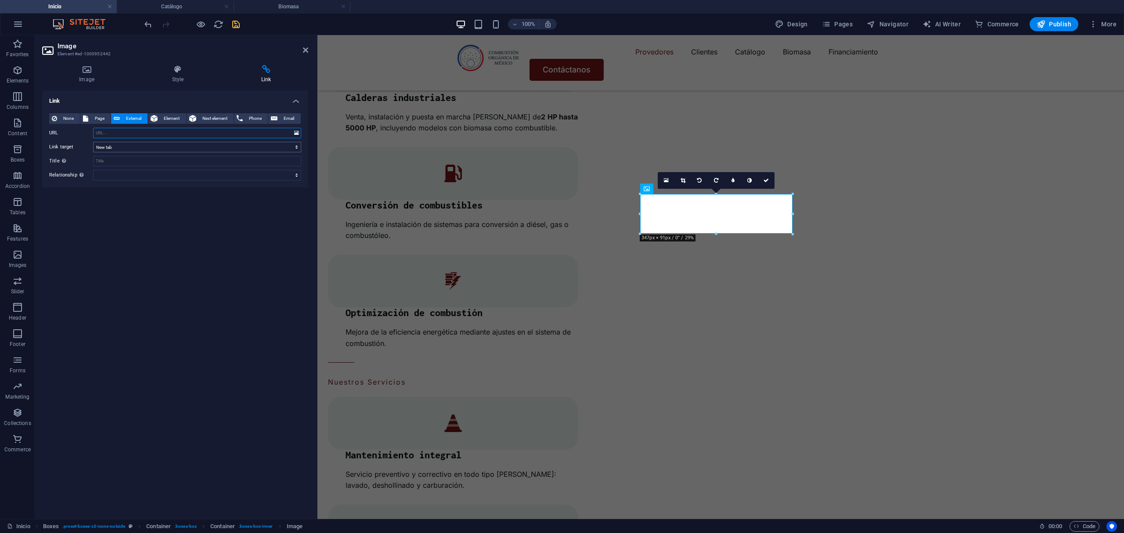
paste input "[URL][DOMAIN_NAME]"
type input "[URL][DOMAIN_NAME]"
click at [309, 50] on aside "Image Element #ed-1000952442 Image Style Link Image Drag files here, click to c…" at bounding box center [176, 277] width 282 height 484
click at [310, 45] on aside "Image Element #ed-1000952442 Image Style Link Image Drag files here, click to c…" at bounding box center [176, 277] width 282 height 484
click at [302, 55] on header "Image Element #ed-1000952442" at bounding box center [175, 46] width 266 height 23
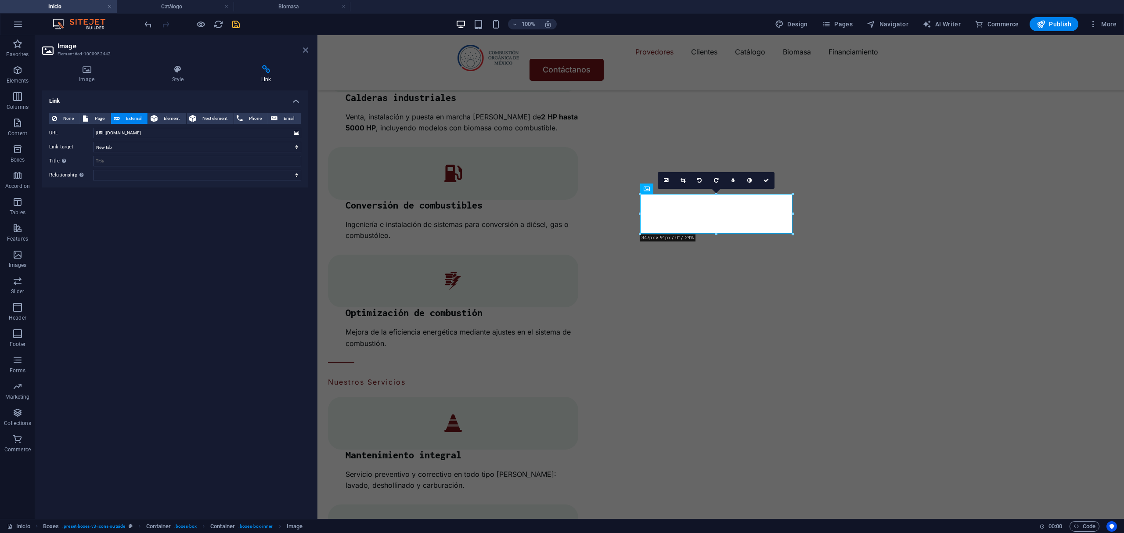
click at [305, 51] on icon at bounding box center [305, 50] width 5 height 7
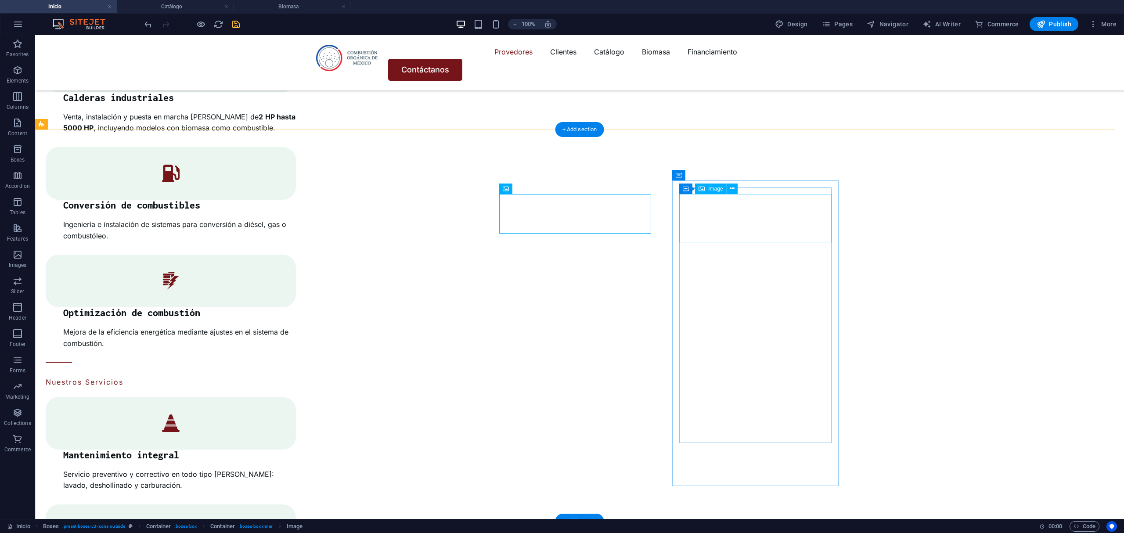
select select "px"
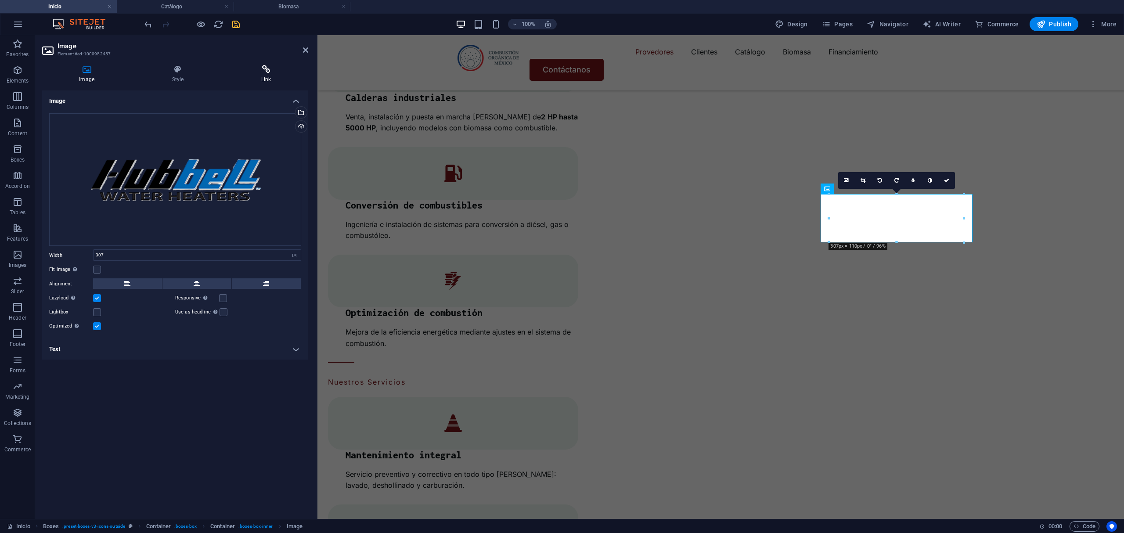
click at [269, 67] on icon at bounding box center [266, 69] width 84 height 9
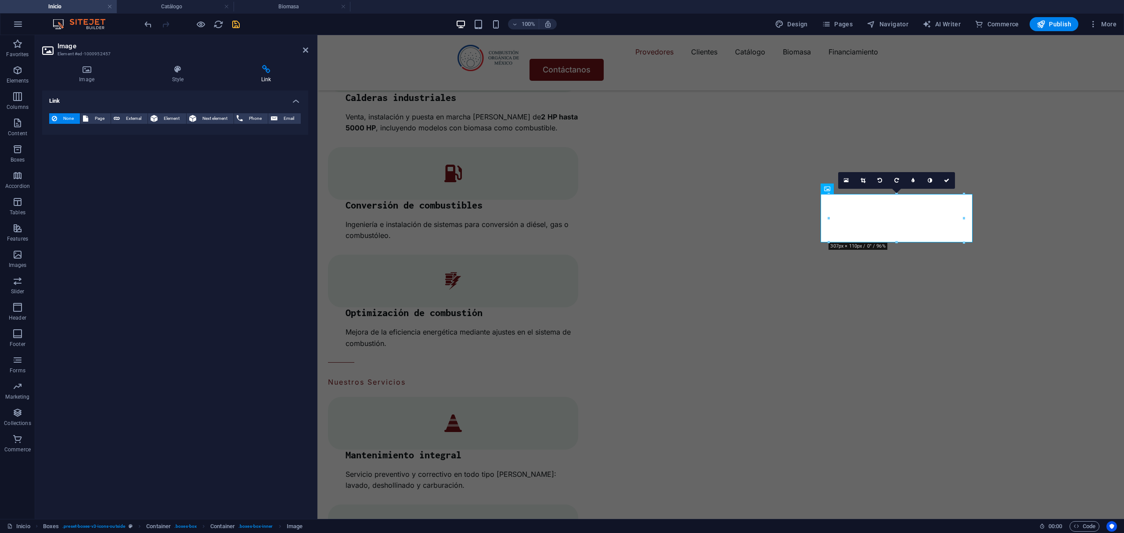
click at [138, 111] on div "None Page External Element Next element Phone Email Page Inicio Catálogo Biomas…" at bounding box center [175, 120] width 266 height 29
click at [130, 115] on span "External" at bounding box center [133, 118] width 22 height 11
select select "blank"
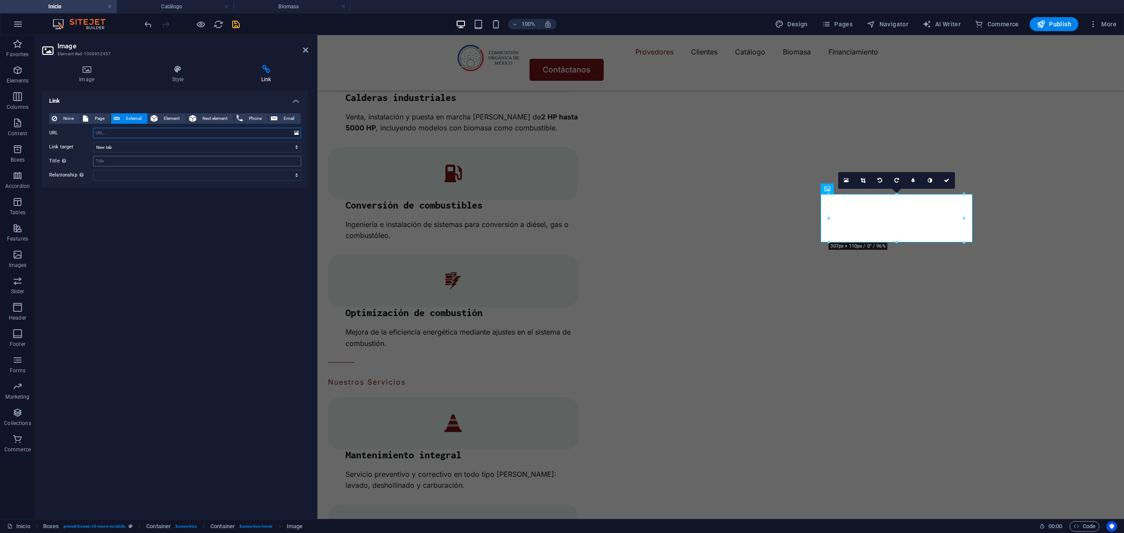
paste input "[URL][DOMAIN_NAME]"
type input "[URL][DOMAIN_NAME]"
click at [309, 46] on aside "Image Element #ed-1000952457 Image Style Link Image Drag files here, click to c…" at bounding box center [176, 277] width 282 height 484
click at [307, 47] on icon at bounding box center [305, 50] width 5 height 7
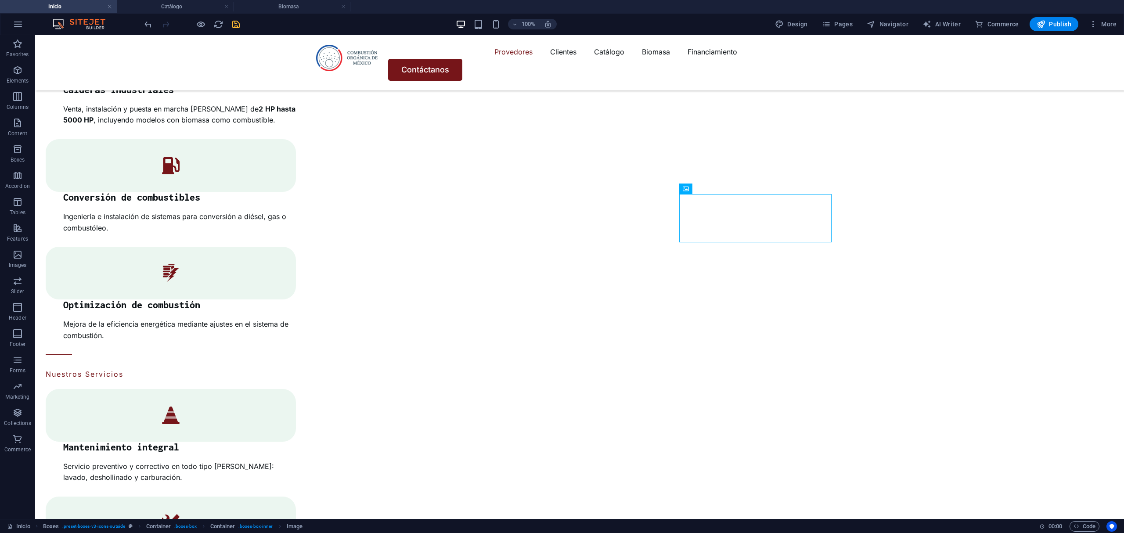
scroll to position [2230, 0]
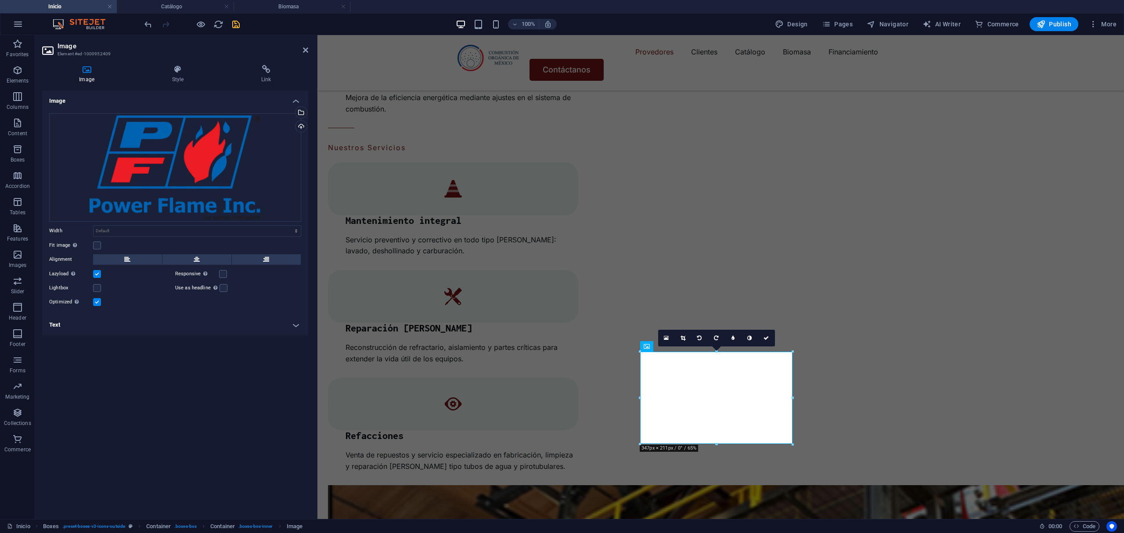
click at [259, 62] on div "Image Style Link Image Drag files here, click to choose files or select files f…" at bounding box center [175, 288] width 280 height 461
click at [261, 72] on icon at bounding box center [266, 69] width 84 height 9
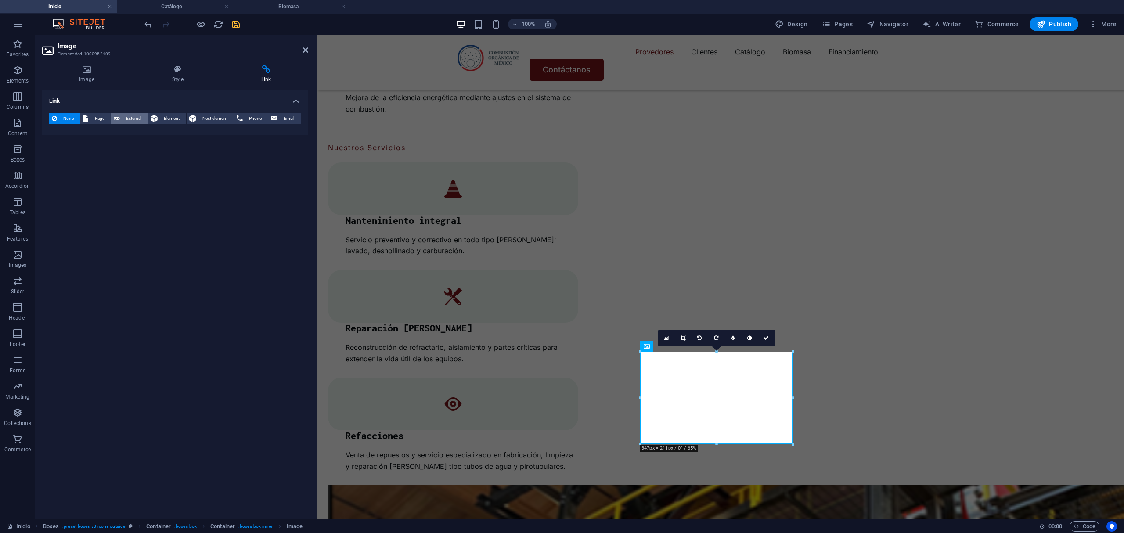
click at [119, 115] on icon at bounding box center [117, 118] width 6 height 11
select select "blank"
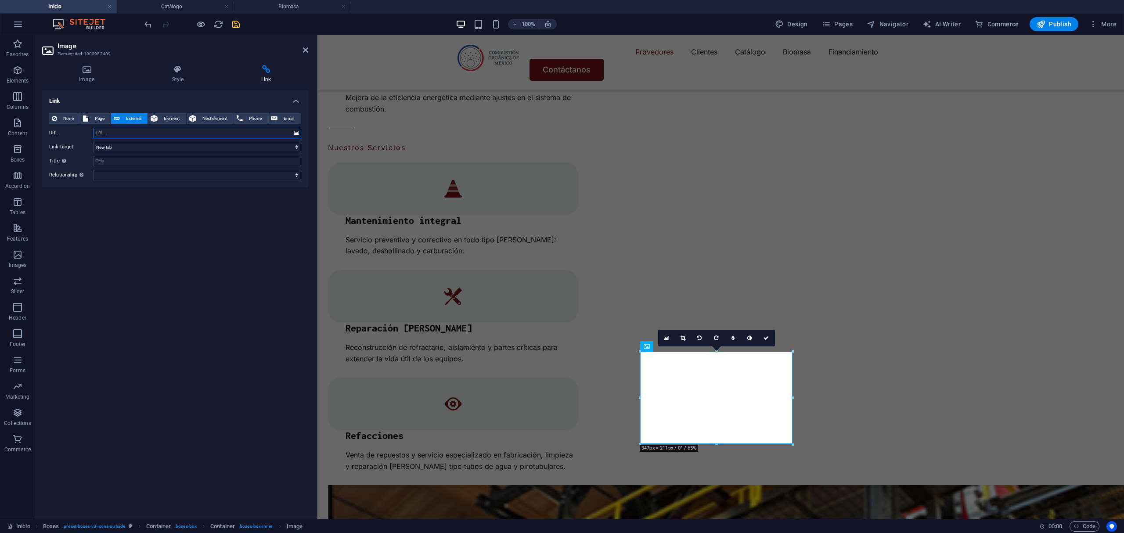
paste input "[URL][DOMAIN_NAME]"
type input "[URL][DOMAIN_NAME]"
click at [306, 50] on icon at bounding box center [305, 50] width 5 height 7
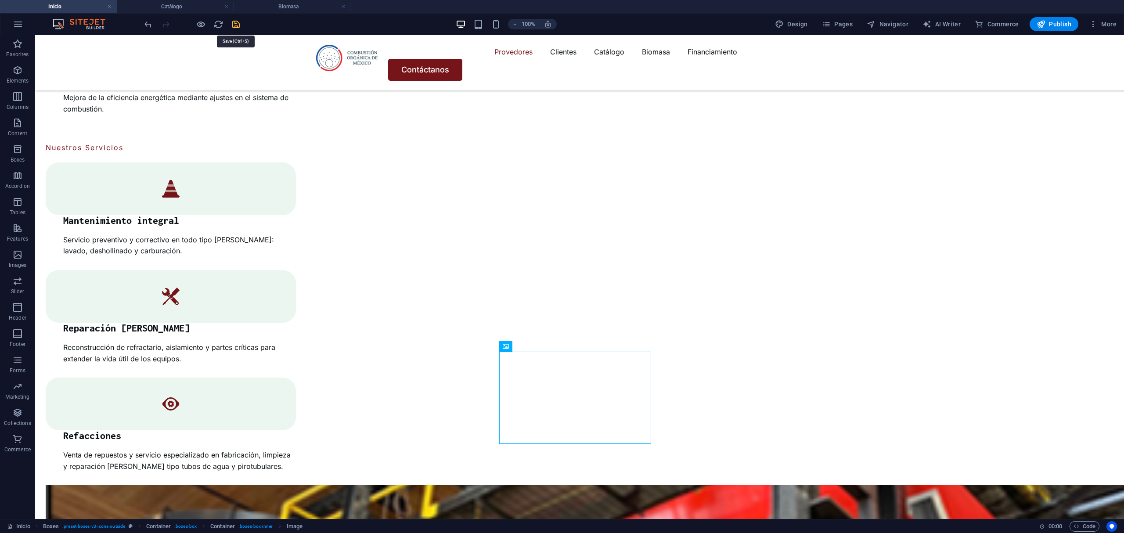
click at [234, 28] on icon "save" at bounding box center [236, 24] width 10 height 10
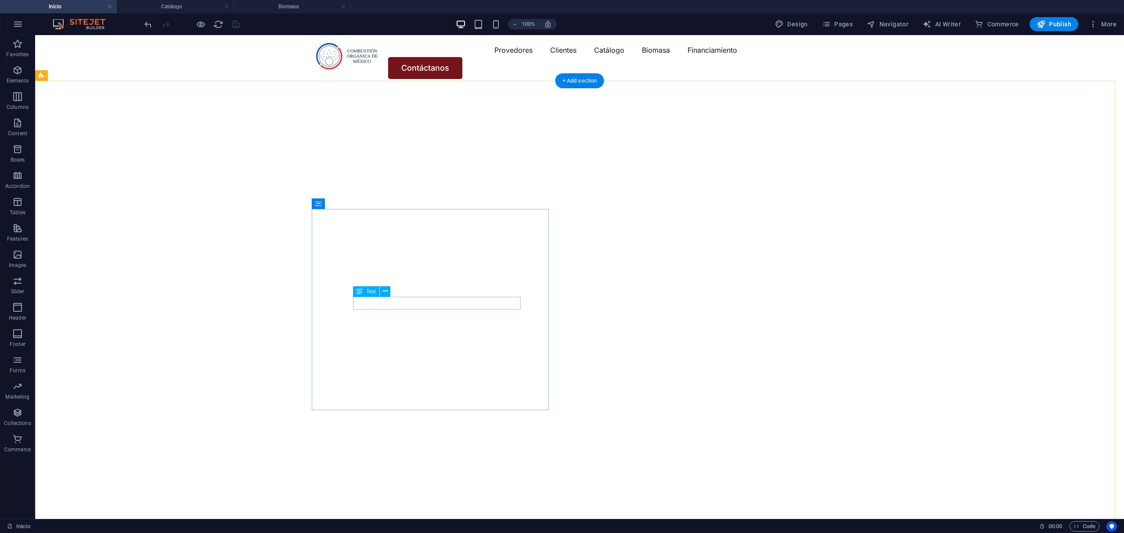
scroll to position [0, 0]
click at [162, 9] on h4 "Catálogo" at bounding box center [175, 7] width 117 height 10
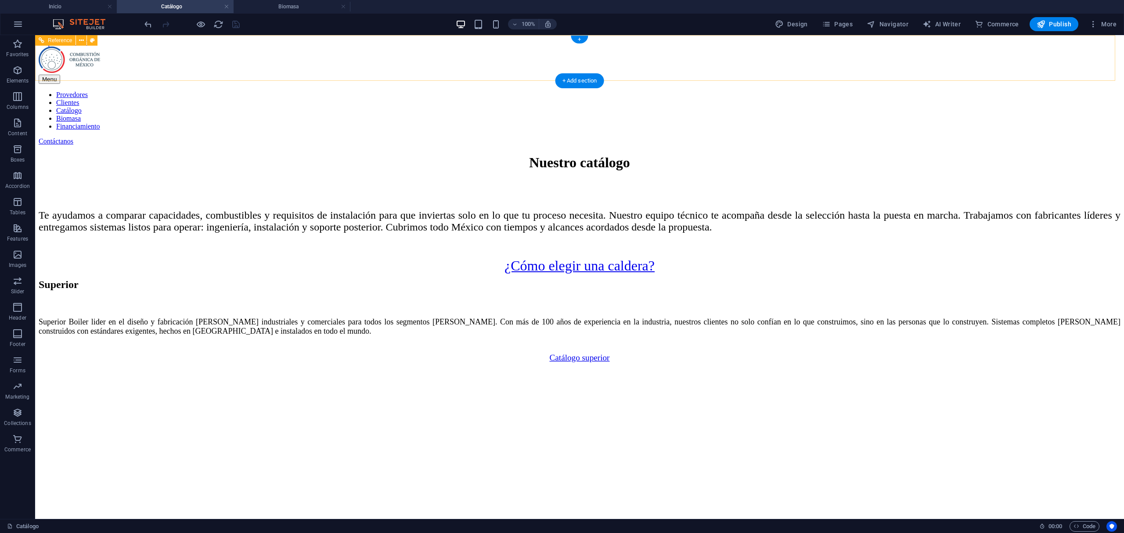
click at [618, 91] on nav "Provedores Clientes Catálogo Biomasa Financiamiento" at bounding box center [579, 111] width 1081 height 40
click at [275, 16] on div "100% Design Pages Navigator AI Writer Commerce Publish More" at bounding box center [561, 24] width 1123 height 21
click at [280, 2] on h4 "Biomasa" at bounding box center [292, 7] width 117 height 10
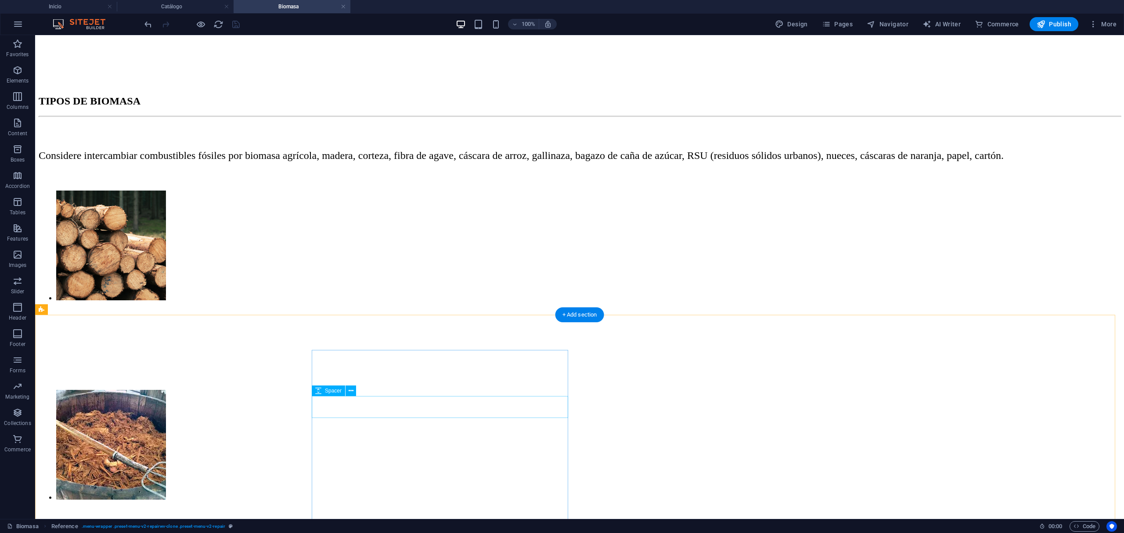
scroll to position [702, 0]
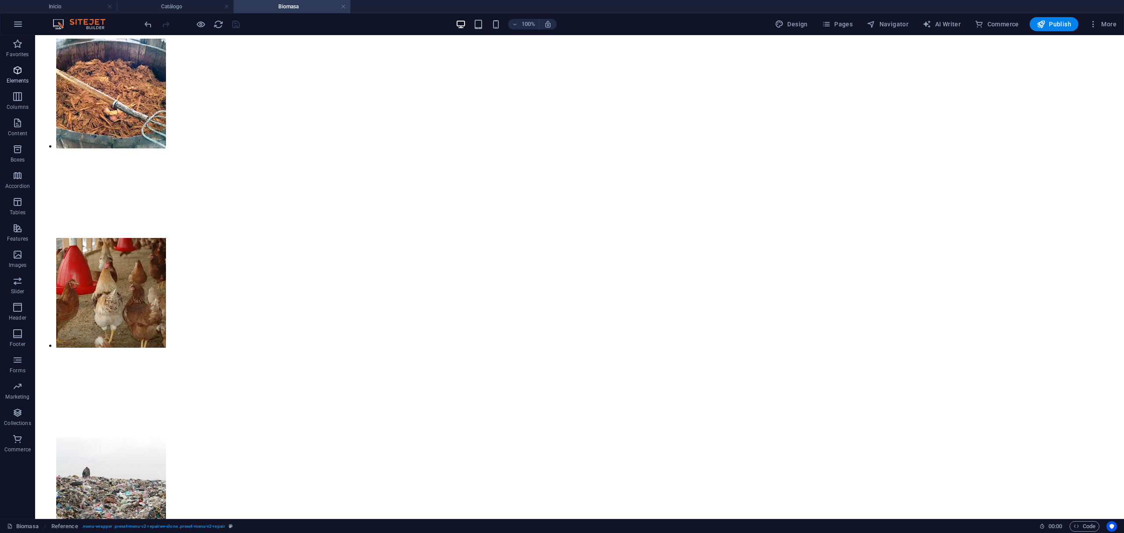
click at [12, 71] on icon "button" at bounding box center [17, 70] width 11 height 11
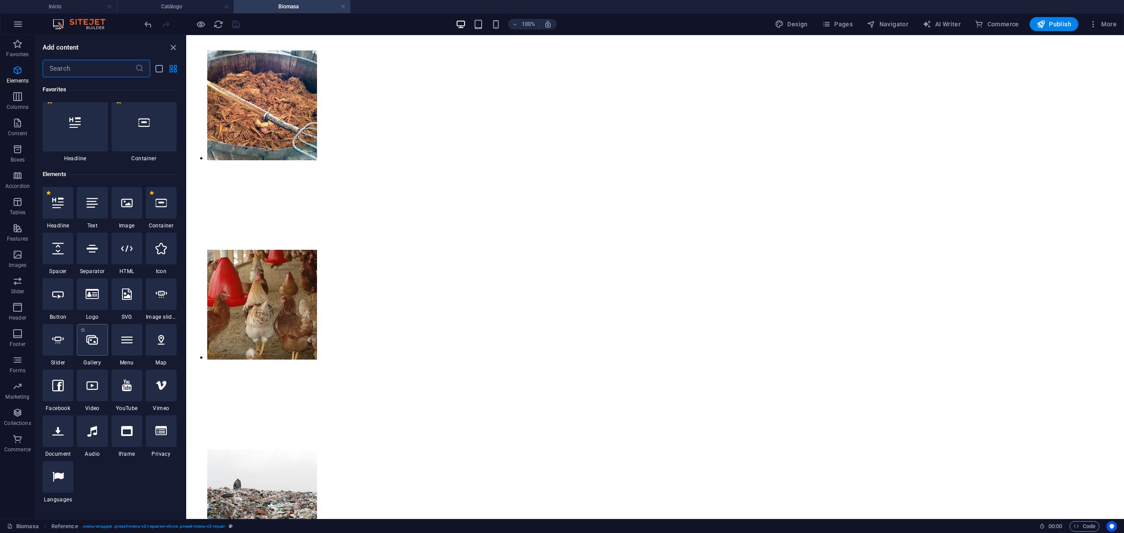
scroll to position [0, 0]
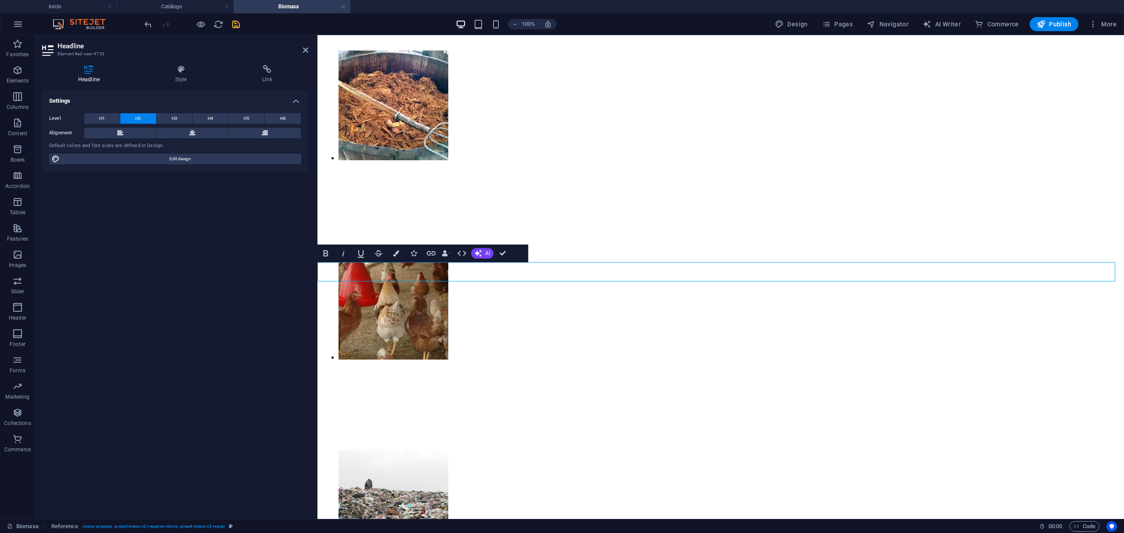
drag, startPoint x: 409, startPoint y: 186, endPoint x: 436, endPoint y: 269, distance: 87.4
click at [301, 51] on header "Headline Element #ed-new-4733" at bounding box center [175, 46] width 266 height 23
click at [303, 50] on icon at bounding box center [305, 50] width 5 height 7
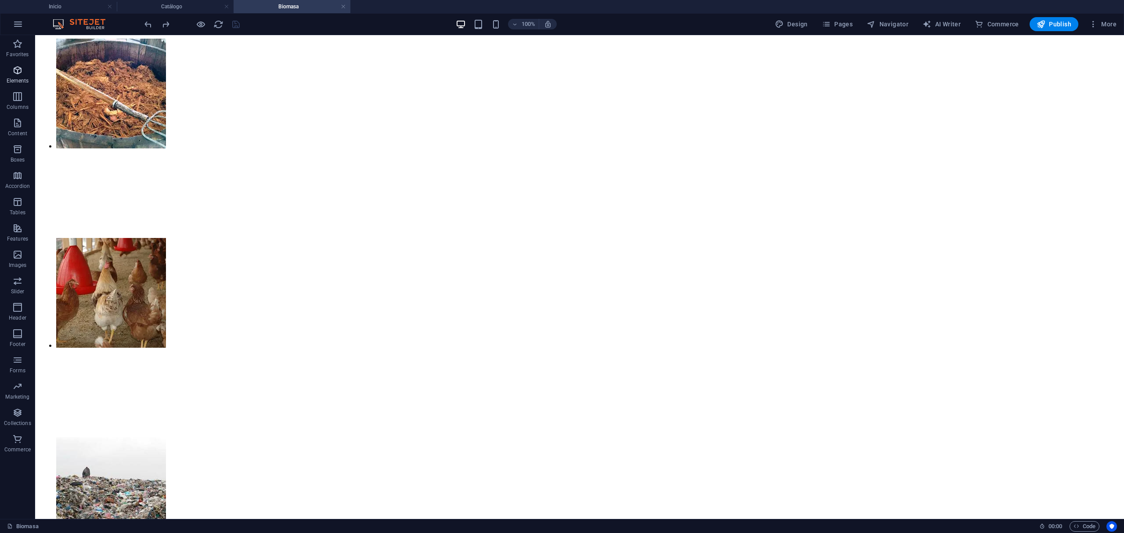
click at [25, 72] on span "Elements" at bounding box center [17, 75] width 35 height 21
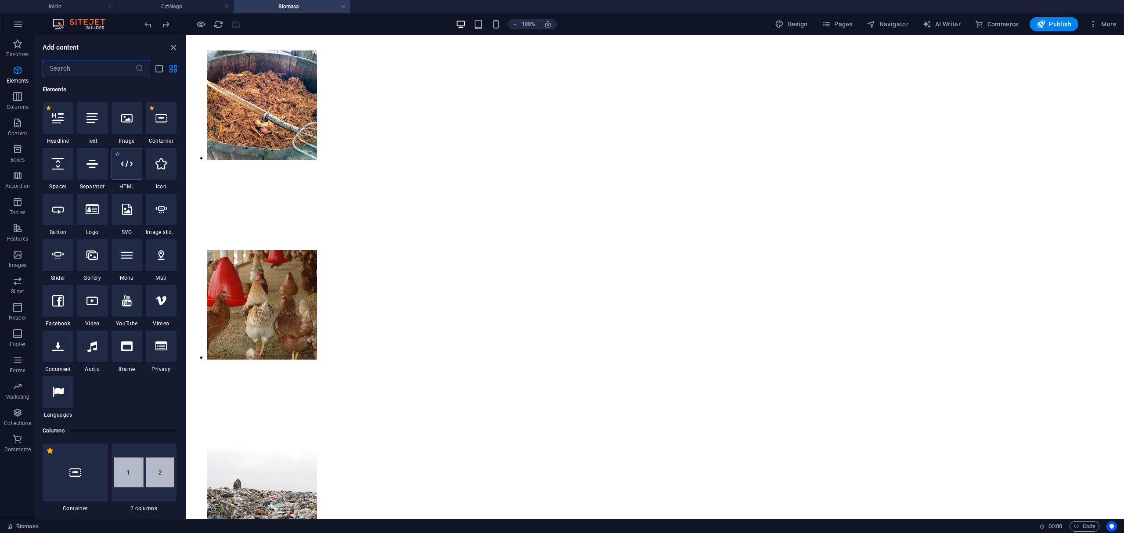
scroll to position [93, 0]
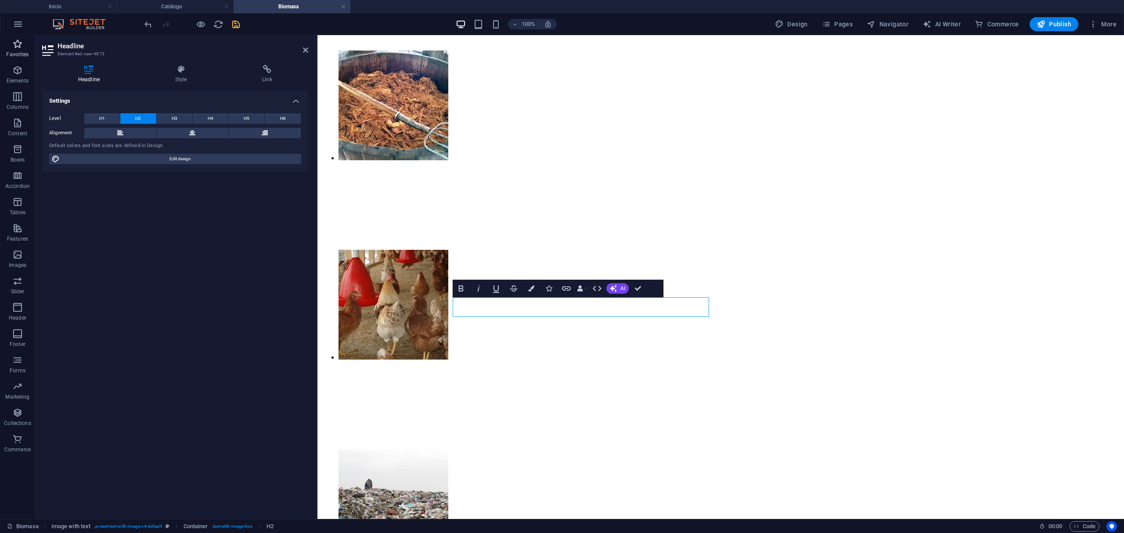
click at [13, 47] on icon "button" at bounding box center [17, 44] width 11 height 11
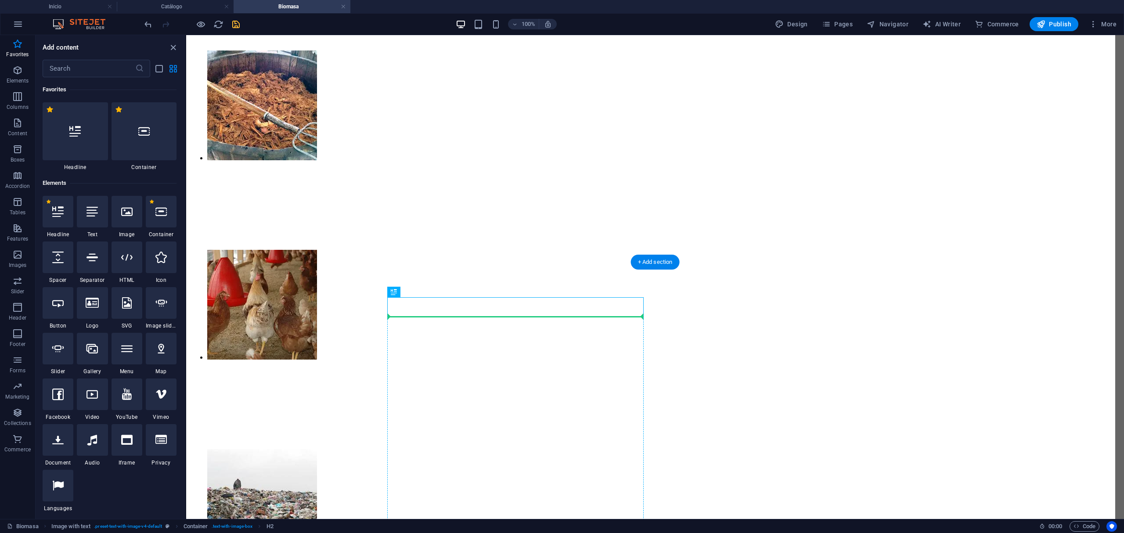
select select "px"
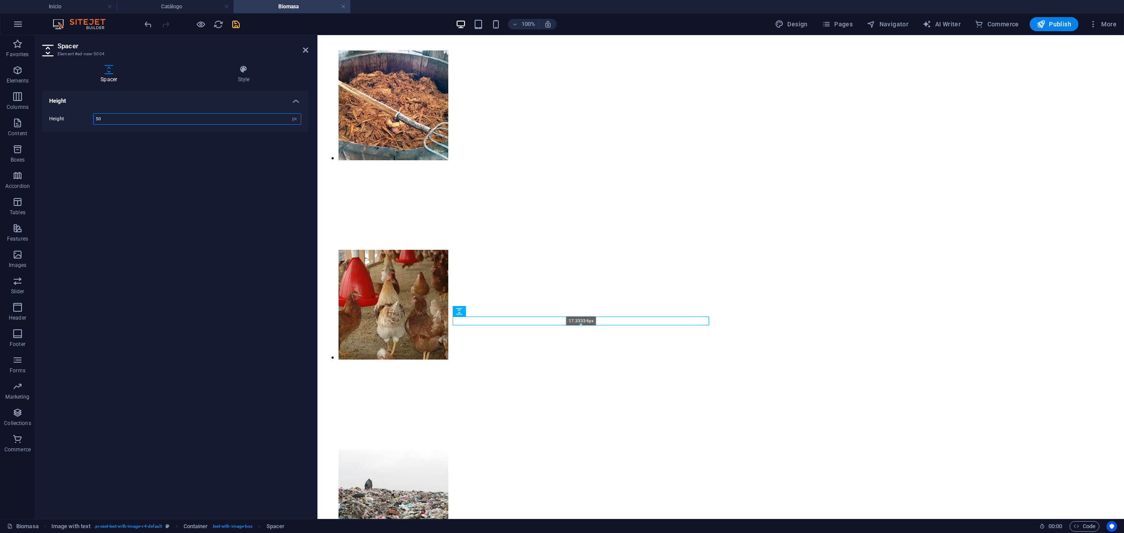
drag, startPoint x: 583, startPoint y: 339, endPoint x: 269, endPoint y: 284, distance: 318.2
click at [586, 319] on div "17.33334px" at bounding box center [581, 320] width 256 height 9
type input "47"
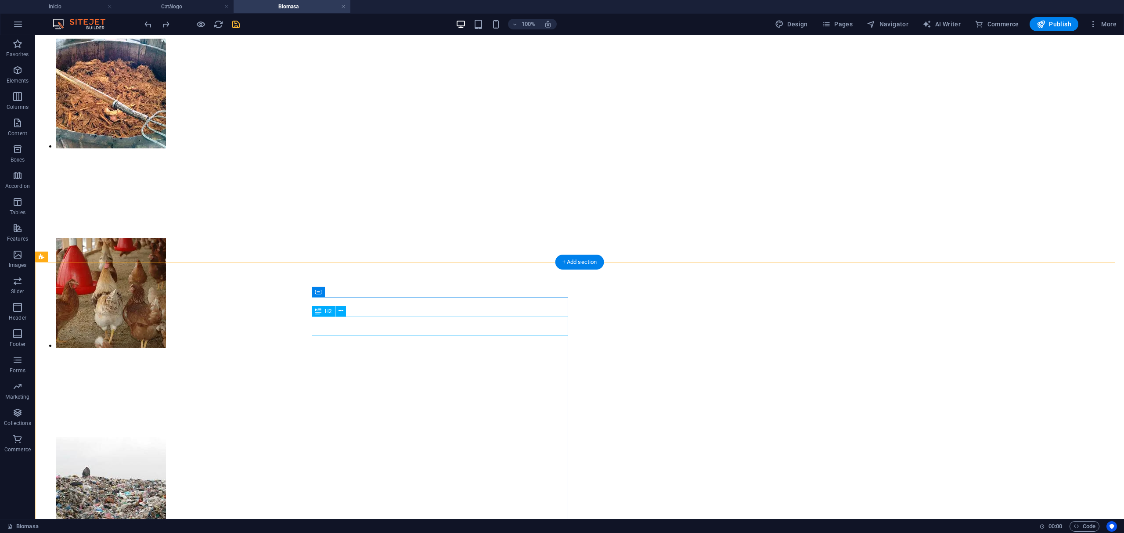
click at [597, 265] on div "+ Add section" at bounding box center [579, 262] width 49 height 15
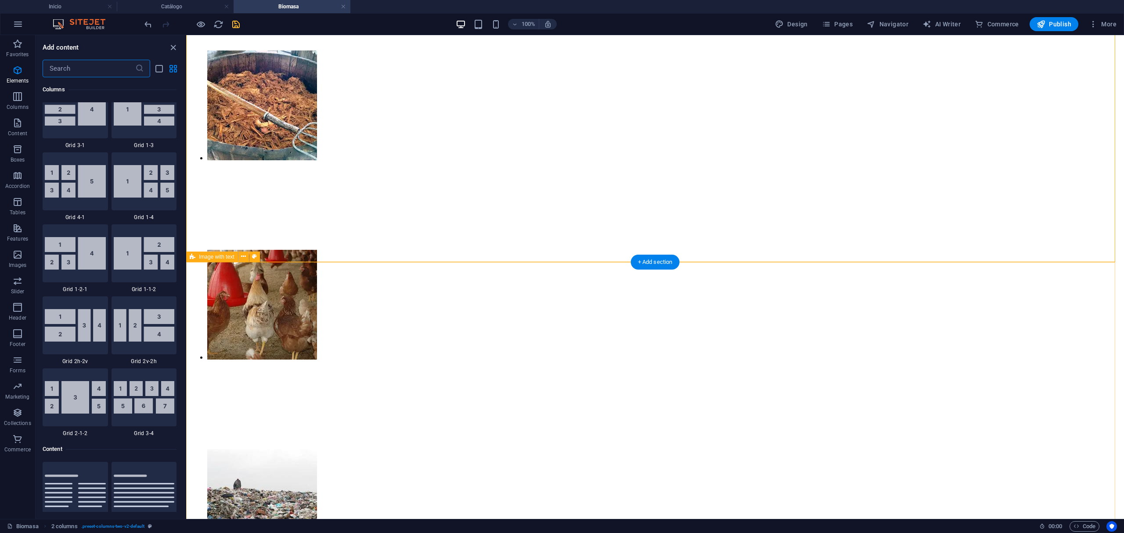
scroll to position [1535, 0]
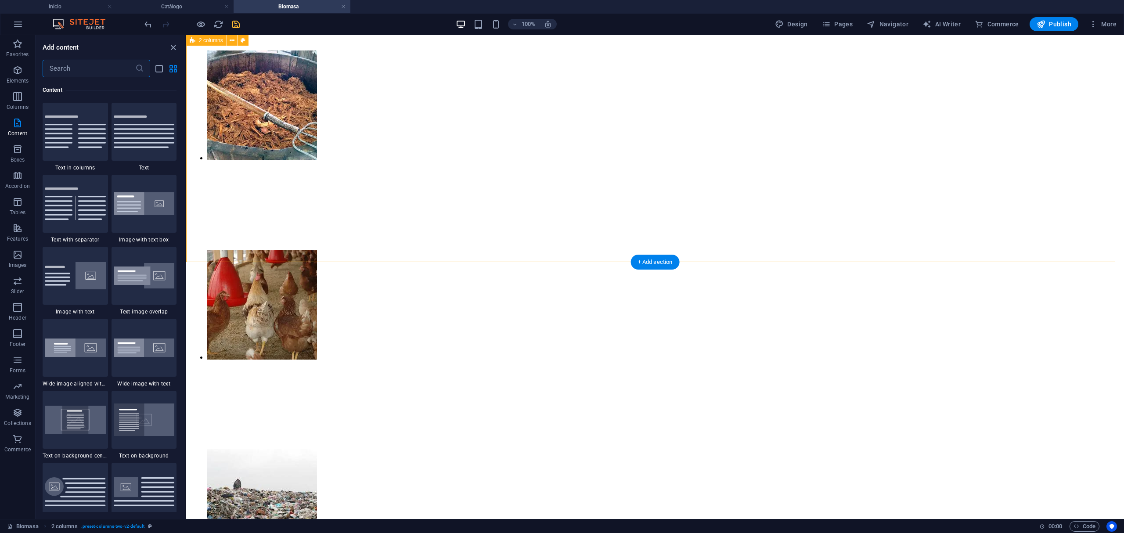
click at [178, 48] on icon "close panel" at bounding box center [173, 48] width 10 height 10
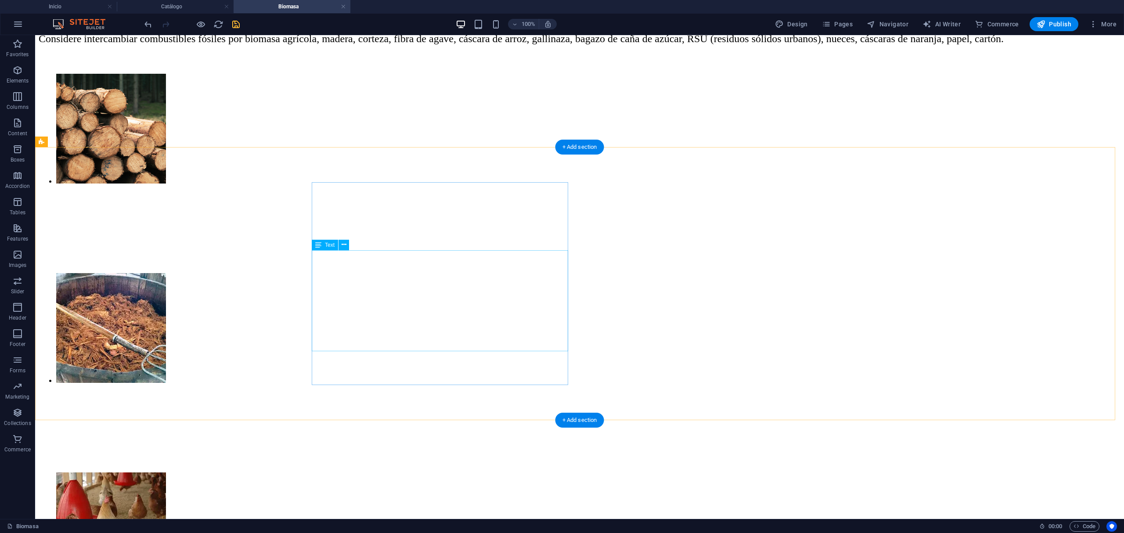
scroll to position [819, 0]
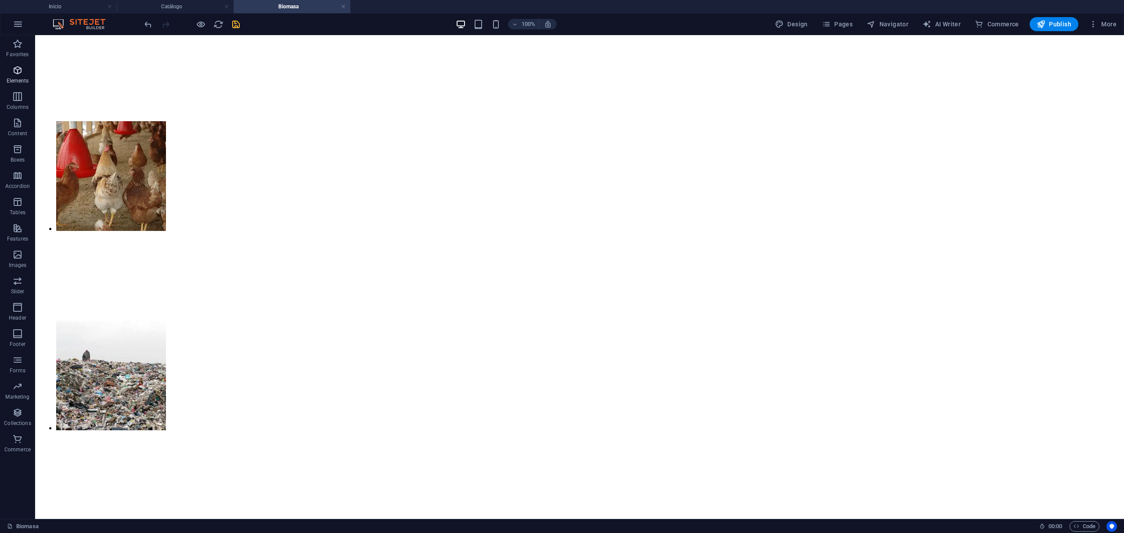
click at [16, 74] on icon "button" at bounding box center [17, 70] width 11 height 11
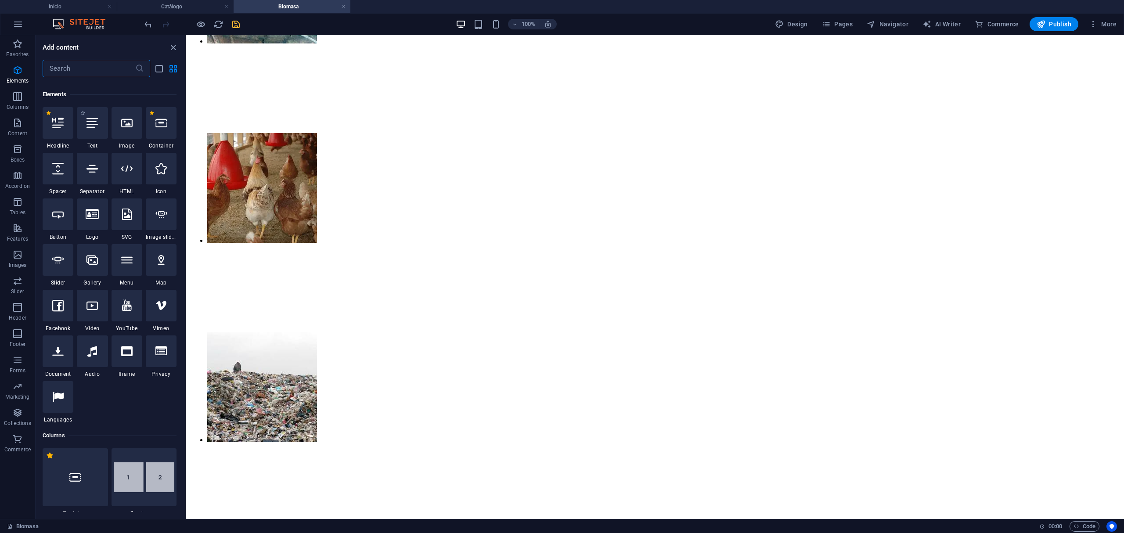
scroll to position [93, 0]
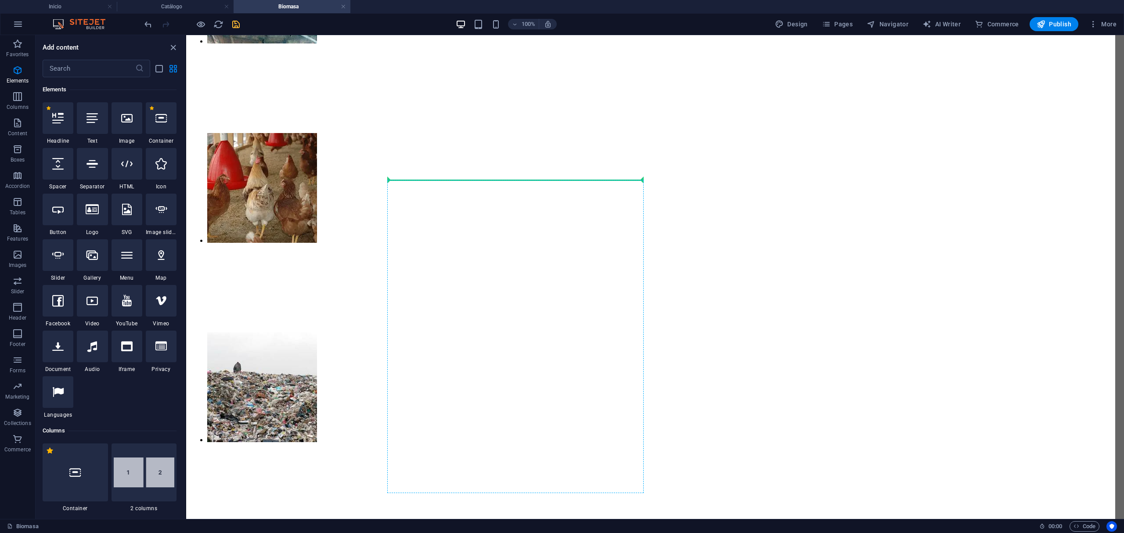
select select "px"
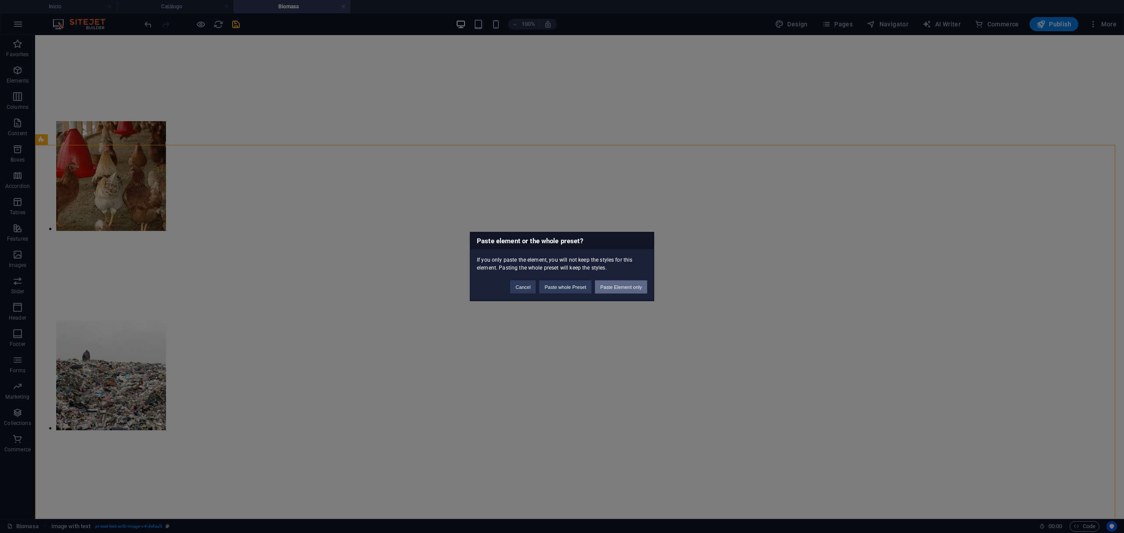
click at [630, 285] on button "Paste Element only" at bounding box center [621, 286] width 52 height 13
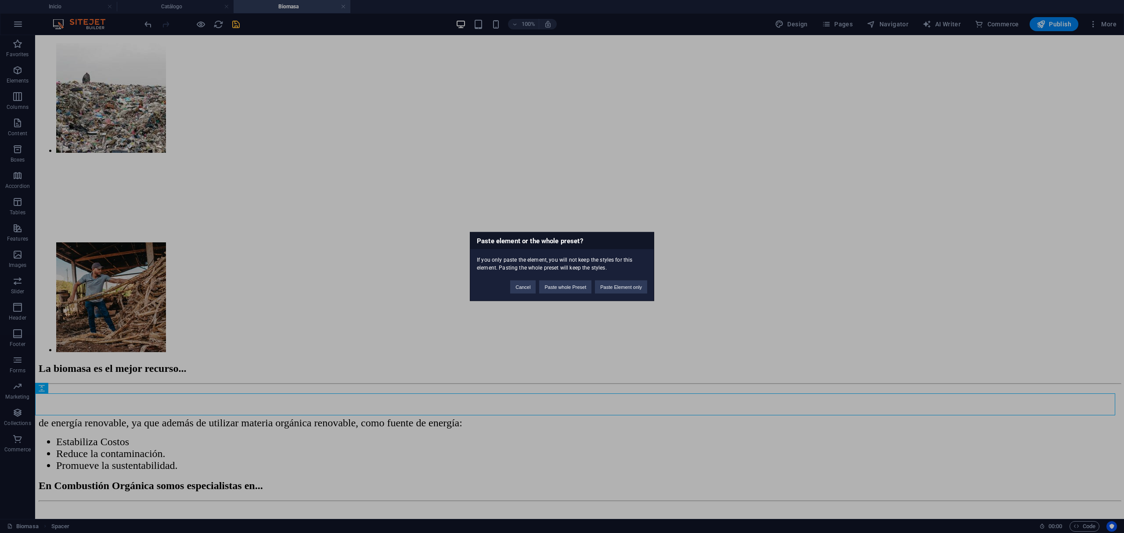
scroll to position [1103, 0]
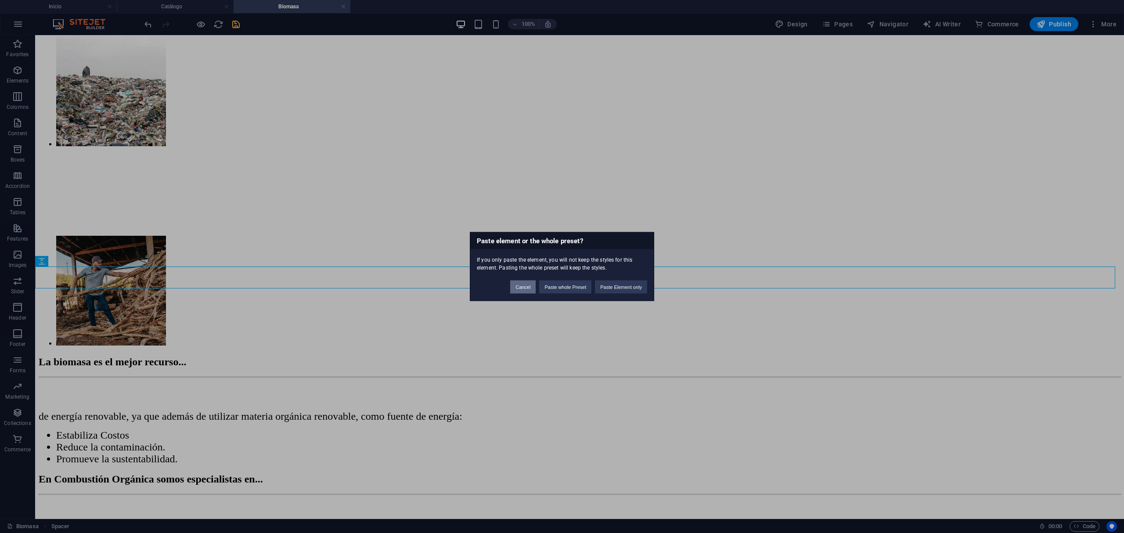
click at [514, 286] on button "Cancel" at bounding box center [522, 286] width 25 height 13
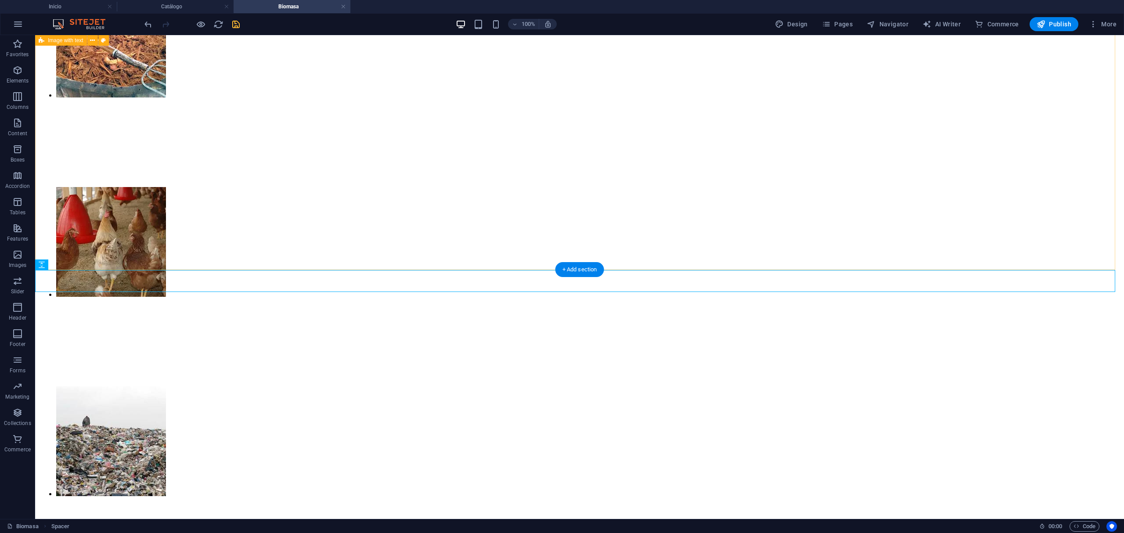
scroll to position [752, 0]
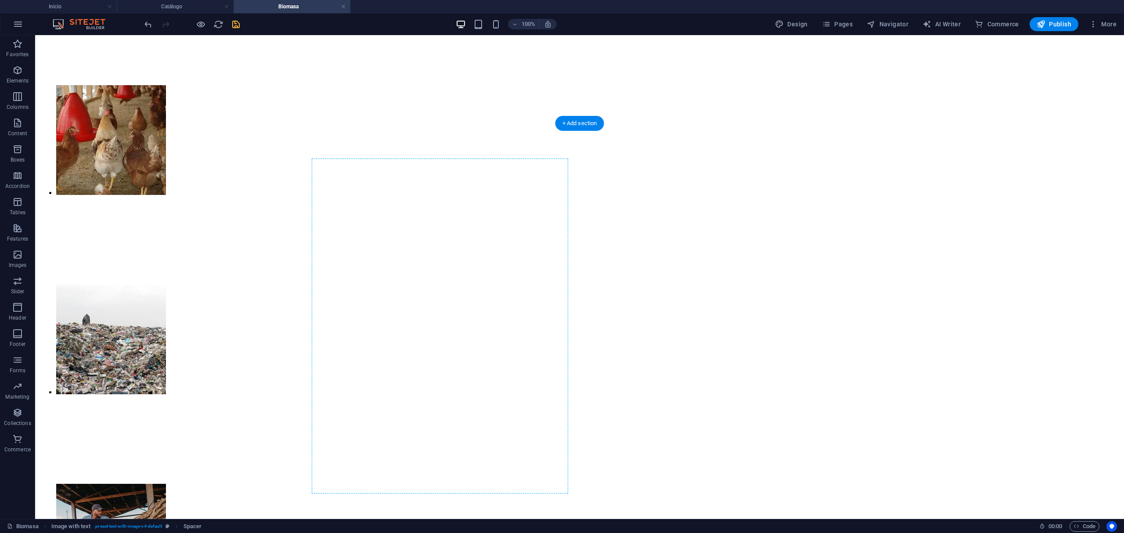
scroll to position [841, 0]
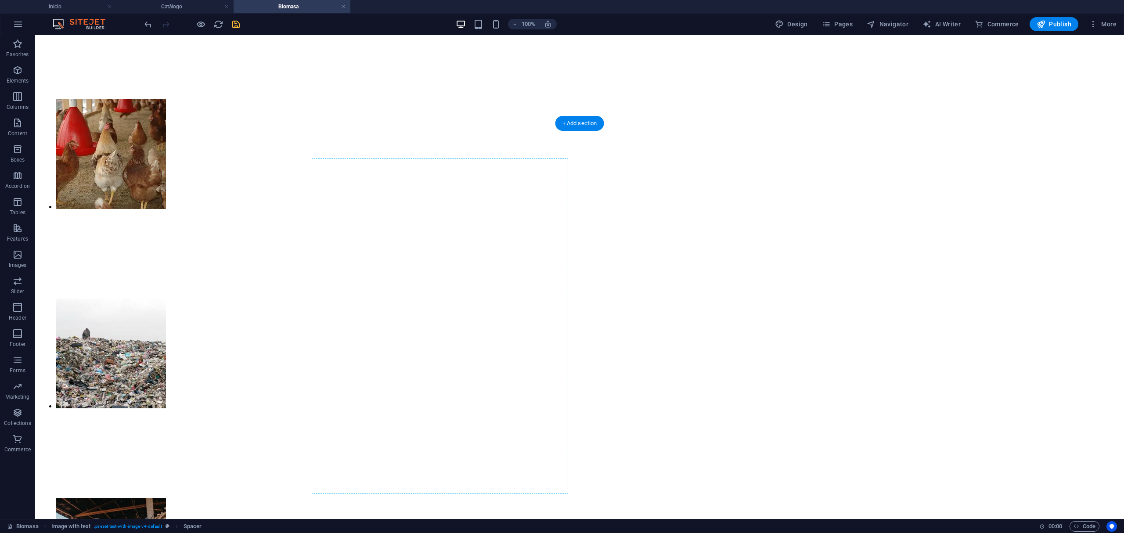
drag, startPoint x: 613, startPoint y: 276, endPoint x: 630, endPoint y: 206, distance: 71.9
drag, startPoint x: 630, startPoint y: 206, endPoint x: 622, endPoint y: 171, distance: 35.8
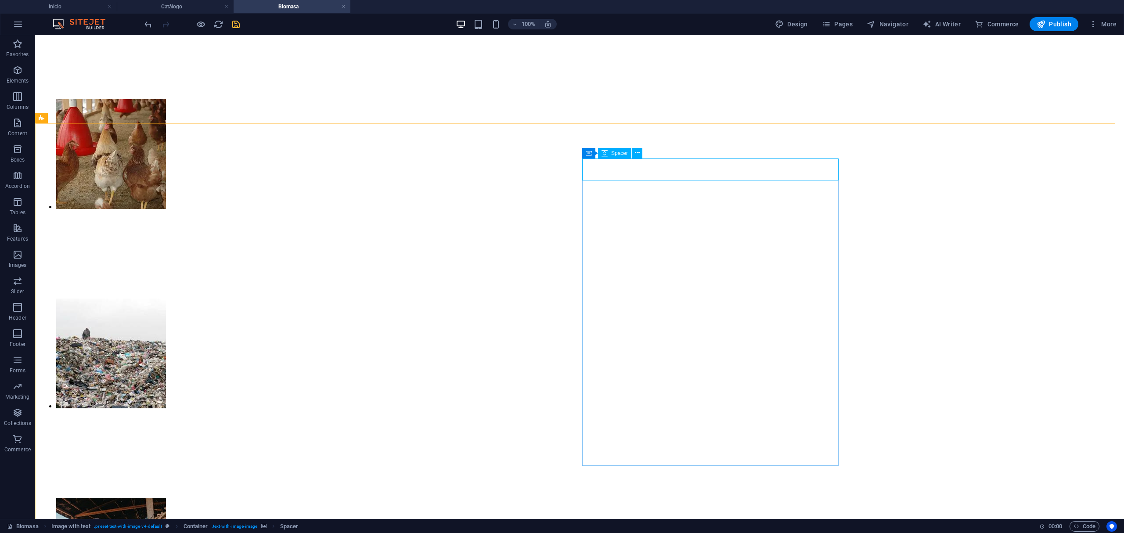
drag, startPoint x: 620, startPoint y: 158, endPoint x: 648, endPoint y: 157, distance: 28.1
click at [648, 157] on div "Container Spacer" at bounding box center [615, 153] width 66 height 11
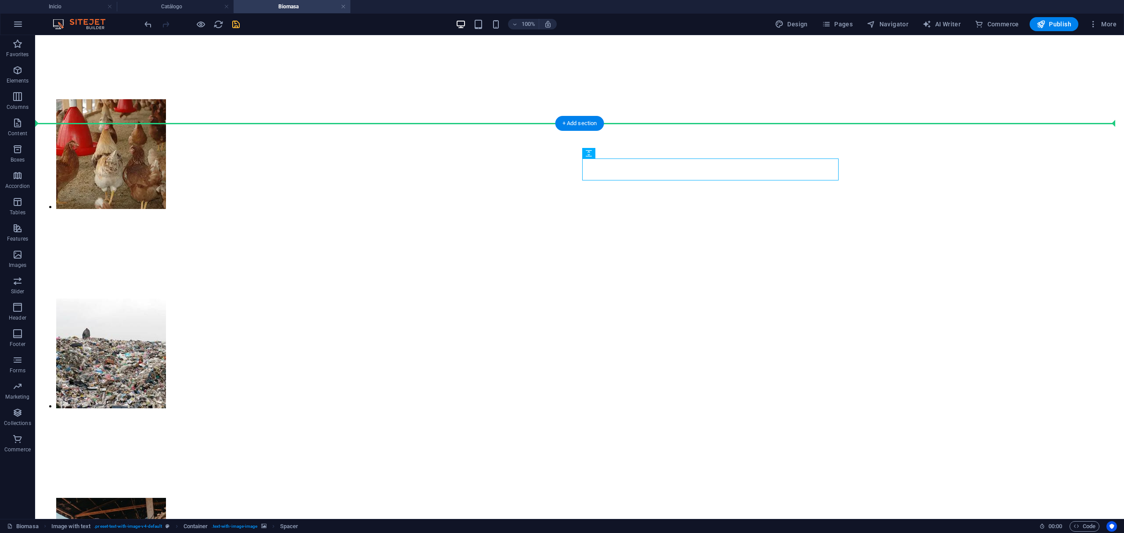
drag, startPoint x: 659, startPoint y: 171, endPoint x: 662, endPoint y: 154, distance: 17.5
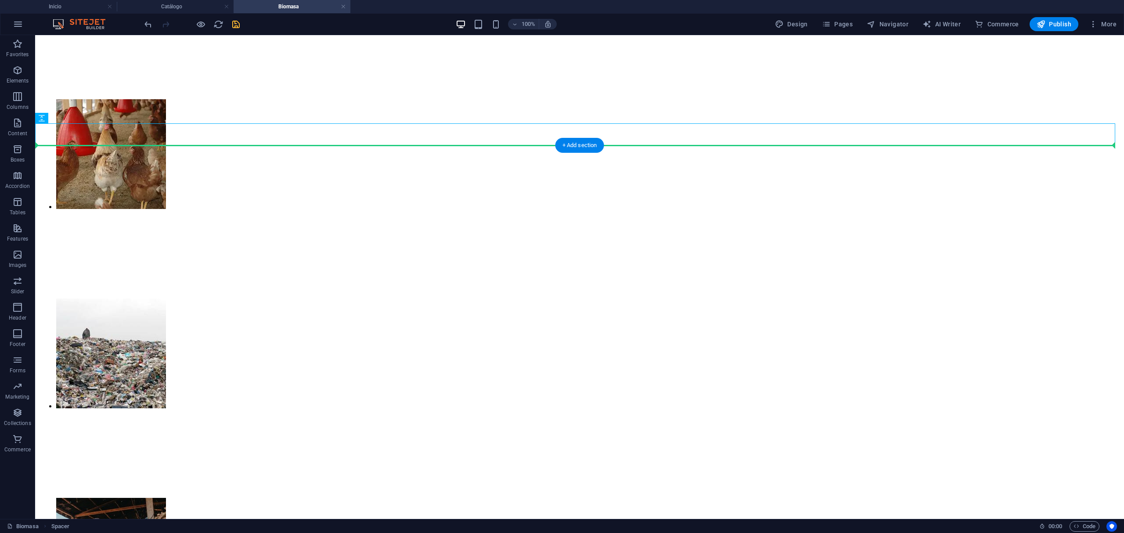
drag, startPoint x: 661, startPoint y: 139, endPoint x: 661, endPoint y: 165, distance: 26.3
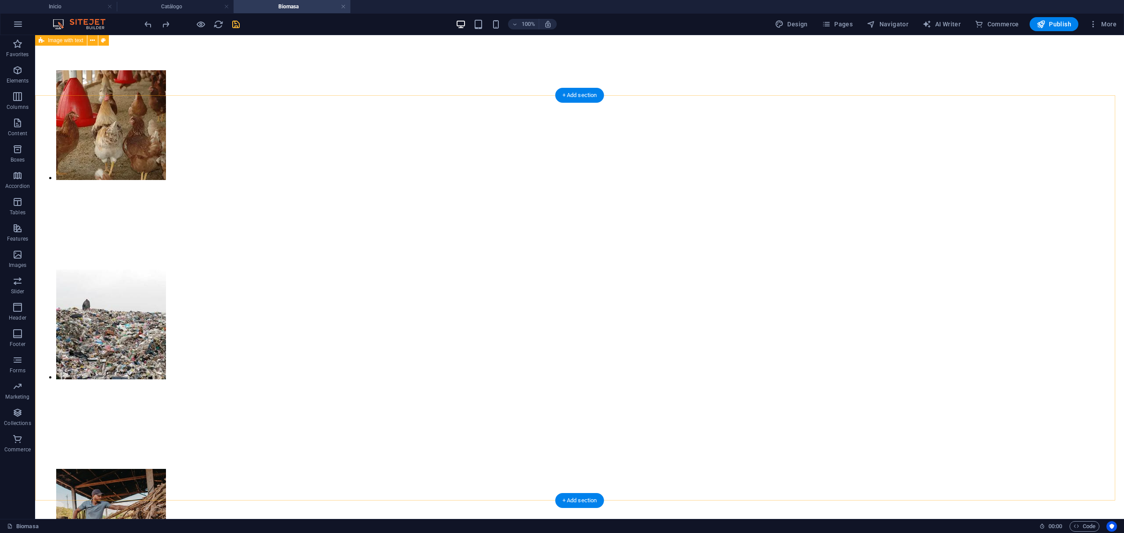
scroll to position [869, 0]
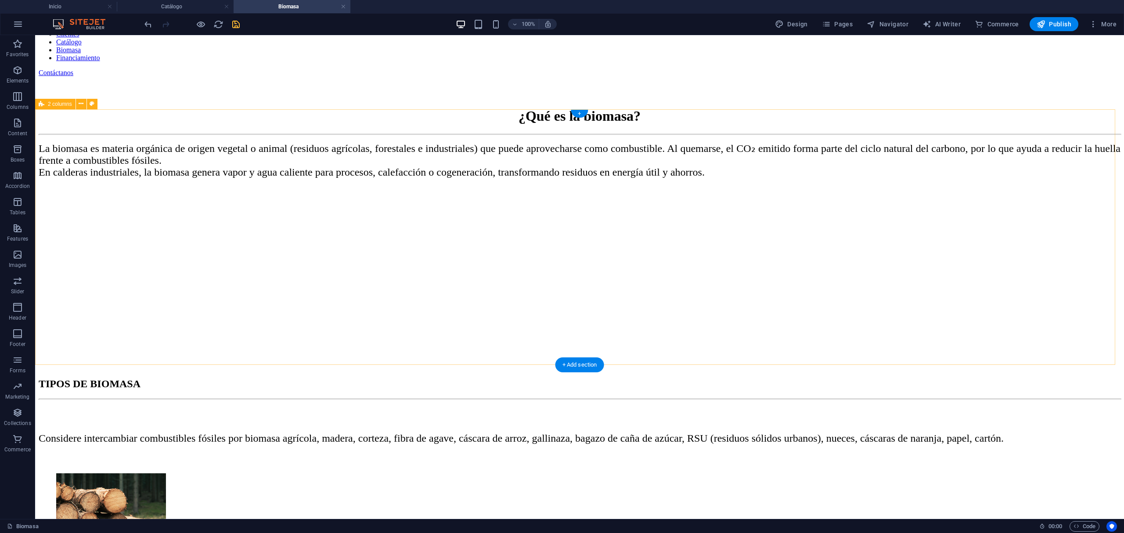
scroll to position [0, 0]
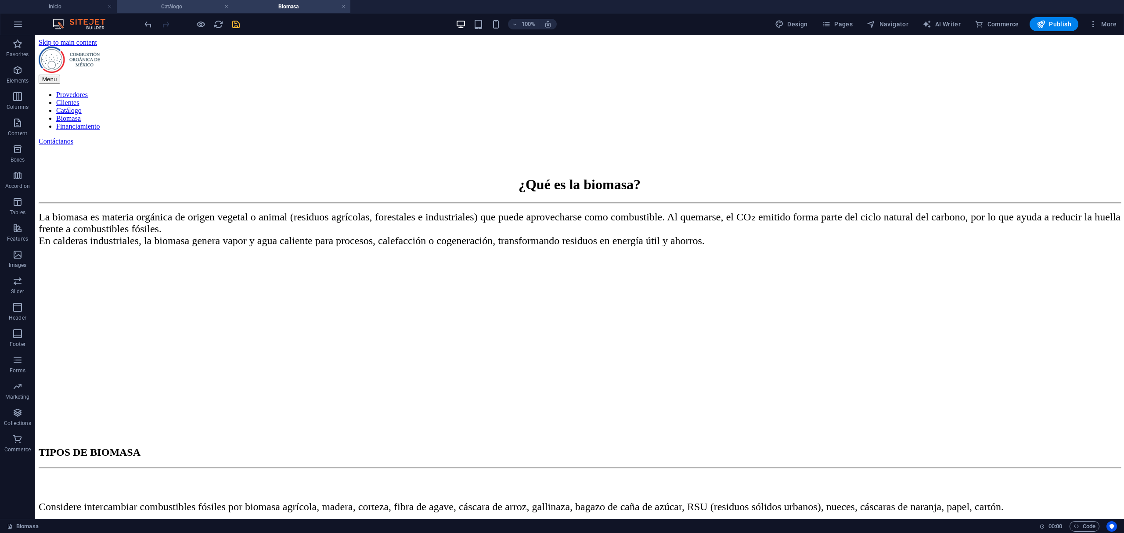
click at [174, 7] on h4 "Catálogo" at bounding box center [175, 7] width 117 height 10
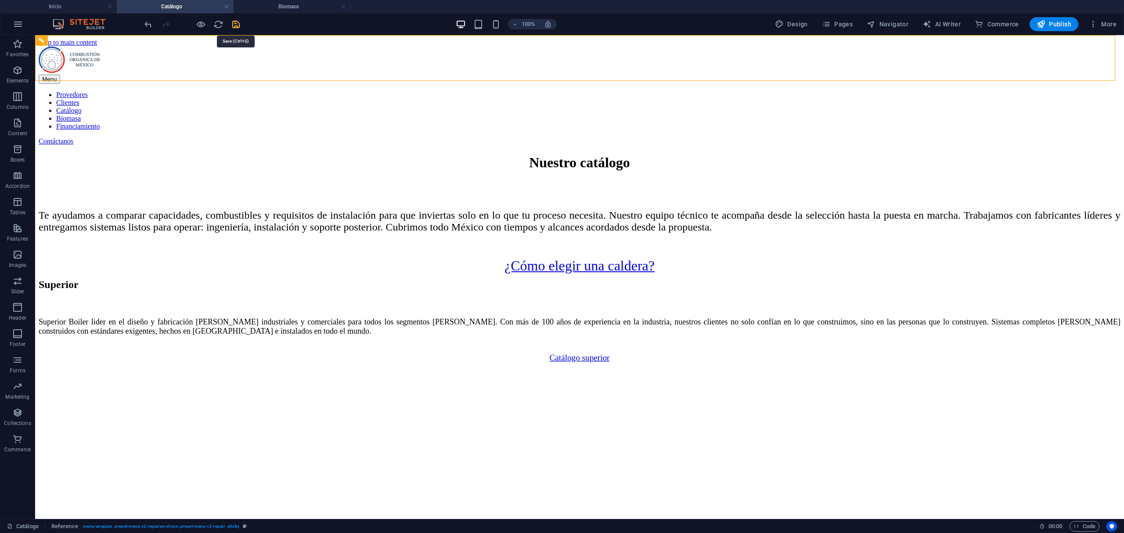
click at [232, 25] on icon "save" at bounding box center [236, 24] width 10 height 10
click at [75, 4] on h4 "Inicio" at bounding box center [58, 7] width 117 height 10
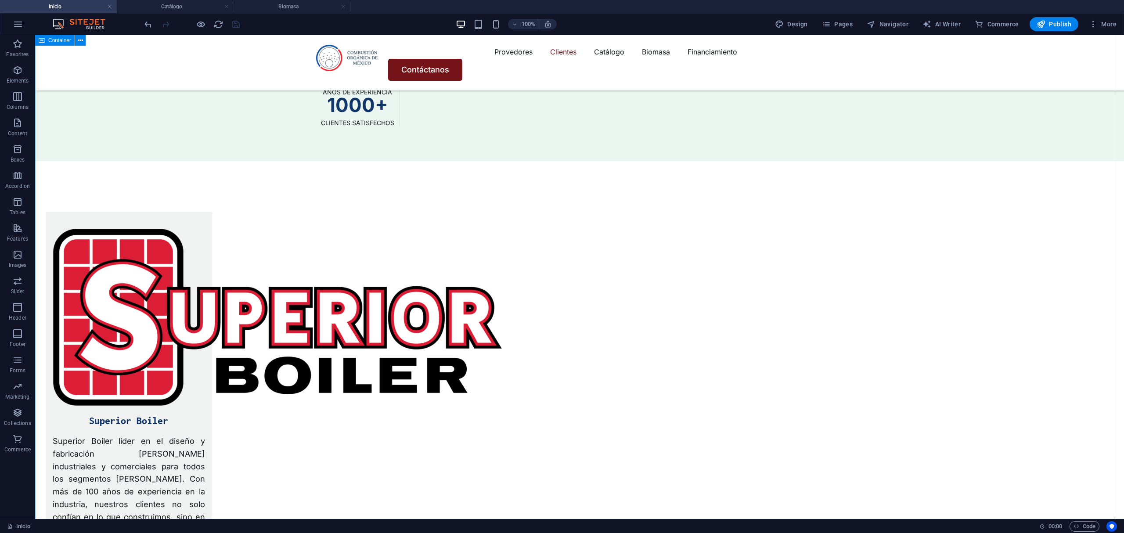
scroll to position [2756, 0]
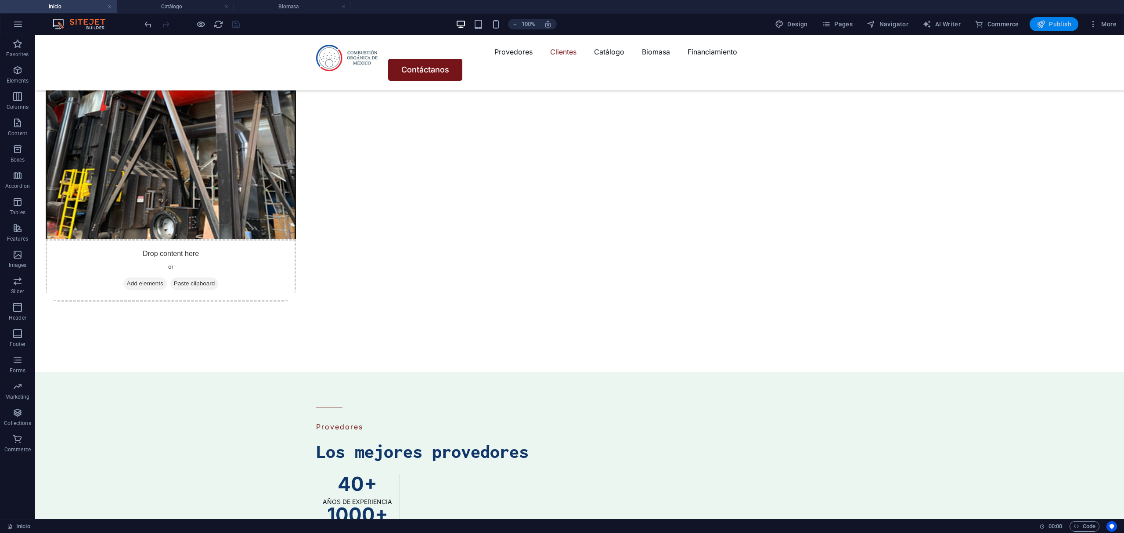
click at [1035, 30] on button "Publish" at bounding box center [1053, 24] width 49 height 14
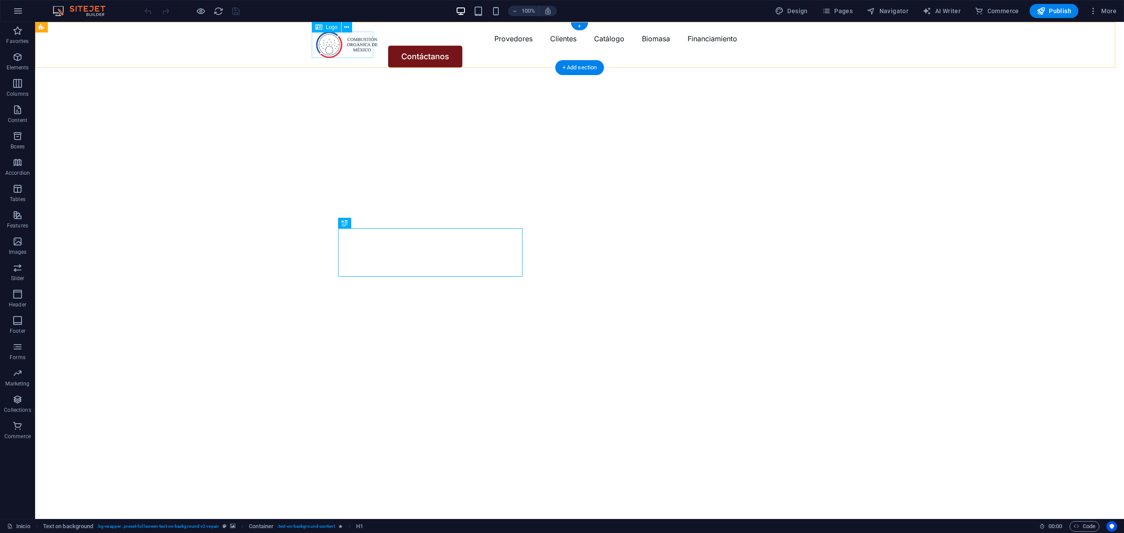
click at [334, 54] on div at bounding box center [346, 45] width 61 height 26
click at [849, 10] on span "Pages" at bounding box center [837, 11] width 31 height 9
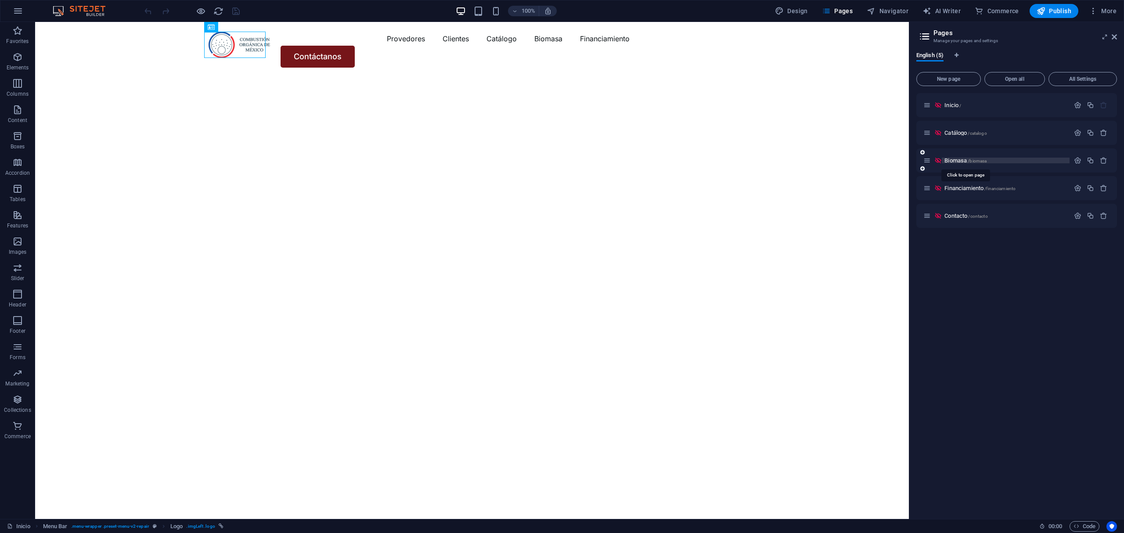
click at [973, 161] on span "/biomasa" at bounding box center [976, 160] width 19 height 5
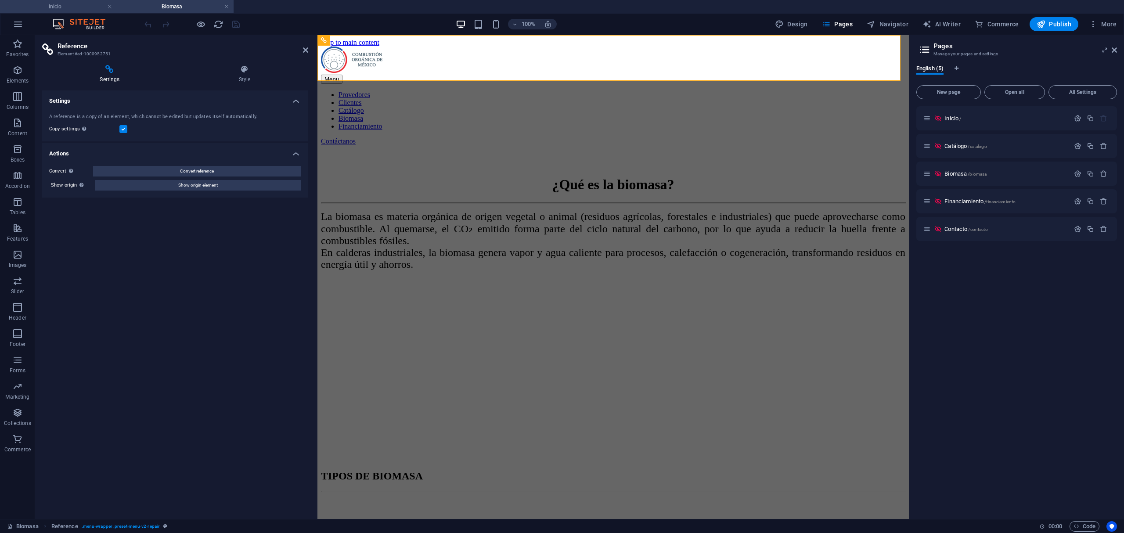
click at [73, 8] on h4 "Inicio" at bounding box center [58, 7] width 117 height 10
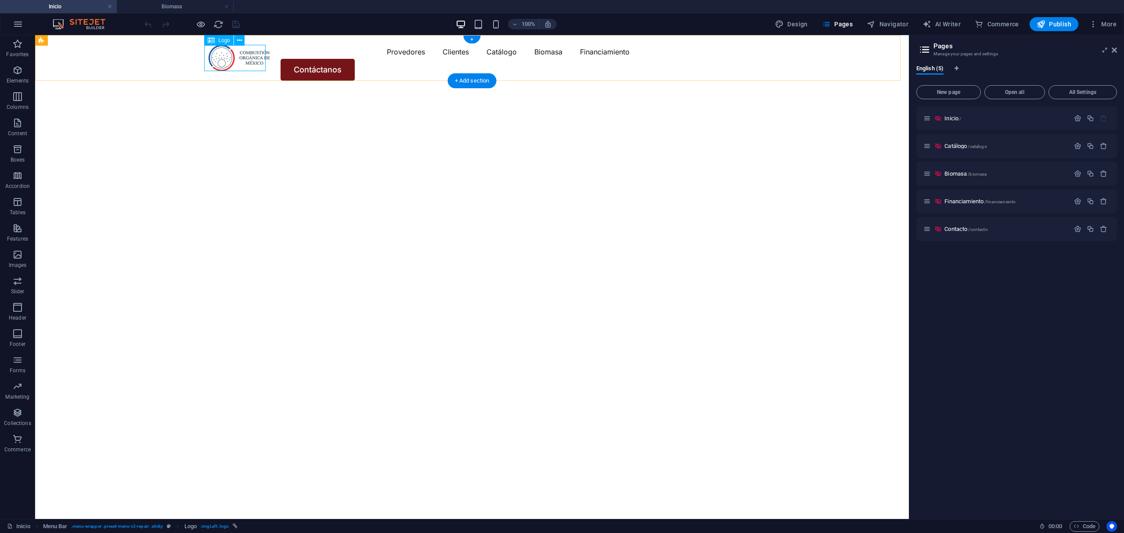
click at [259, 62] on div at bounding box center [238, 58] width 61 height 26
select select "px"
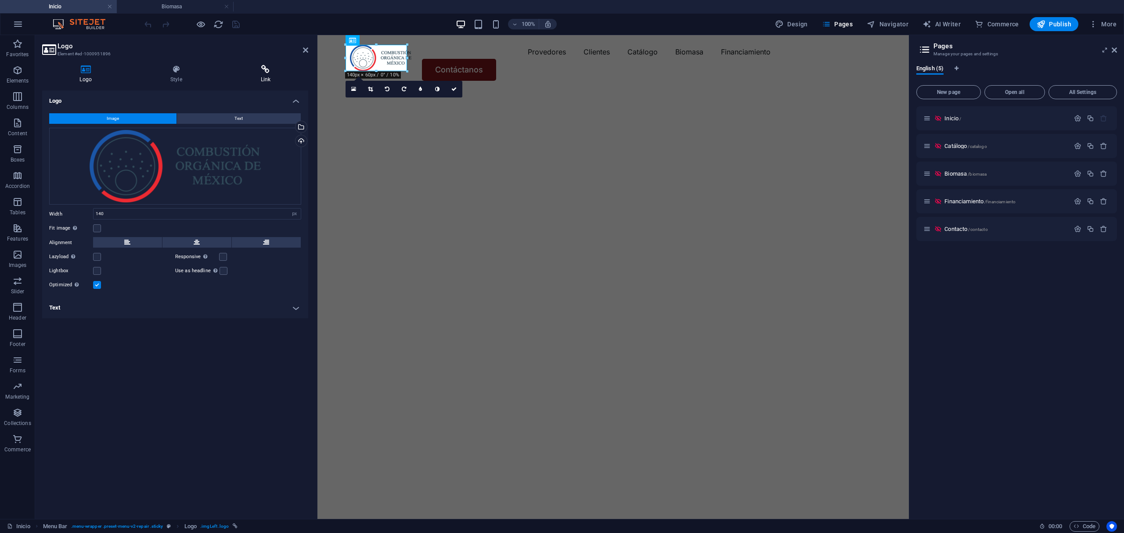
click at [276, 78] on h4 "Link" at bounding box center [265, 74] width 85 height 18
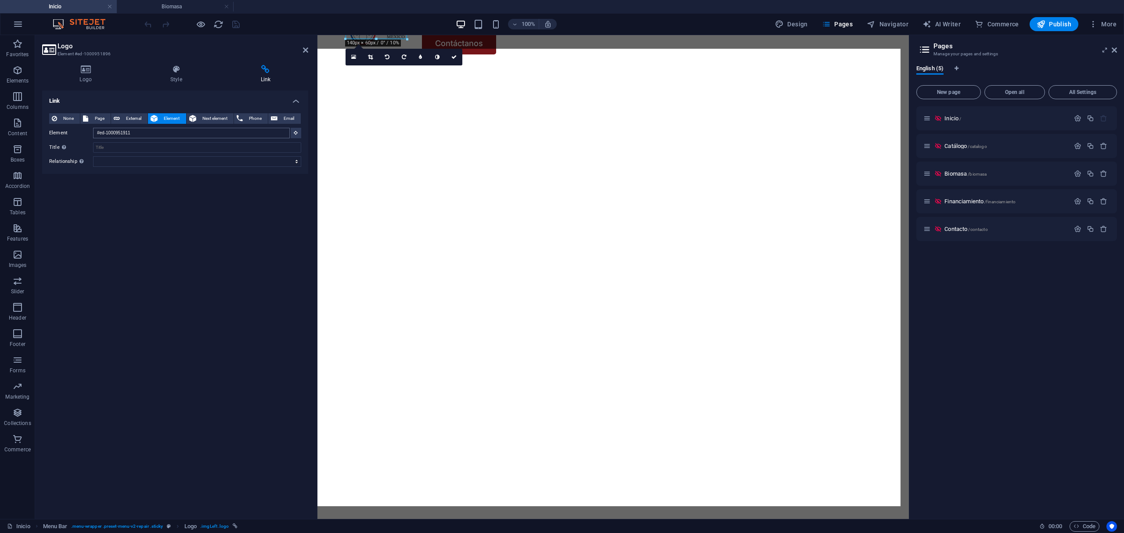
scroll to position [32, 0]
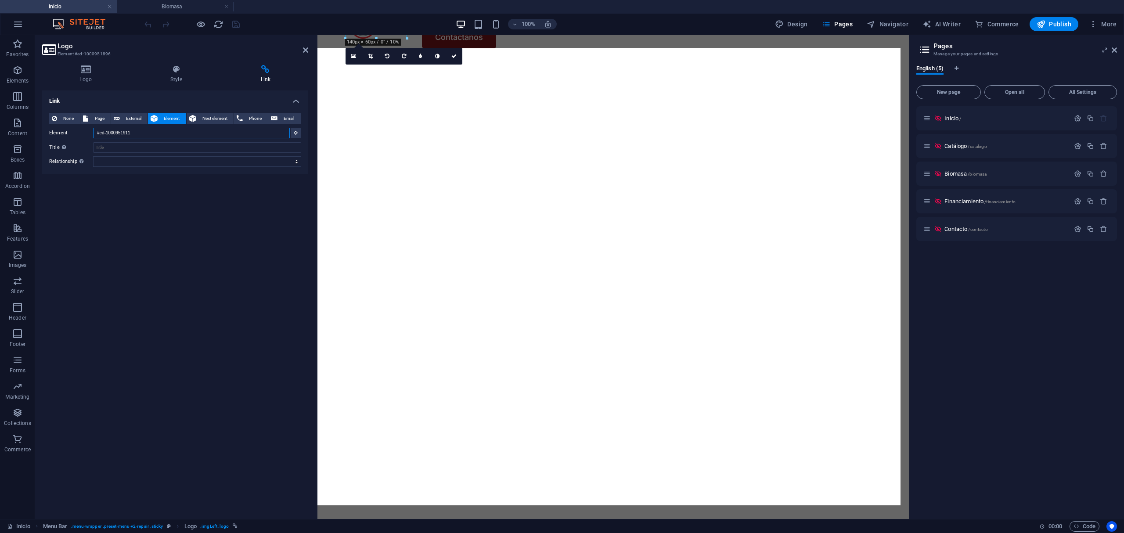
drag, startPoint x: 268, startPoint y: 132, endPoint x: 119, endPoint y: 132, distance: 149.2
click at [120, 132] on input "#ed-1000951911" at bounding box center [191, 133] width 197 height 11
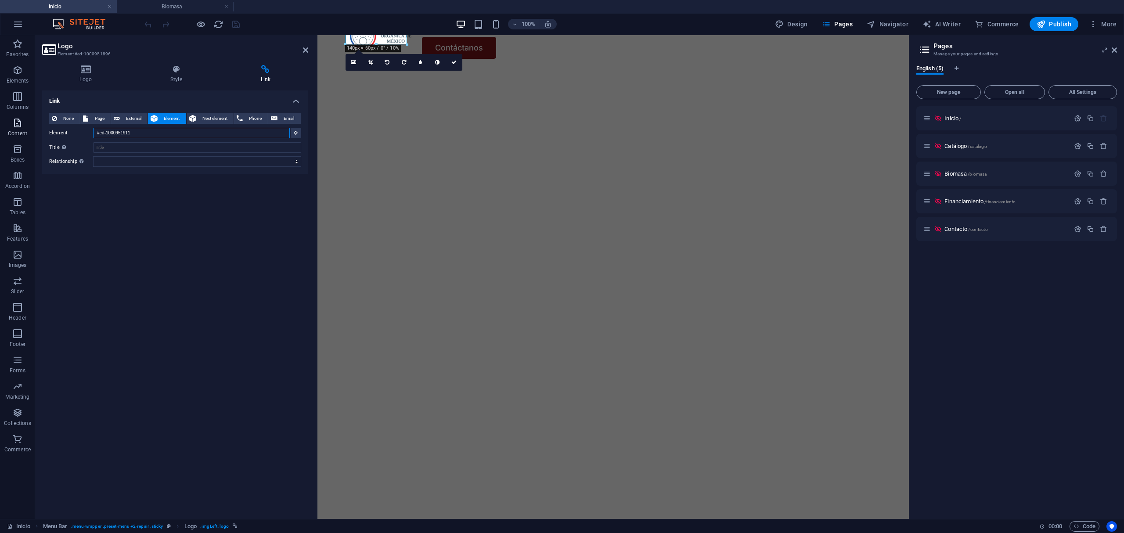
drag, startPoint x: 119, startPoint y: 132, endPoint x: 1, endPoint y: 133, distance: 117.6
click at [1, 133] on section "Favorites Elements Columns Content Boxes Accordion Tables Features Images Slide…" at bounding box center [454, 277] width 909 height 484
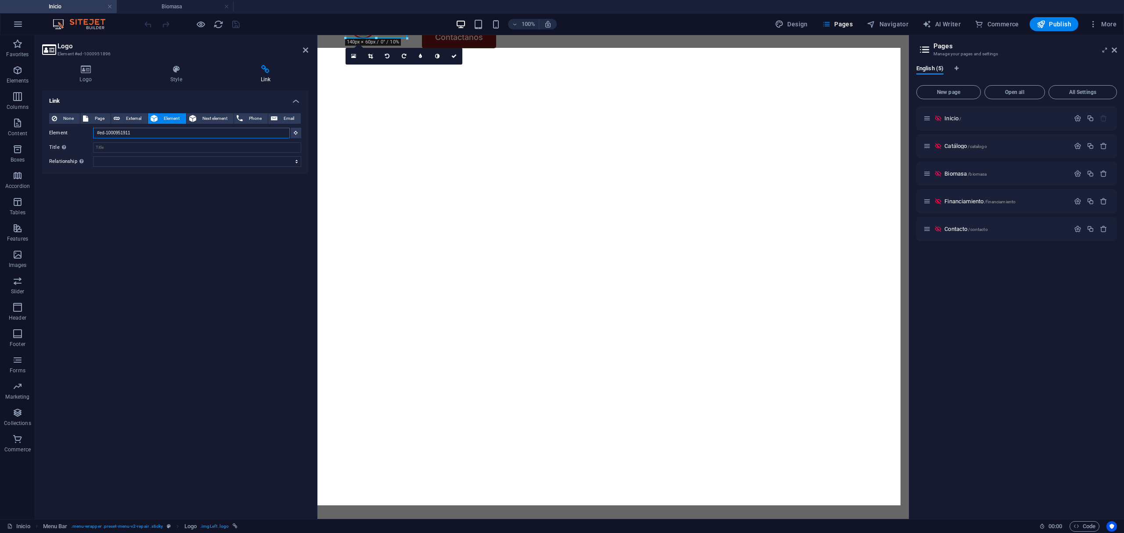
click at [132, 130] on input "#ed-1000951911" at bounding box center [191, 133] width 197 height 11
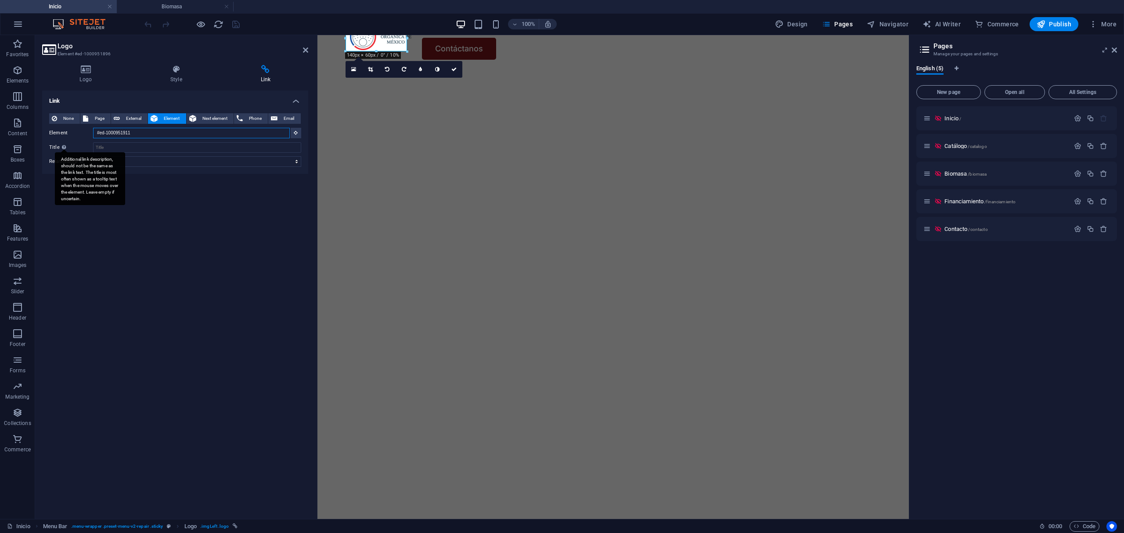
scroll to position [4, 0]
drag, startPoint x: 139, startPoint y: 130, endPoint x: 64, endPoint y: 144, distance: 76.7
click at [65, 144] on div "None Page External Element Next element Phone Email Page Inicio Catálogo Biomas…" at bounding box center [175, 140] width 252 height 54
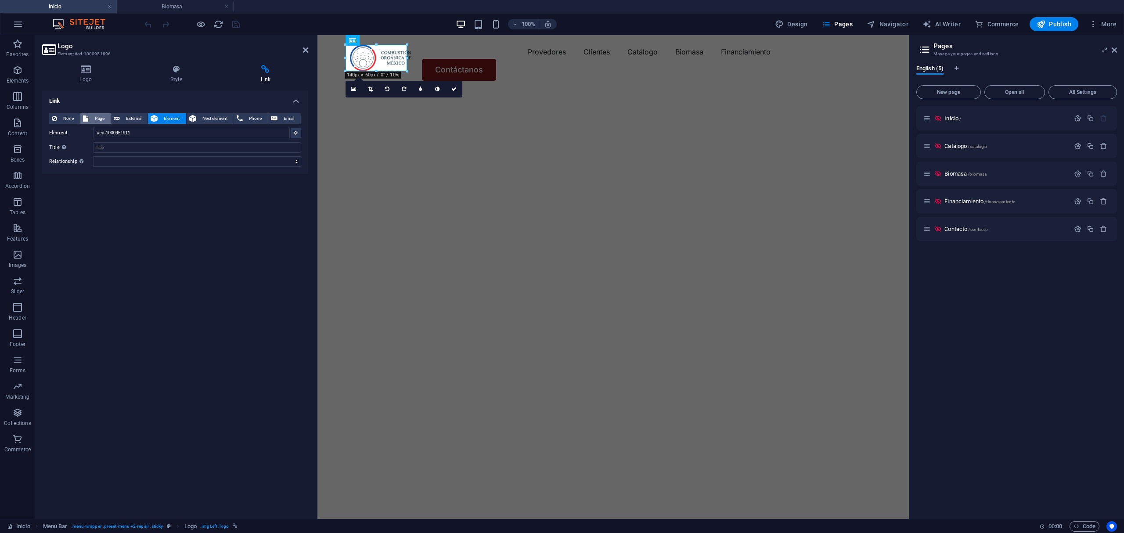
click at [85, 118] on icon at bounding box center [85, 118] width 5 height 11
click at [139, 134] on select "Inicio Catálogo Biomasa Financiamiento Contacto" at bounding box center [197, 133] width 208 height 11
select select "0"
click at [93, 128] on select "Inicio Catálogo Biomasa Financiamiento Contacto" at bounding box center [197, 133] width 208 height 11
click at [303, 48] on icon at bounding box center [305, 50] width 5 height 7
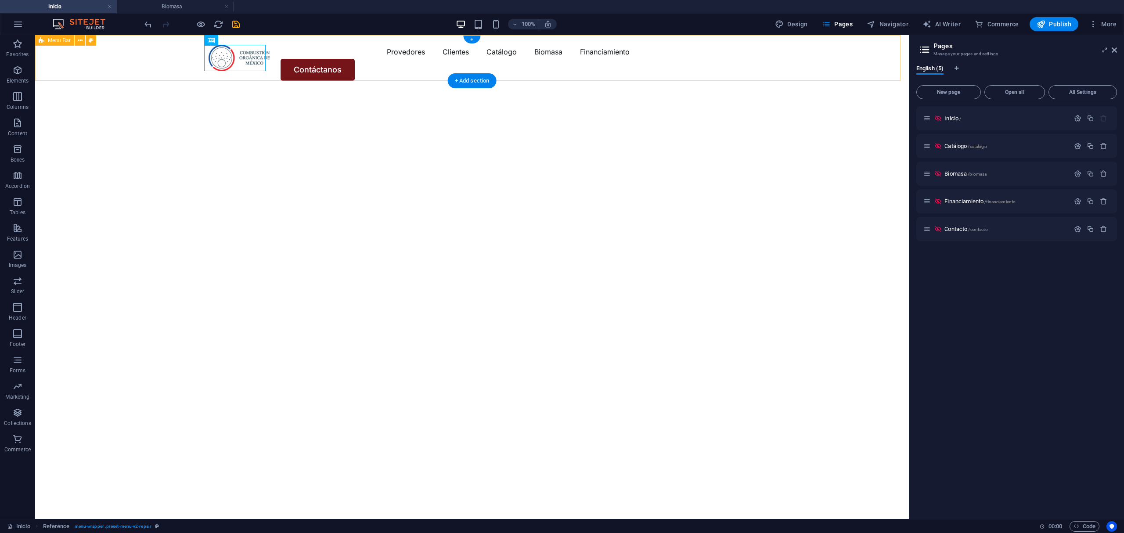
click at [285, 65] on div "Menu Provedores Clientes Catálogo Biomasa Financiamiento Contáctanos" at bounding box center [471, 62] width 873 height 55
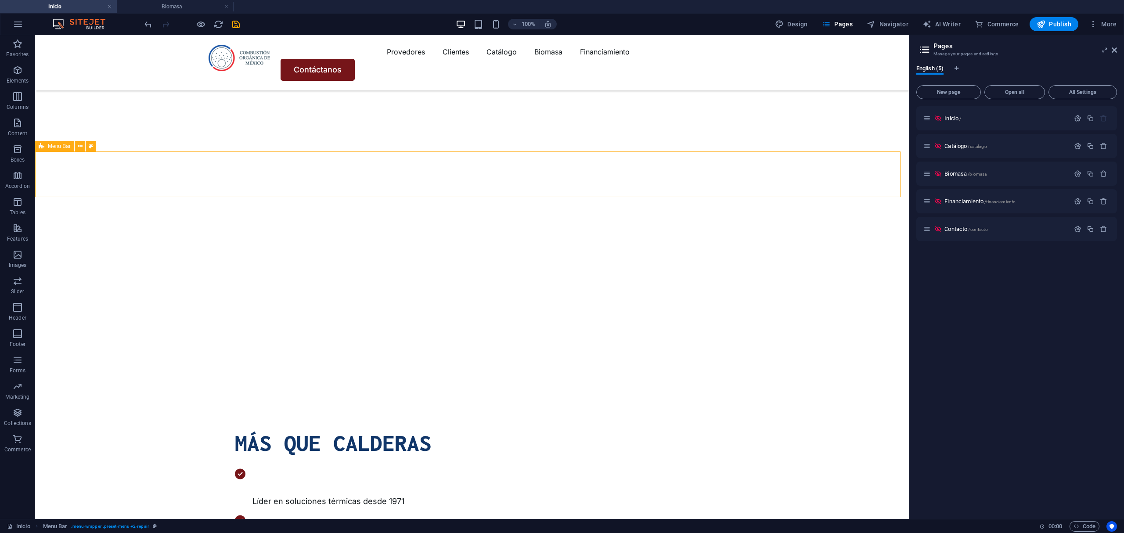
scroll to position [117, 0]
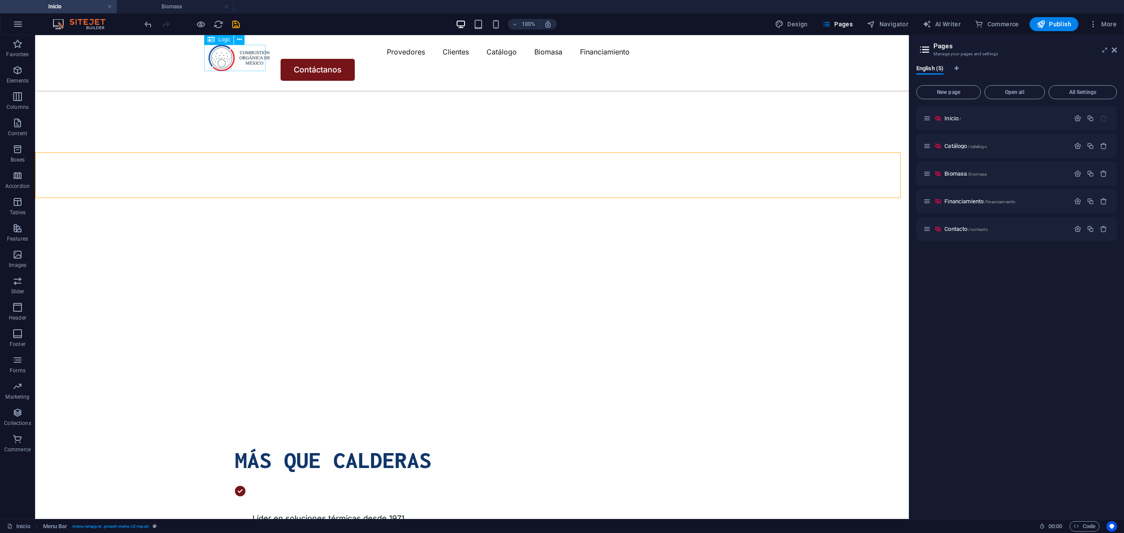
click at [263, 59] on div at bounding box center [238, 58] width 61 height 26
click at [259, 58] on div at bounding box center [238, 58] width 61 height 26
click at [232, 25] on icon "save" at bounding box center [236, 24] width 10 height 10
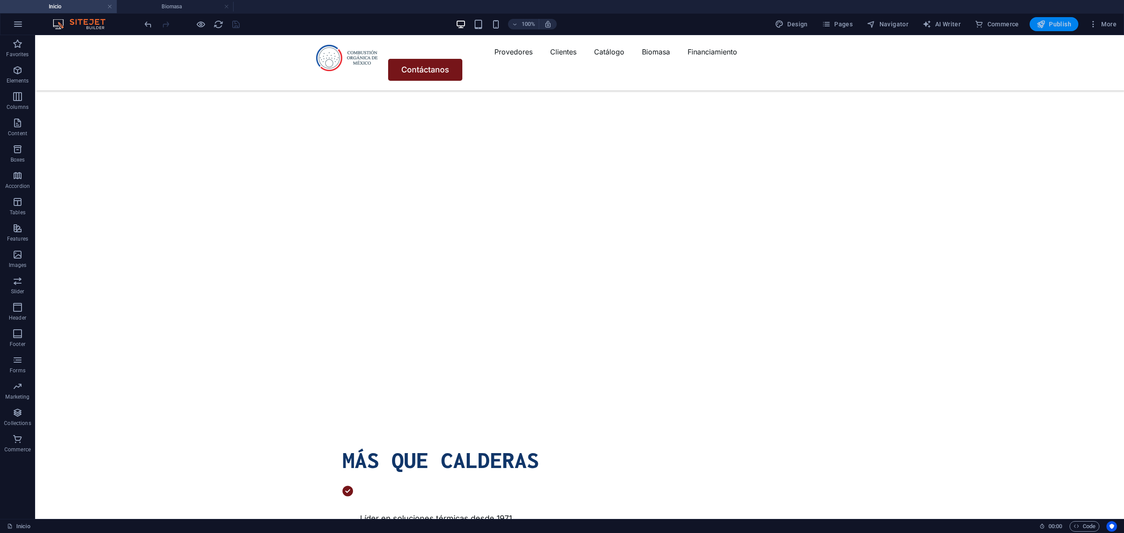
click at [1040, 23] on icon "button" at bounding box center [1040, 24] width 9 height 9
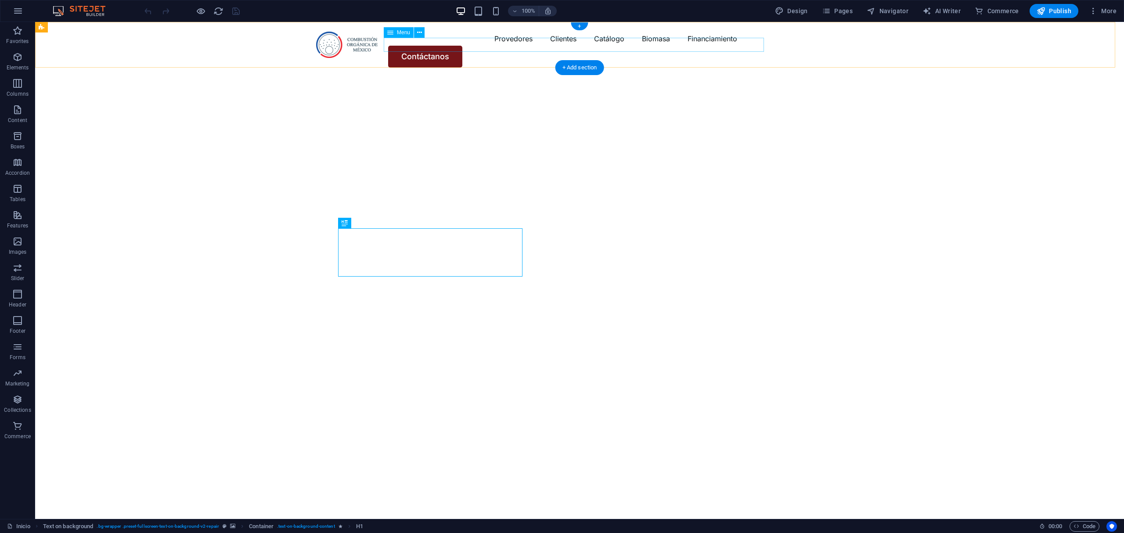
click at [448, 44] on nav "Provedores Clientes Catálogo Biomasa Financiamiento" at bounding box center [579, 39] width 527 height 14
select select "1"
select select
select select "2"
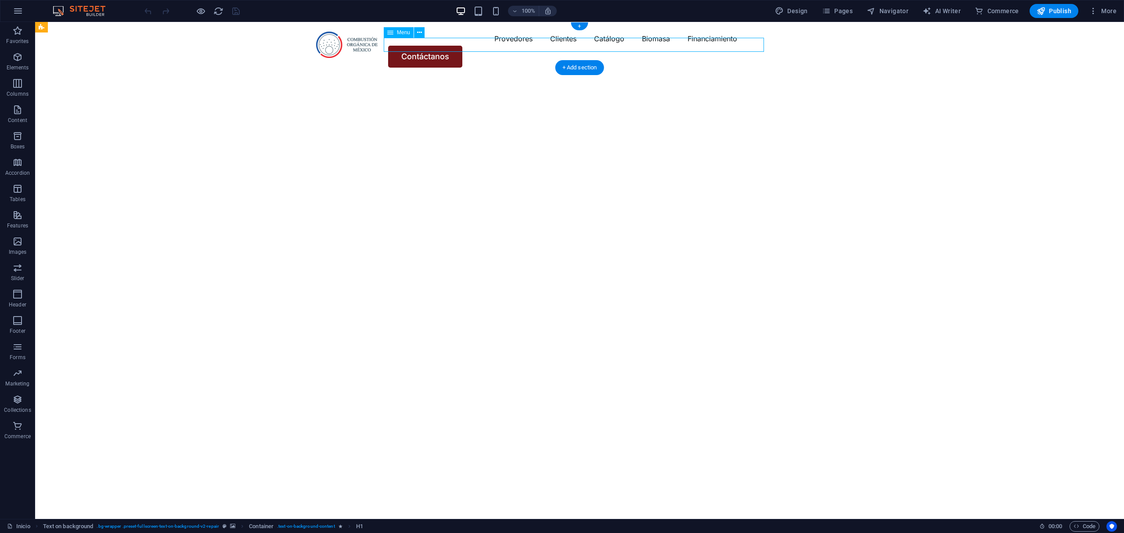
select select
select select "3"
select select
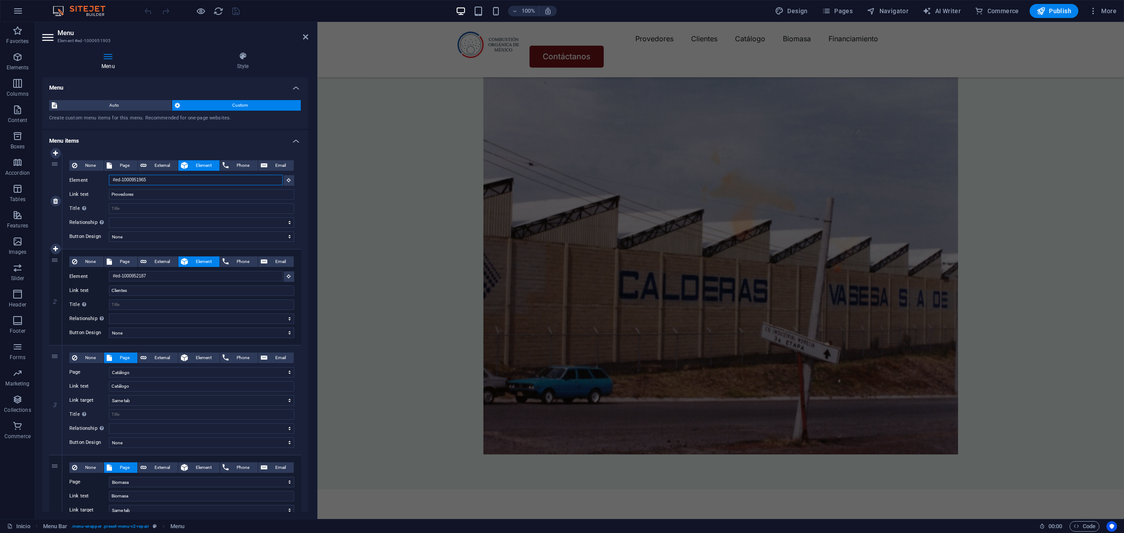
scroll to position [1372, 0]
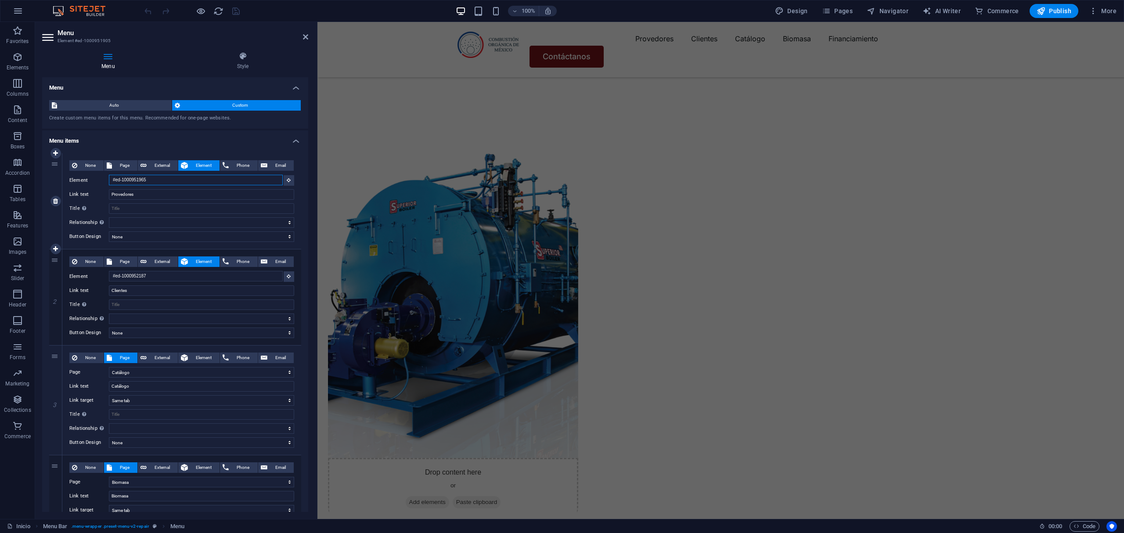
click at [170, 181] on input "#ed-1000951965" at bounding box center [196, 180] width 174 height 11
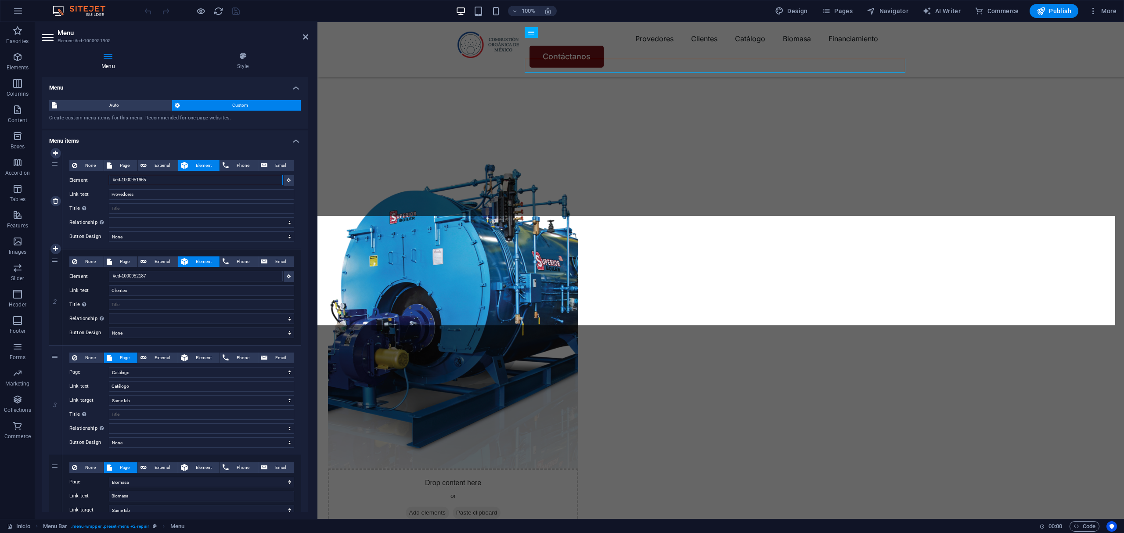
click at [170, 181] on input "#ed-1000951965" at bounding box center [196, 180] width 174 height 11
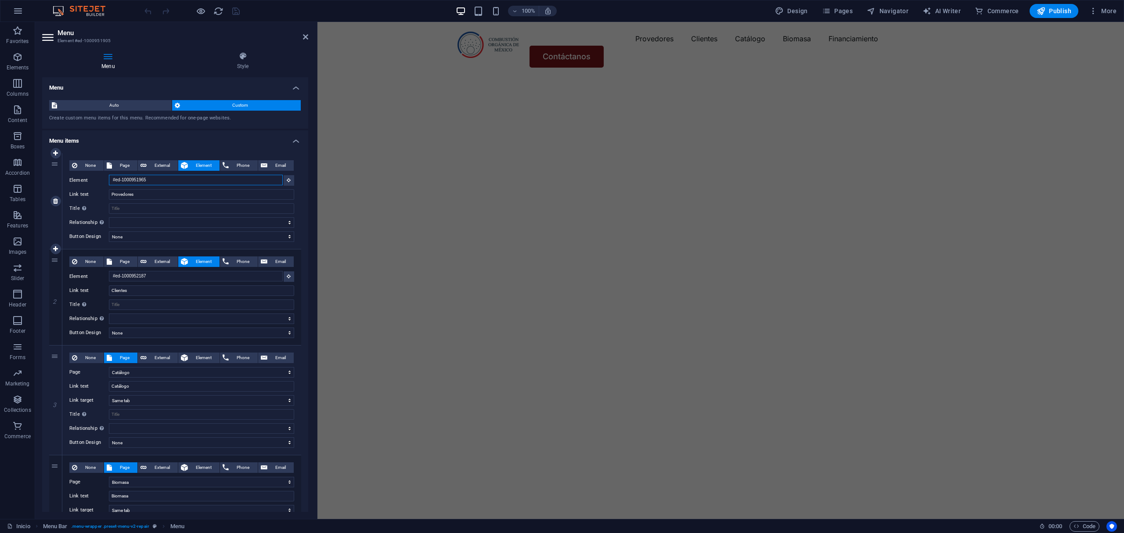
scroll to position [2, 0]
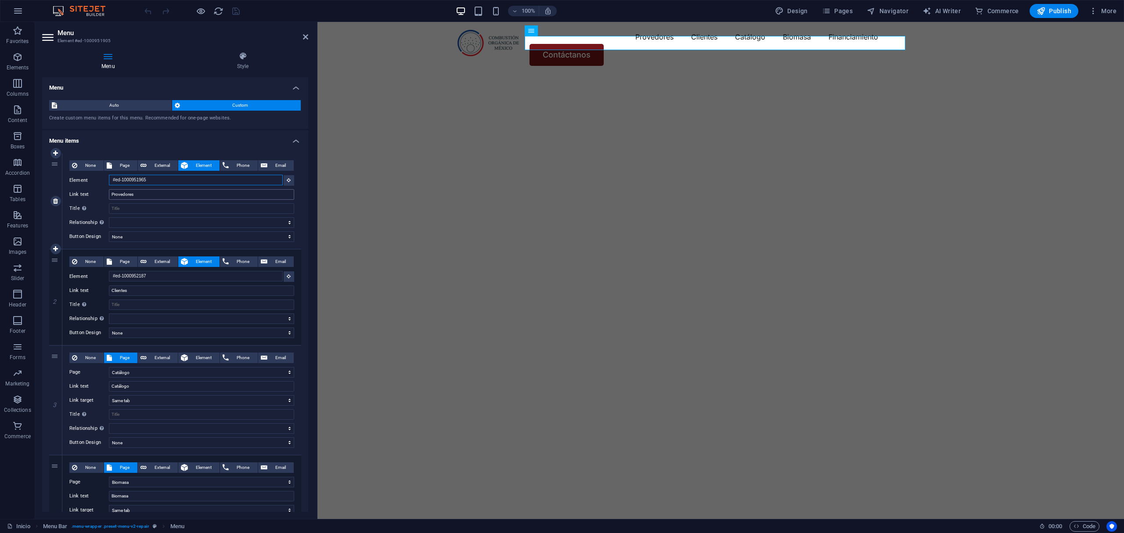
type input "P"
select select
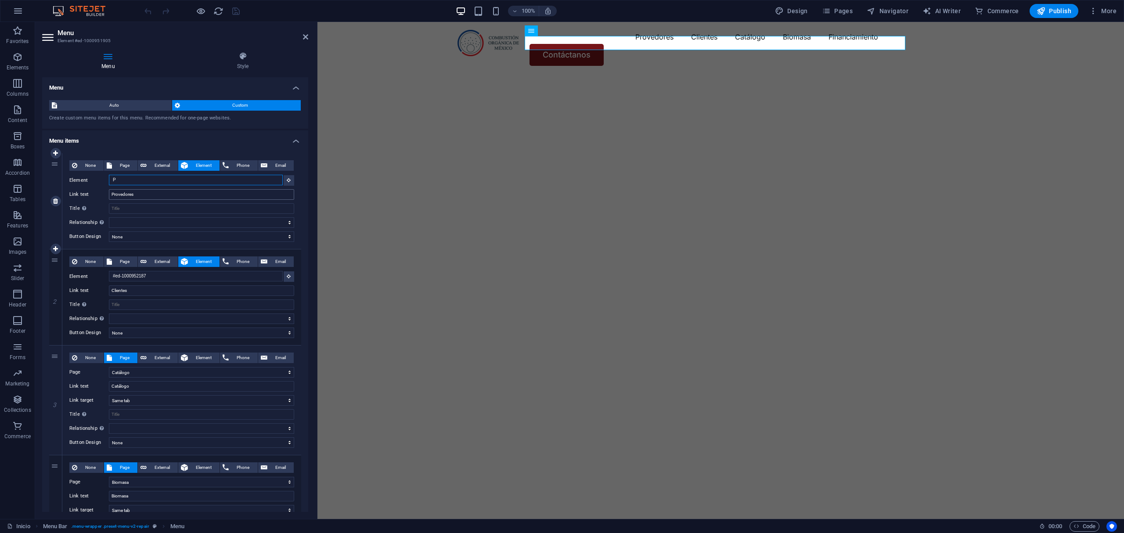
select select
type input "r"
type input "Provedores"
click at [157, 176] on input "Element" at bounding box center [196, 180] width 174 height 11
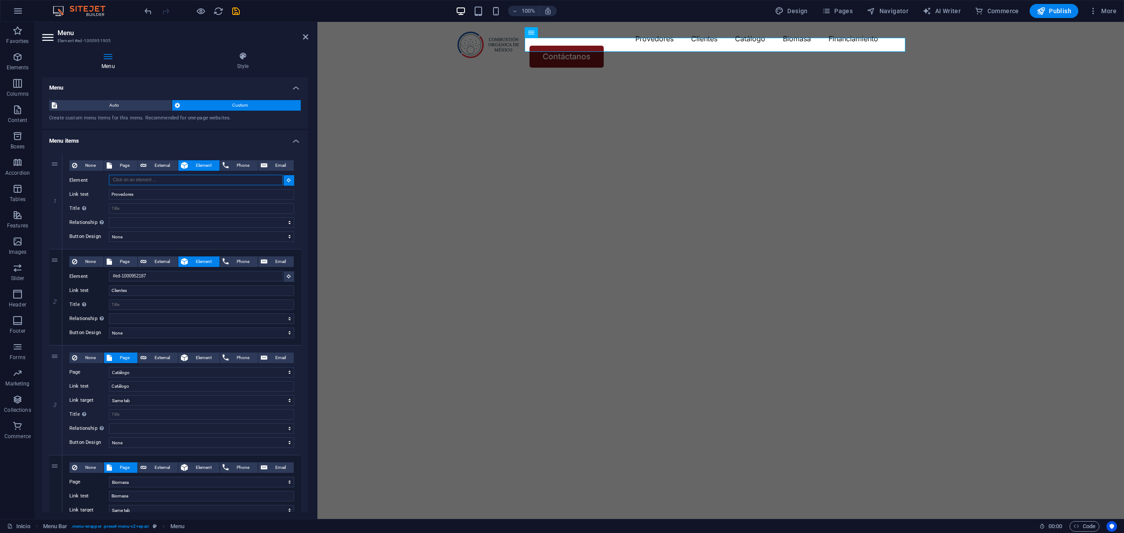
scroll to position [1, 0]
click at [122, 236] on select "None Default Primary Secondary" at bounding box center [201, 236] width 185 height 11
select select "primary"
click at [109, 231] on select "None Default Primary Secondary" at bounding box center [201, 236] width 185 height 11
select select
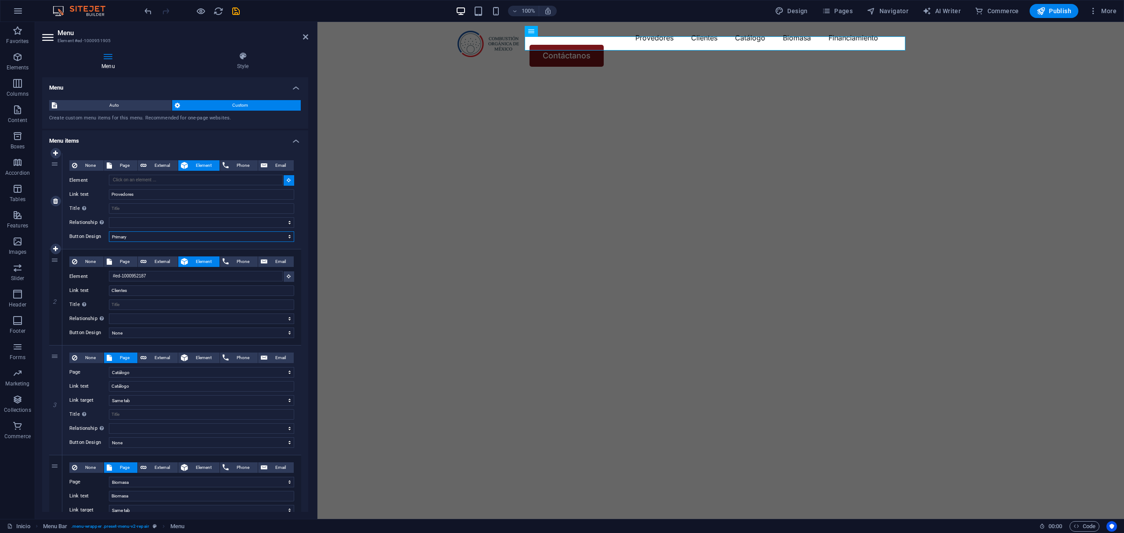
select select
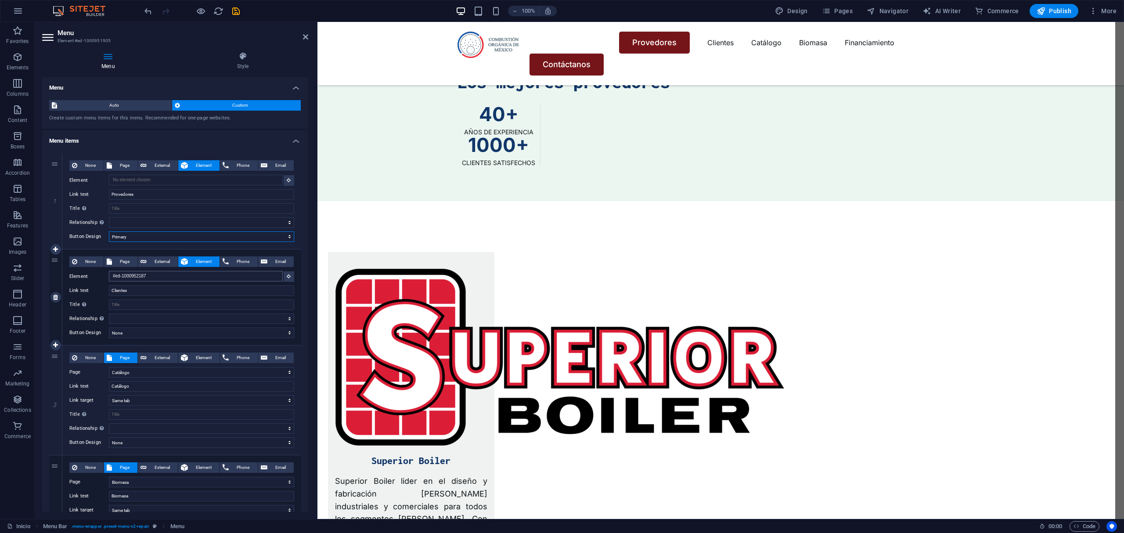
scroll to position [3120, 0]
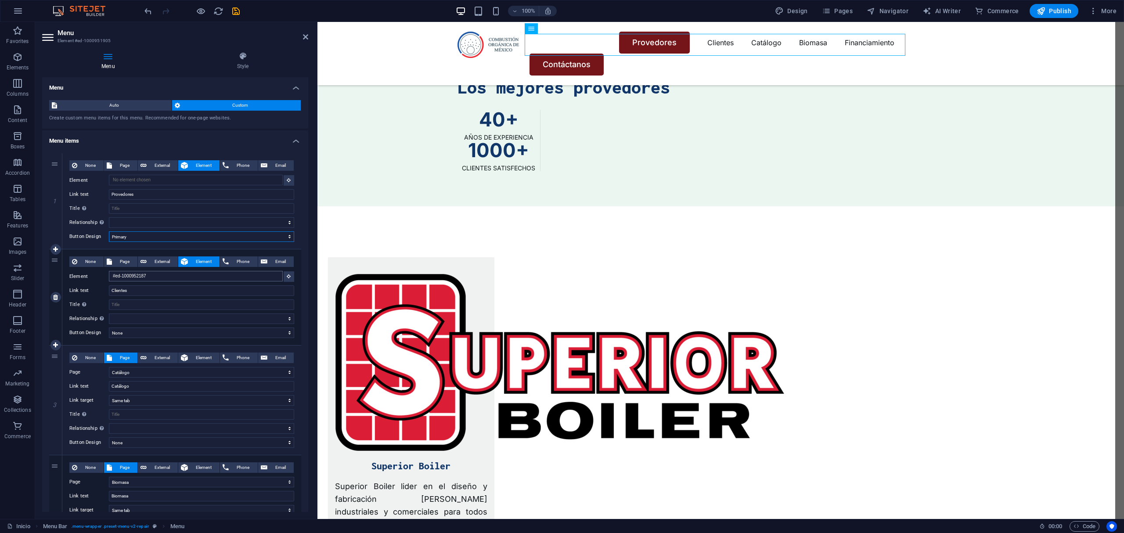
select select
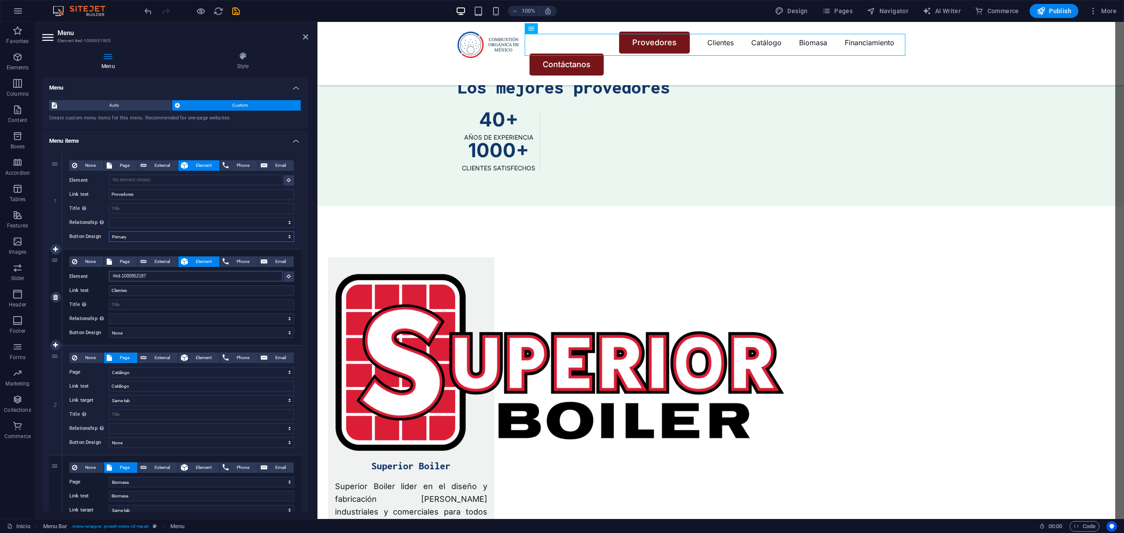
select select
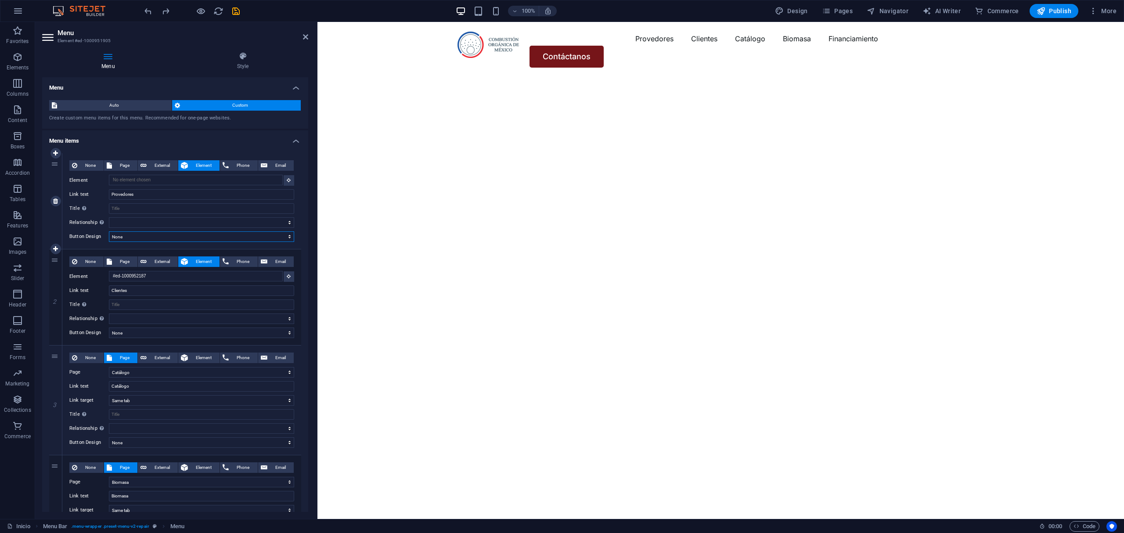
scroll to position [1, 0]
click at [141, 232] on select "None Default Primary Secondary" at bounding box center [201, 236] width 185 height 11
select select "secondary"
click at [109, 231] on select "None Default Primary Secondary" at bounding box center [201, 236] width 185 height 11
select select
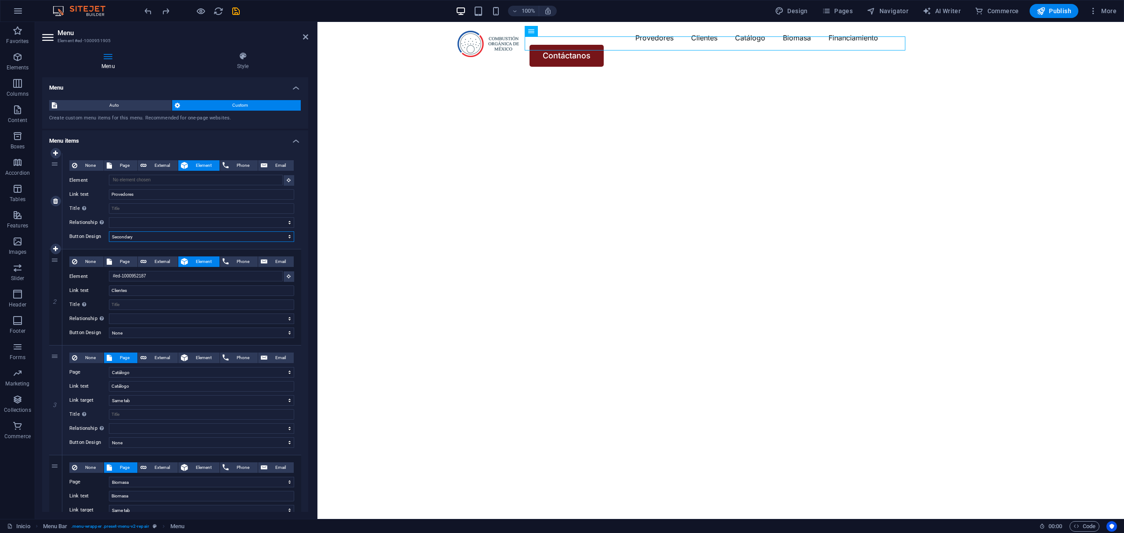
select select
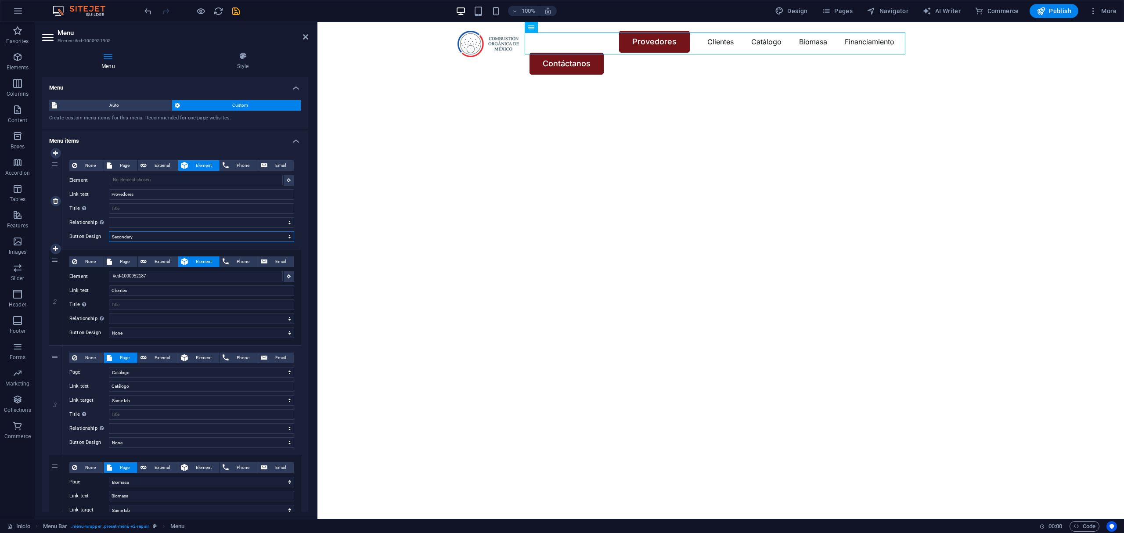
click at [154, 239] on select "None Default Primary Secondary" at bounding box center [201, 236] width 185 height 11
select select
click at [109, 231] on select "None Default Primary Secondary" at bounding box center [201, 236] width 185 height 11
select select
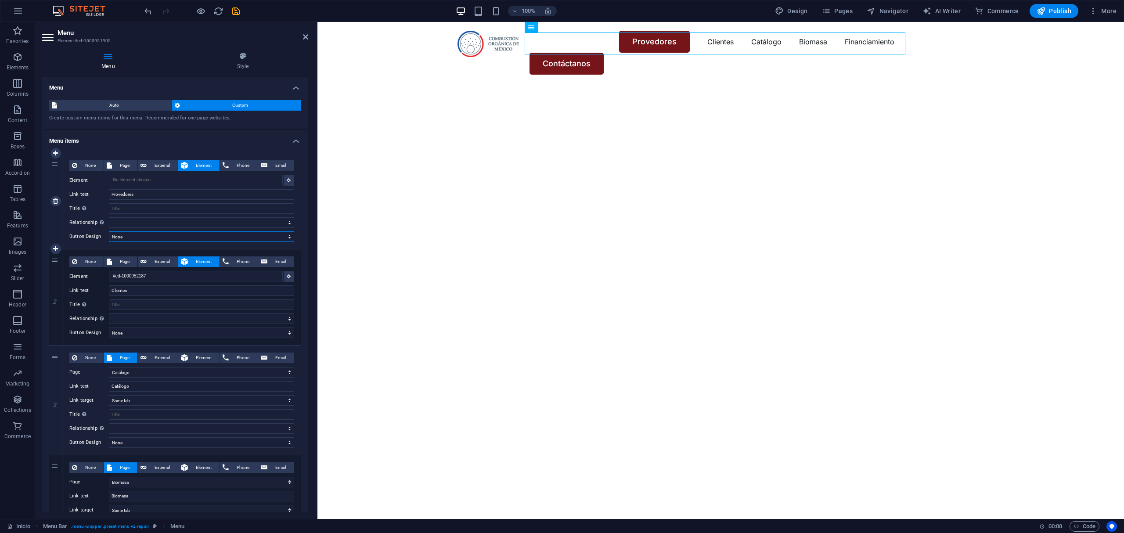
select select
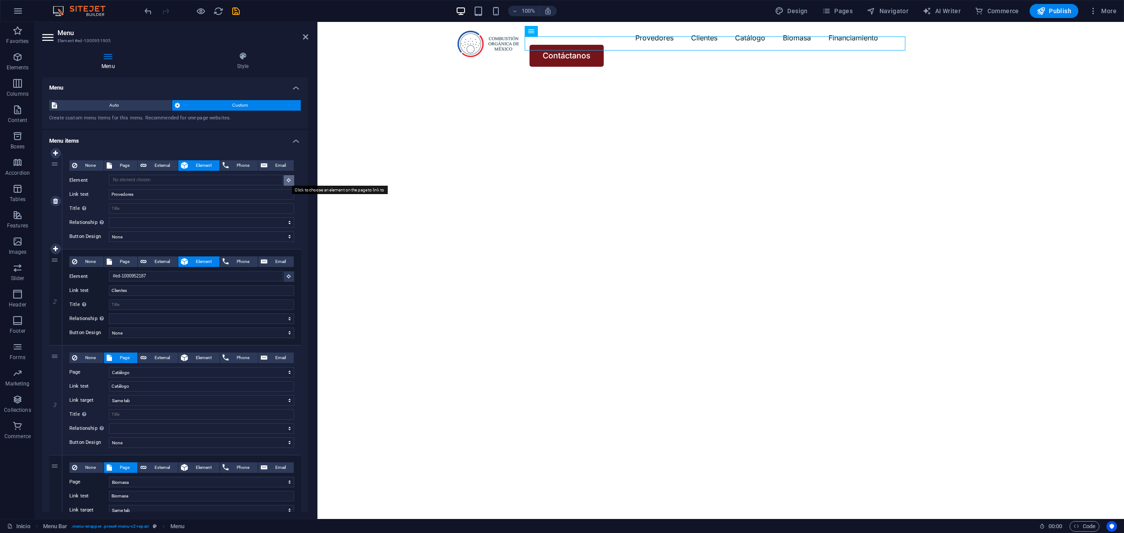
click at [287, 176] on button at bounding box center [289, 180] width 11 height 11
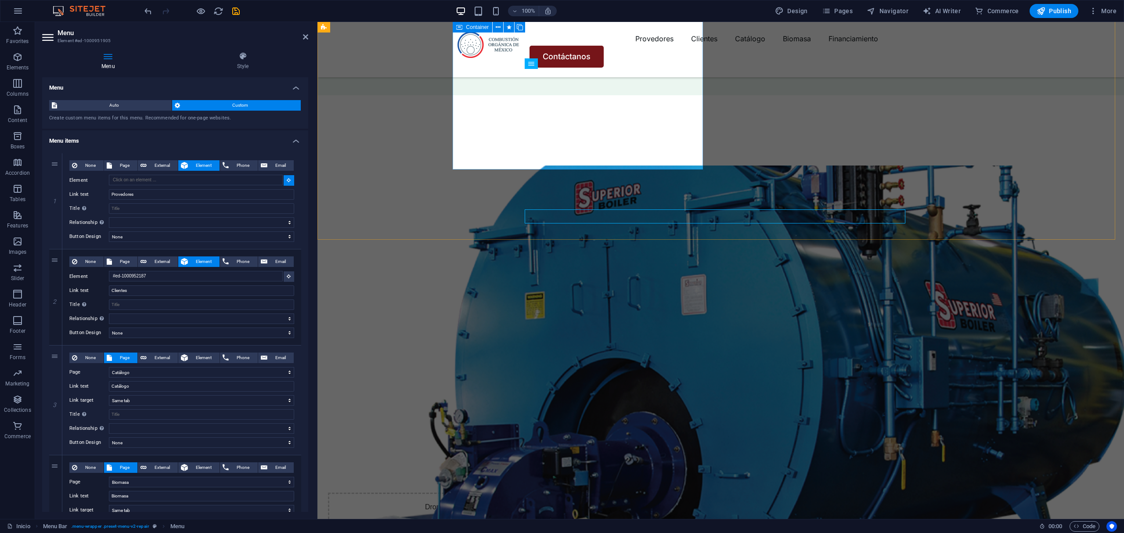
scroll to position [1347, 0]
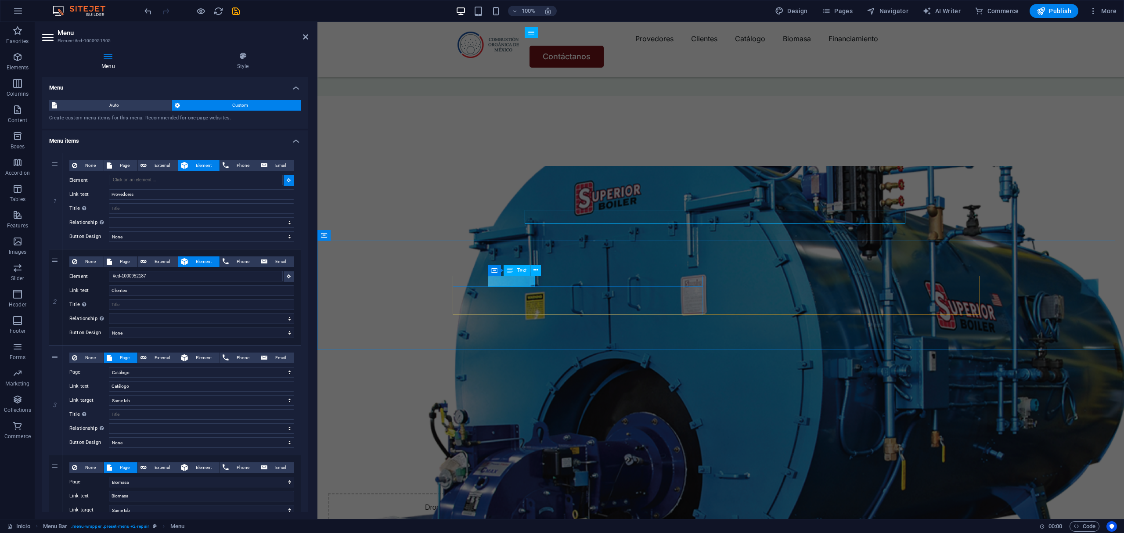
type input "#ed-1000951983"
select select
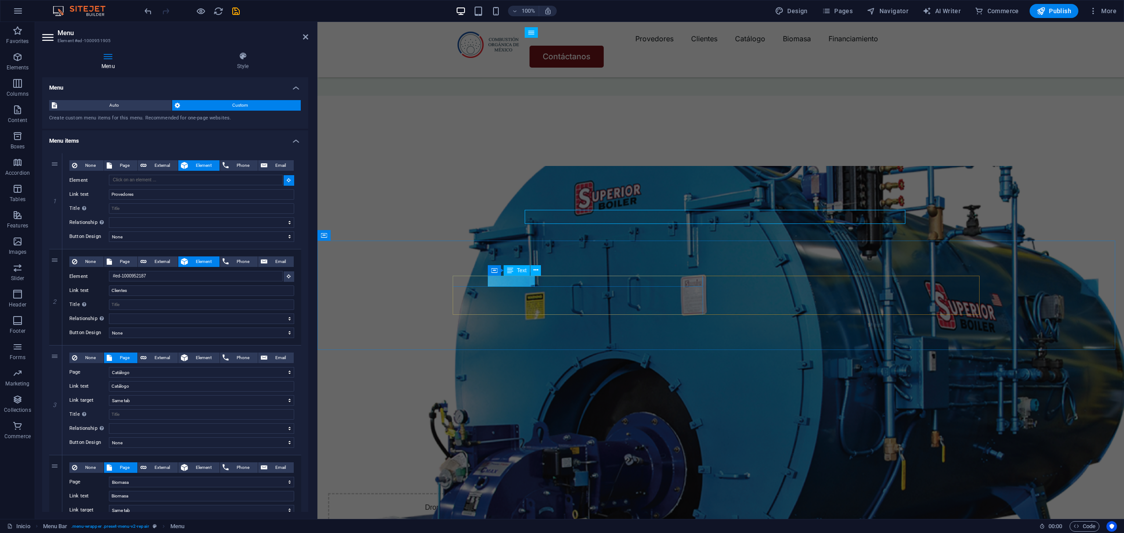
select select
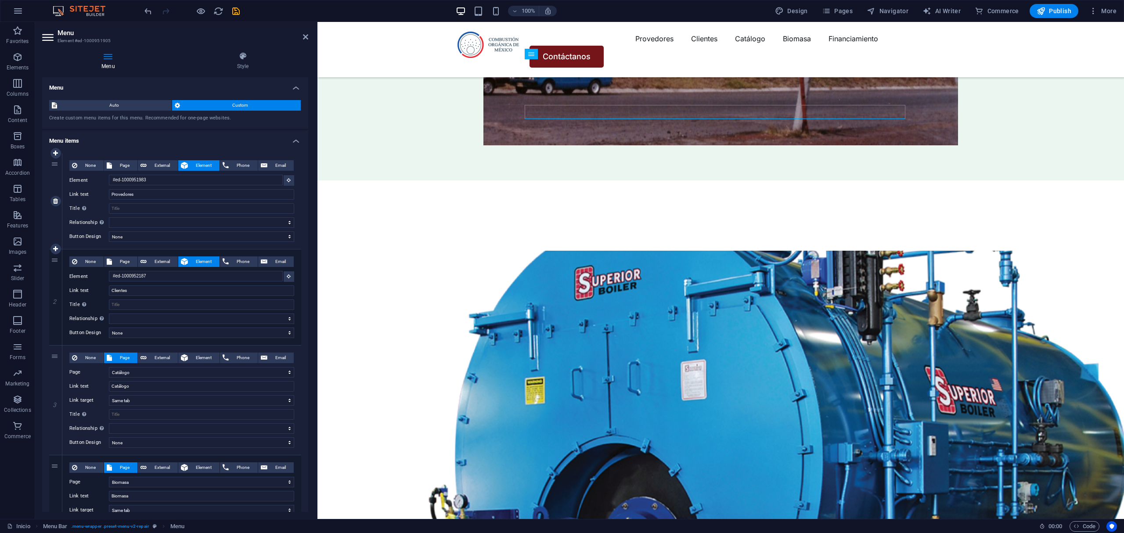
scroll to position [1256, 0]
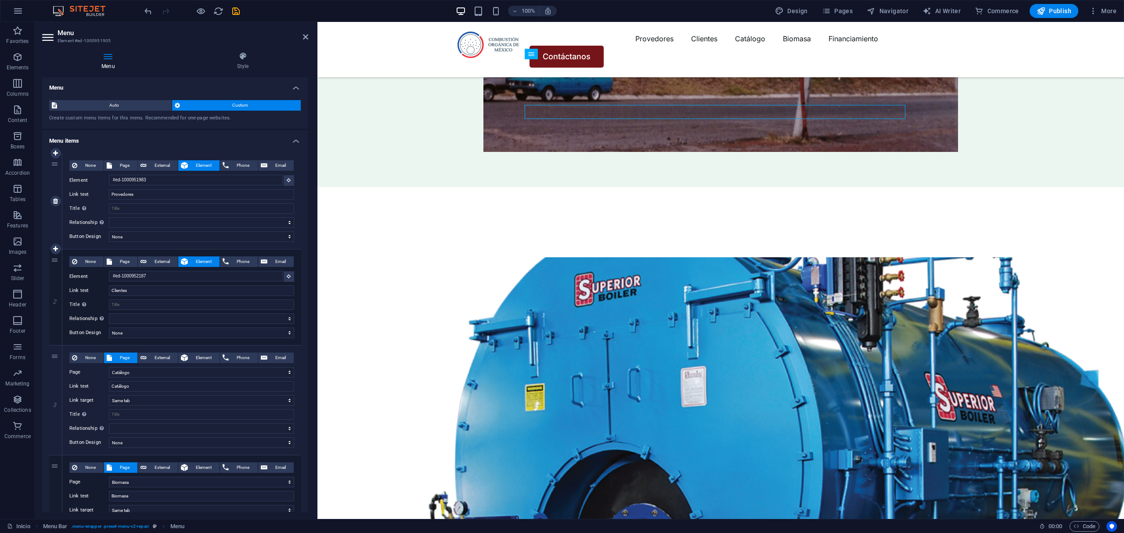
click at [292, 187] on div "None Page External Element Phone Email Page Inicio Catálogo Biomasa Financiamie…" at bounding box center [181, 201] width 239 height 96
click at [287, 181] on icon at bounding box center [289, 180] width 4 height 4
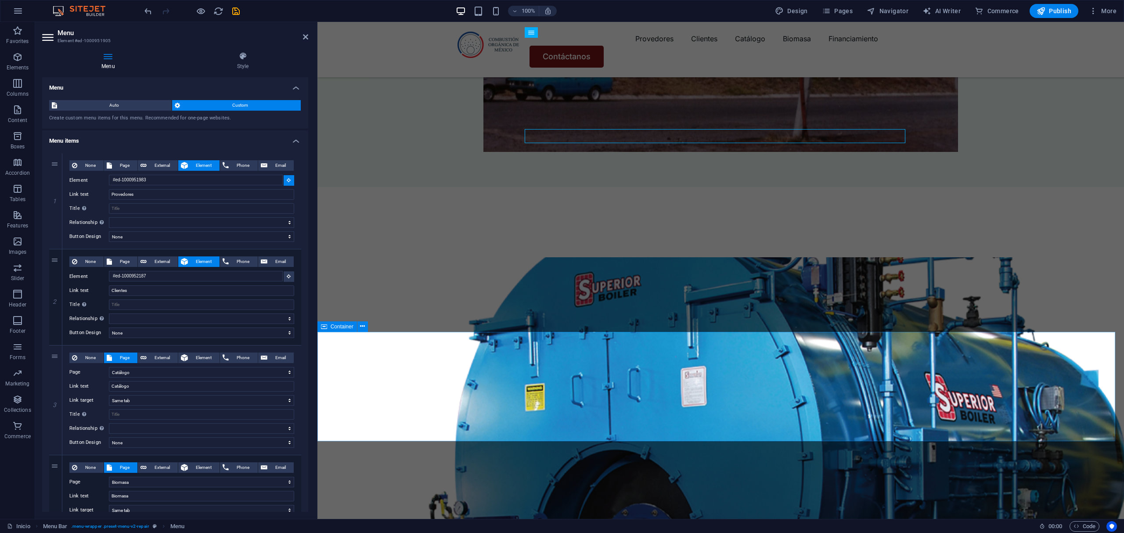
type input "#ed-1000951965"
select select
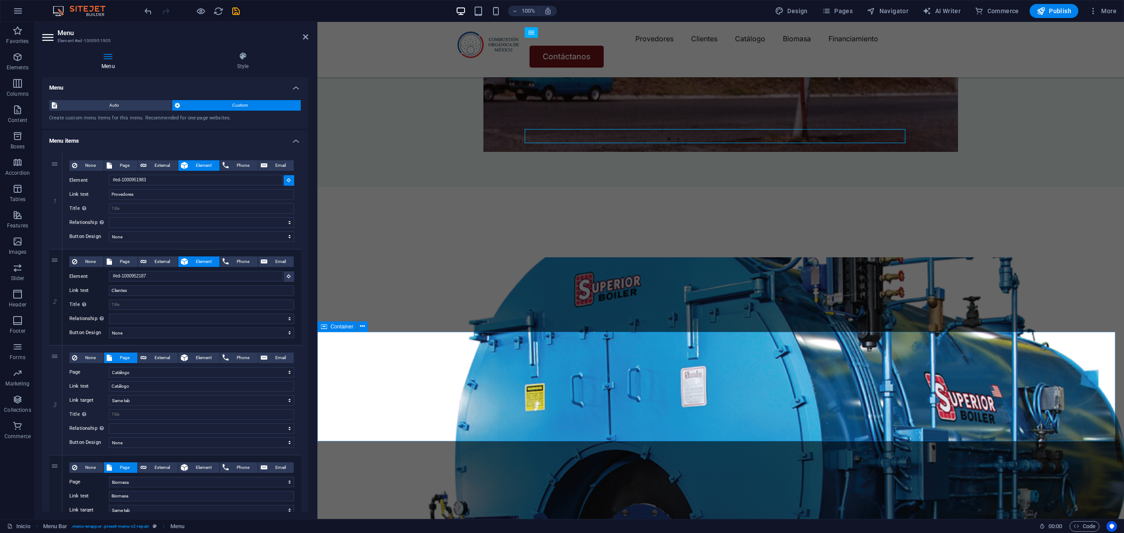
select select
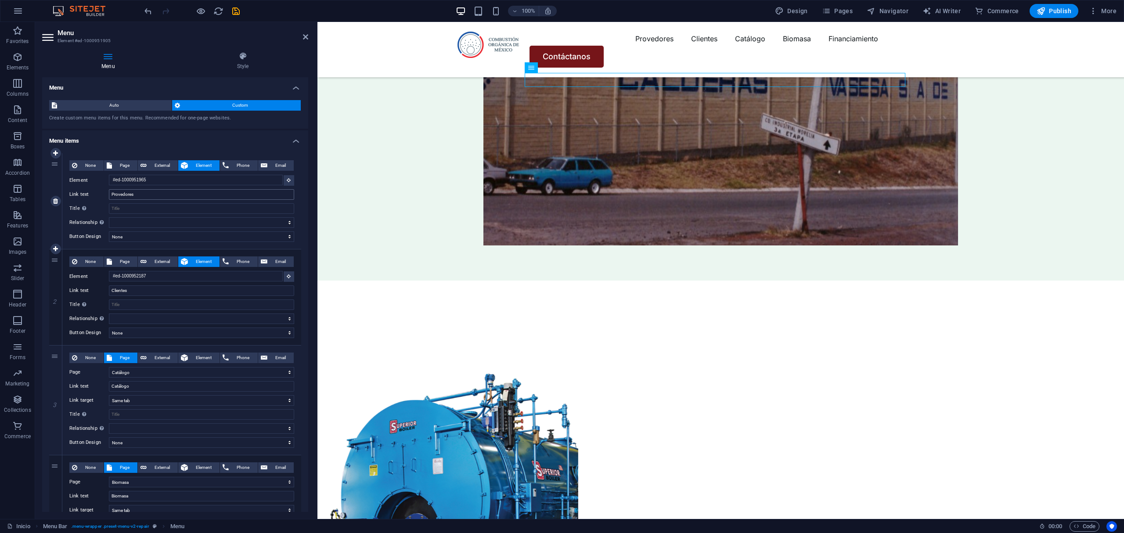
scroll to position [1152, 0]
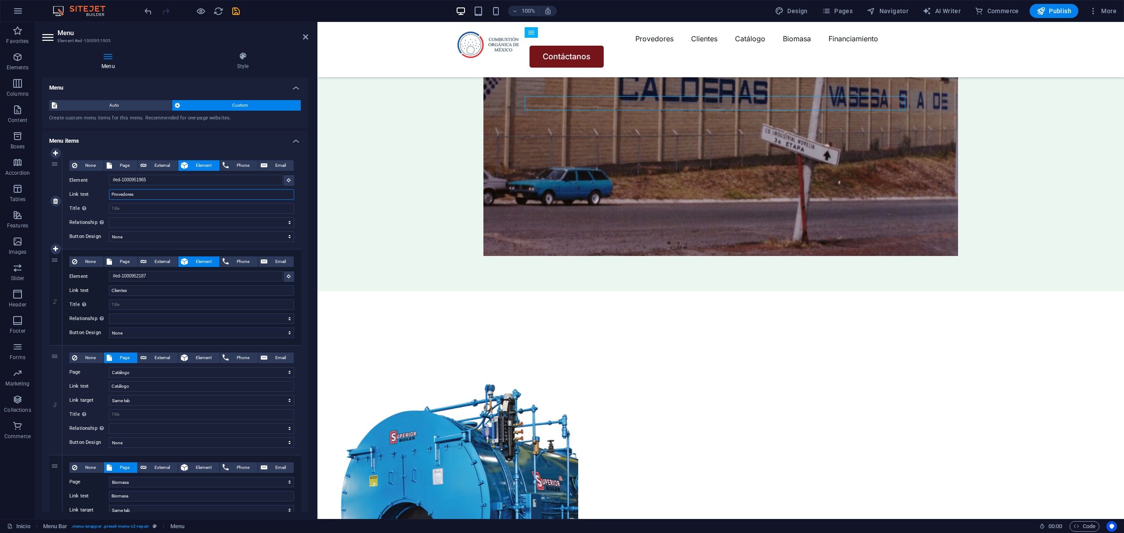
click at [236, 195] on input "Provedores" at bounding box center [201, 194] width 185 height 11
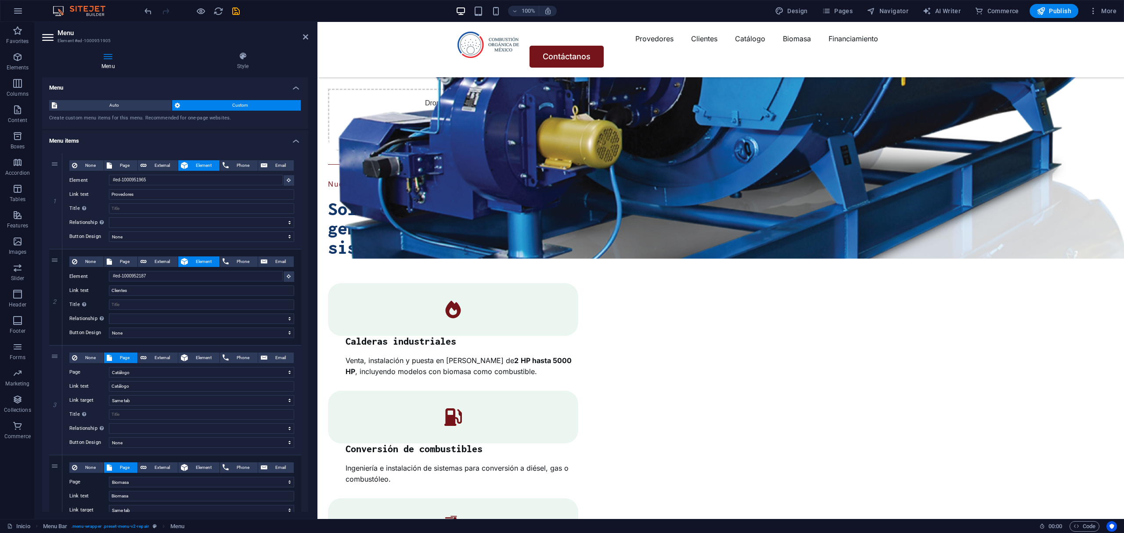
scroll to position [1740, 0]
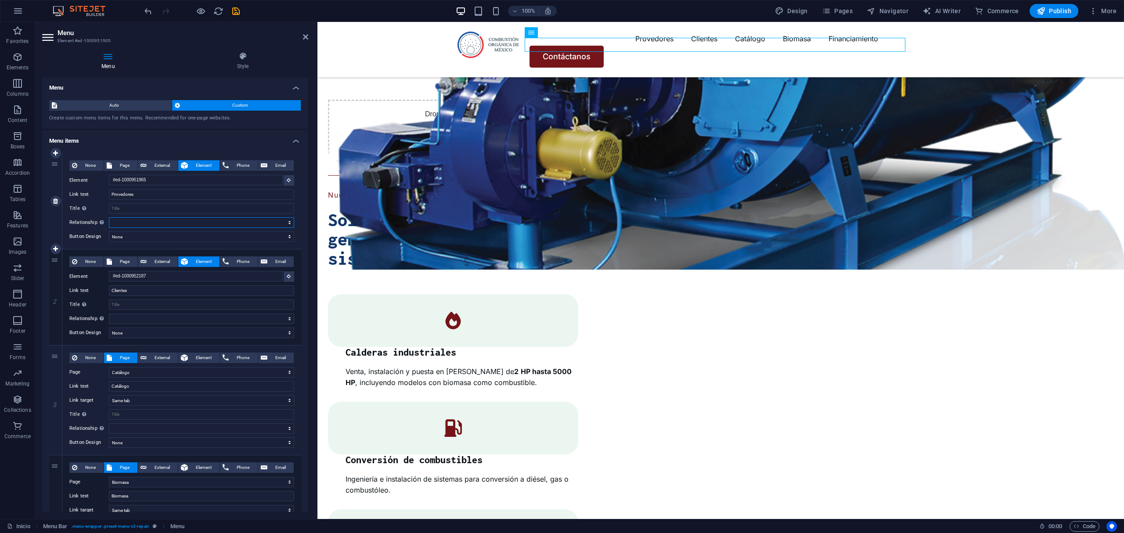
click at [159, 218] on select "alternate author bookmark external help license next nofollow noreferrer noopen…" at bounding box center [201, 222] width 185 height 11
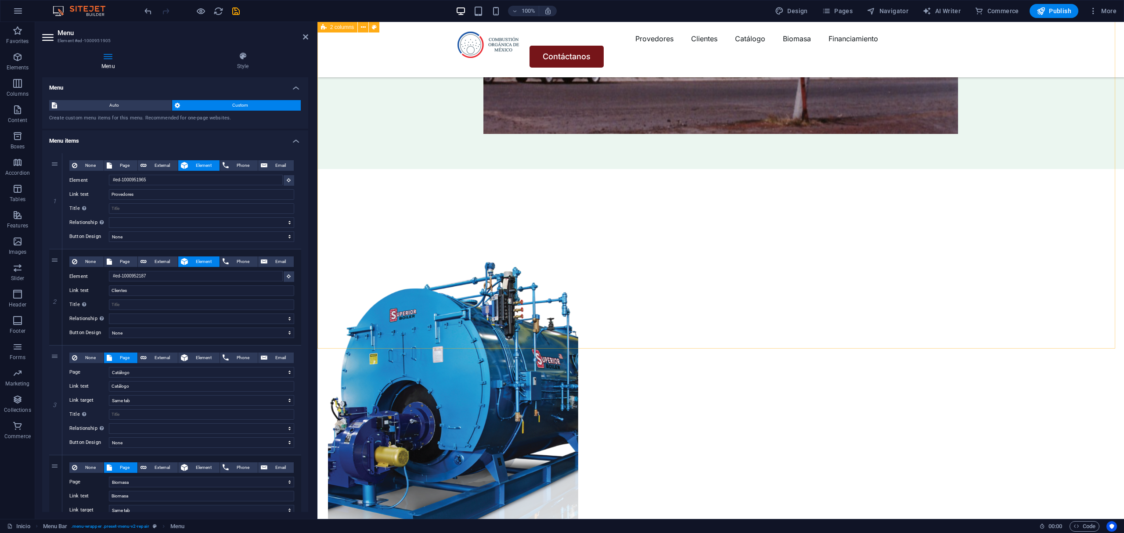
scroll to position [1370, 0]
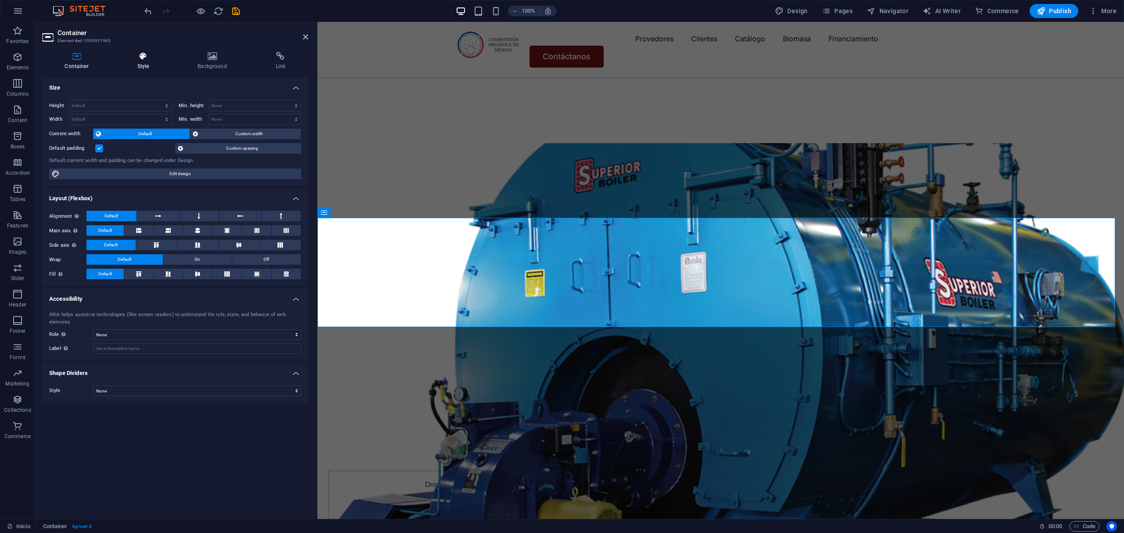
click at [129, 57] on icon at bounding box center [143, 56] width 57 height 9
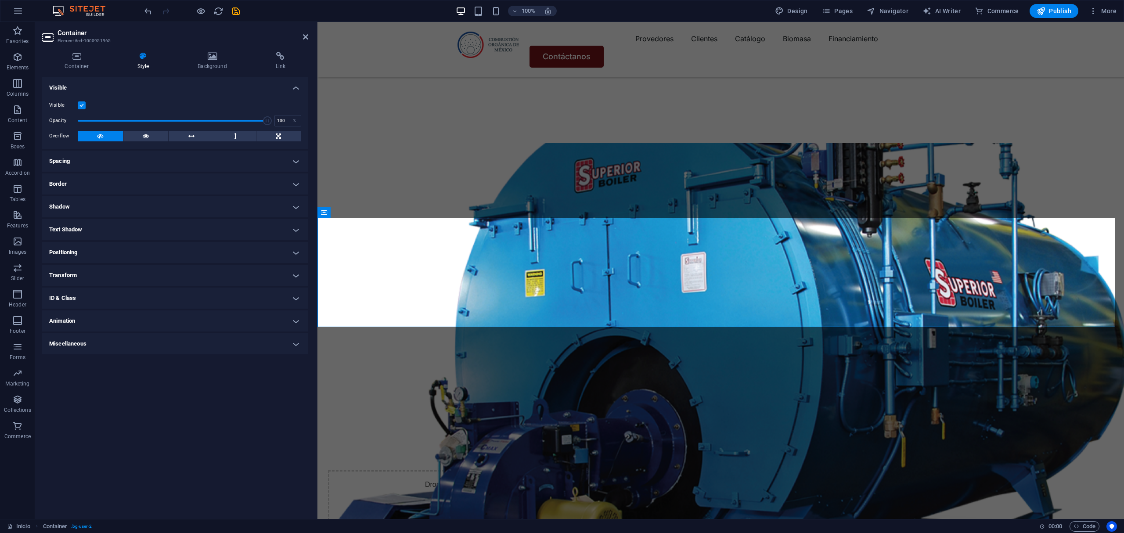
drag, startPoint x: 174, startPoint y: 68, endPoint x: 179, endPoint y: 76, distance: 9.9
click at [179, 76] on div "Container Style Background Link Size Height Default px rem % vh vw Min. height …" at bounding box center [175, 282] width 266 height 460
click at [195, 57] on icon at bounding box center [212, 56] width 74 height 9
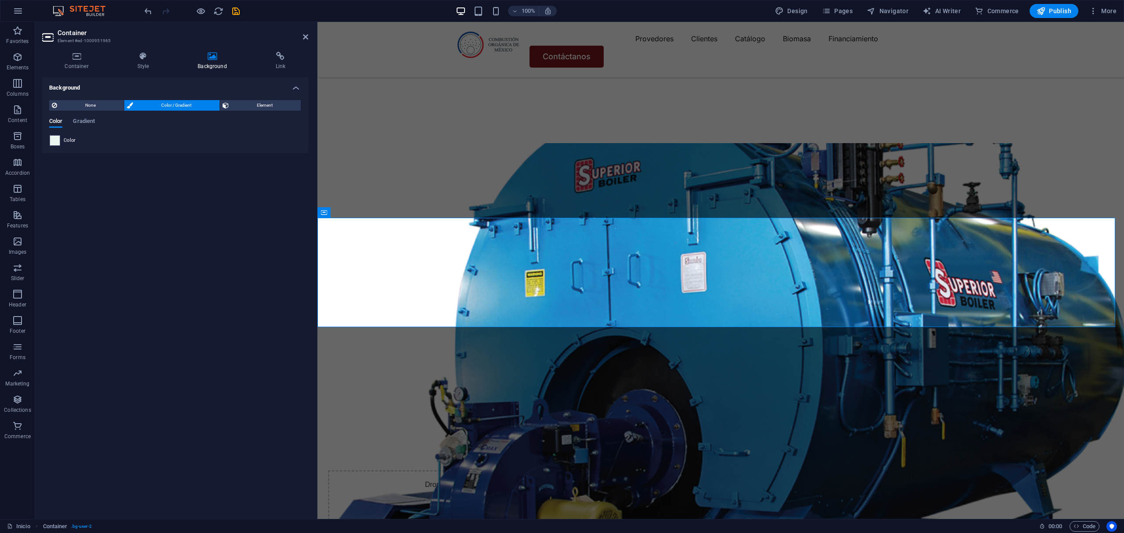
click at [55, 32] on header "Container Element #ed-1000951965" at bounding box center [175, 33] width 266 height 23
drag, startPoint x: 72, startPoint y: 42, endPoint x: 7, endPoint y: 45, distance: 65.5
click at [72, 42] on h3 "Element #ed-1000951965" at bounding box center [173, 41] width 233 height 8
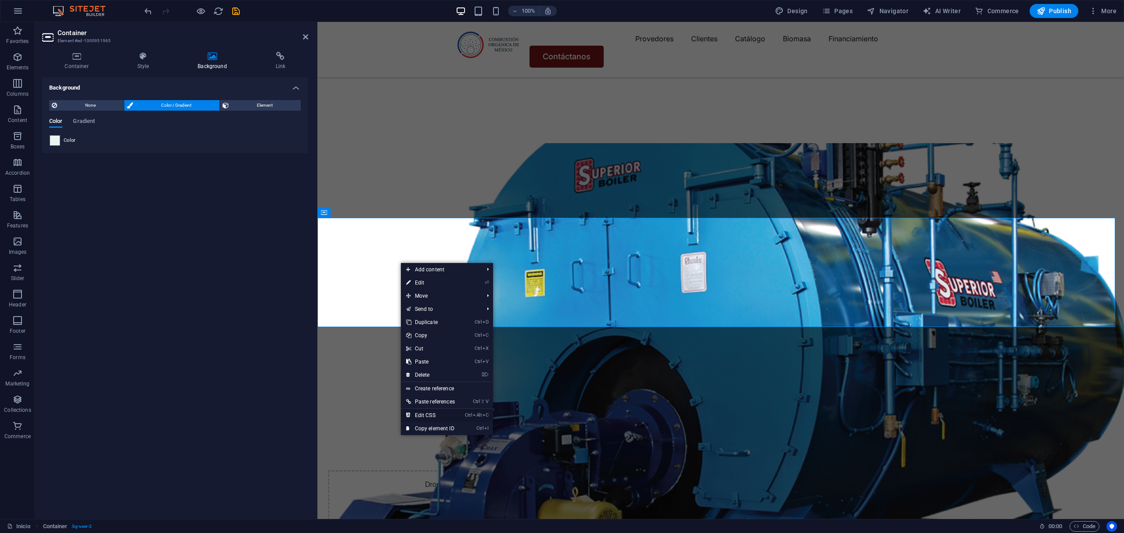
click at [419, 411] on link "Ctrl Alt C Edit CSS" at bounding box center [430, 415] width 59 height 13
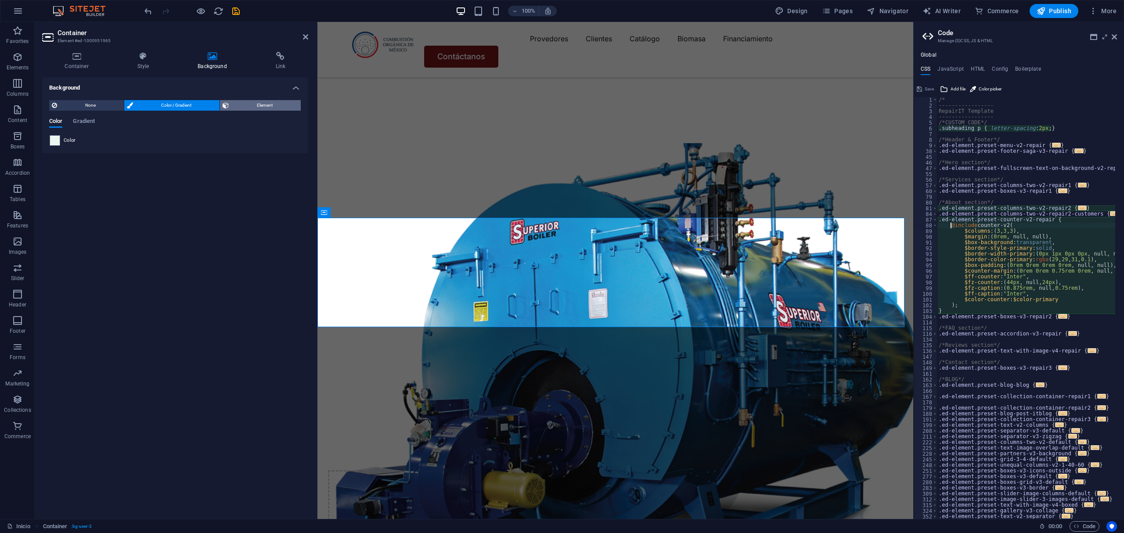
click at [259, 104] on span "Element" at bounding box center [264, 105] width 67 height 11
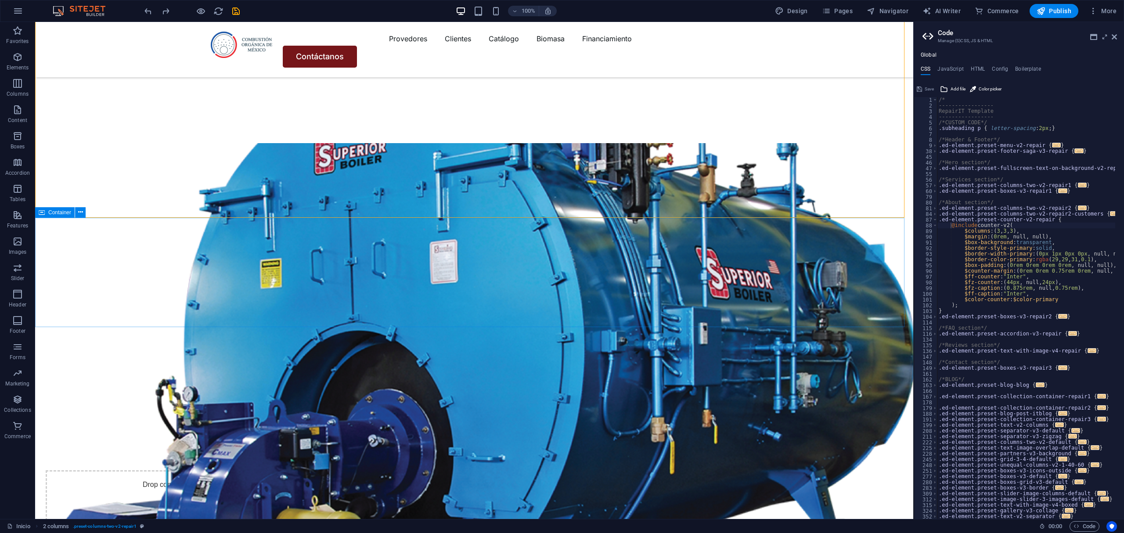
click at [62, 213] on span "Container" at bounding box center [59, 212] width 23 height 5
click at [63, 213] on span "Container" at bounding box center [59, 212] width 23 height 5
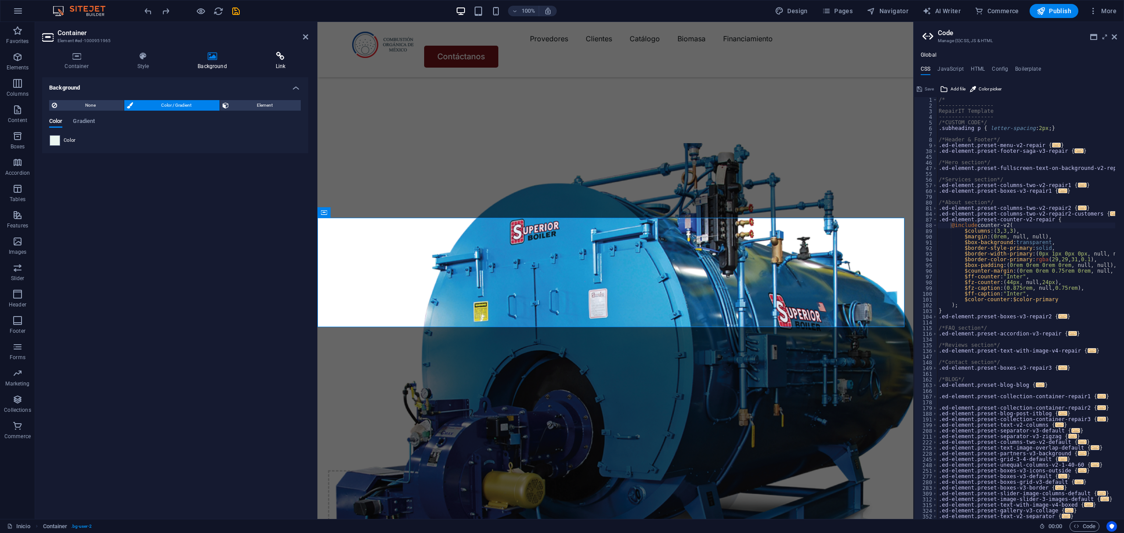
click at [263, 58] on icon at bounding box center [280, 56] width 55 height 9
click at [150, 58] on icon at bounding box center [143, 56] width 57 height 9
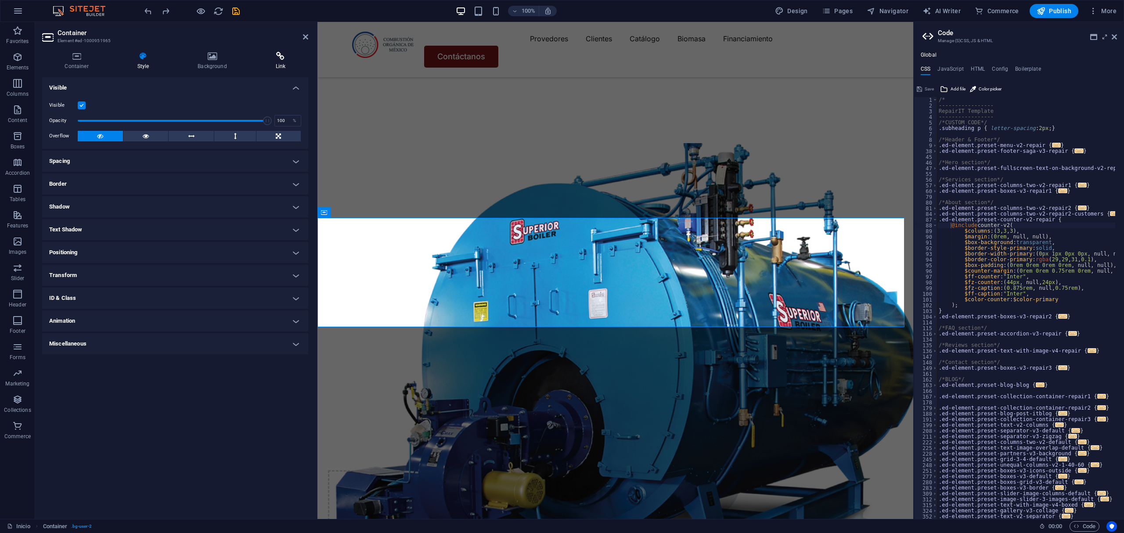
click at [276, 58] on icon at bounding box center [280, 56] width 55 height 9
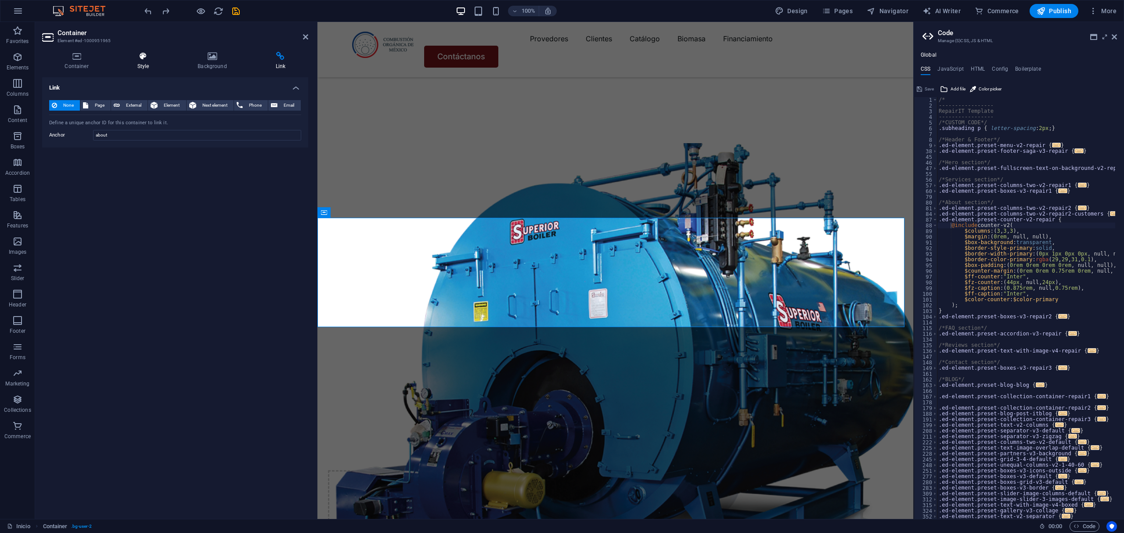
click at [143, 57] on icon at bounding box center [143, 56] width 57 height 9
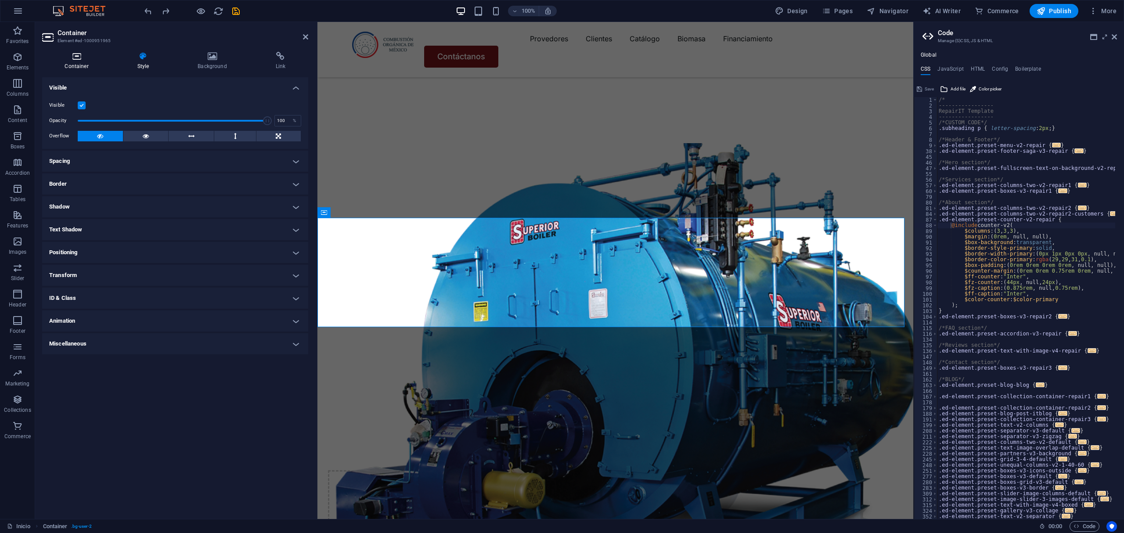
click at [76, 62] on h4 "Container" at bounding box center [78, 61] width 72 height 18
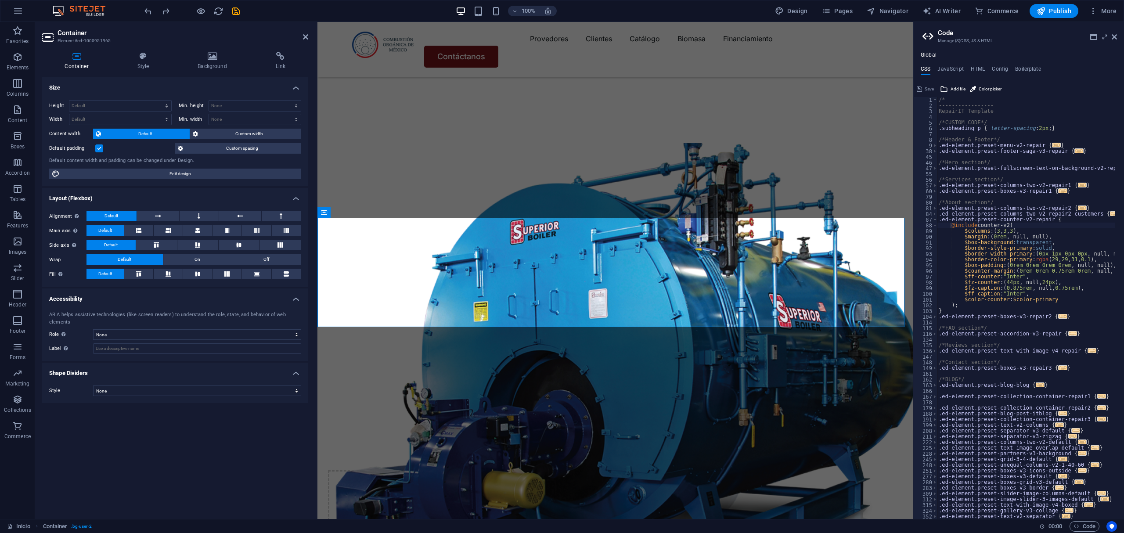
click at [1117, 33] on aside "Code Manage (S)CSS, JS & HTML Global CSS JavaScript HTML Config Boilerplate @in…" at bounding box center [1018, 270] width 211 height 497
click at [1116, 33] on icon at bounding box center [1113, 36] width 5 height 7
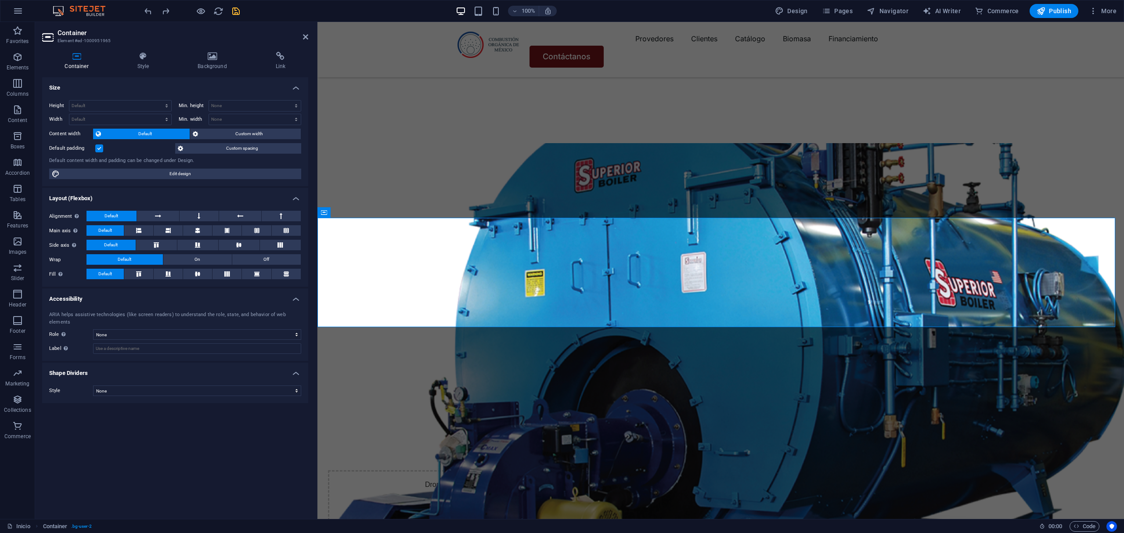
click at [236, 7] on icon "save" at bounding box center [236, 11] width 10 height 10
